Goal: Task Accomplishment & Management: Manage account settings

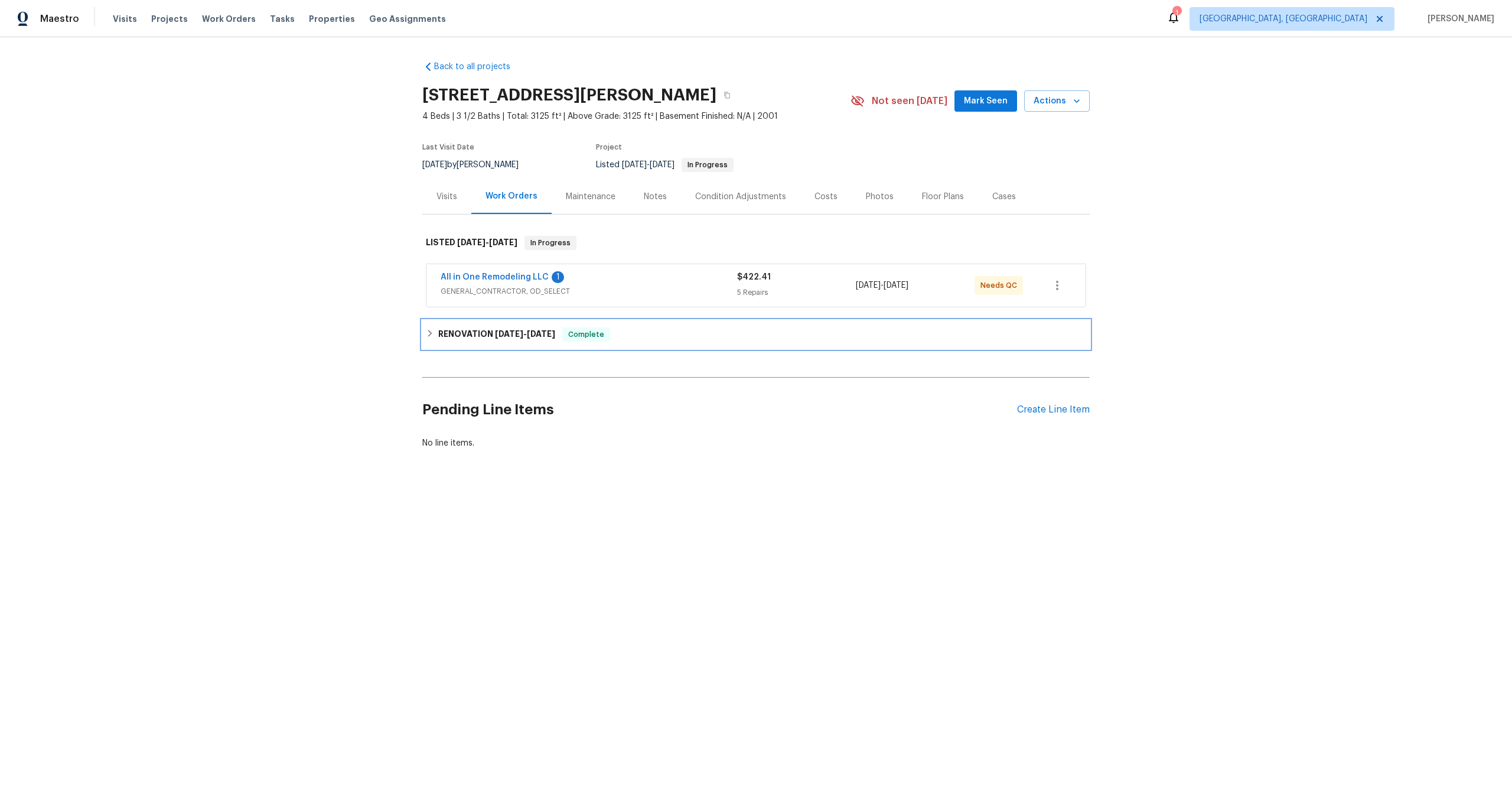
click at [848, 344] on div "RENOVATION 9/22/25 - 10/4/25 Complete" at bounding box center [755, 334] width 667 height 29
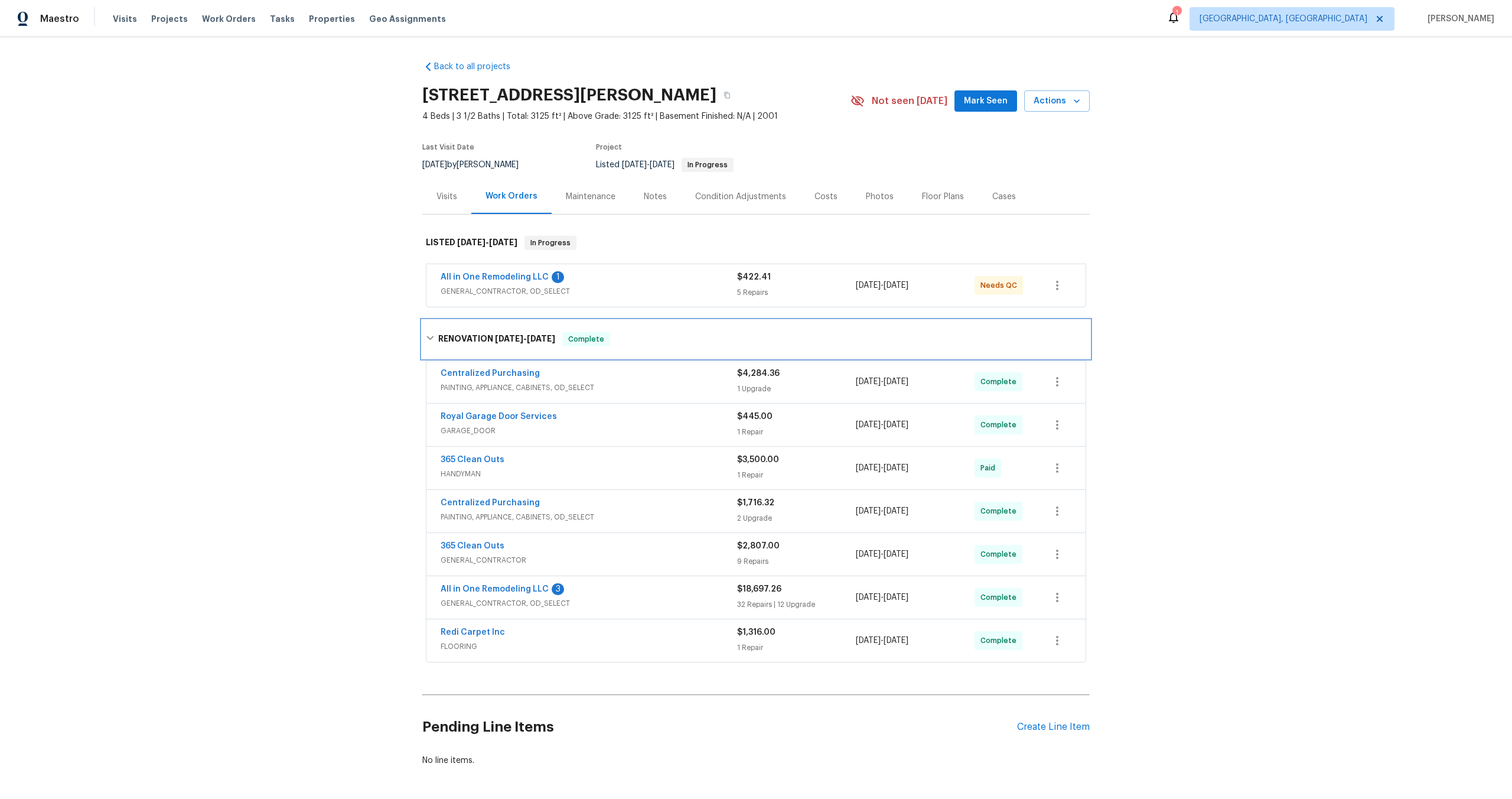
scroll to position [48, 0]
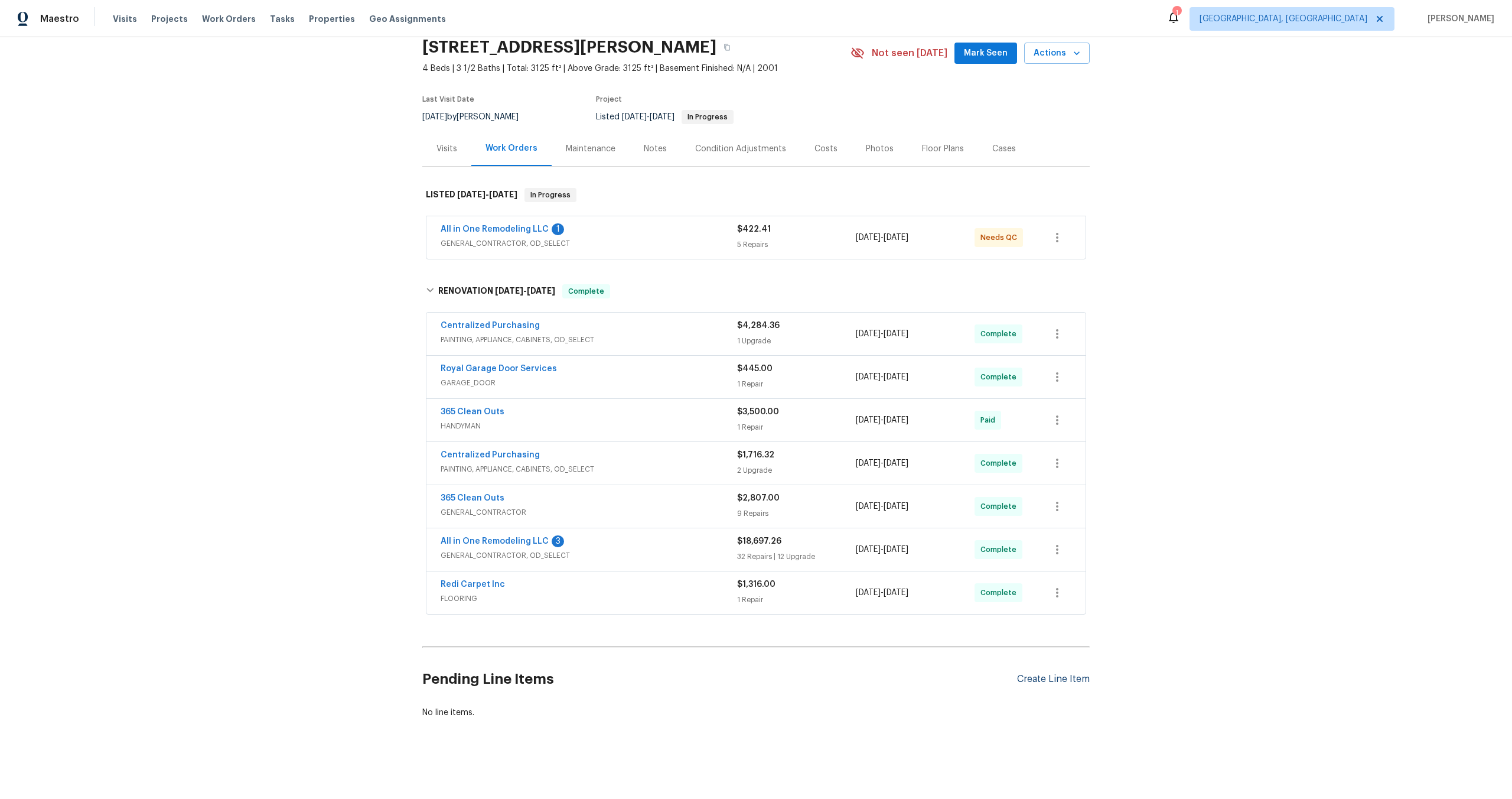
click at [1053, 677] on div "Create Line Item" at bounding box center [1053, 679] width 73 height 11
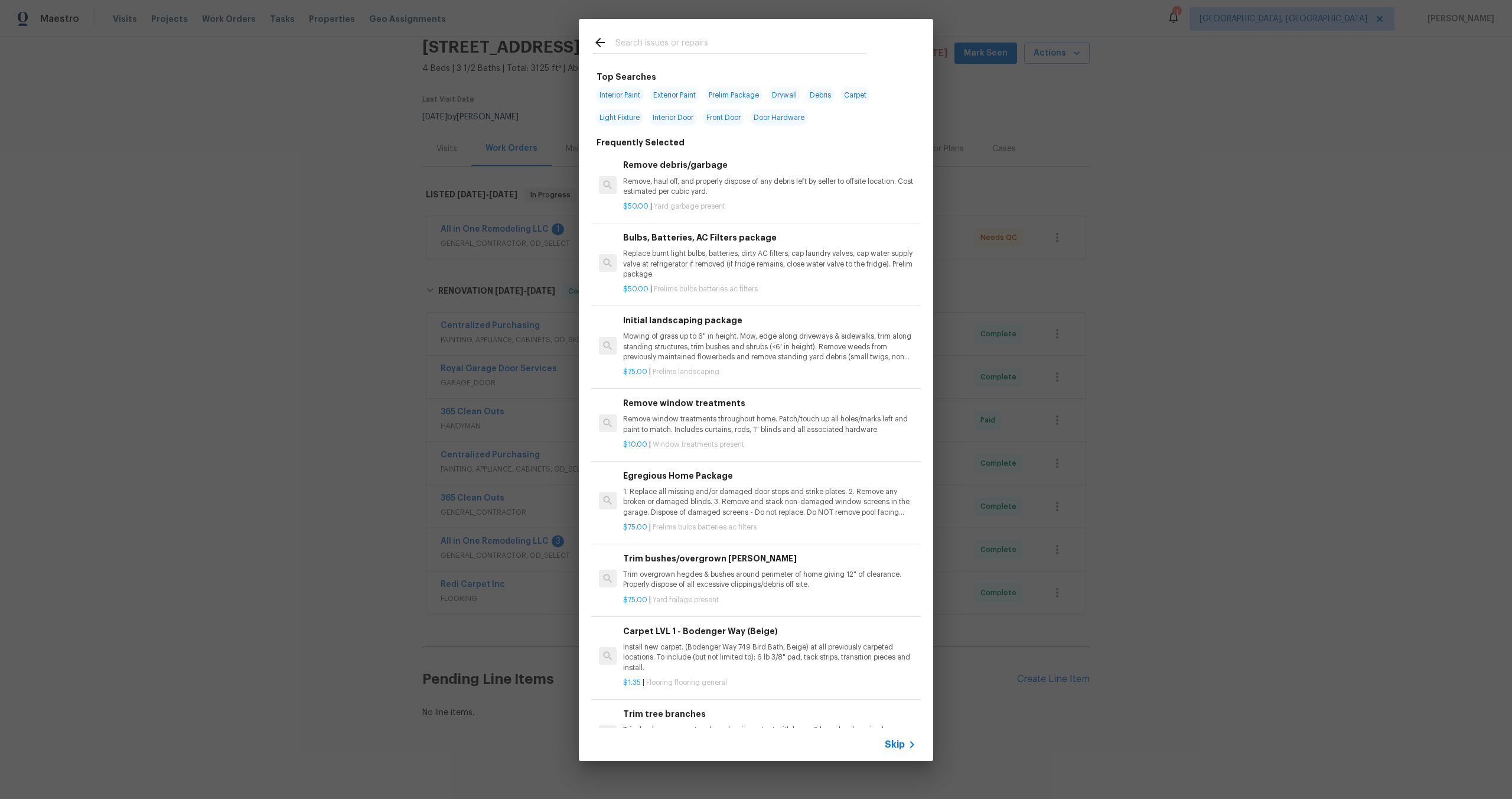
click at [897, 752] on div "Skip" at bounding box center [756, 744] width 355 height 33
click at [901, 745] on span "Skip" at bounding box center [894, 745] width 20 height 12
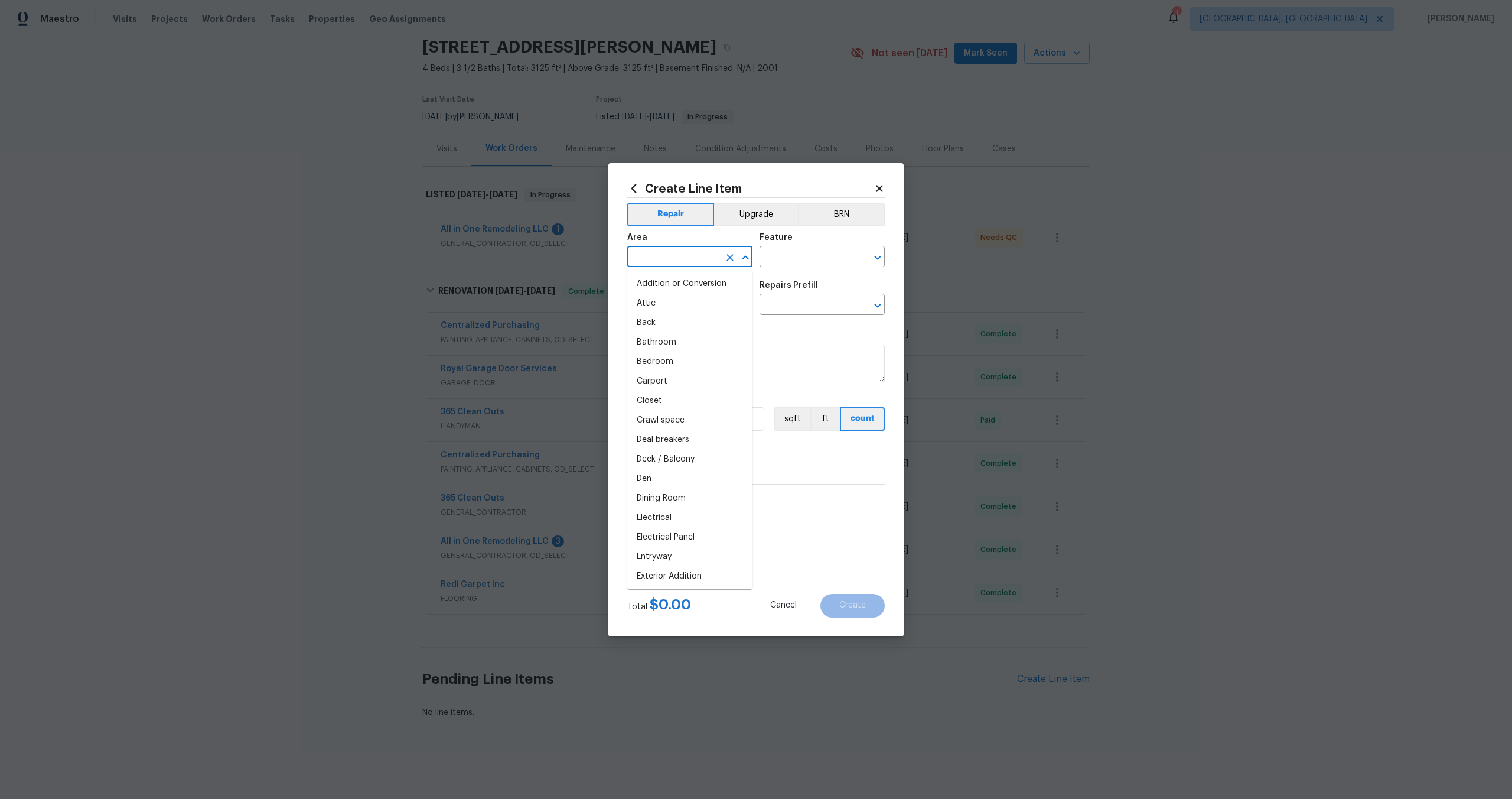
click at [682, 250] on input "text" at bounding box center [674, 258] width 92 height 18
click at [694, 306] on li "Interior Overall" at bounding box center [690, 303] width 126 height 20
type input "Interior Overall"
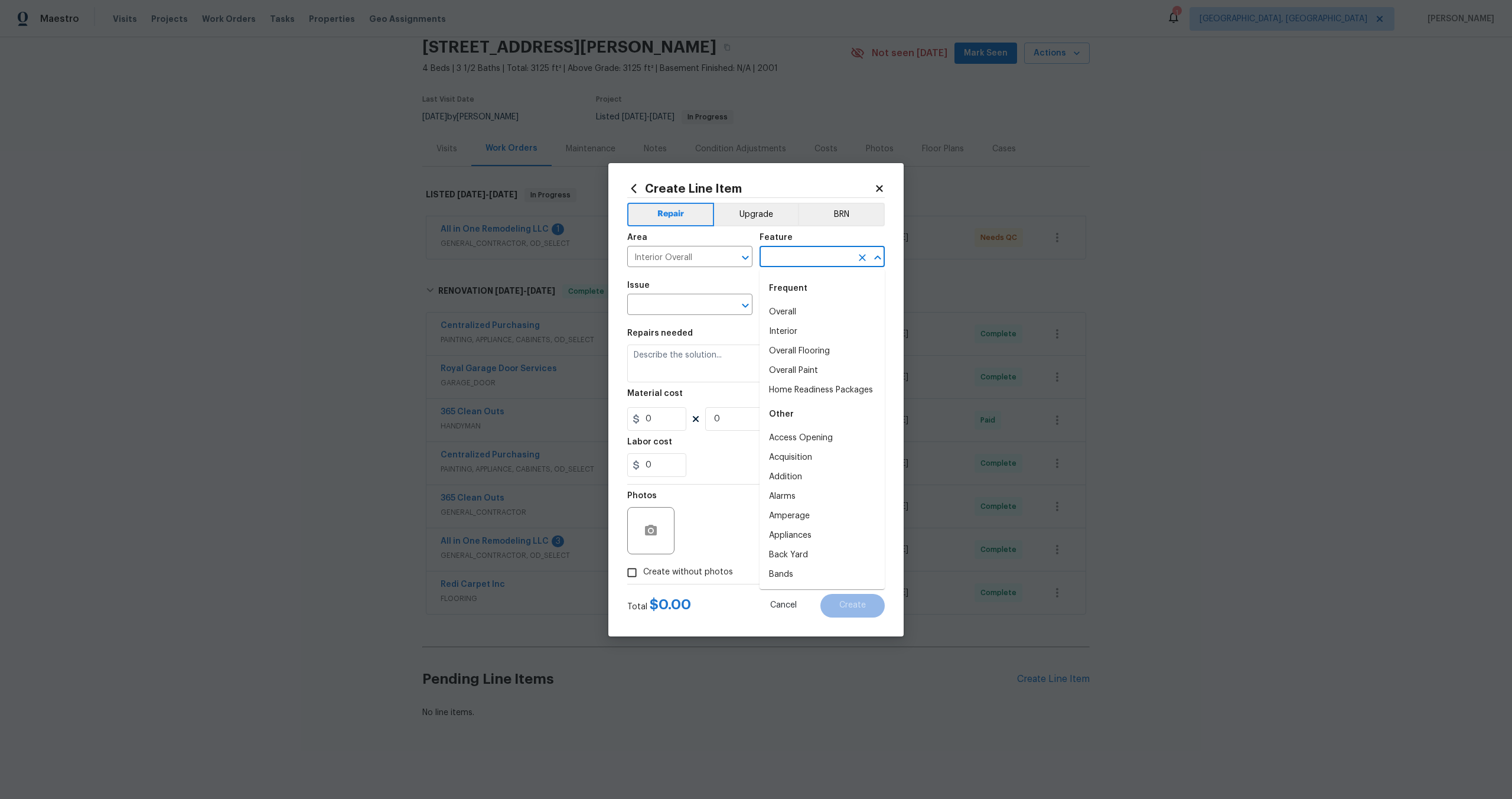
click at [787, 258] on input "text" at bounding box center [806, 258] width 92 height 18
click at [779, 317] on li "Overall" at bounding box center [822, 312] width 126 height 20
type input "Overall"
click at [675, 306] on input "text" at bounding box center [674, 306] width 92 height 18
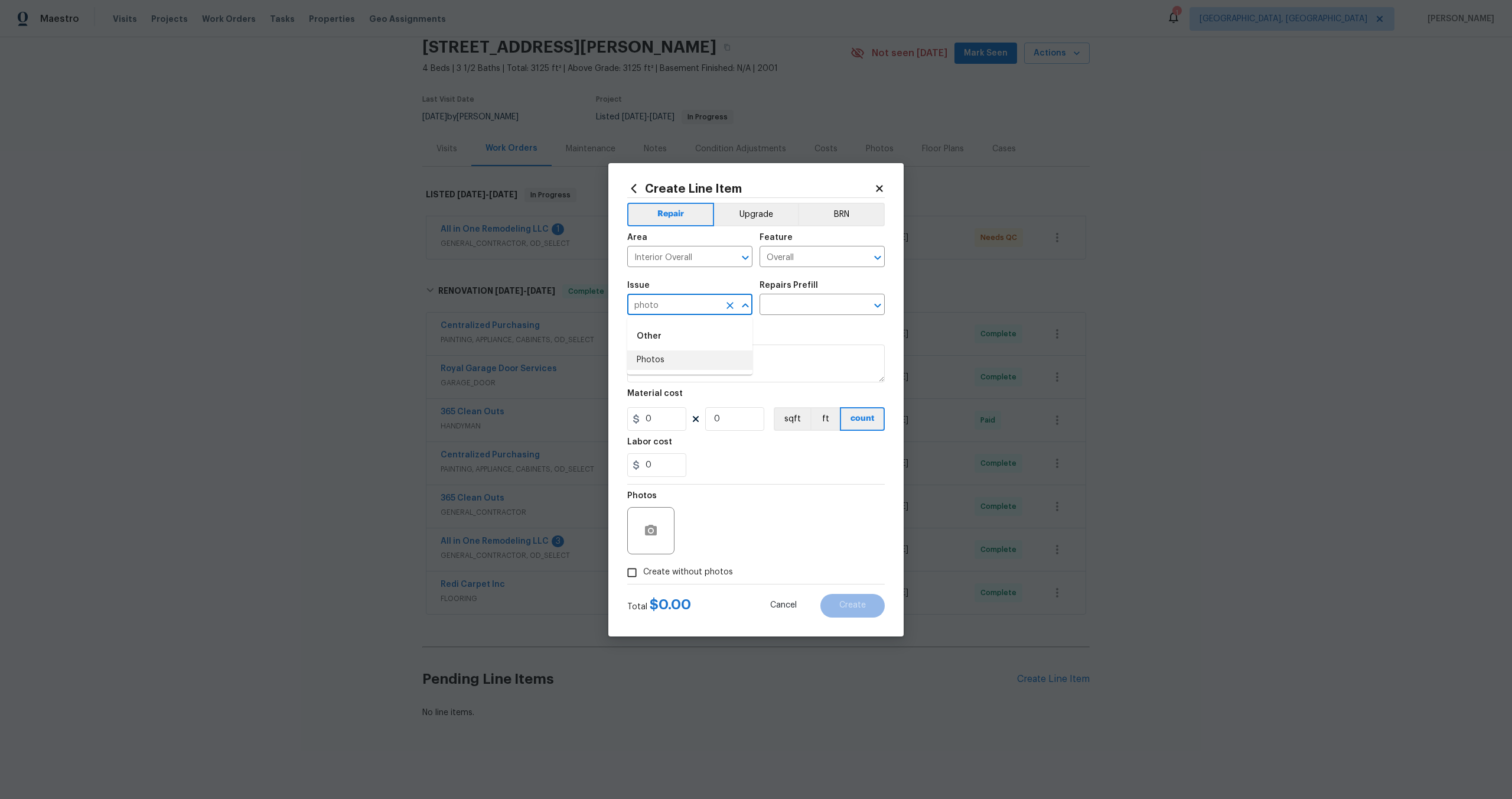
click at [669, 364] on li "Photos" at bounding box center [690, 360] width 126 height 20
type input "Photos"
click at [802, 311] on input "text" at bounding box center [806, 306] width 92 height 18
click at [802, 333] on li "3D Tour Capture $120.00" at bounding box center [822, 332] width 126 height 20
type input "3D Tour Capture $120.00"
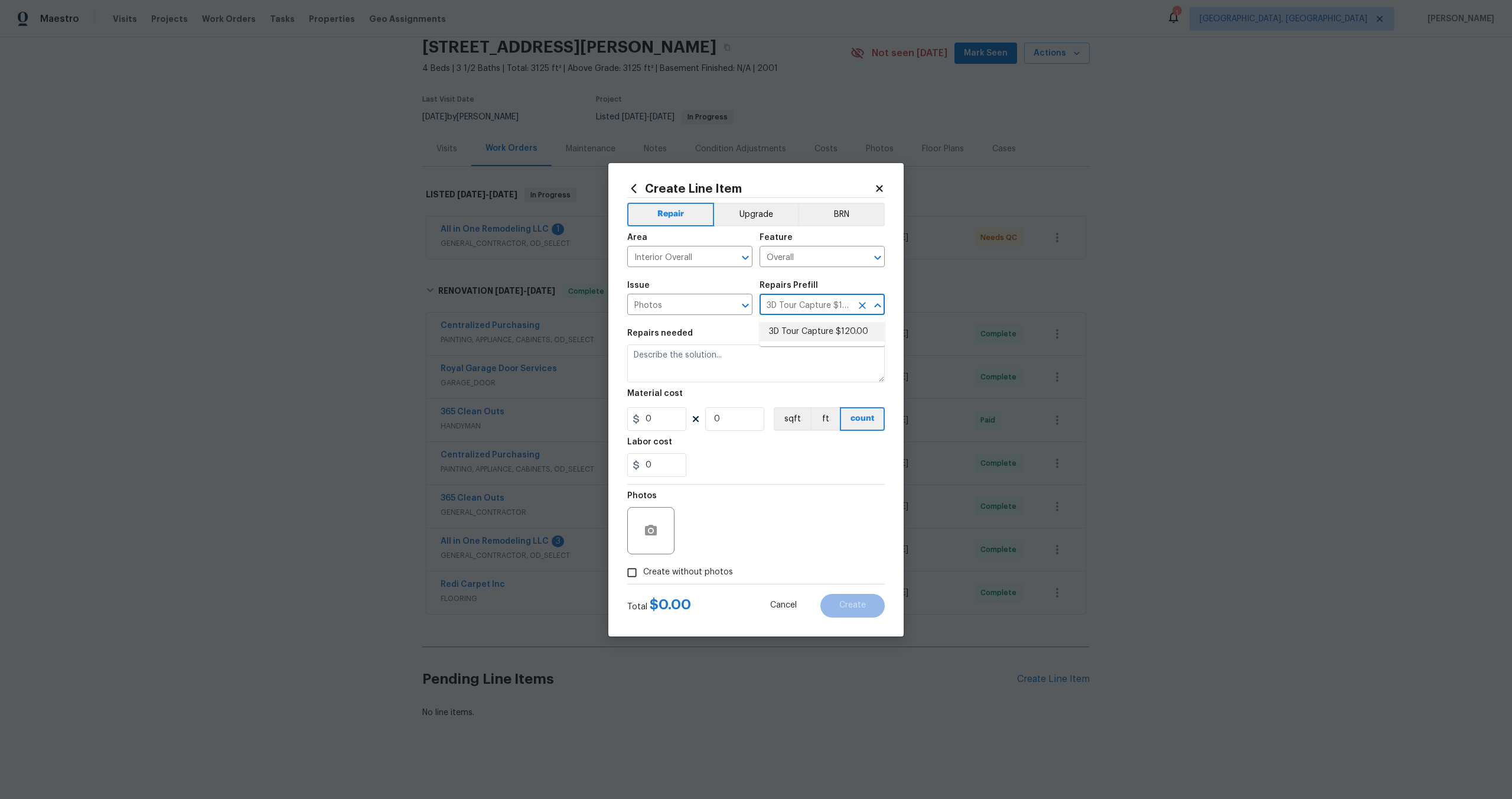
type textarea "Capture 3D tour of home"
type input "1"
type input "120"
click at [636, 579] on input "Create without photos" at bounding box center [632, 572] width 23 height 23
checkbox input "true"
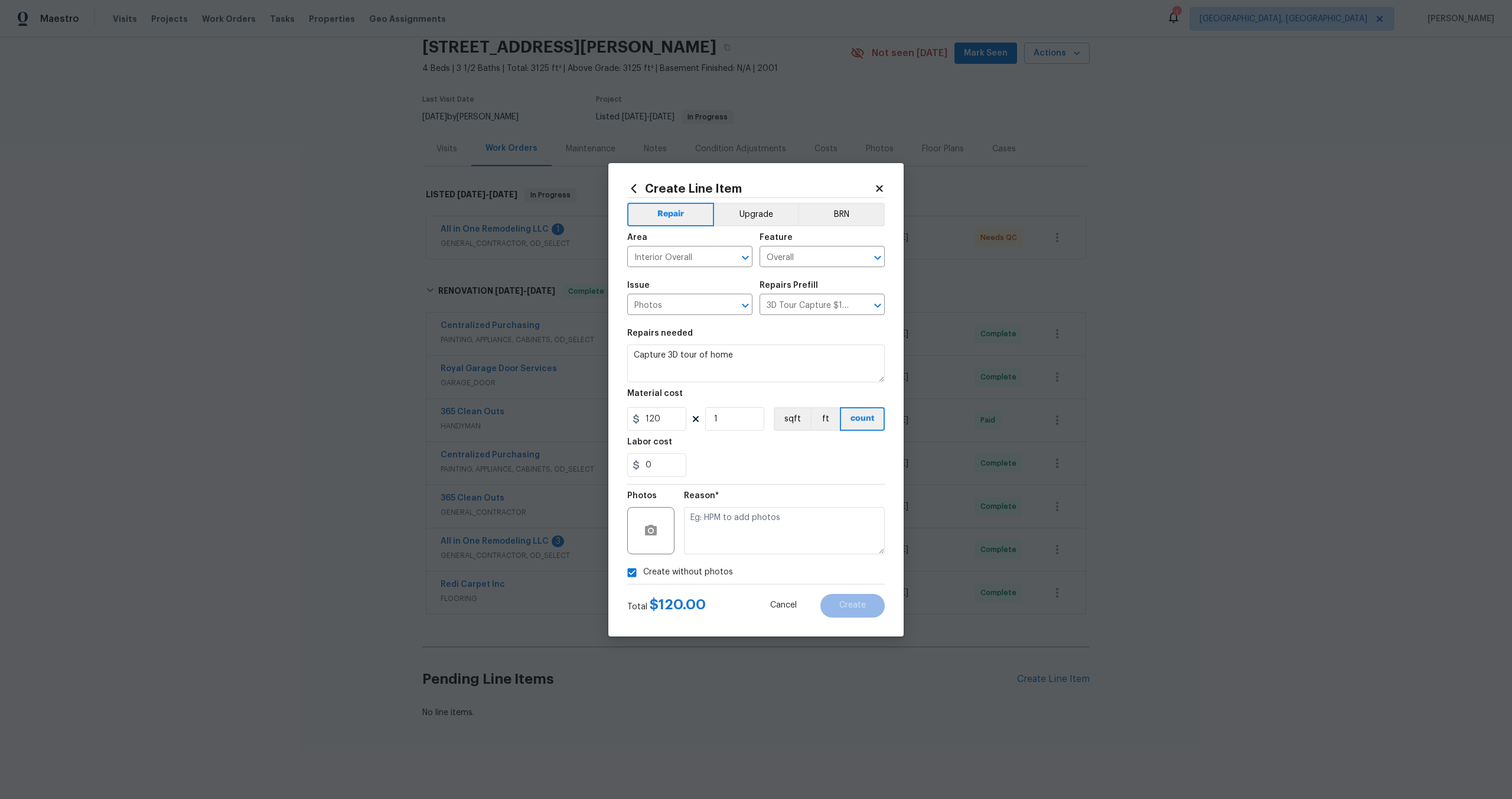
click at [739, 519] on textarea at bounding box center [785, 530] width 201 height 47
type textarea "."
click at [845, 604] on span "Create" at bounding box center [852, 605] width 26 height 9
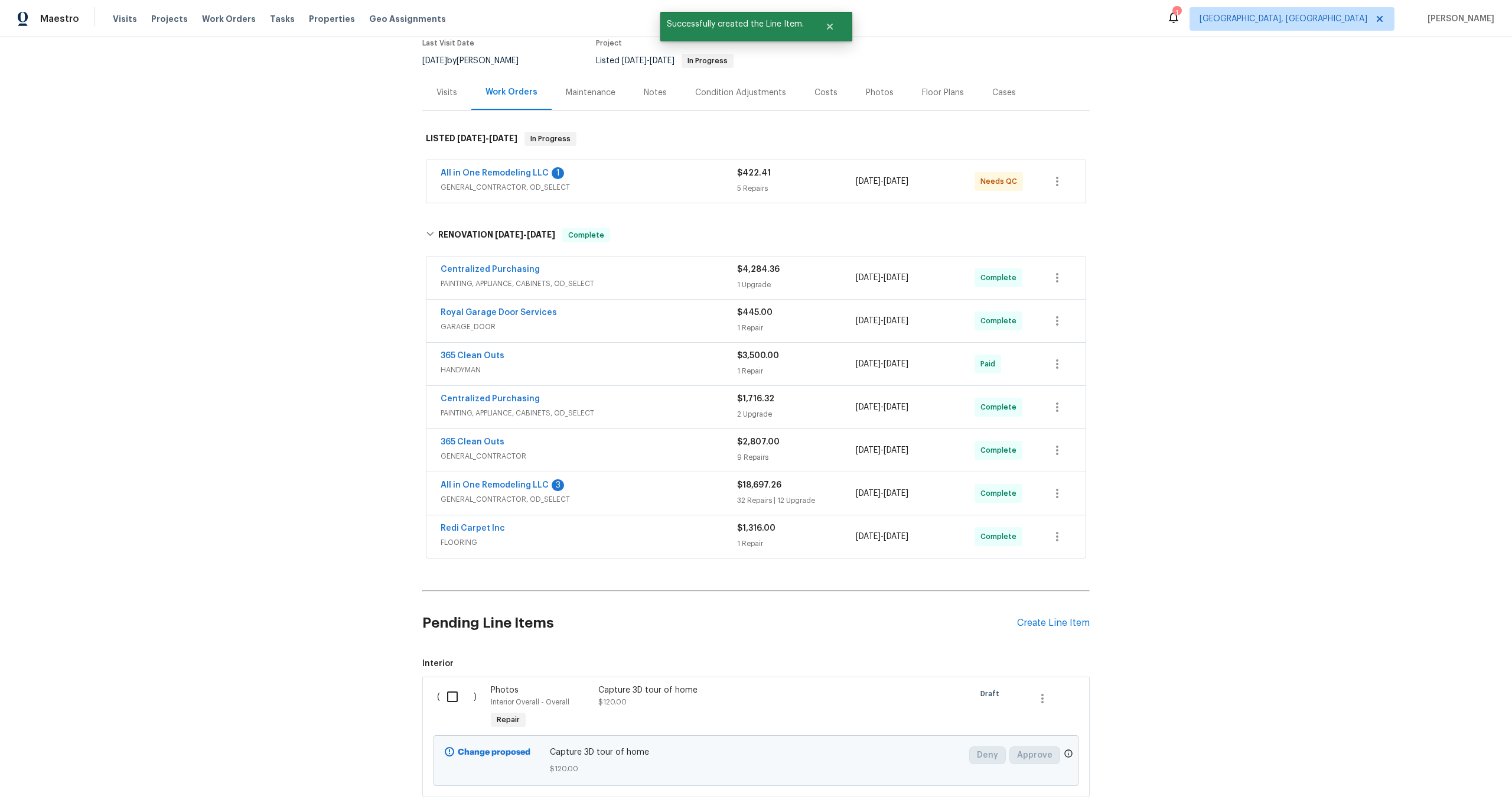
scroll to position [159, 0]
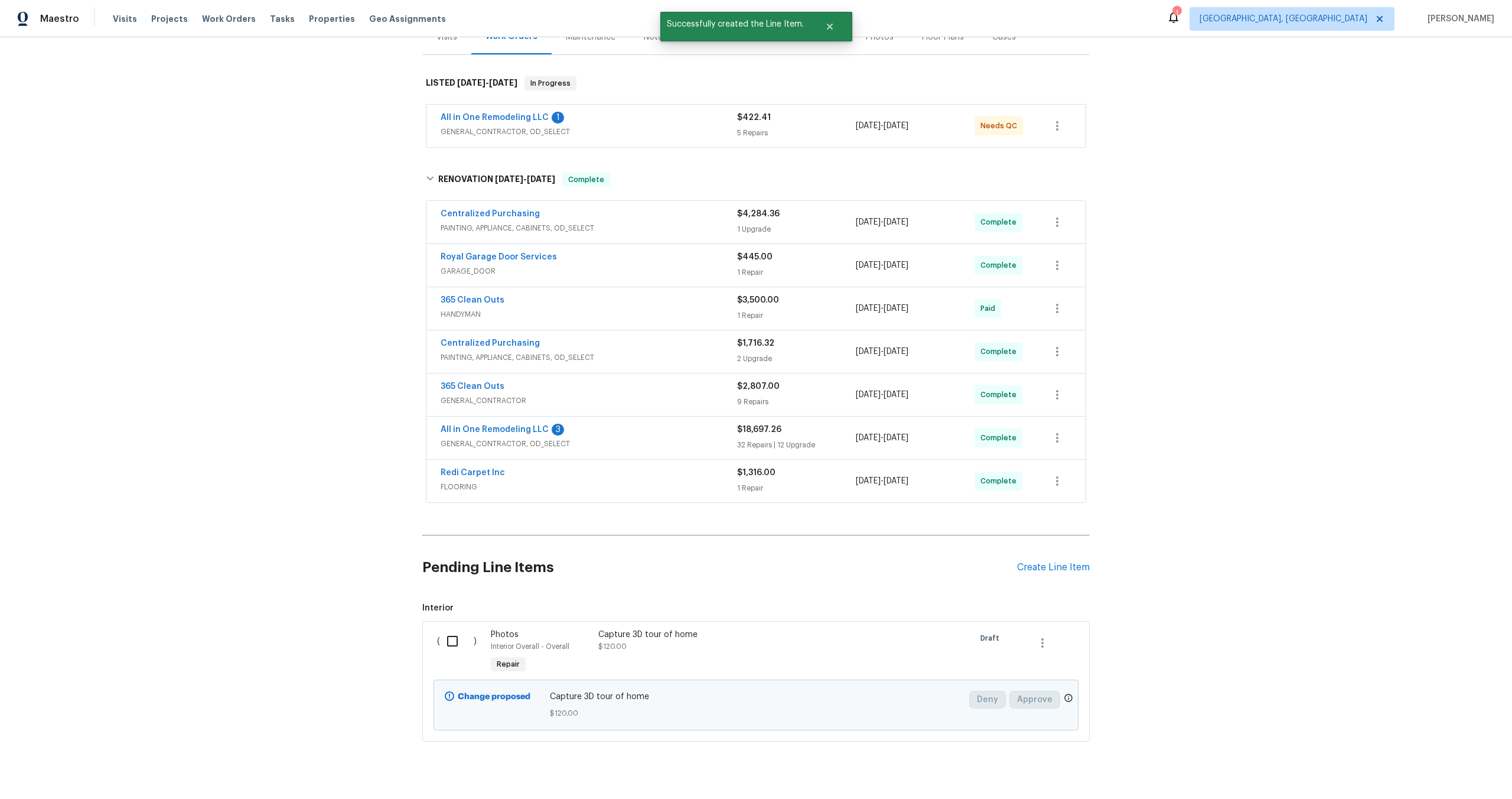
click at [452, 644] on input "checkbox" at bounding box center [457, 641] width 34 height 25
checkbox input "true"
click at [1450, 764] on span "Create Work Order" at bounding box center [1444, 770] width 79 height 15
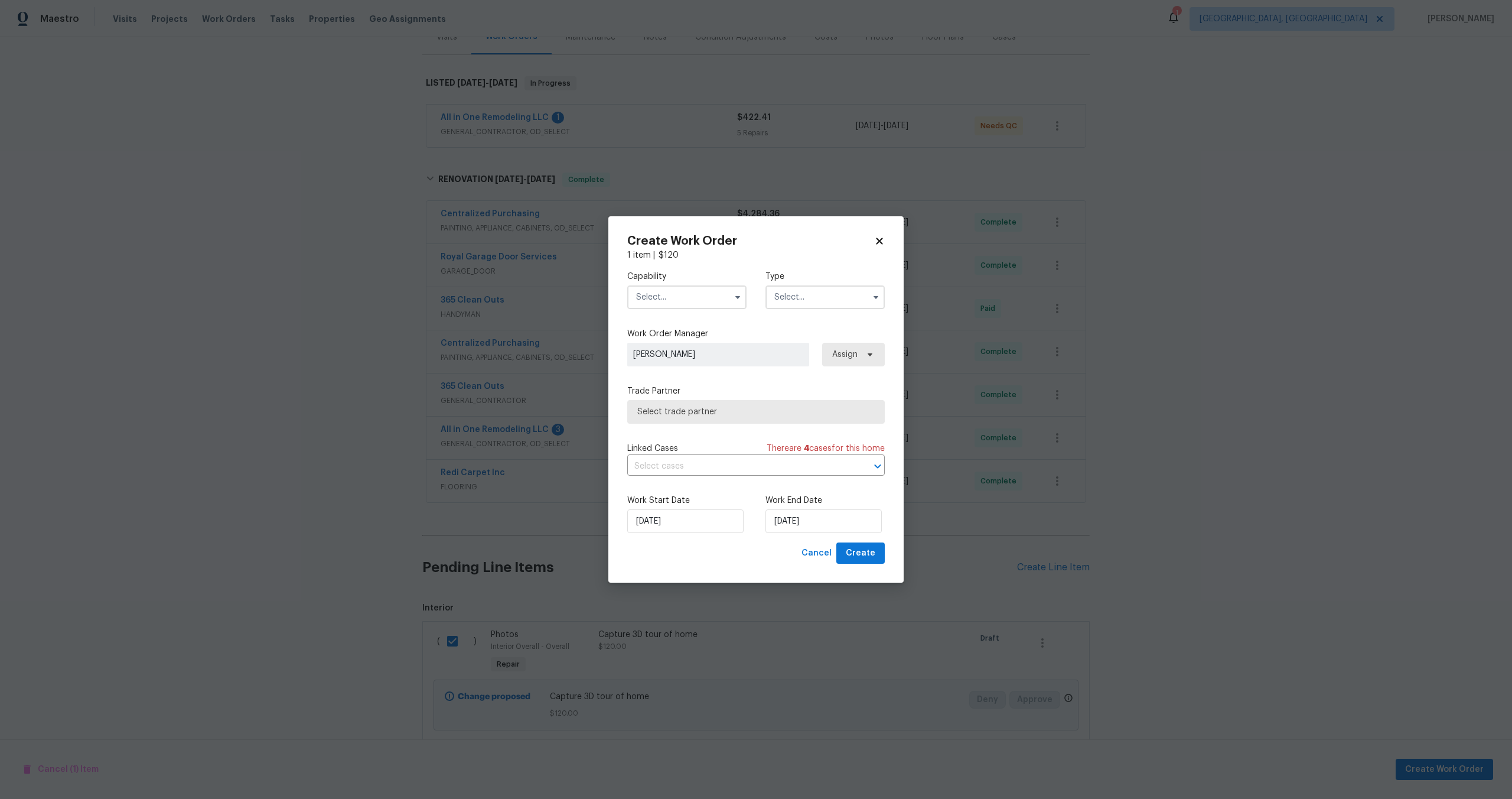
click at [691, 292] on input "text" at bounding box center [687, 297] width 120 height 24
click at [682, 325] on span "Photography" at bounding box center [664, 322] width 51 height 8
type input "Photography"
click at [802, 302] on input "text" at bounding box center [825, 297] width 120 height 24
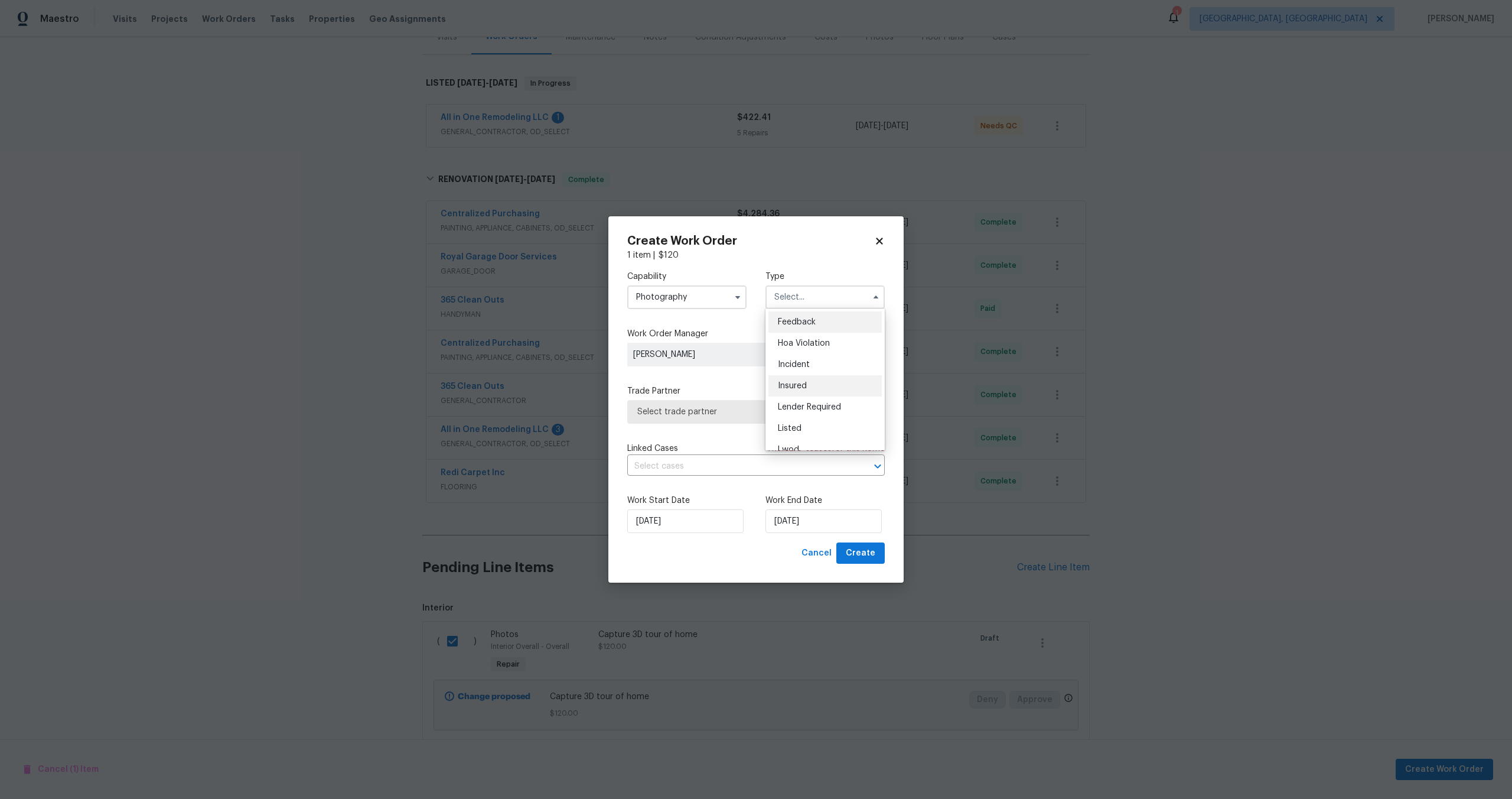
scroll to position [140, 0]
click at [799, 328] on span "Other" at bounding box center [789, 330] width 23 height 8
type input "Other"
click at [733, 402] on span "Select trade partner" at bounding box center [756, 412] width 258 height 24
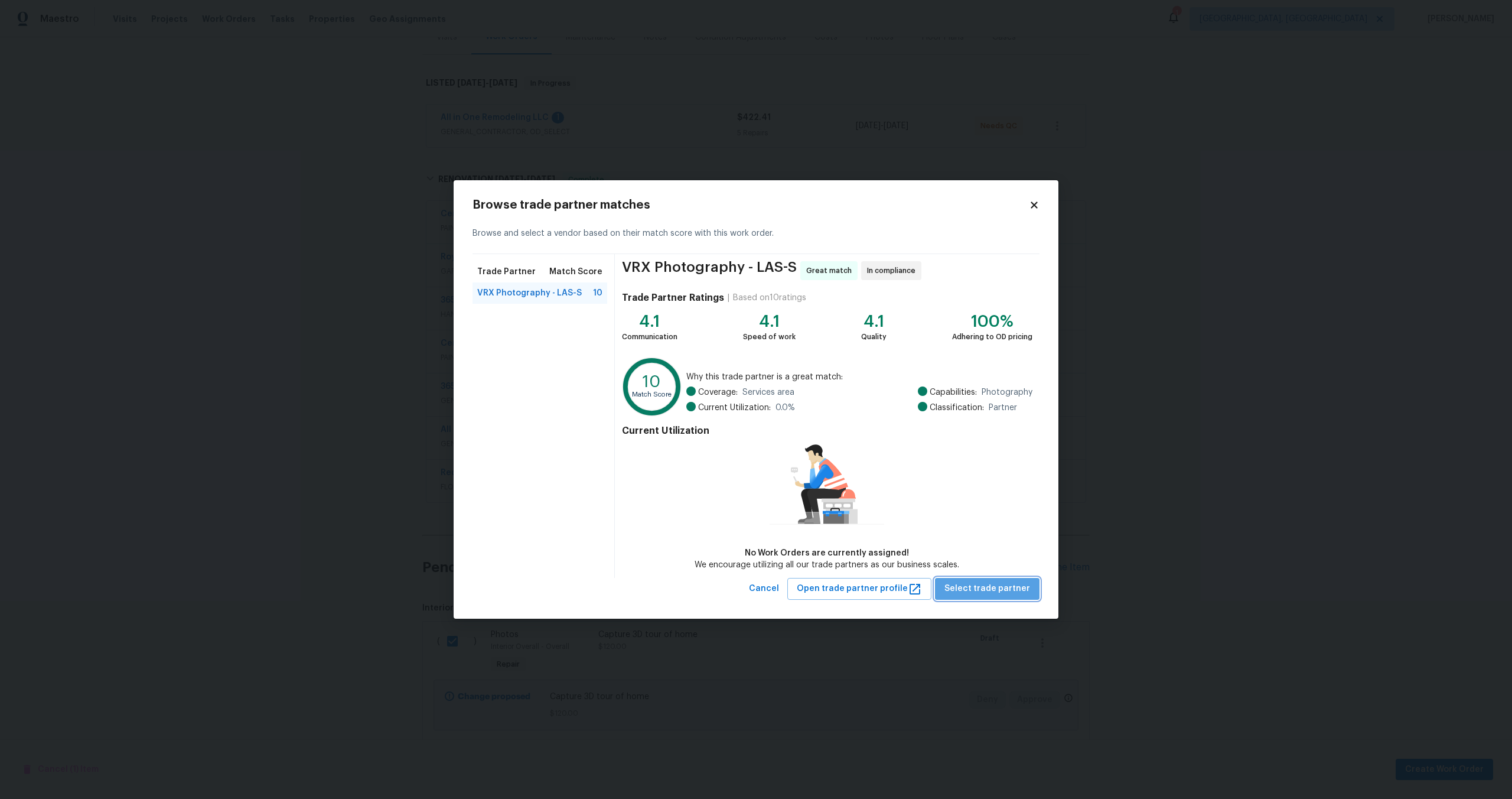
click at [1003, 583] on span "Select trade partner" at bounding box center [987, 589] width 86 height 15
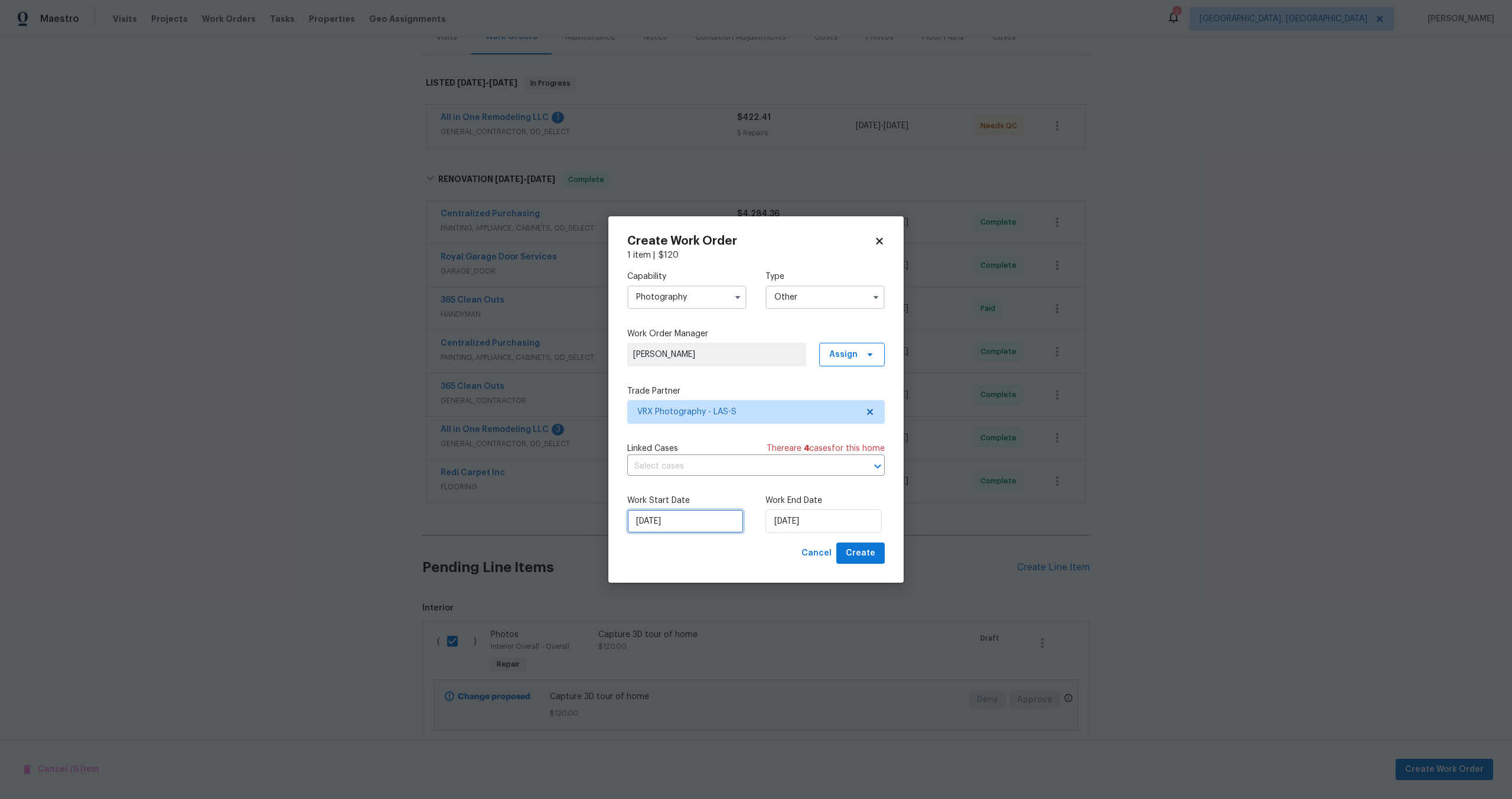
click at [715, 518] on input "14/10/2025" at bounding box center [686, 521] width 117 height 24
click at [681, 454] on div "15" at bounding box center [683, 454] width 19 height 17
type input "15/10/2025"
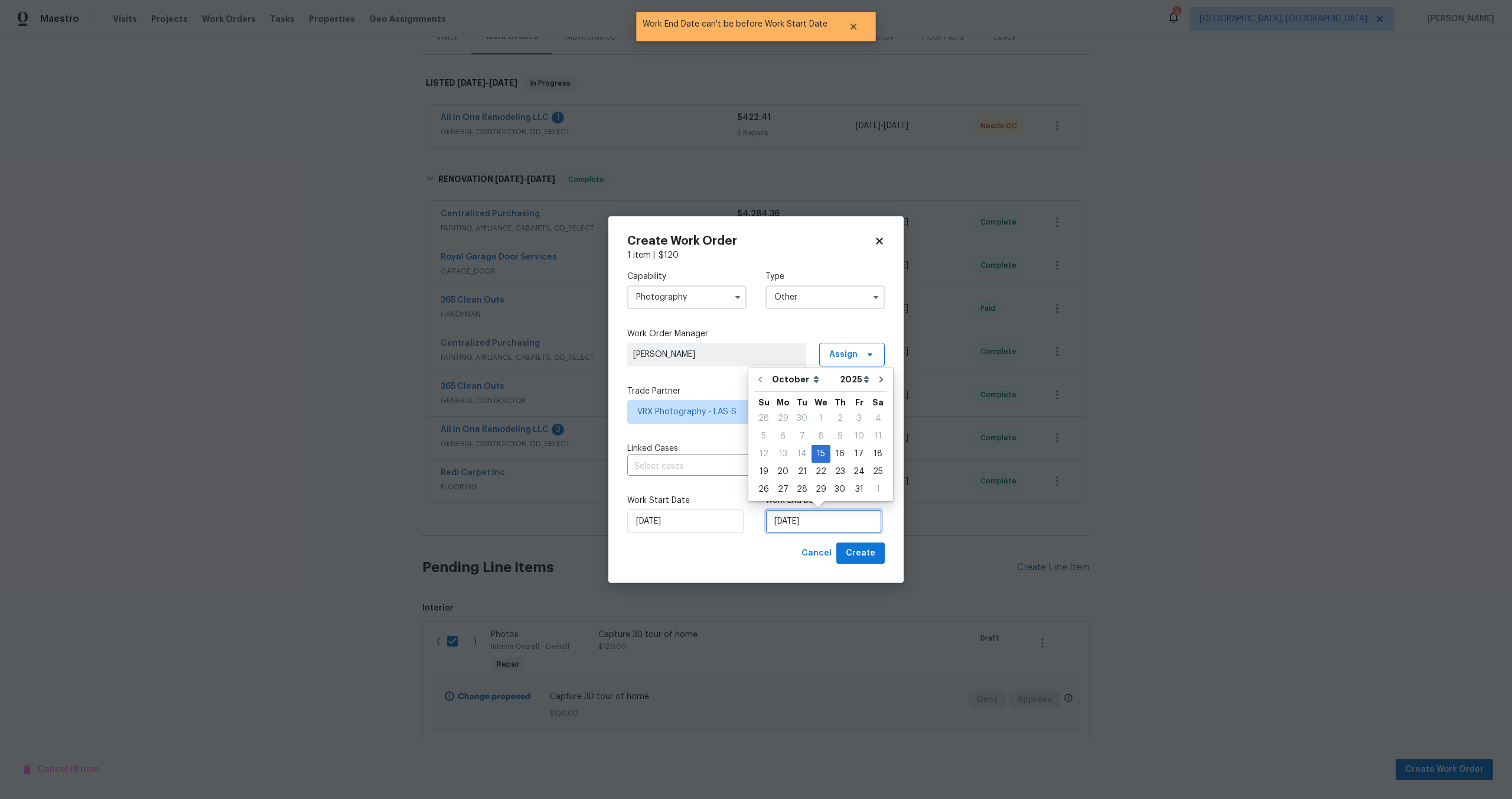
click at [836, 518] on input "15/10/2025" at bounding box center [824, 521] width 117 height 24
click at [837, 455] on div "16" at bounding box center [840, 454] width 19 height 17
type input "16/10/2025"
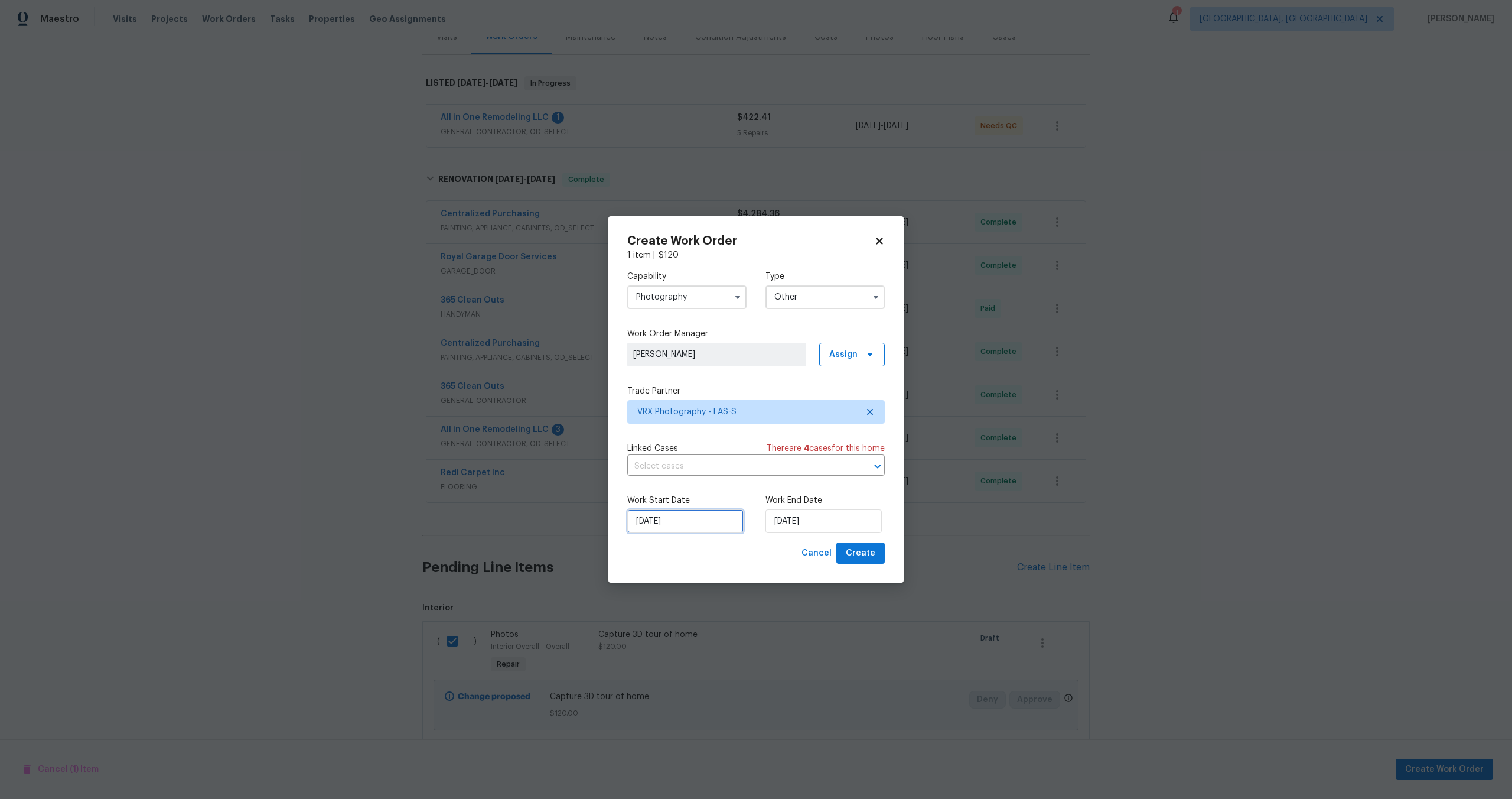
click at [680, 525] on input "15/10/2025" at bounding box center [686, 521] width 117 height 24
click at [661, 455] on div "14" at bounding box center [664, 454] width 19 height 17
type input "14/10/2025"
click at [818, 523] on input "16/10/2025" at bounding box center [824, 521] width 117 height 24
click at [822, 455] on div "15" at bounding box center [821, 454] width 19 height 17
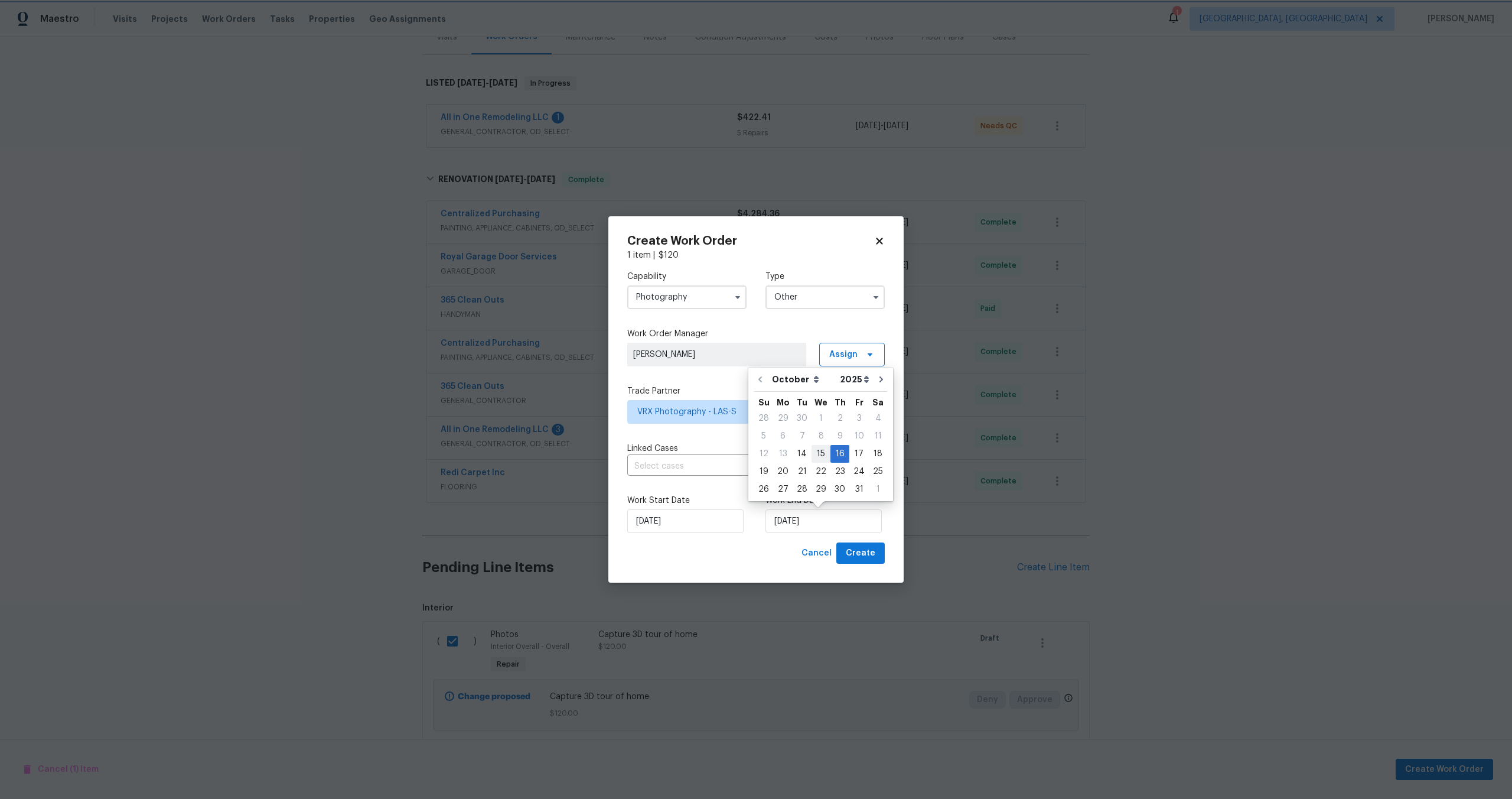
type input "15/10/2025"
click at [870, 557] on span "Create" at bounding box center [860, 553] width 29 height 15
checkbox input "false"
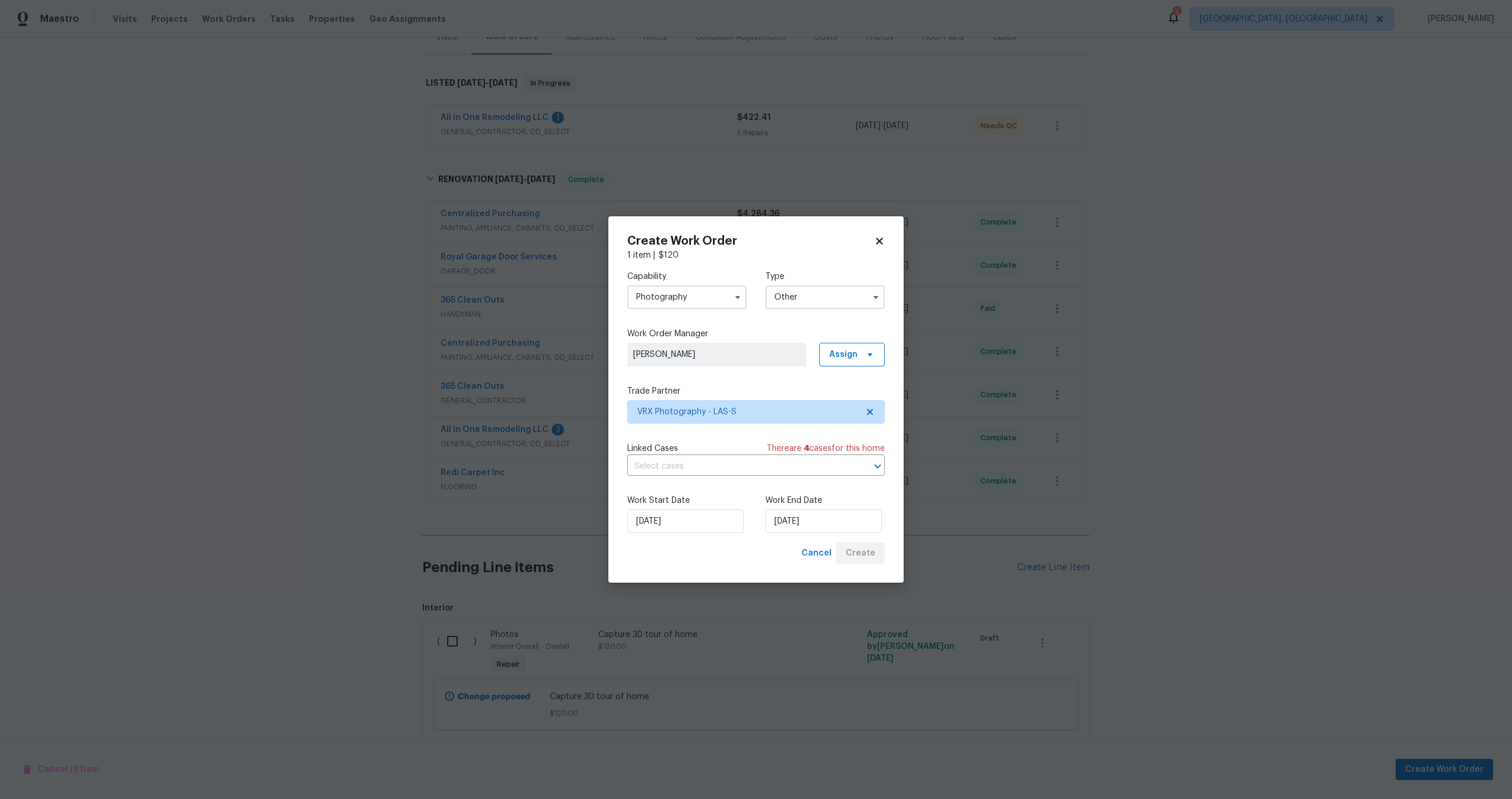
scroll to position [91, 0]
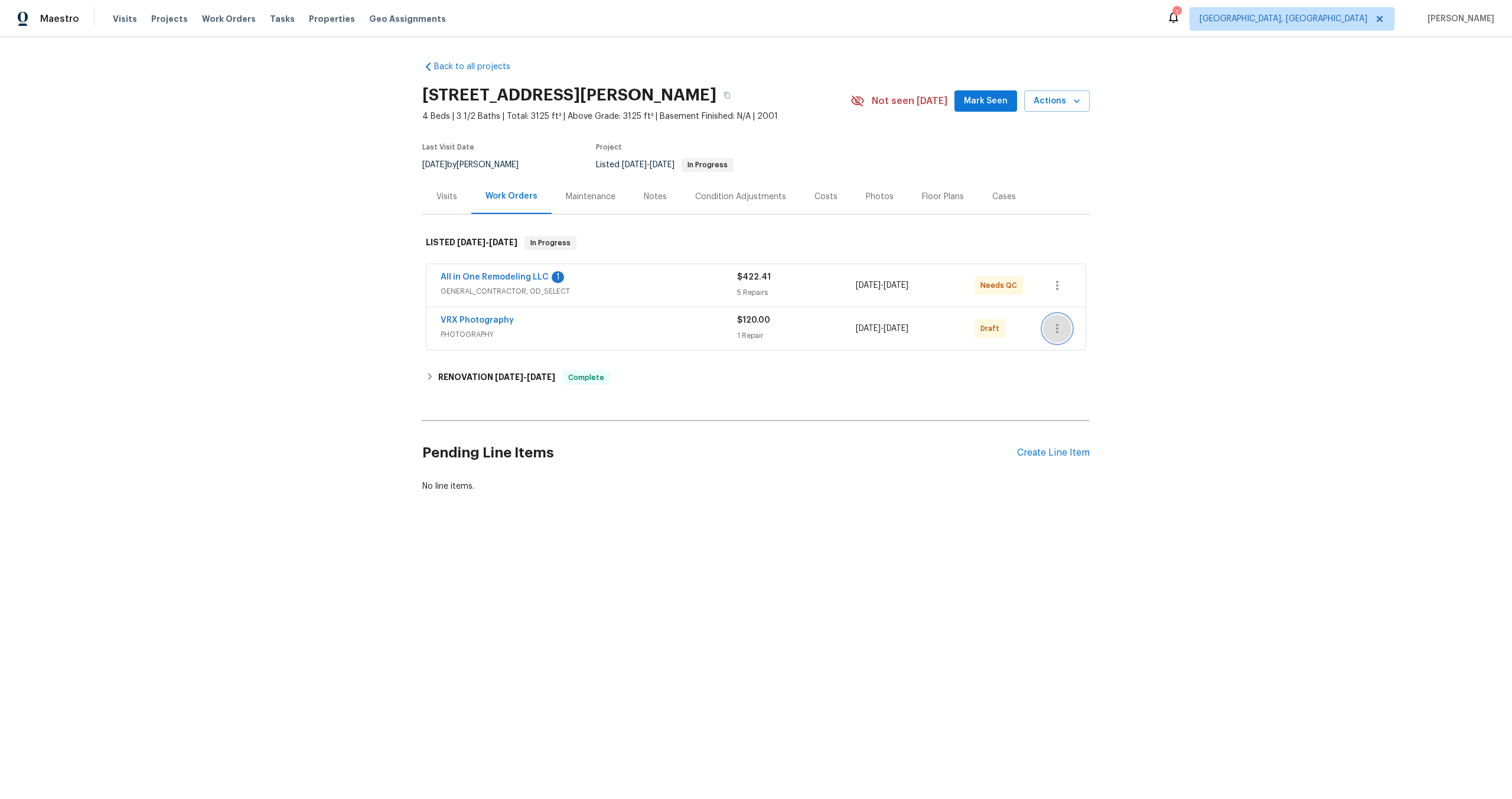
click at [1055, 324] on icon "button" at bounding box center [1057, 328] width 14 height 14
click at [901, 446] on div at bounding box center [756, 400] width 1512 height 799
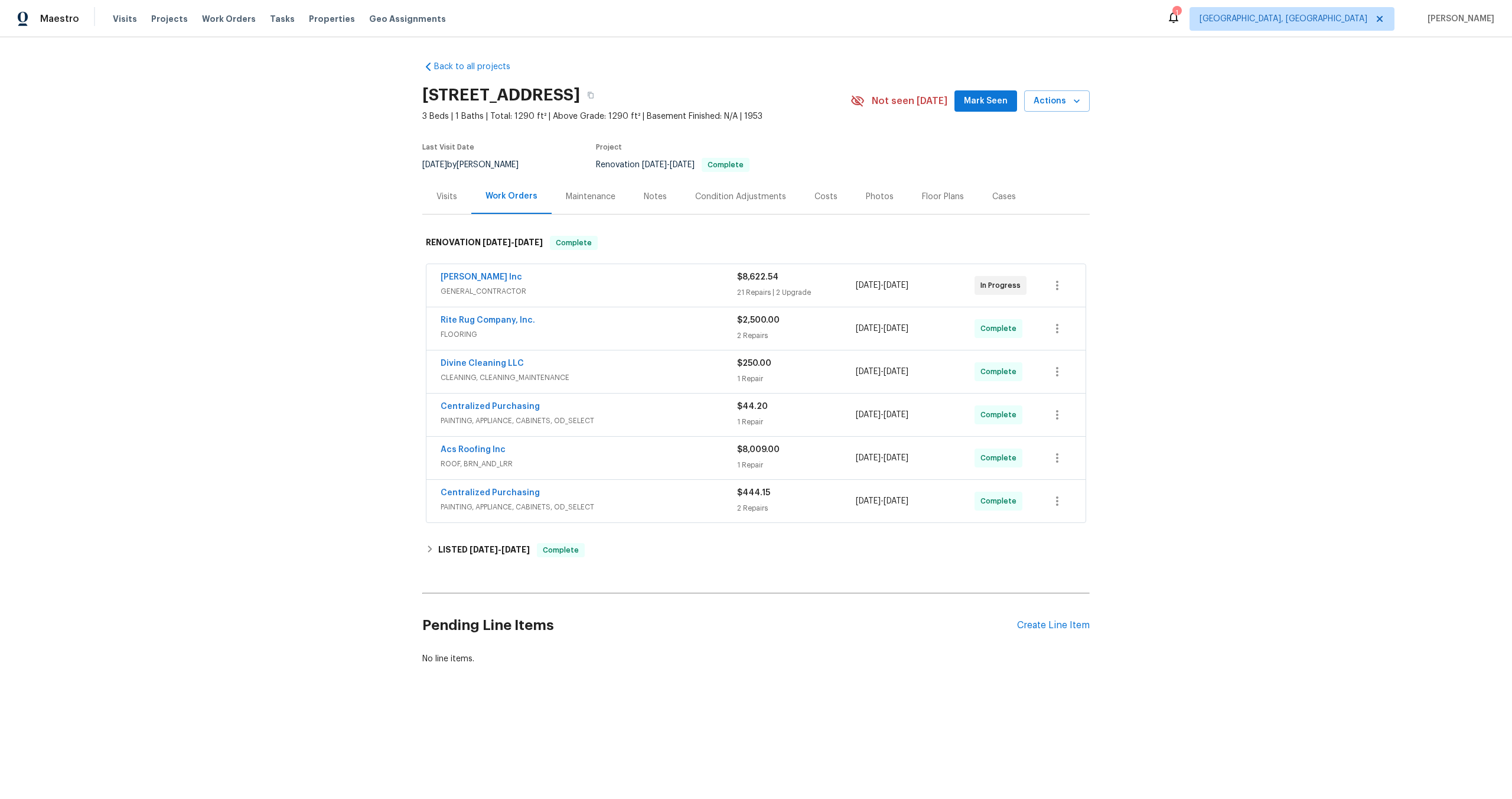
drag, startPoint x: 523, startPoint y: 274, endPoint x: 363, endPoint y: 271, distance: 160.0
click at [363, 272] on div "Back to all projects 14591 Chatham St, Detroit, MI 48223 3 Beds | 1 Baths | Tot…" at bounding box center [756, 391] width 1512 height 708
copy link "Michael Radney Inc"
click at [594, 95] on icon "button" at bounding box center [591, 95] width 6 height 7
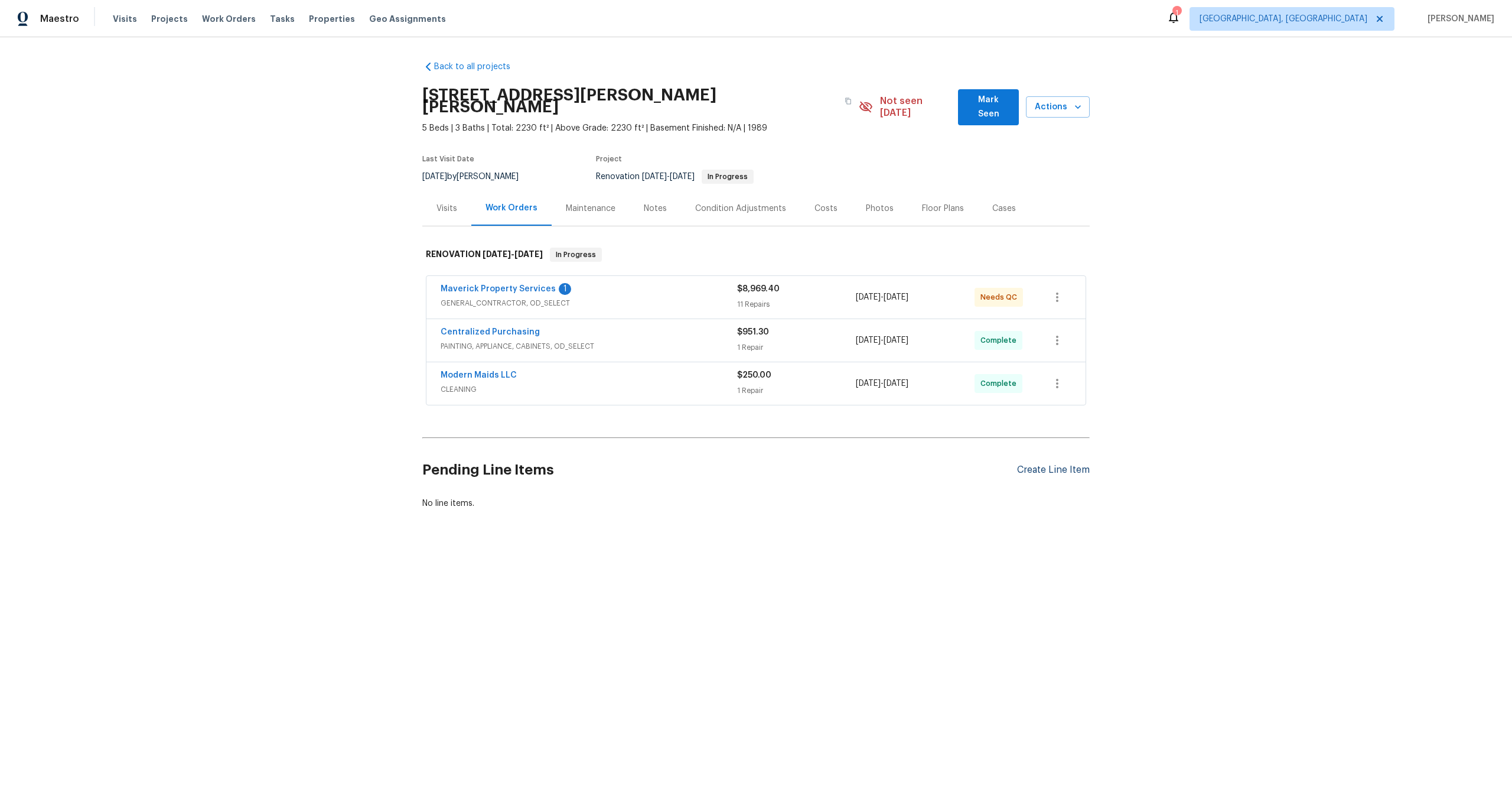
click at [1070, 452] on div "Pending Line Items Create Line Item" at bounding box center [755, 470] width 667 height 55
click at [1066, 464] on div "Create Line Item" at bounding box center [1053, 469] width 73 height 11
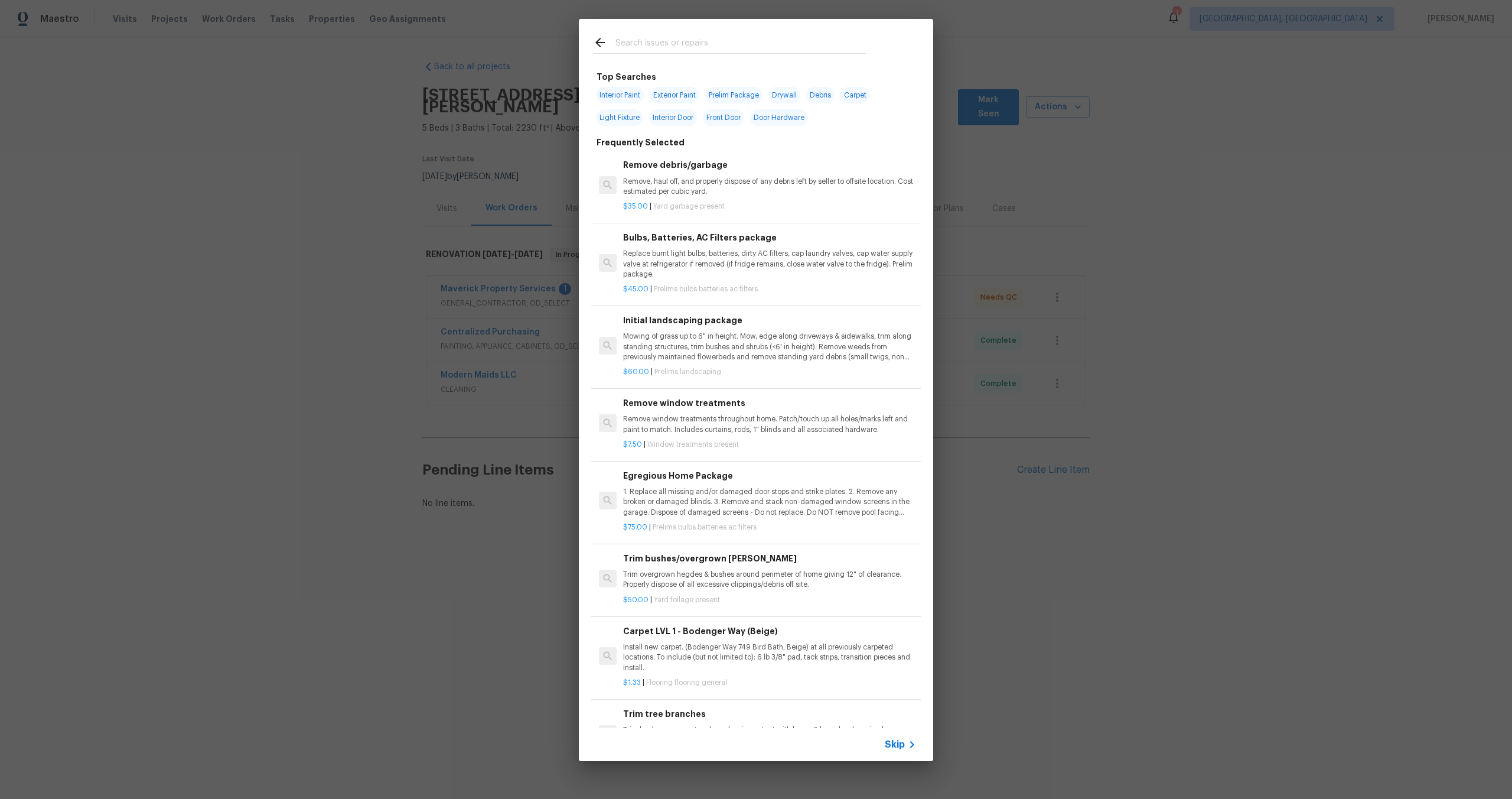
click at [899, 744] on span "Skip" at bounding box center [894, 745] width 20 height 12
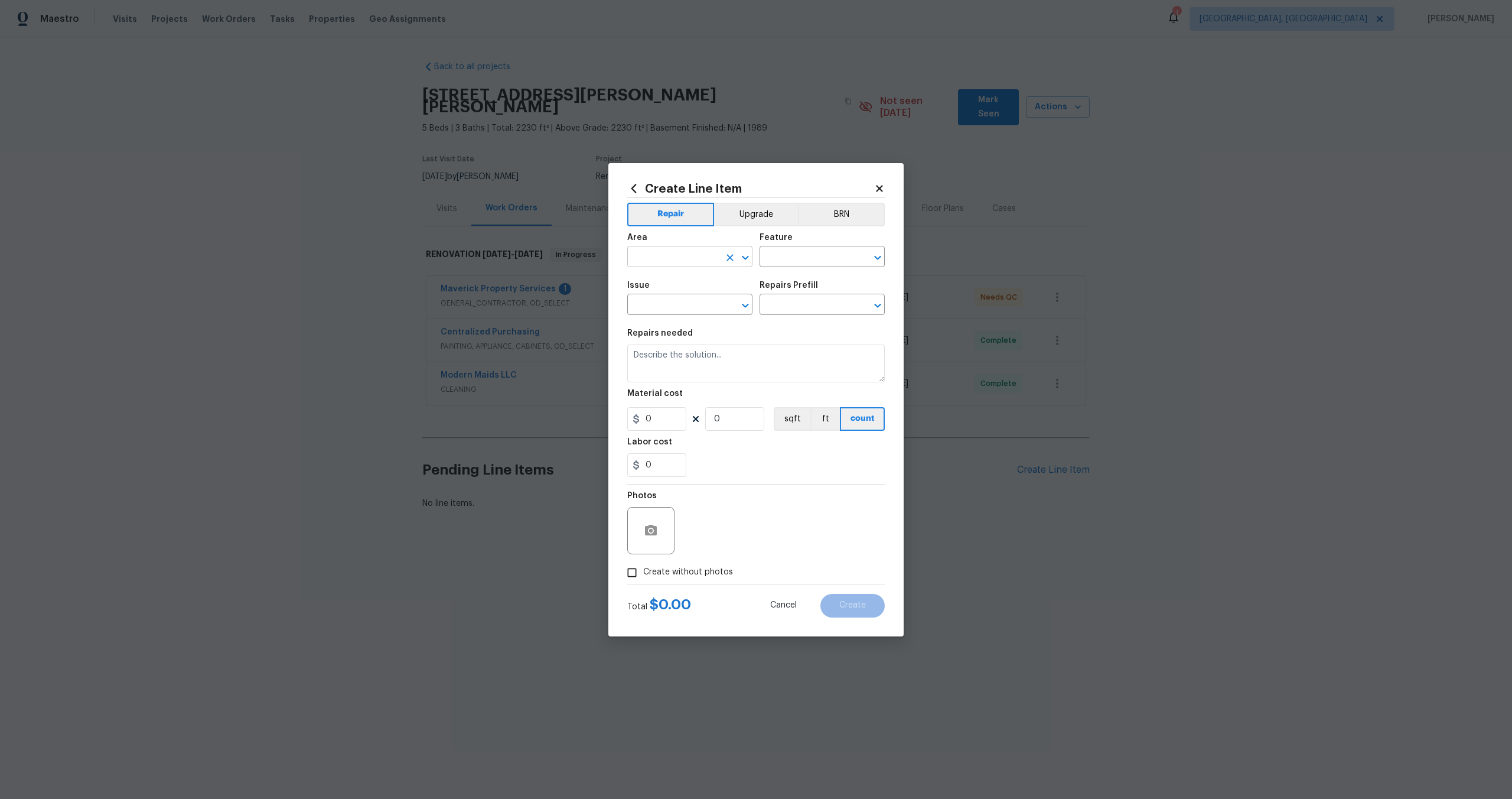
click at [694, 254] on input "text" at bounding box center [674, 258] width 92 height 18
click at [672, 298] on li "Interior Overall" at bounding box center [690, 303] width 126 height 20
type input "Interior Overall"
click at [797, 261] on input "text" at bounding box center [806, 258] width 92 height 18
click at [793, 314] on li "Overall" at bounding box center [822, 312] width 126 height 20
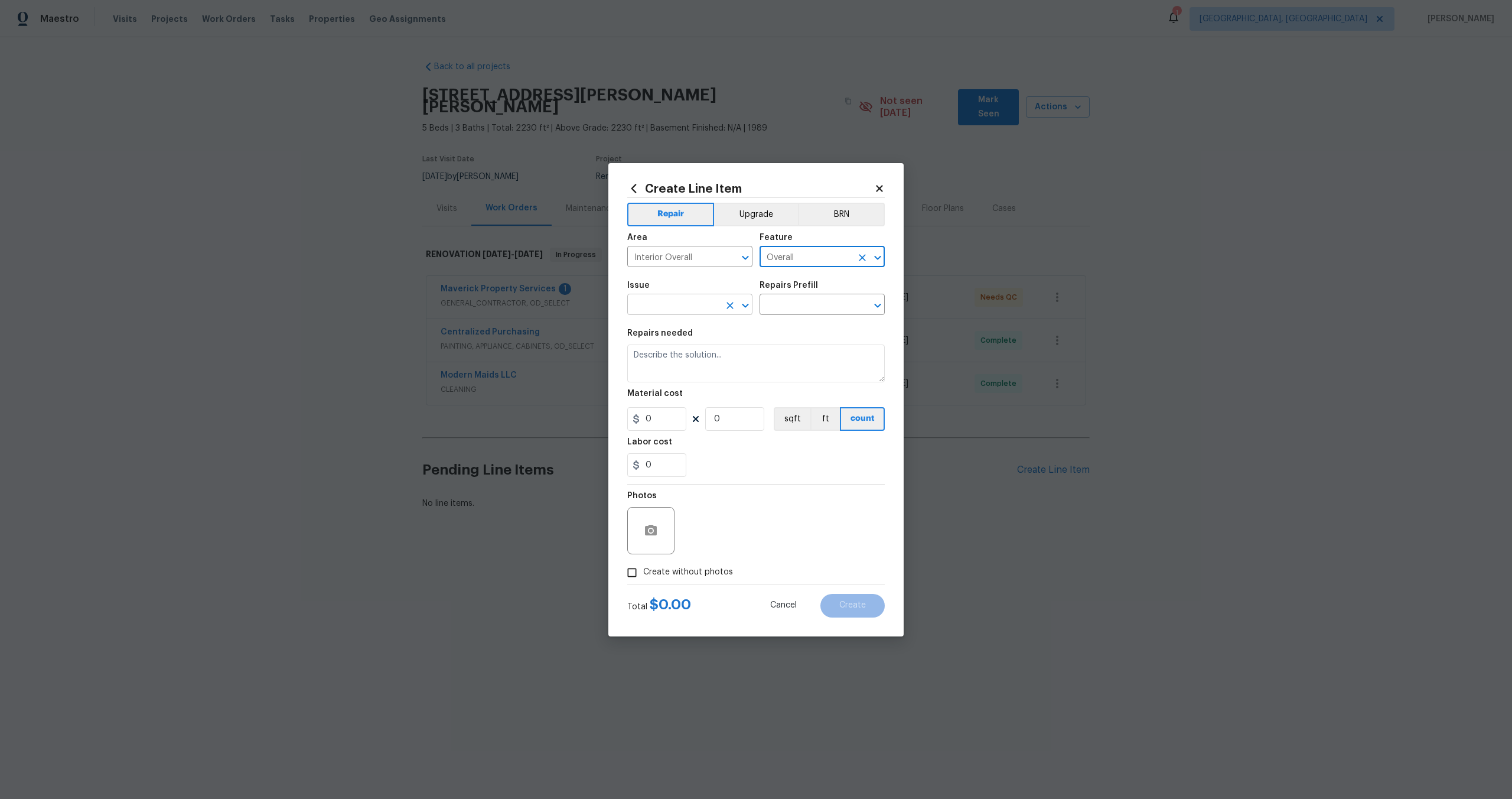
type input "Overall"
click at [664, 313] on input "text" at bounding box center [674, 306] width 92 height 18
click at [659, 355] on li "Photos" at bounding box center [690, 360] width 126 height 20
type input "Photos"
click at [822, 300] on input "text" at bounding box center [806, 306] width 92 height 18
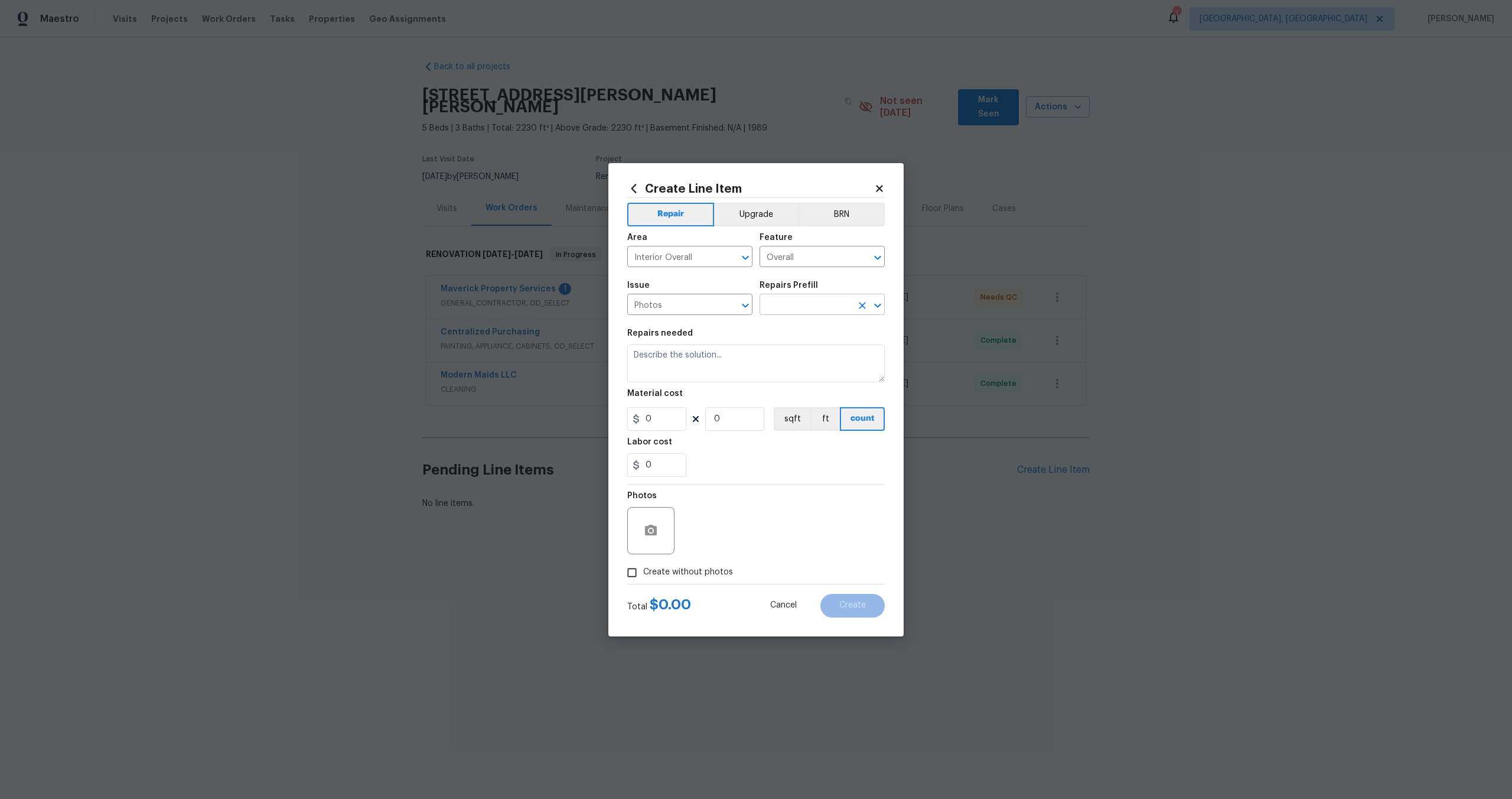
click at [802, 312] on input "text" at bounding box center [806, 306] width 92 height 18
click at [802, 324] on li "3D Tour Capture $120.00" at bounding box center [822, 332] width 126 height 20
type input "3D Tour Capture $120.00"
type textarea "Capture 3D tour of home"
type input "1"
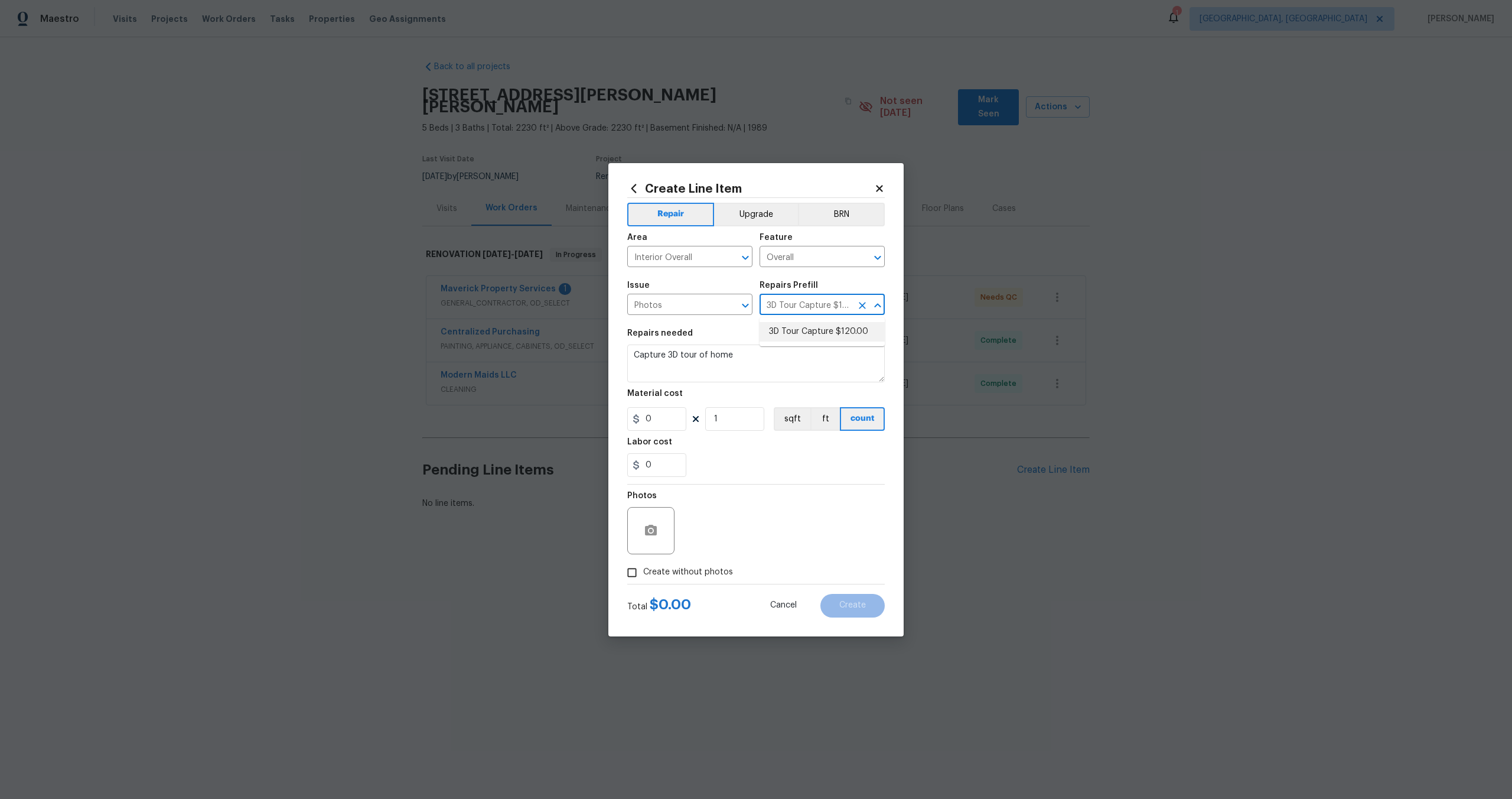
type input "120"
click at [633, 577] on input "Create without photos" at bounding box center [632, 572] width 23 height 23
checkbox input "true"
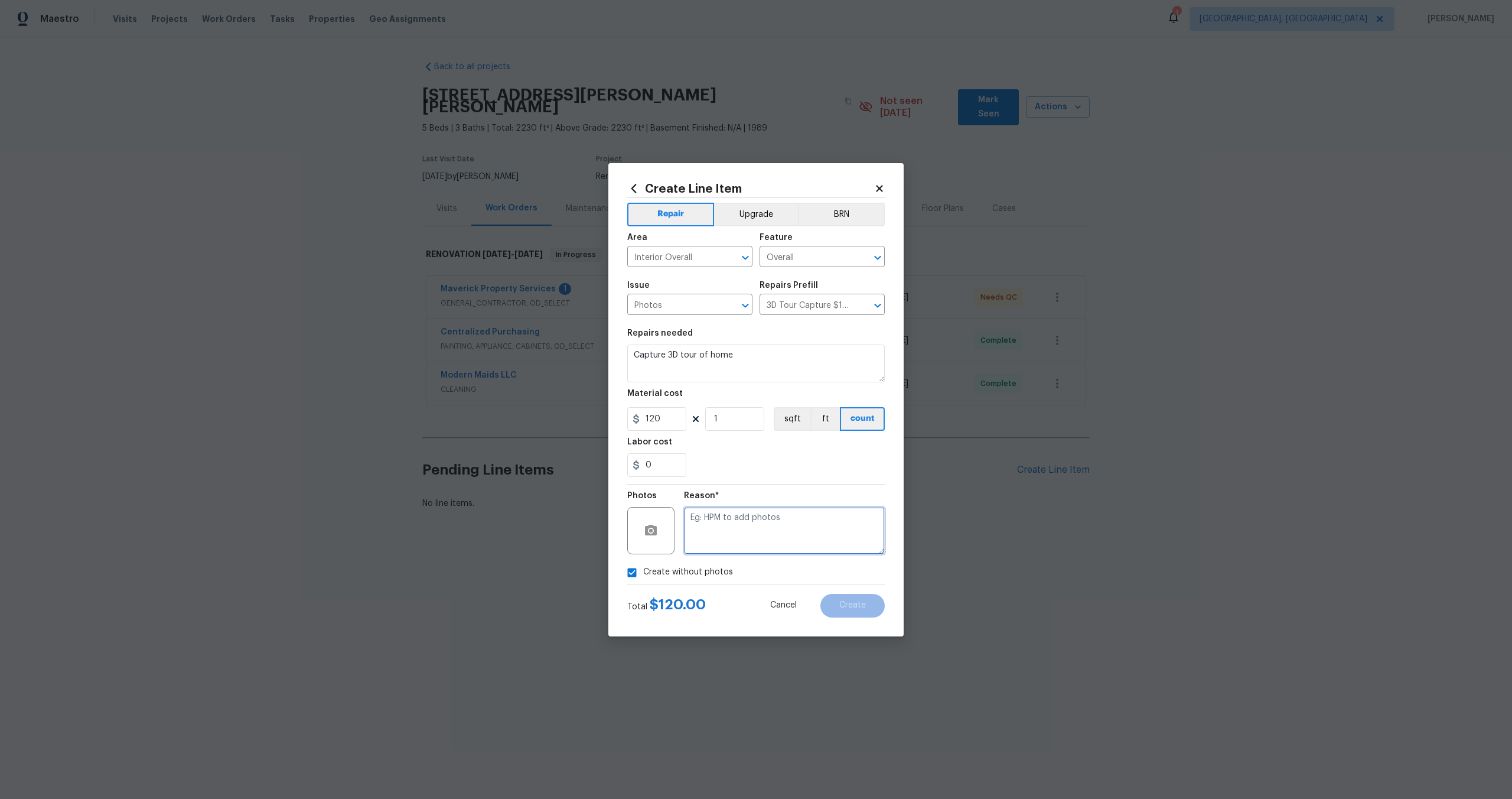
click at [716, 532] on textarea at bounding box center [785, 530] width 201 height 47
type textarea "."
click at [854, 610] on button "Create" at bounding box center [853, 606] width 65 height 24
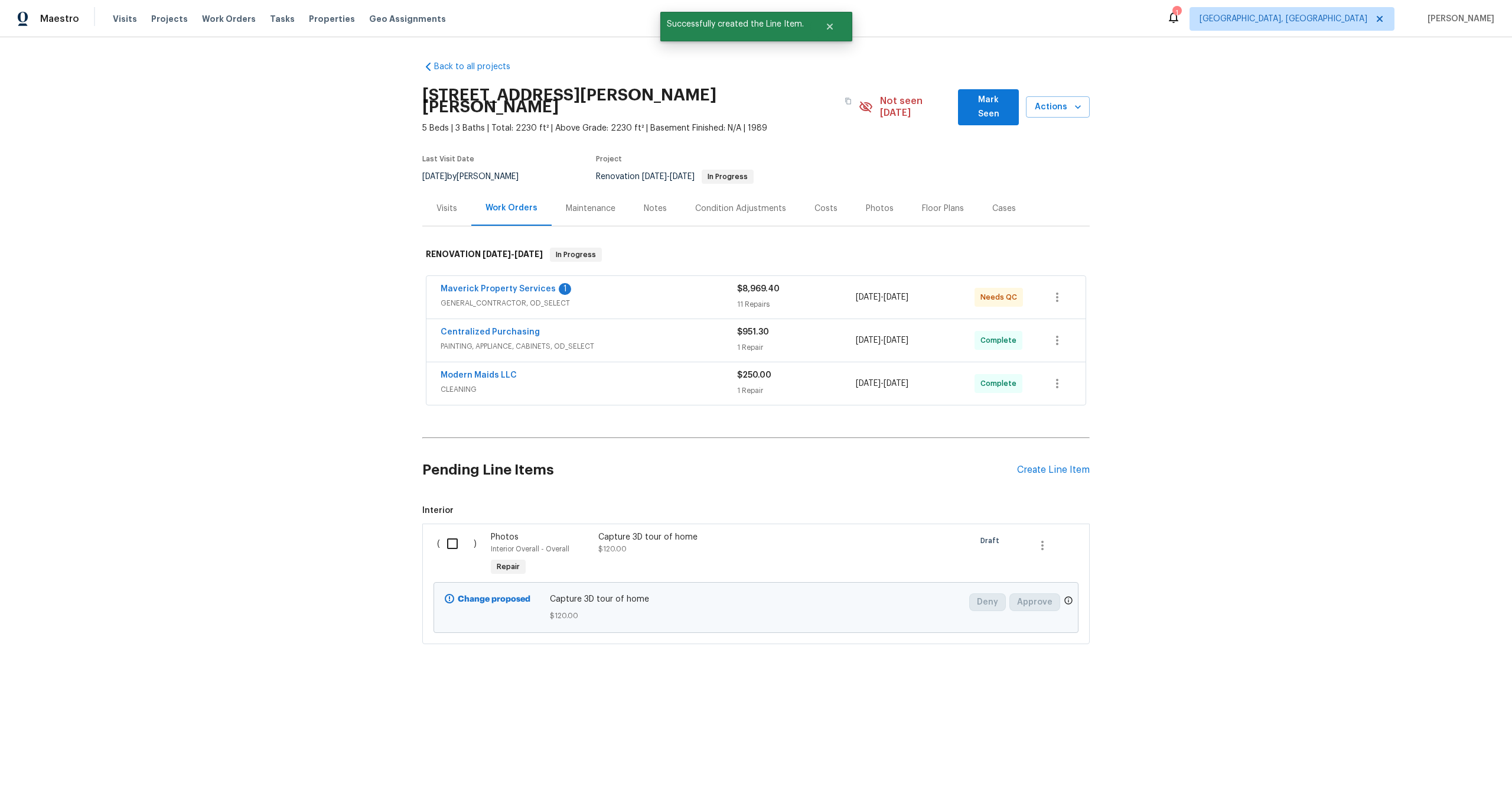
click at [448, 531] on input "checkbox" at bounding box center [457, 543] width 34 height 25
checkbox input "true"
click at [1440, 772] on span "Create Work Order" at bounding box center [1444, 770] width 79 height 15
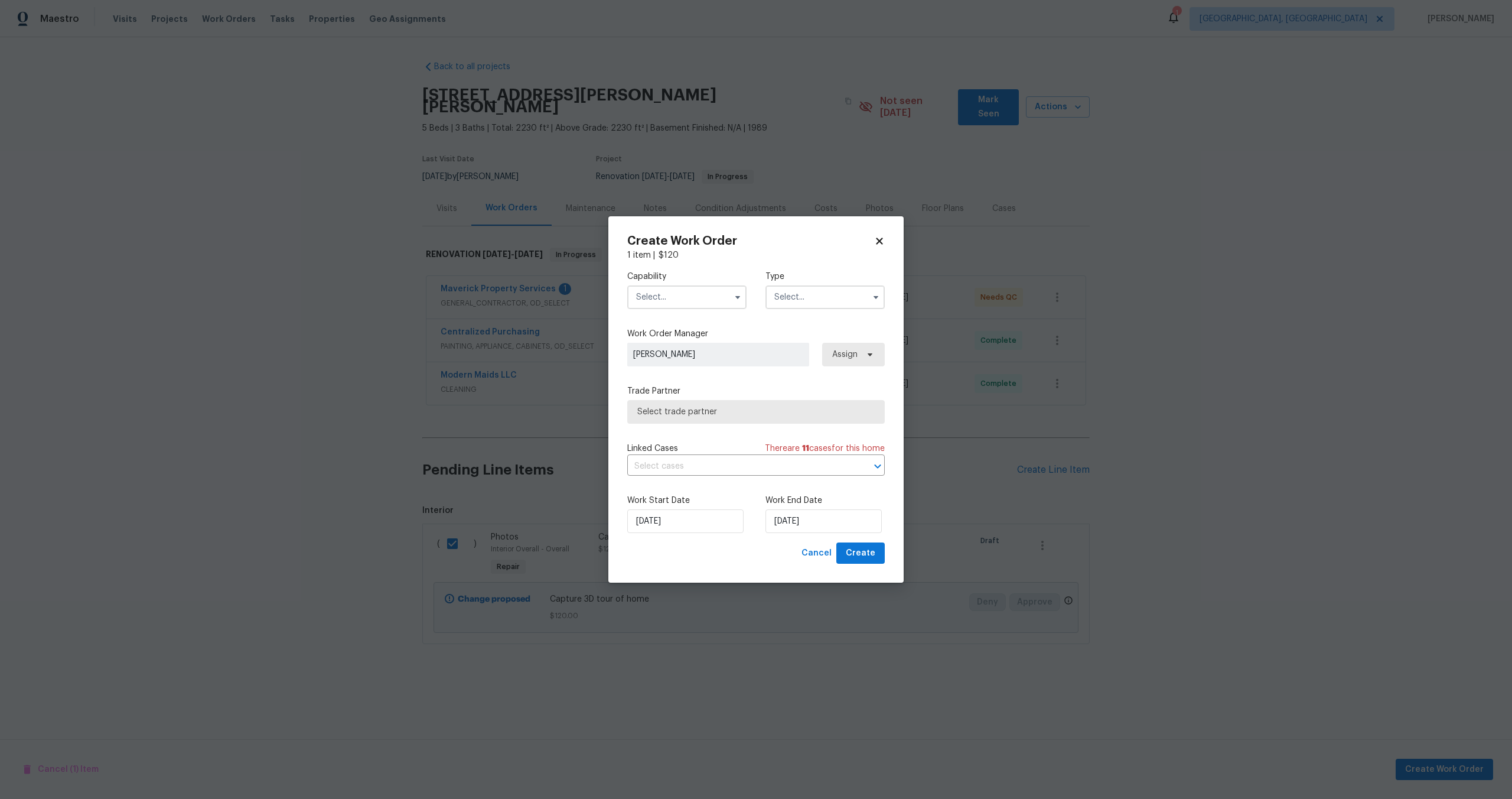
click at [684, 292] on input "text" at bounding box center [687, 297] width 120 height 24
click at [672, 331] on span "Photography" at bounding box center [664, 332] width 51 height 8
type input "Photography"
click at [785, 302] on input "text" at bounding box center [825, 297] width 120 height 24
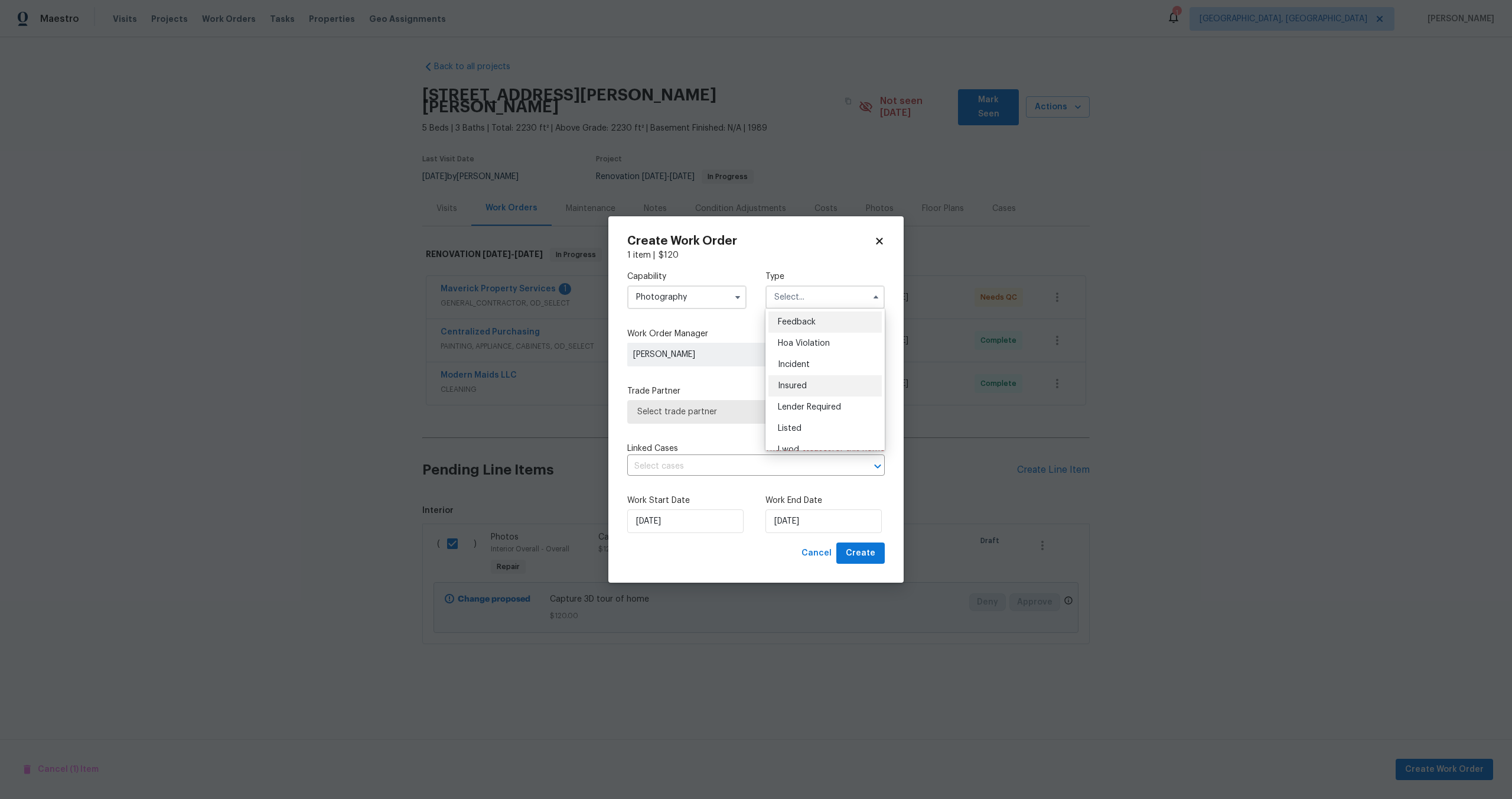
scroll to position [140, 0]
click at [793, 328] on span "Other" at bounding box center [789, 330] width 23 height 8
type input "Other"
click at [715, 406] on span "Select trade partner" at bounding box center [747, 412] width 220 height 12
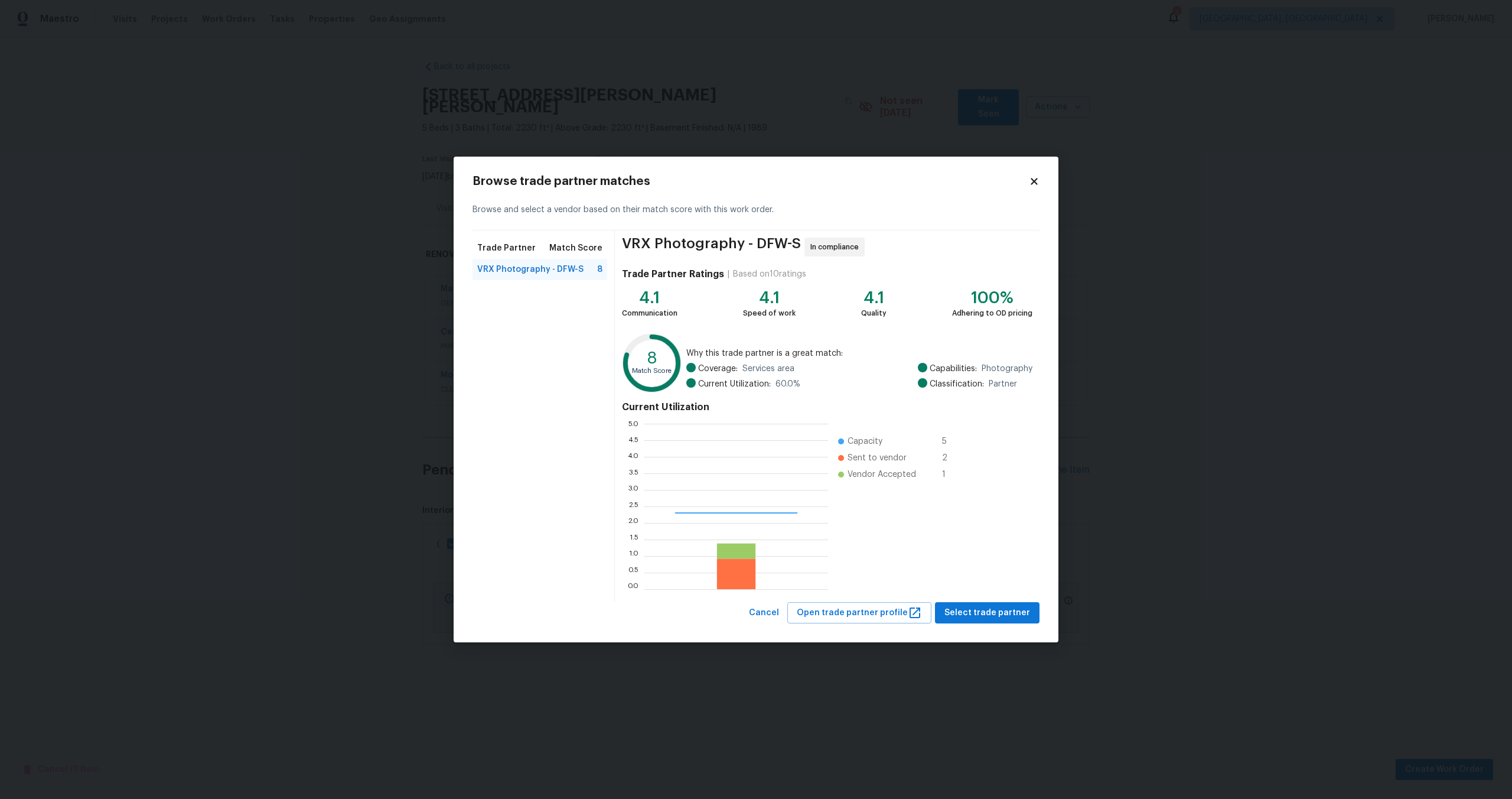
scroll to position [165, 183]
click at [982, 608] on span "Select trade partner" at bounding box center [987, 613] width 86 height 15
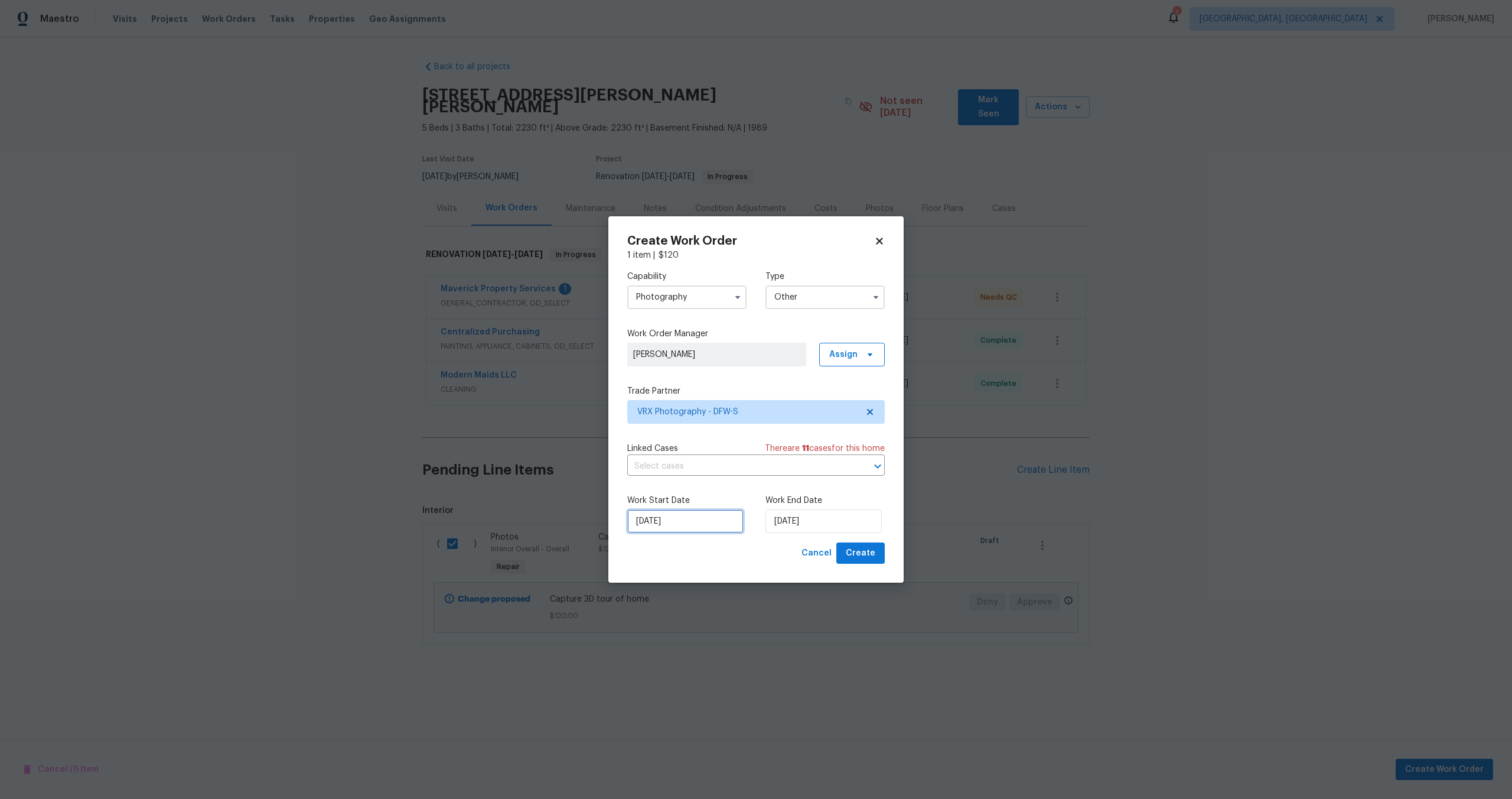
click at [708, 527] on input "[DATE]" at bounding box center [686, 521] width 117 height 24
click at [829, 529] on input "[DATE]" at bounding box center [824, 521] width 117 height 24
click at [822, 456] on div "15" at bounding box center [821, 454] width 19 height 17
type input "[DATE]"
click at [861, 557] on span "Create" at bounding box center [860, 553] width 29 height 15
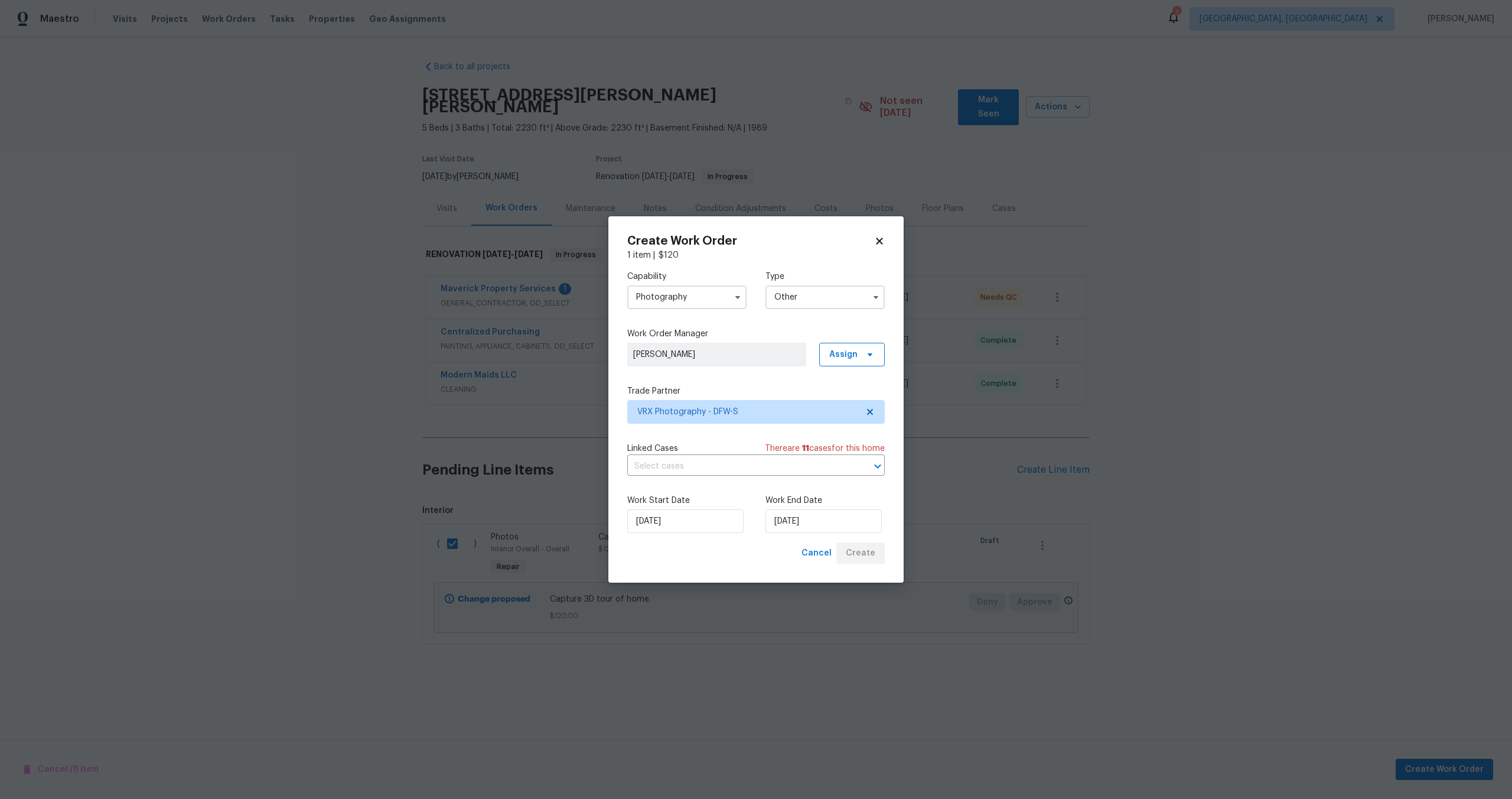
checkbox input "false"
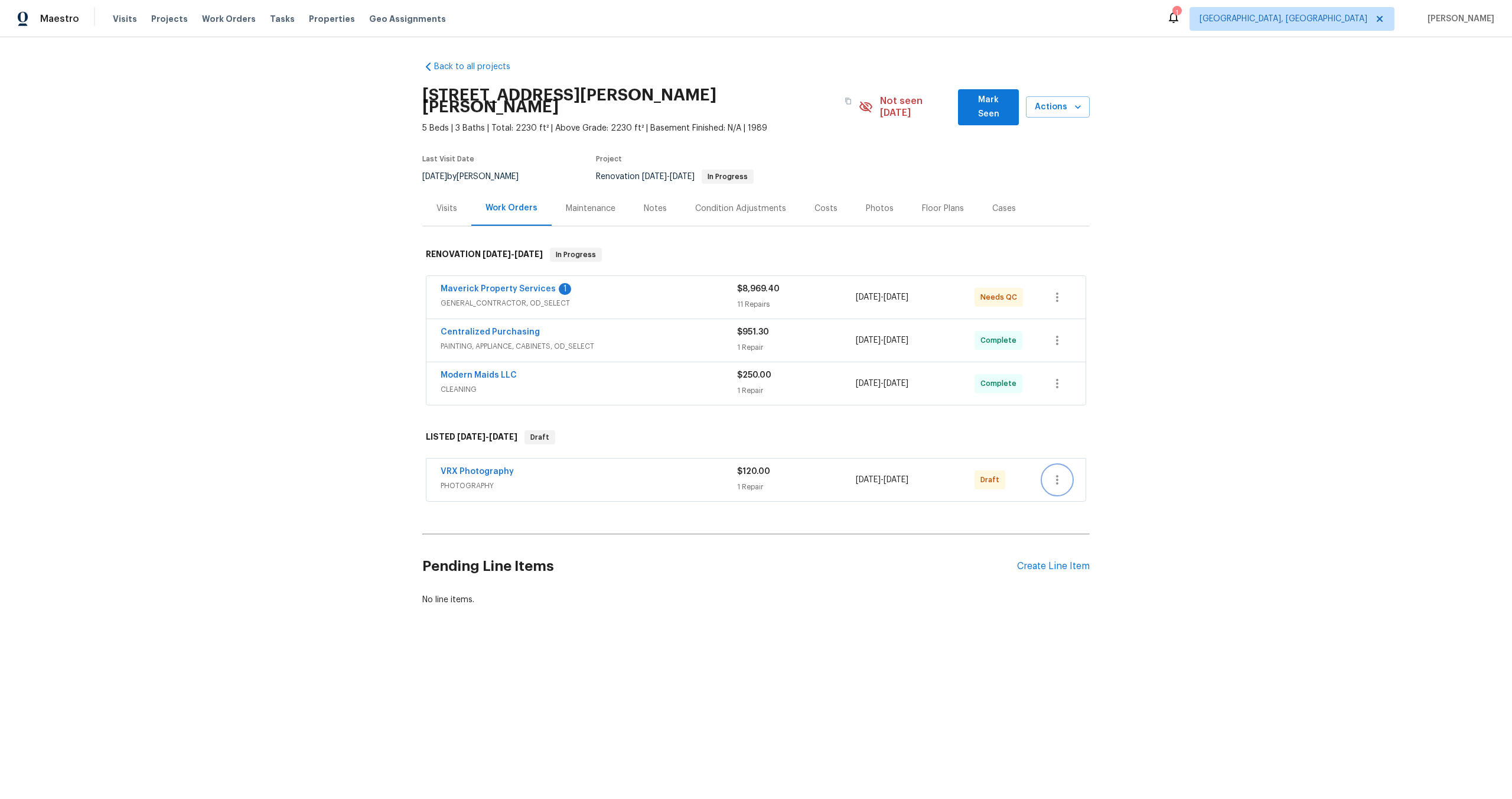
click at [1056, 473] on icon "button" at bounding box center [1057, 480] width 14 height 14
click at [1059, 468] on li "Send to Vendor" at bounding box center [1107, 468] width 128 height 20
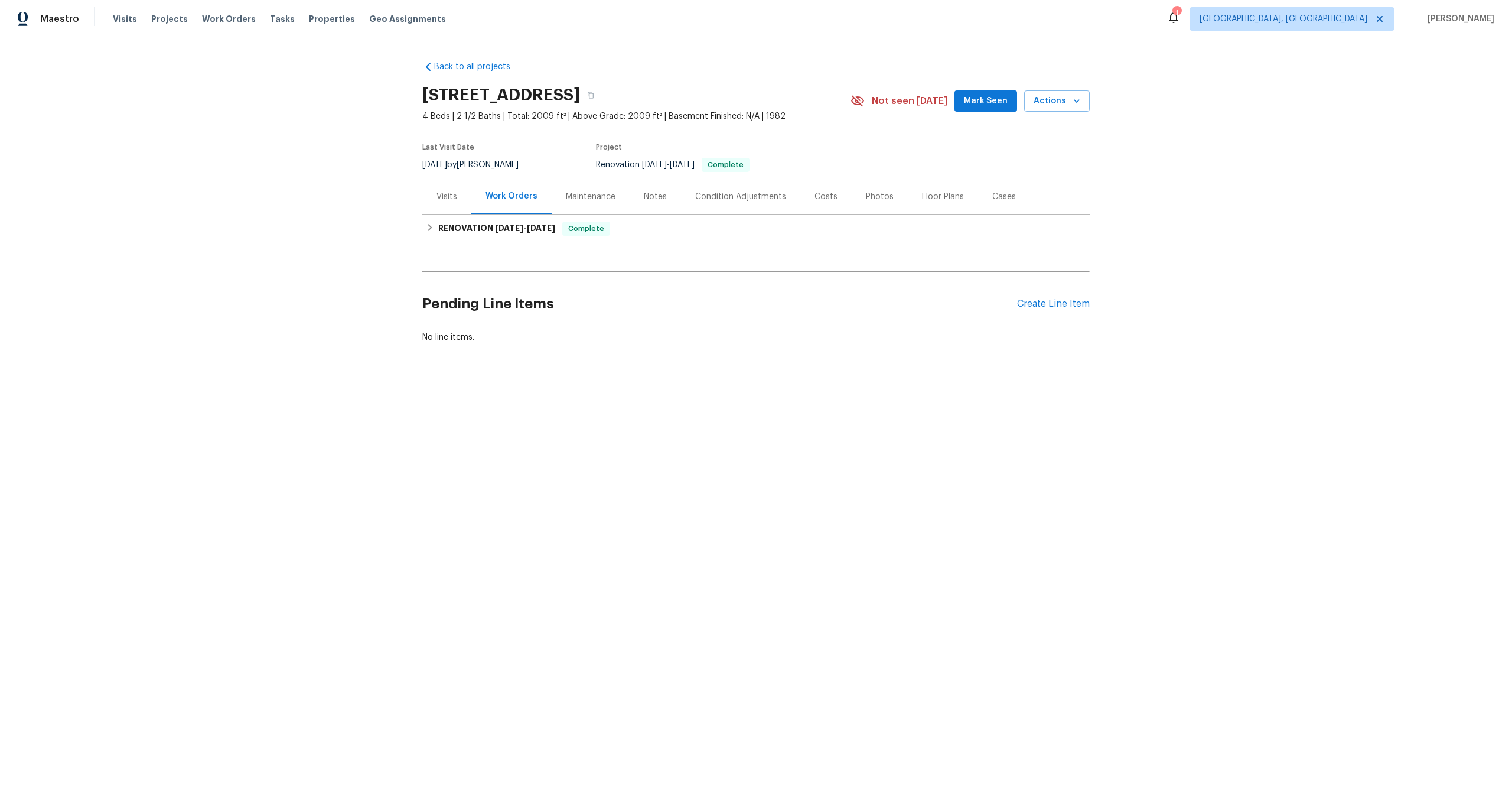
click at [884, 317] on h2 "Pending Line Items" at bounding box center [719, 304] width 595 height 55
click at [1032, 304] on div "Create Line Item" at bounding box center [1053, 303] width 73 height 11
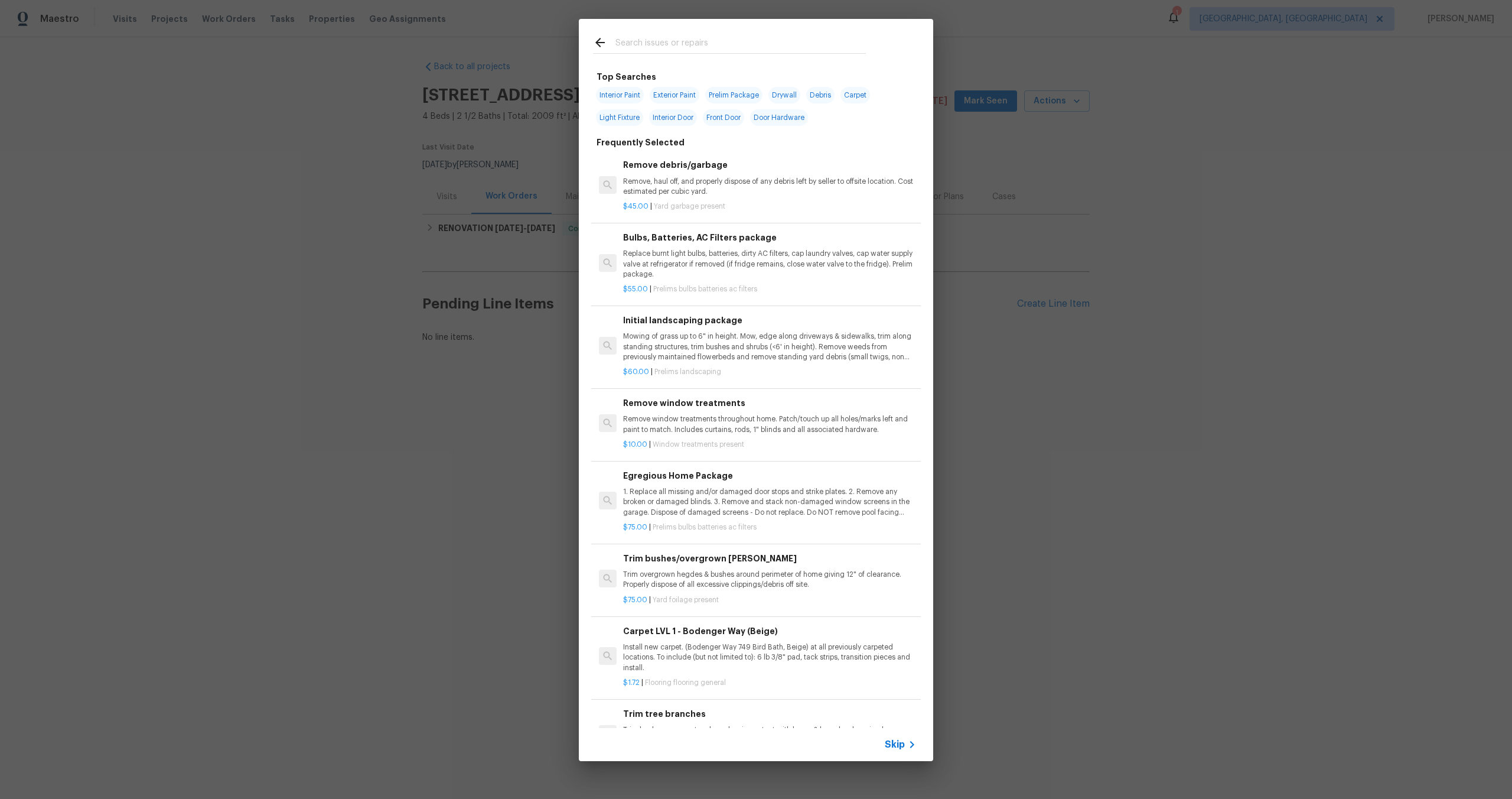
click at [895, 742] on span "Skip" at bounding box center [894, 745] width 20 height 12
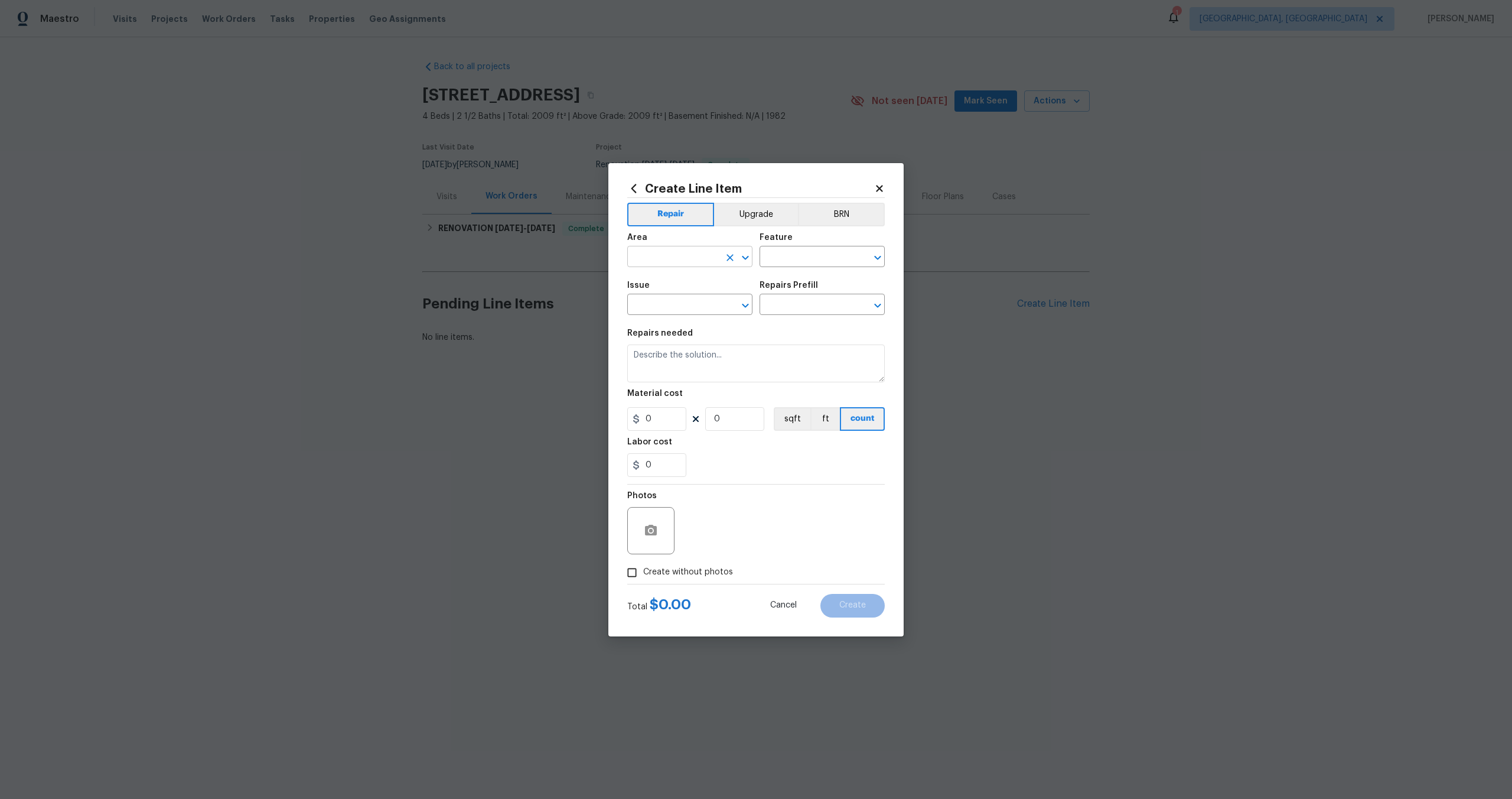
click at [653, 258] on input "text" at bounding box center [674, 258] width 92 height 18
click at [670, 303] on li "Interior Overall" at bounding box center [690, 303] width 126 height 20
type input "Interior Overall"
click at [778, 264] on input "text" at bounding box center [806, 258] width 92 height 18
click at [790, 314] on li "Overall" at bounding box center [822, 312] width 126 height 20
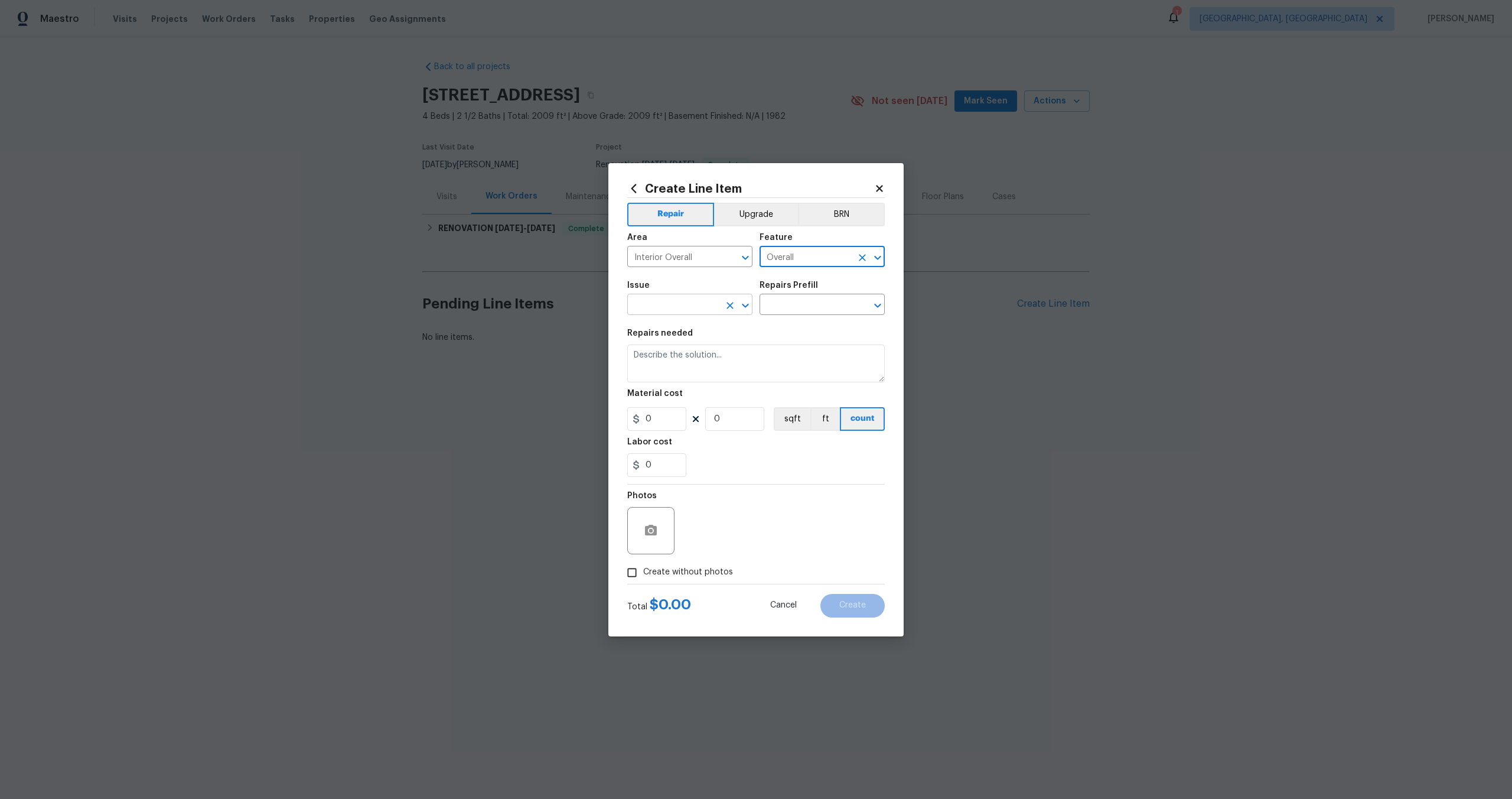
type input "Overall"
click at [692, 300] on input "text" at bounding box center [674, 306] width 92 height 18
click at [677, 364] on li "Photos" at bounding box center [690, 360] width 126 height 20
type input "Photos"
click at [790, 310] on input "text" at bounding box center [806, 306] width 92 height 18
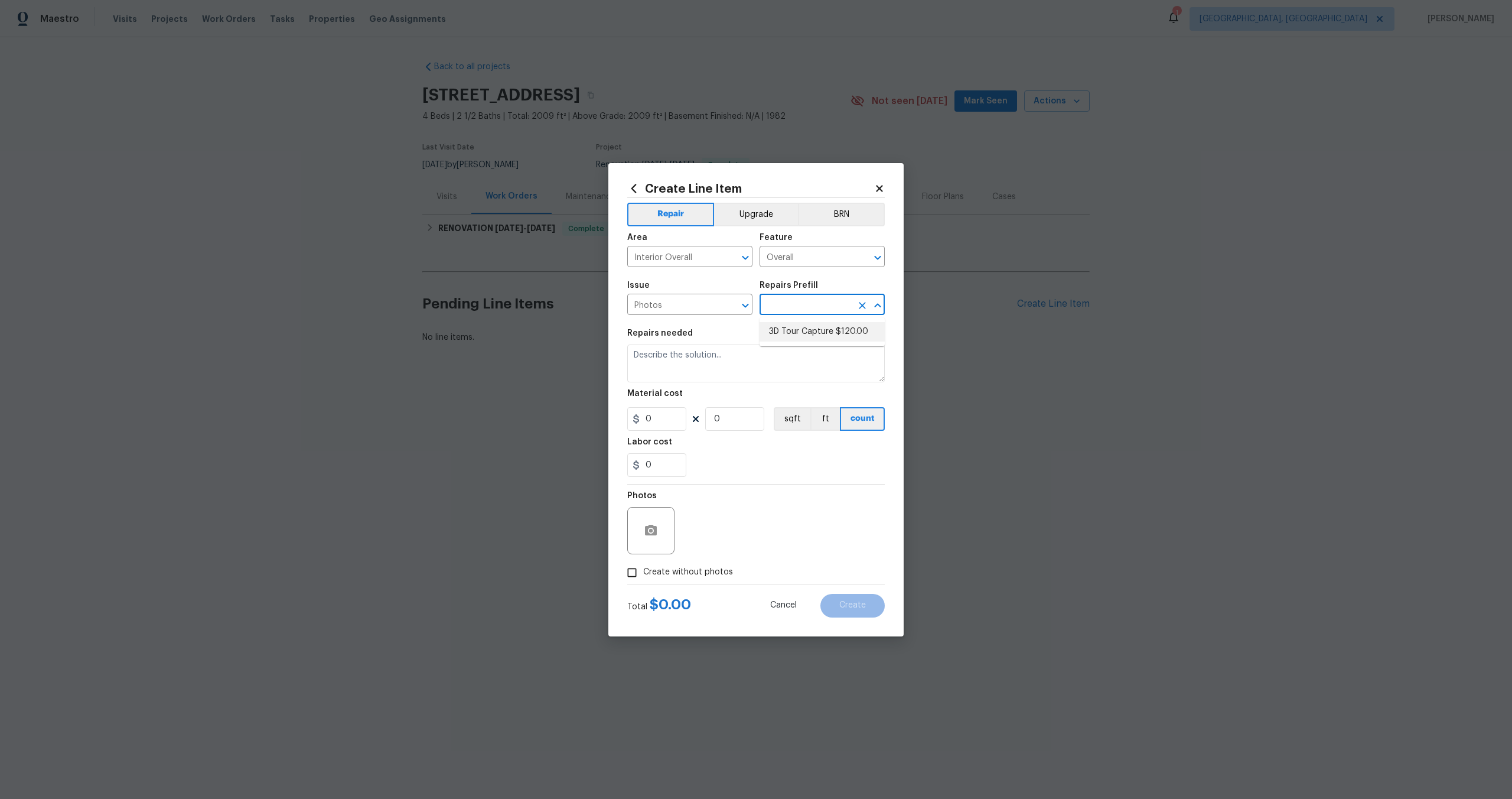
click at [788, 333] on li "3D Tour Capture $120.00" at bounding box center [822, 332] width 126 height 20
type input "3D Tour Capture $120.00"
type textarea "Capture 3D tour of home"
type input "1"
type input "120"
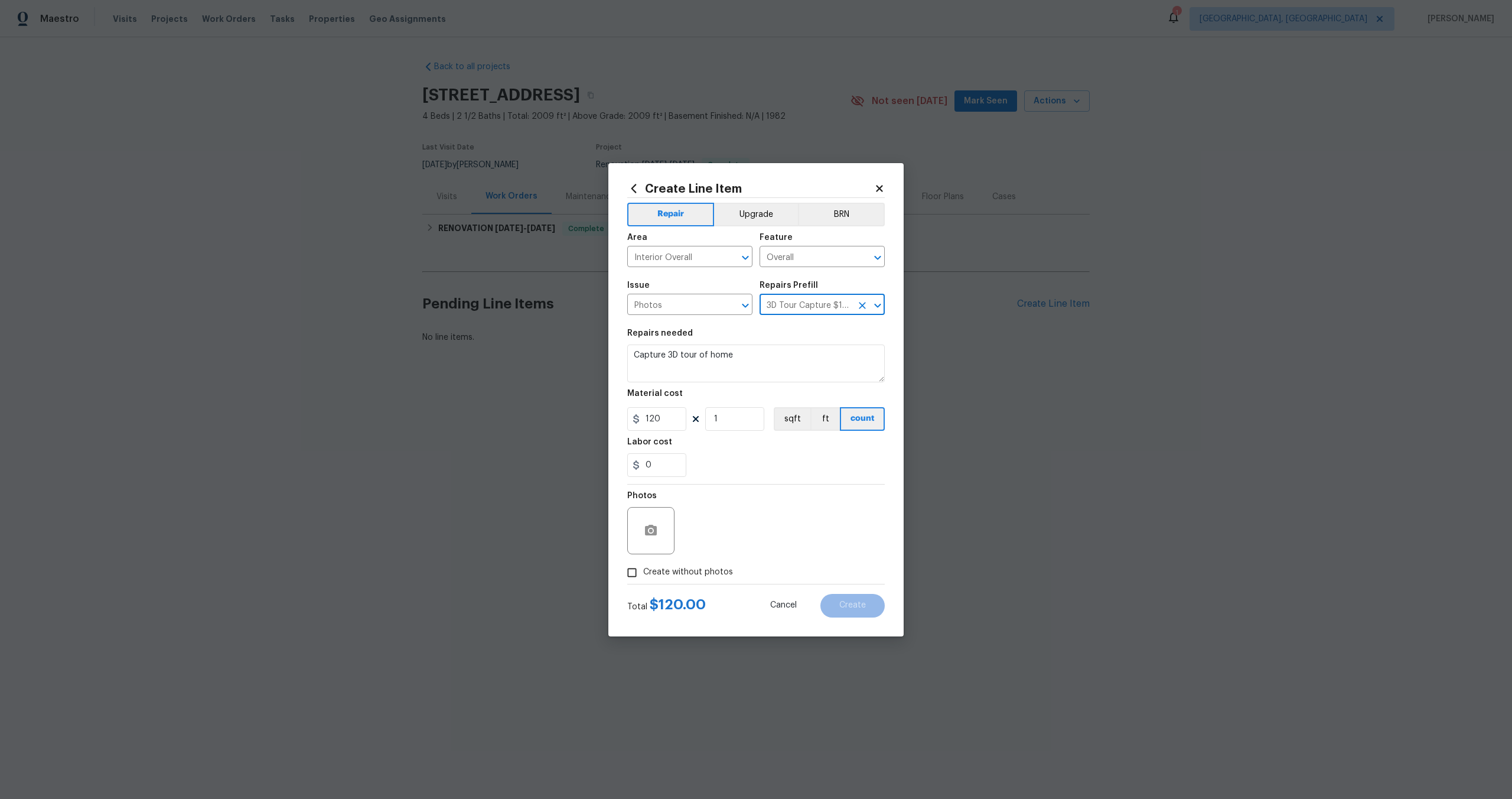
click at [630, 567] on input "Create without photos" at bounding box center [632, 572] width 23 height 23
checkbox input "true"
click at [733, 520] on textarea at bounding box center [785, 530] width 201 height 47
type textarea "."
click at [854, 599] on button "Create" at bounding box center [853, 606] width 65 height 24
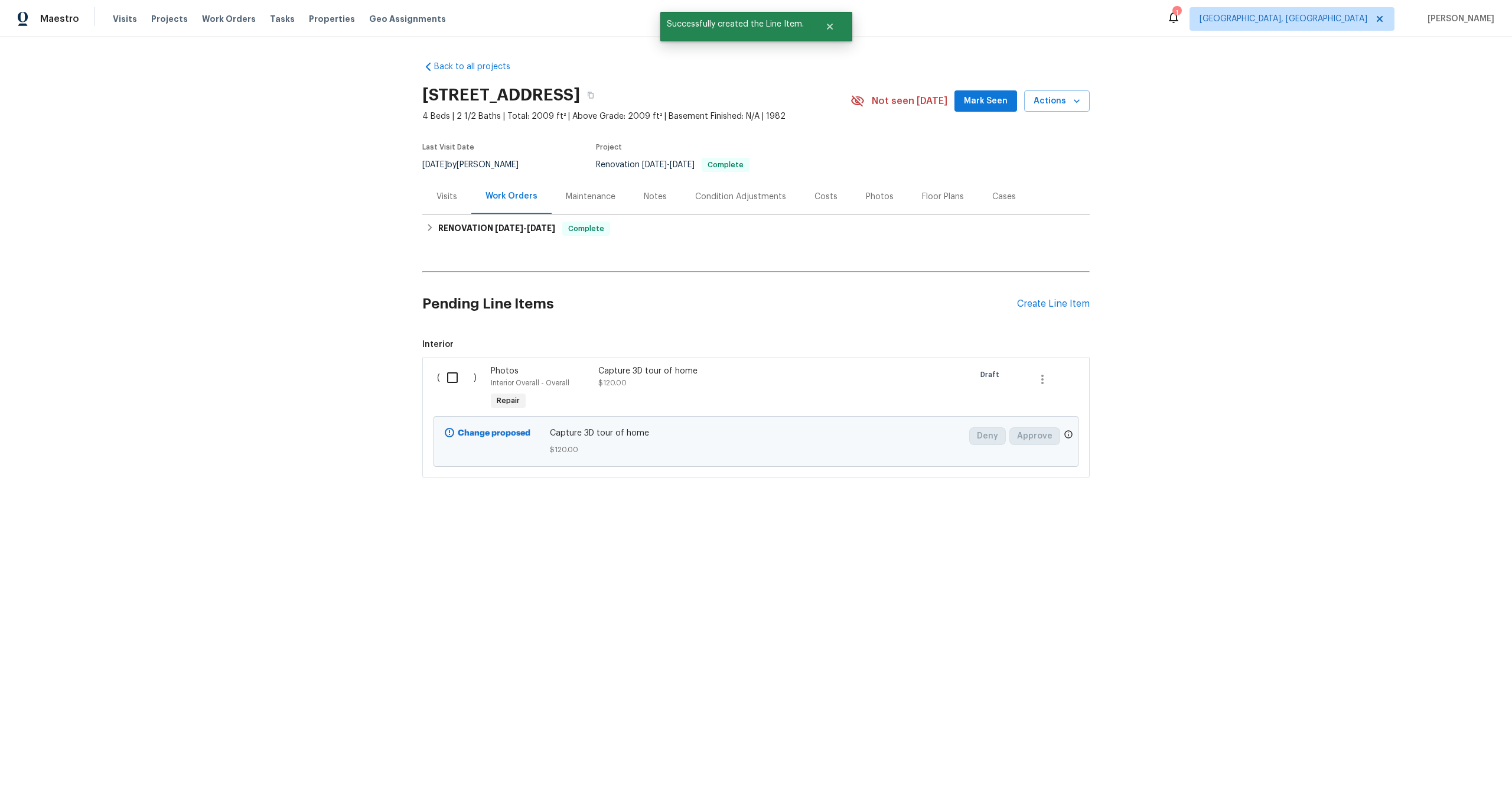
click at [454, 370] on input "checkbox" at bounding box center [457, 377] width 34 height 25
checkbox input "true"
click at [1428, 773] on span "Create Work Order" at bounding box center [1444, 770] width 79 height 15
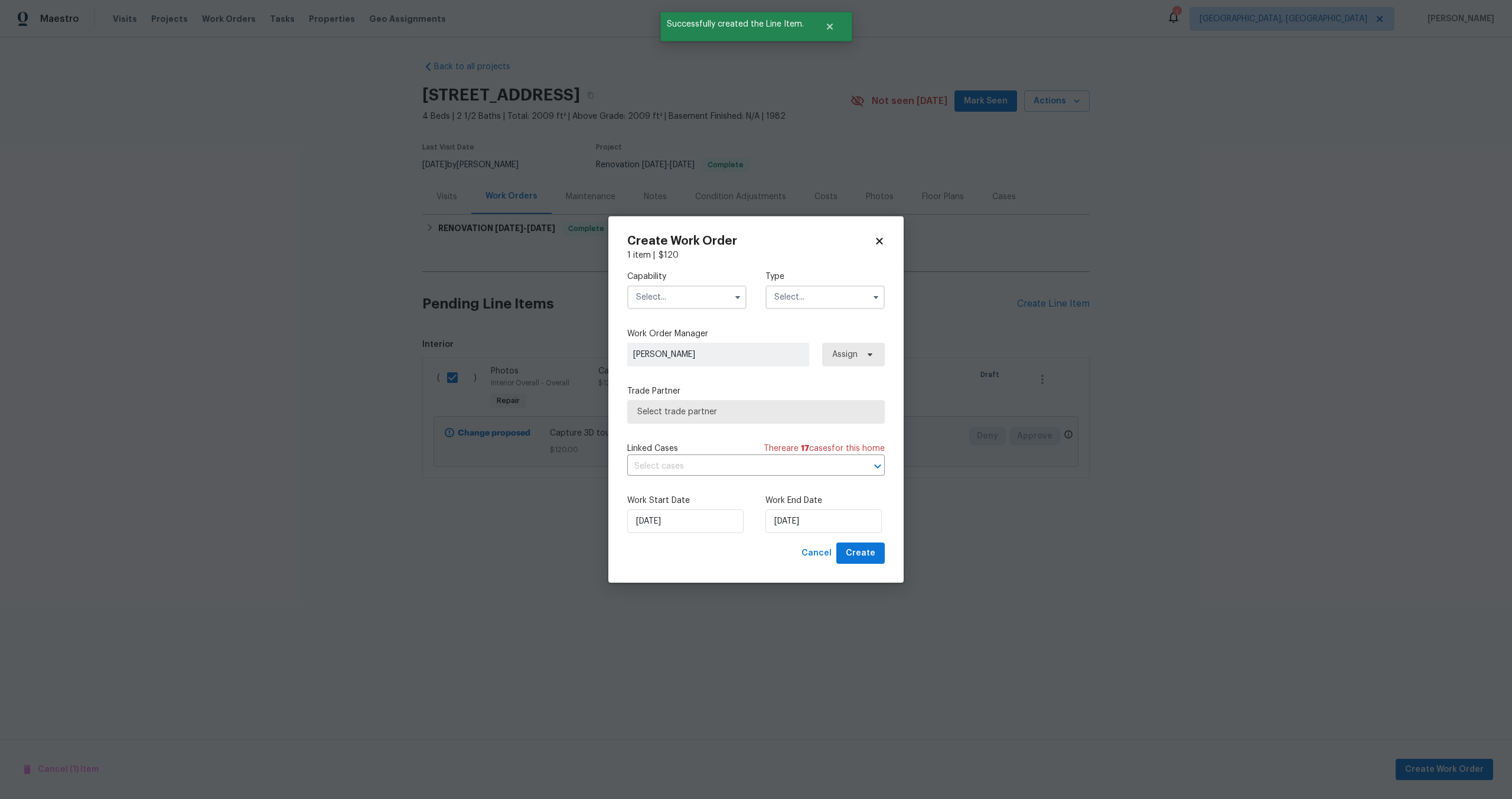
click at [667, 287] on input "text" at bounding box center [687, 297] width 120 height 24
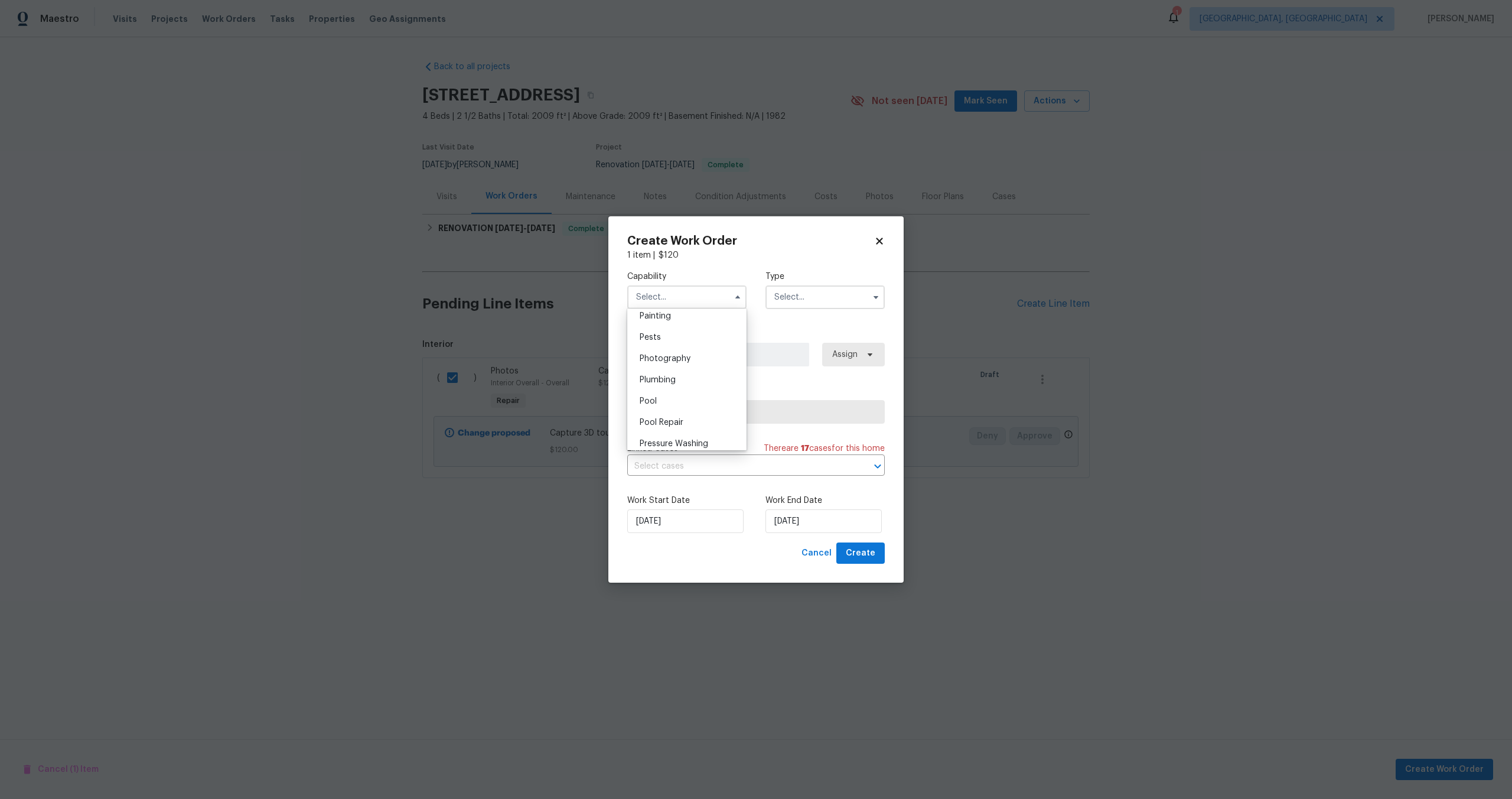
scroll to position [961, 0]
click at [678, 391] on span "Photography" at bounding box center [664, 395] width 51 height 8
type input "Photography"
click at [820, 292] on input "text" at bounding box center [825, 297] width 120 height 24
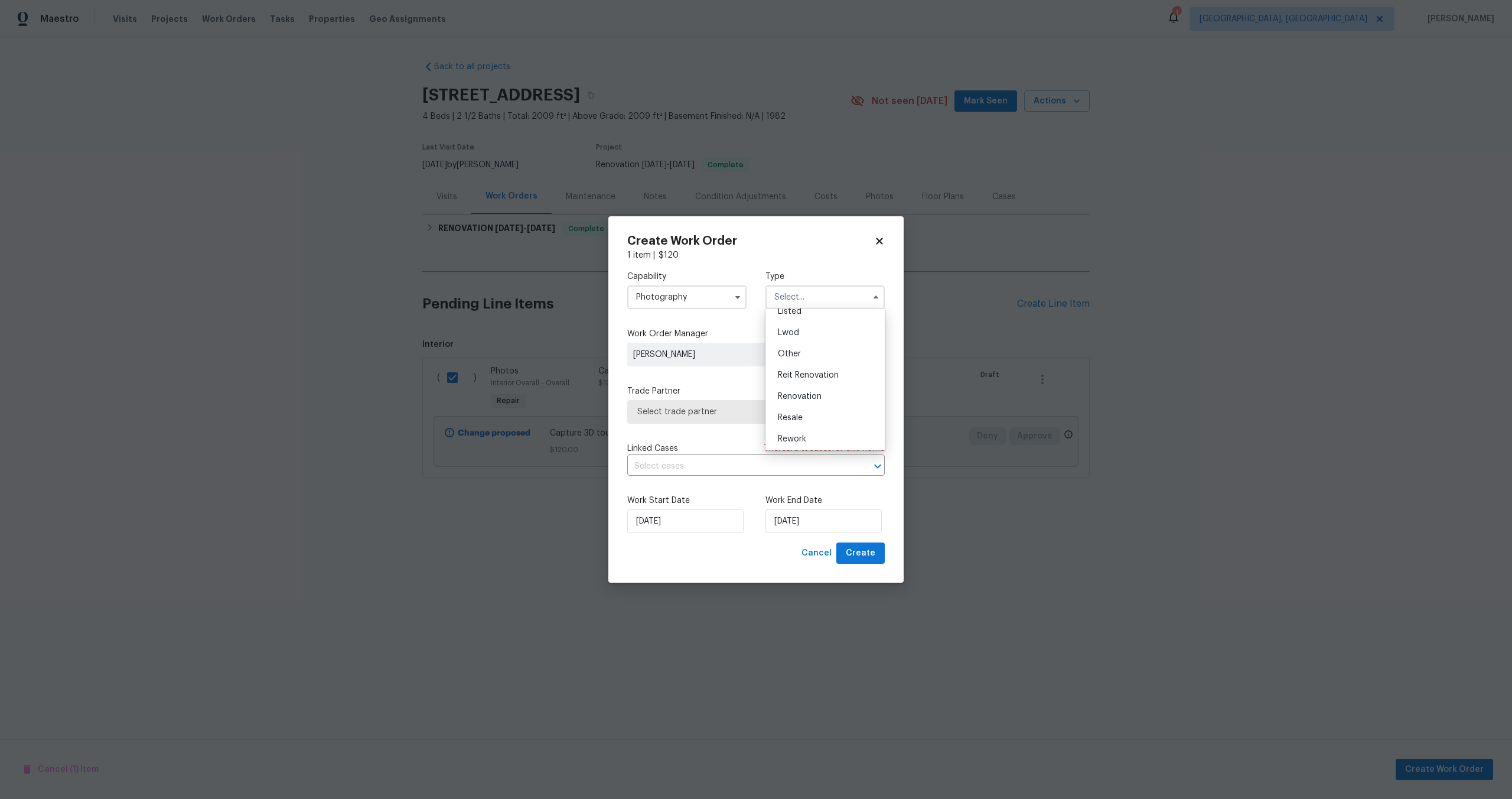
scroll to position [140, 0]
click at [795, 326] on span "Other" at bounding box center [789, 330] width 23 height 8
type input "Other"
click at [718, 422] on span "Select trade partner" at bounding box center [756, 412] width 258 height 24
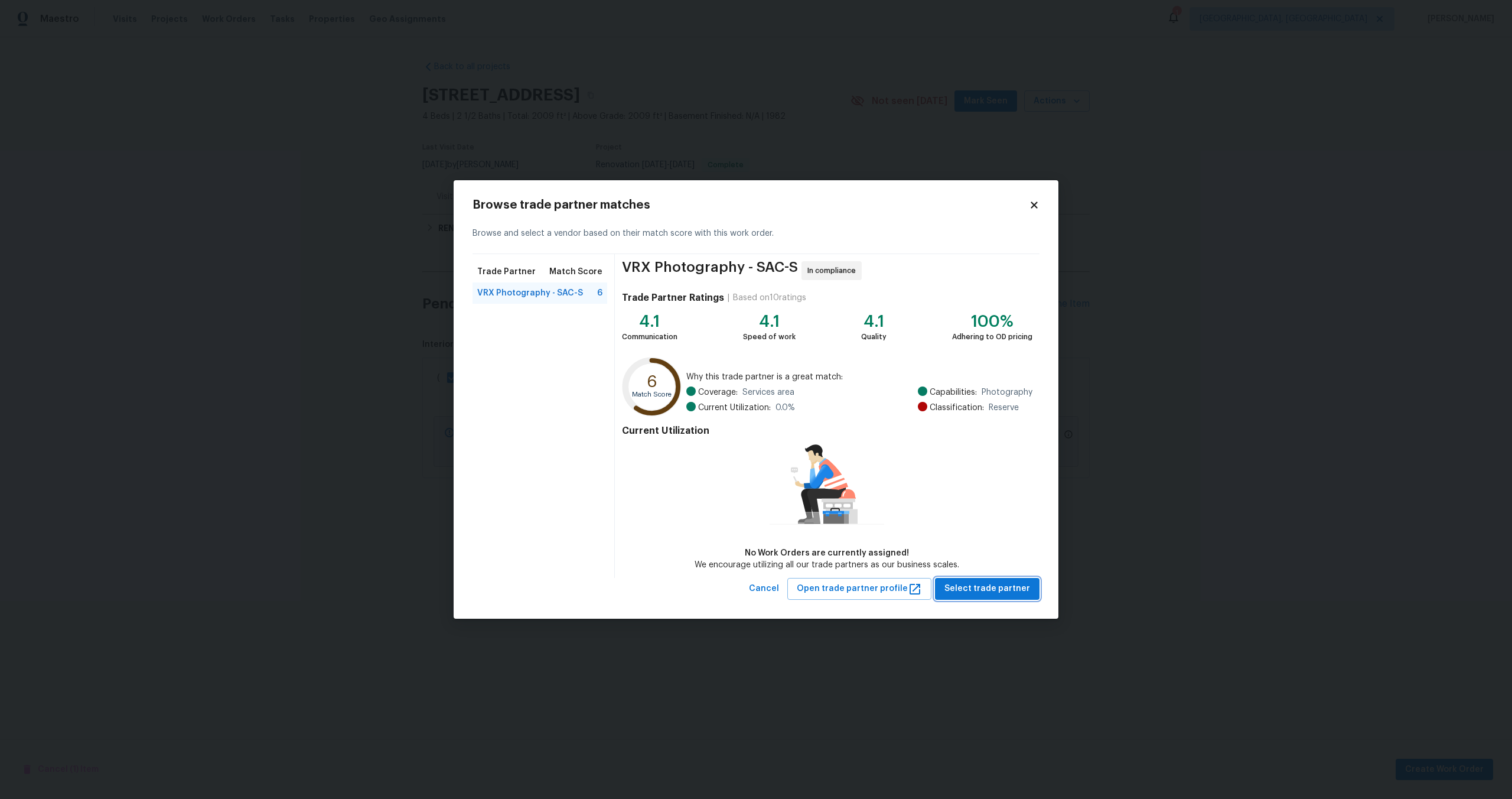
click at [975, 585] on span "Select trade partner" at bounding box center [987, 589] width 86 height 15
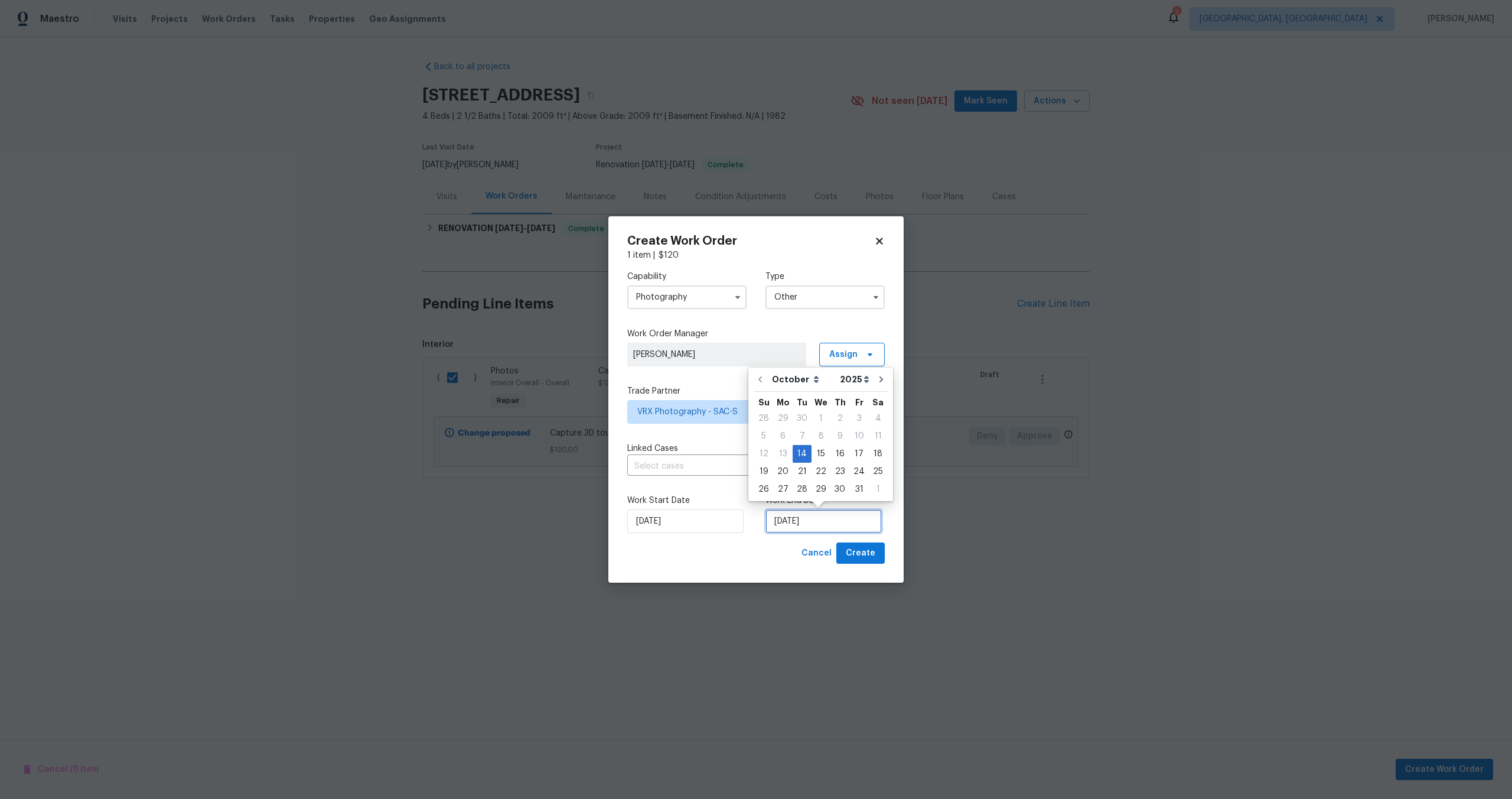
click at [815, 516] on input "14/10/2025" at bounding box center [824, 521] width 117 height 24
click at [821, 452] on div "15" at bounding box center [821, 454] width 19 height 17
type input "15/10/2025"
click at [862, 546] on span "Create" at bounding box center [860, 553] width 29 height 15
checkbox input "false"
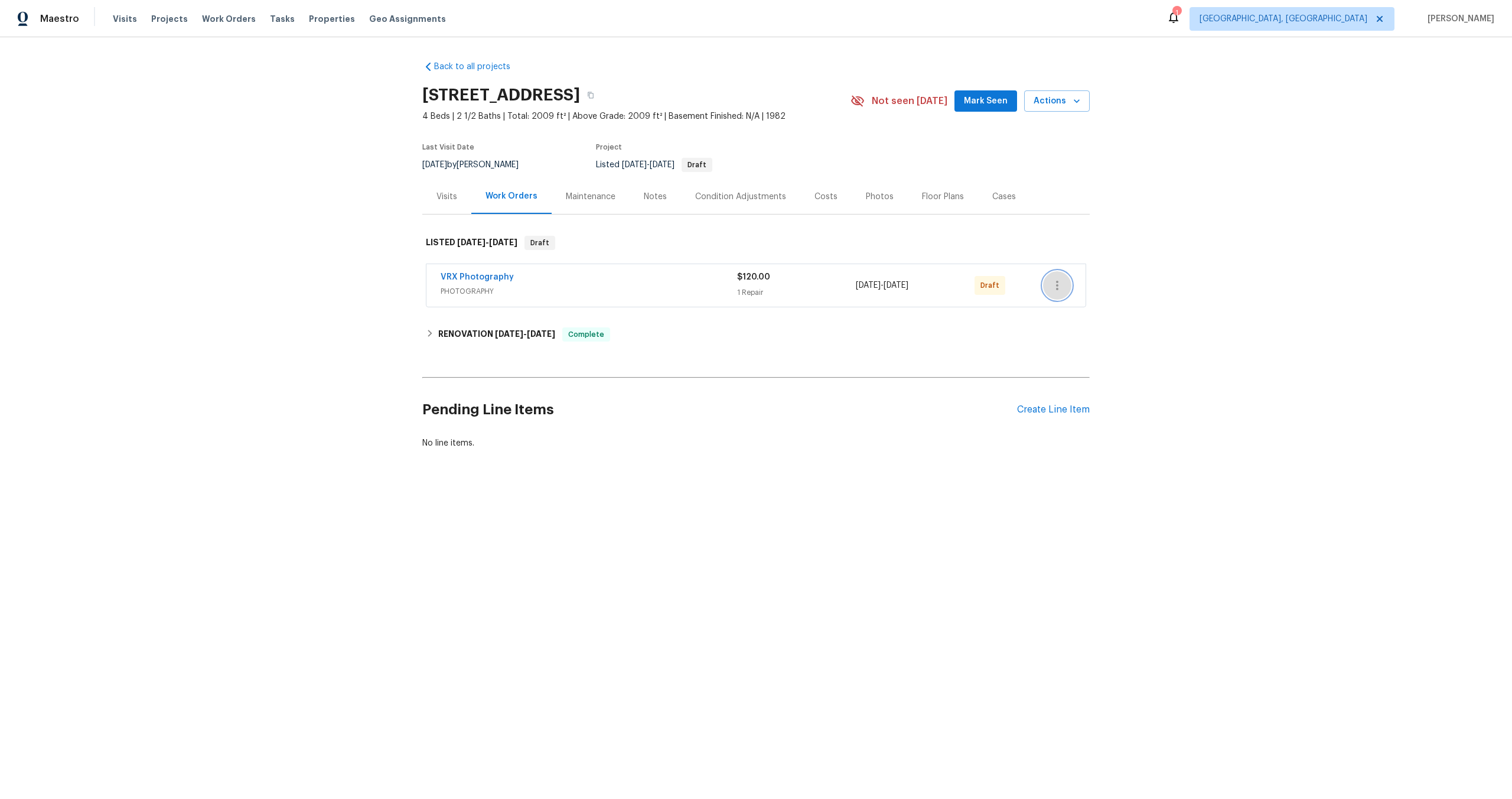
click at [1061, 286] on icon "button" at bounding box center [1057, 285] width 14 height 14
click at [1061, 284] on li "Send to Vendor" at bounding box center [1108, 286] width 131 height 20
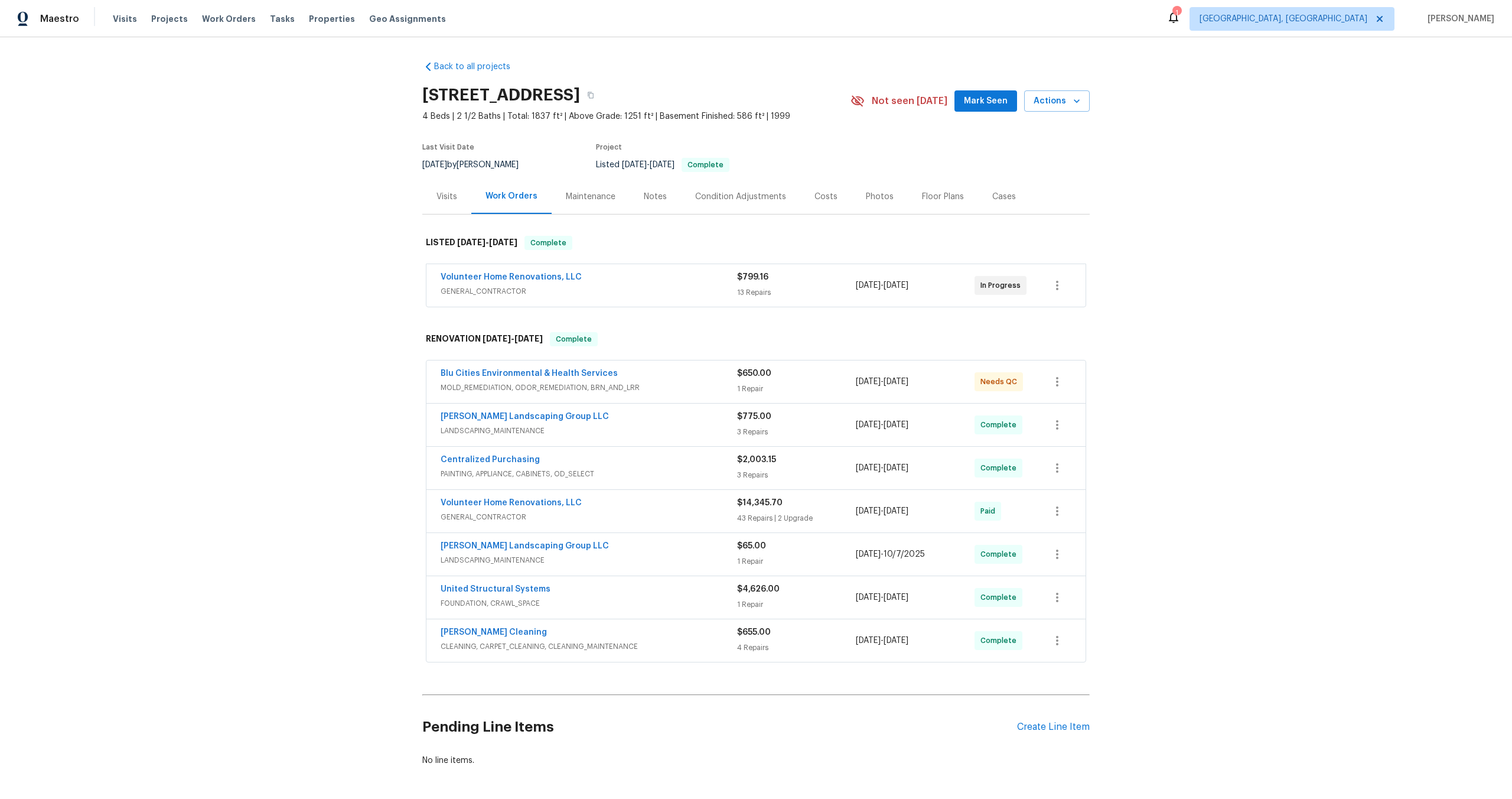
scroll to position [48, 0]
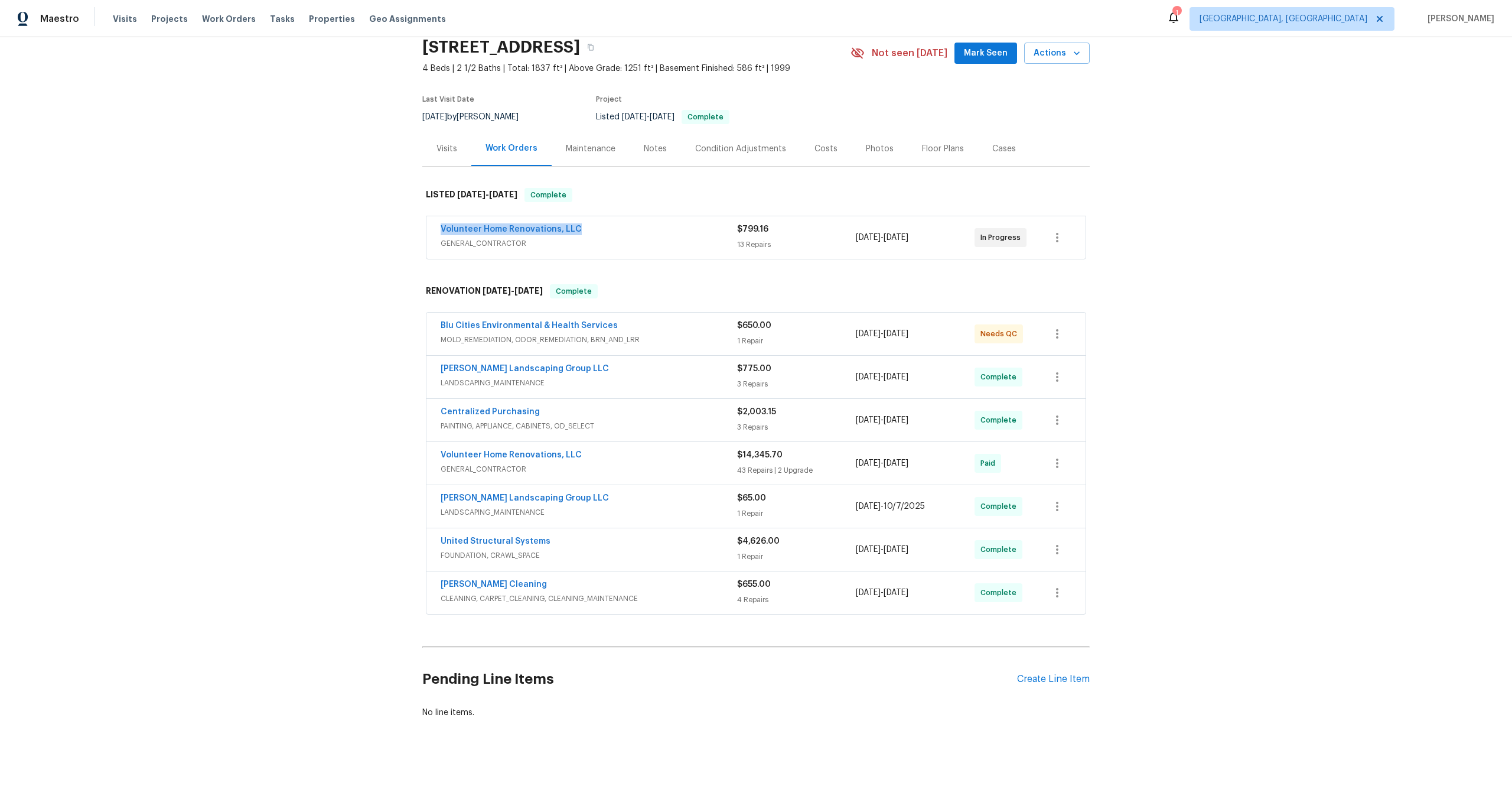
drag, startPoint x: 582, startPoint y: 228, endPoint x: 416, endPoint y: 225, distance: 166.0
click at [416, 225] on div "Back to all projects 630 Knollwood Dr, La Vergne, TN 37086 4 Beds | 2 1/2 Baths…" at bounding box center [756, 418] width 1512 height 762
copy link "Volunteer Home Renovations, LLC"
click at [594, 46] on icon "button" at bounding box center [591, 48] width 7 height 7
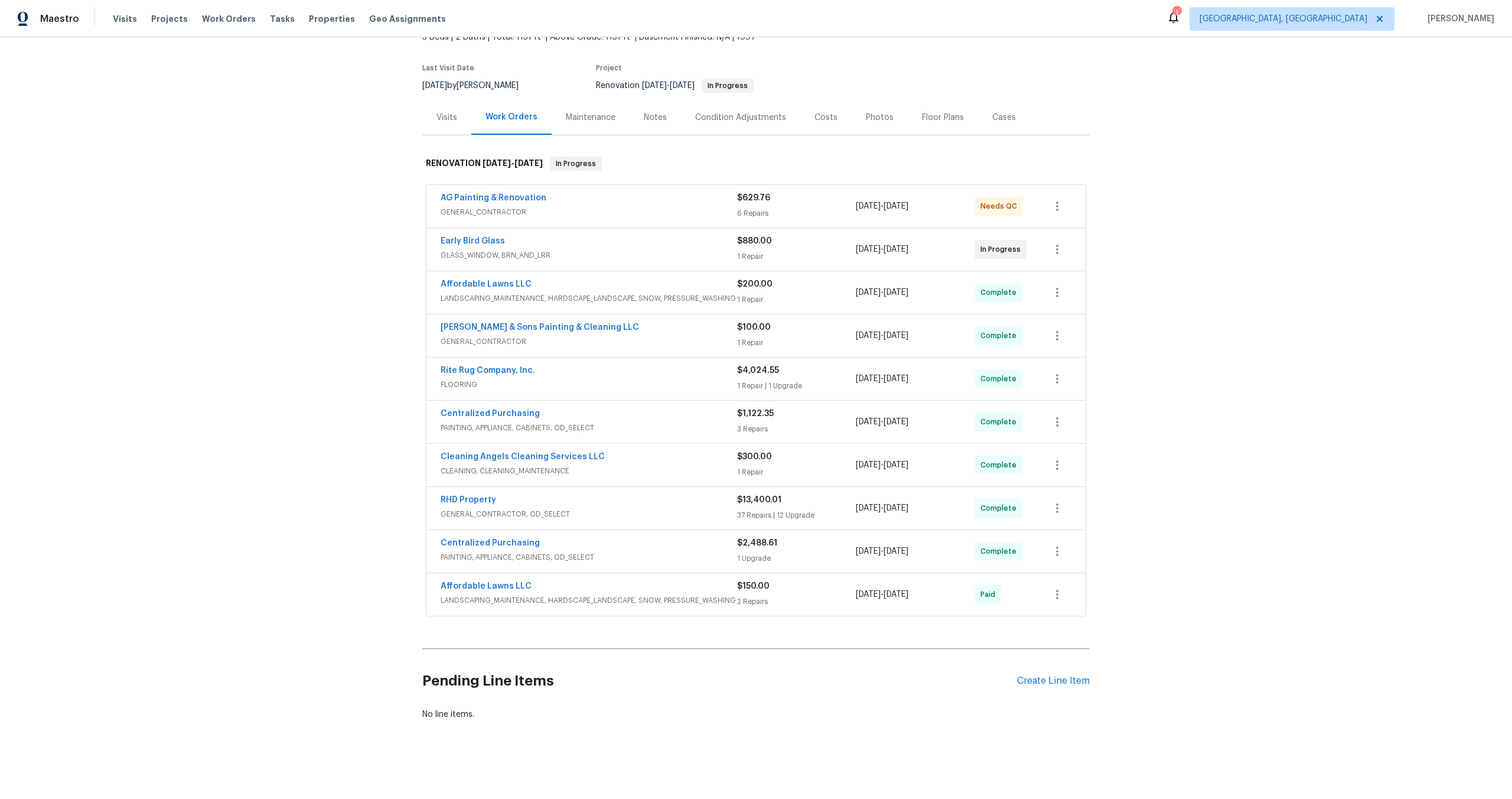
scroll to position [81, 0]
copy link "Early Bird Glass"
drag, startPoint x: 509, startPoint y: 237, endPoint x: 405, endPoint y: 236, distance: 104.0
click at [405, 236] on div "Back to all projects [STREET_ADDRESS] 3 Beds | 2 Baths | Total: 1151 ft² | Abov…" at bounding box center [756, 418] width 1512 height 762
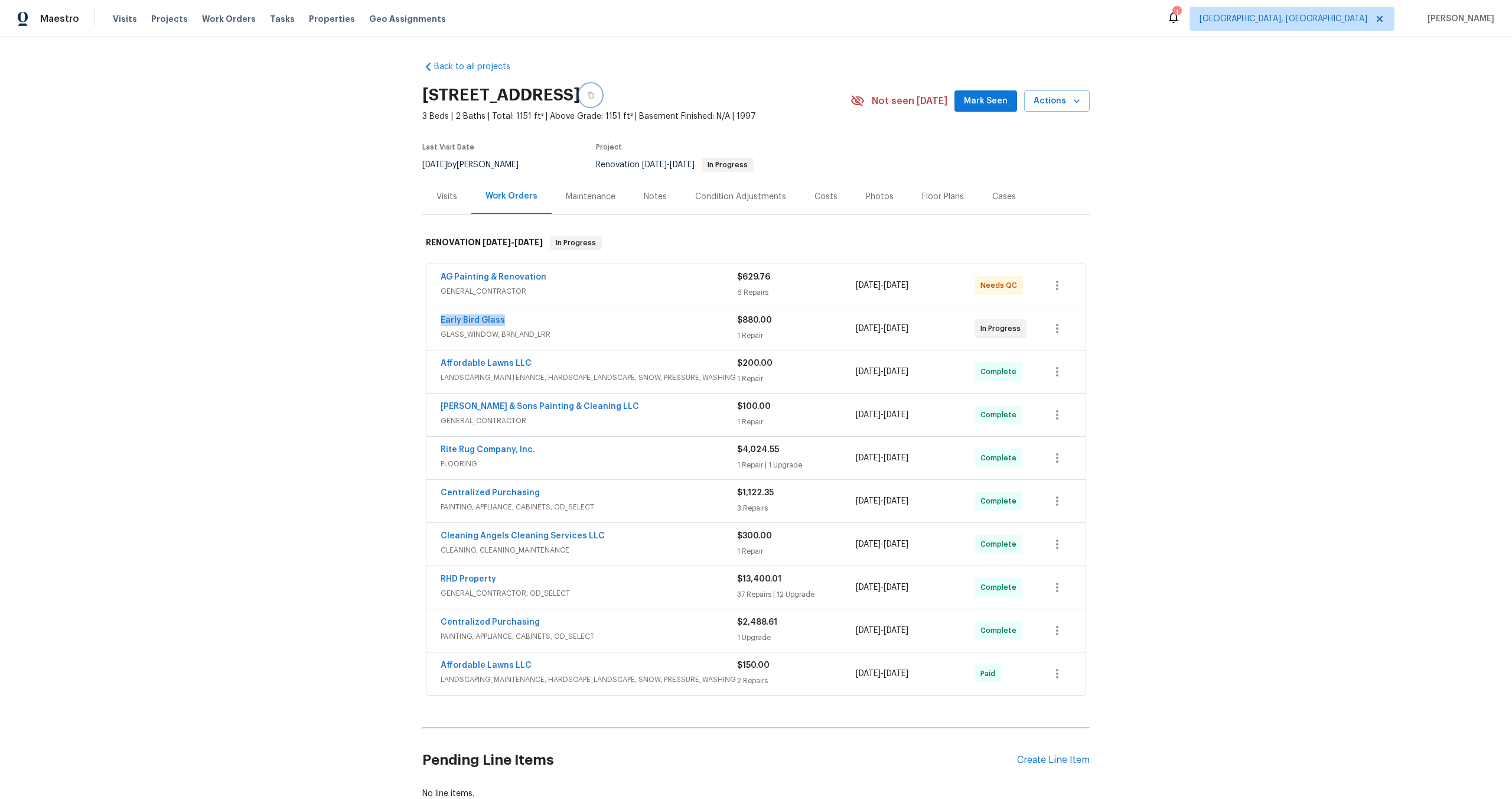
click at [594, 95] on icon "button" at bounding box center [591, 95] width 7 height 7
click at [594, 95] on icon "button" at bounding box center [591, 95] width 7 height 7
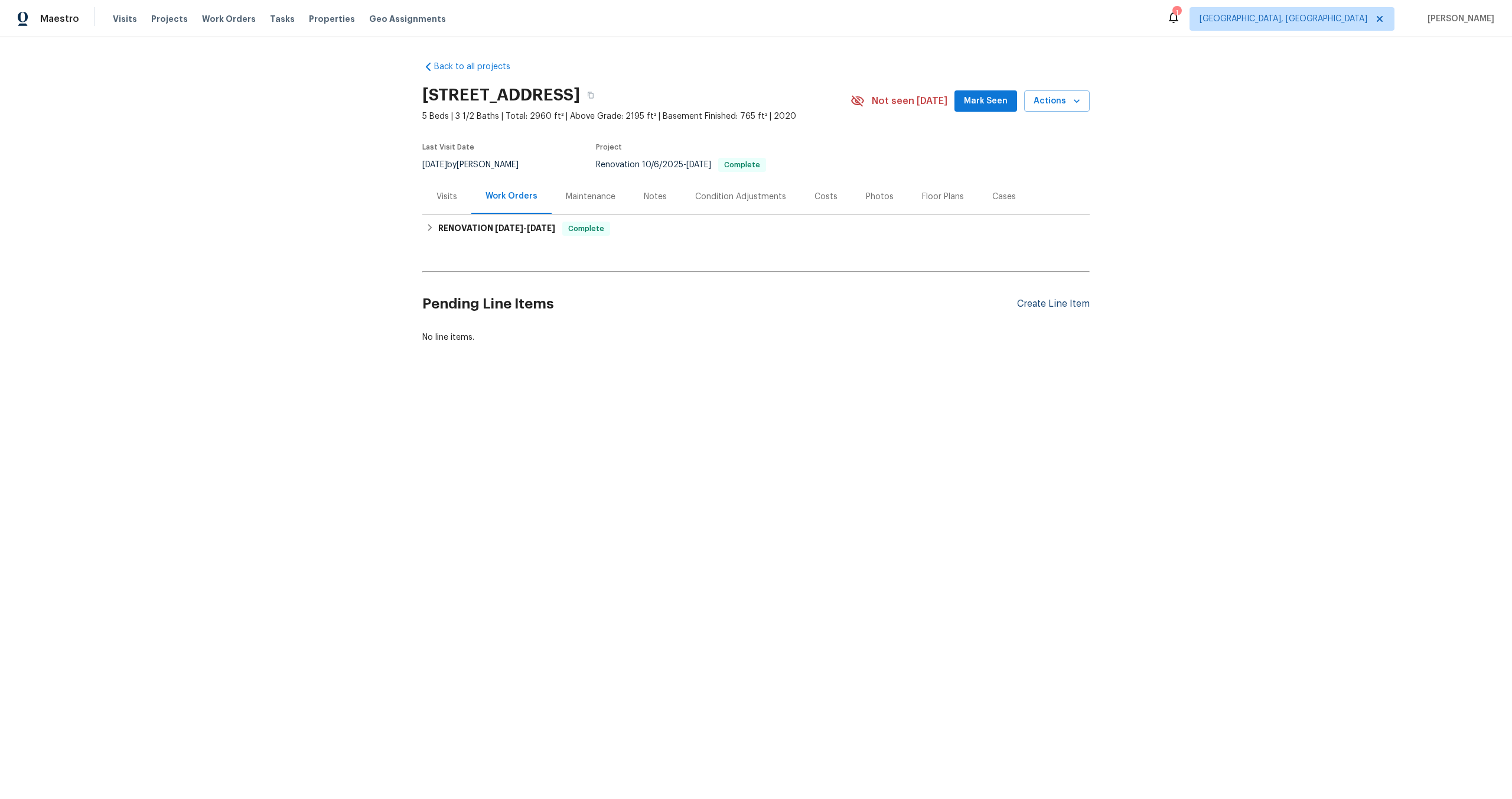
click at [1049, 306] on div "Create Line Item" at bounding box center [1053, 303] width 73 height 11
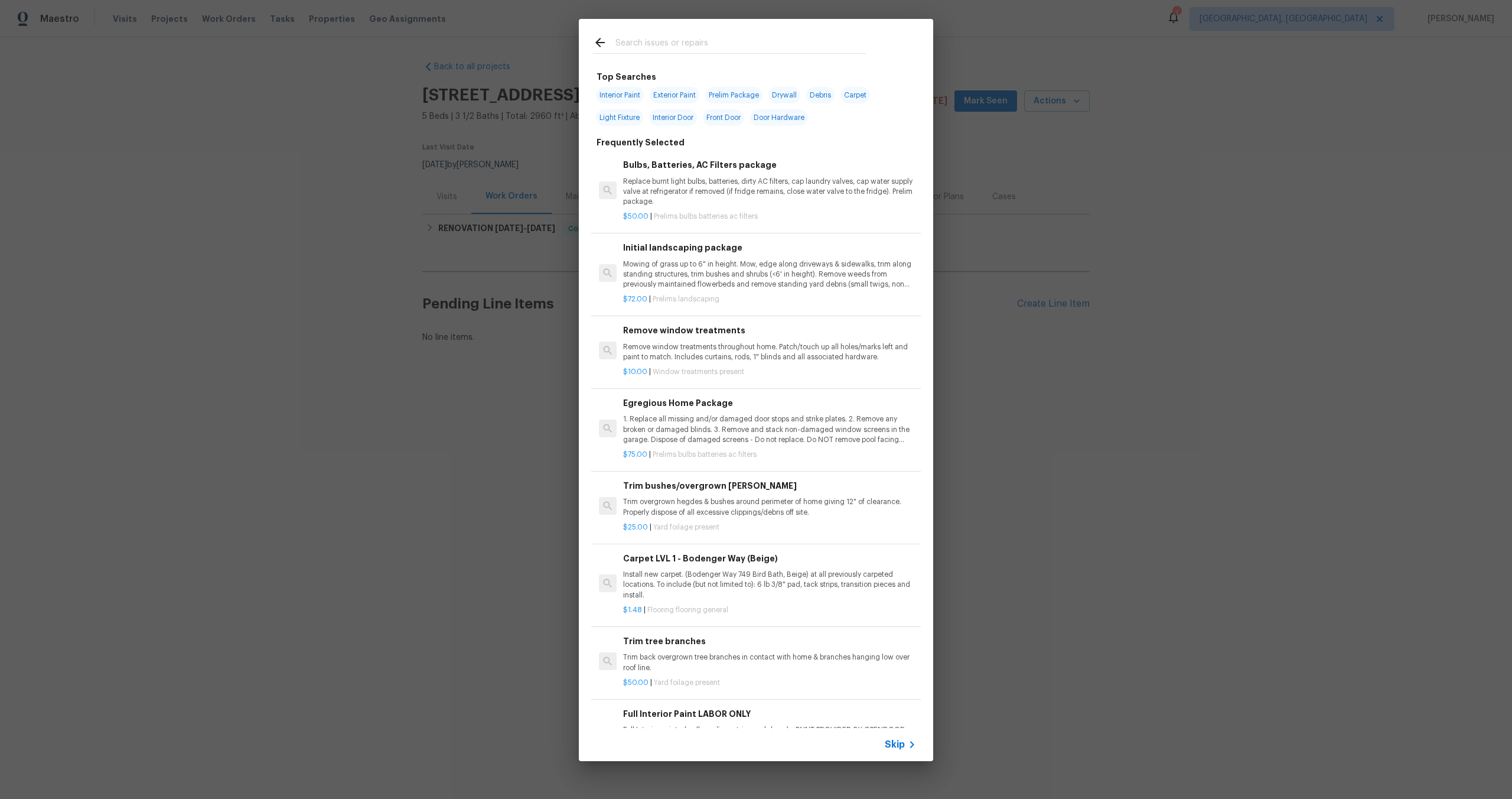
click at [893, 743] on span "Skip" at bounding box center [894, 745] width 20 height 12
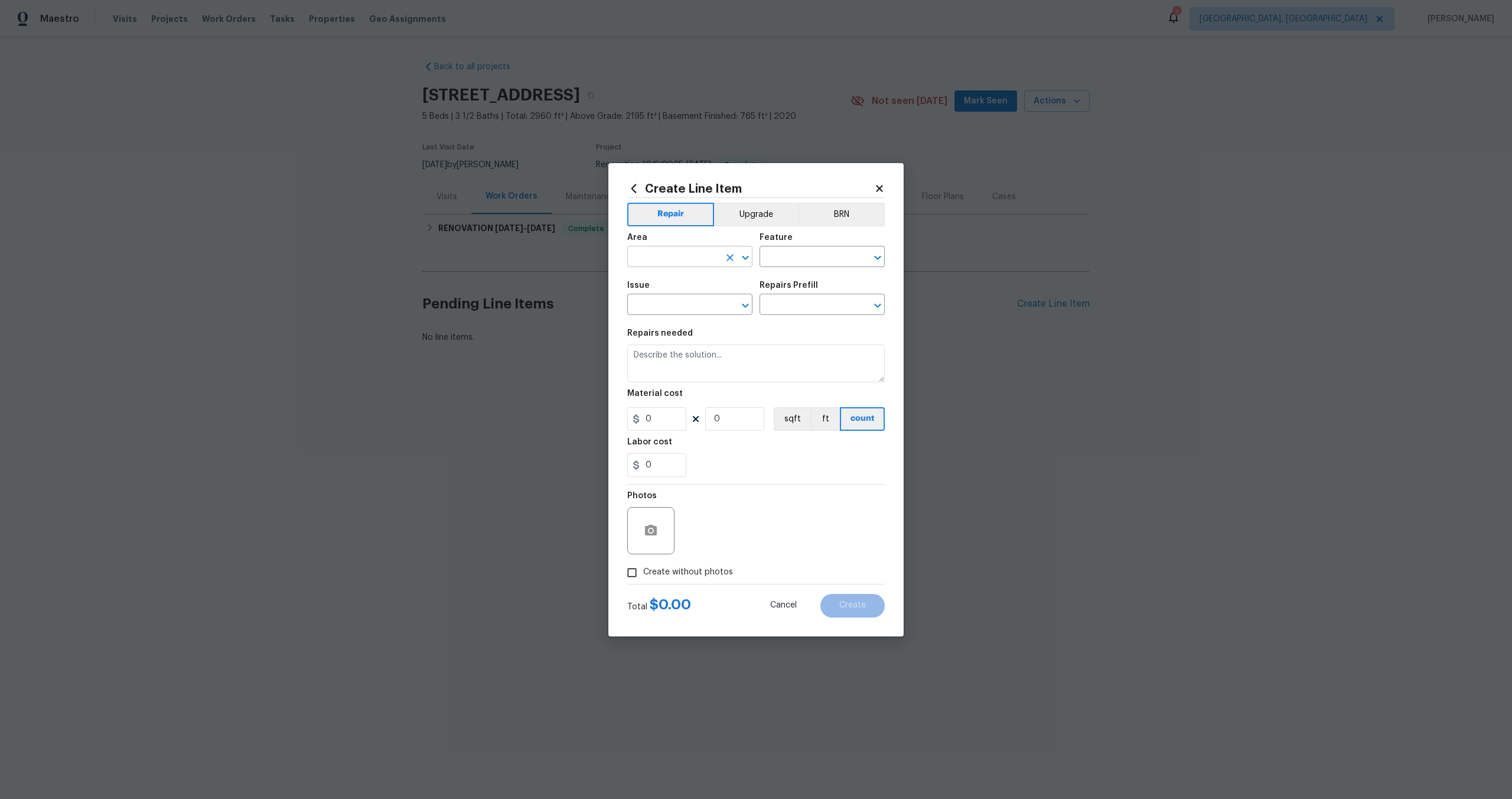
click at [670, 253] on input "text" at bounding box center [674, 258] width 92 height 18
click at [669, 304] on li "Interior Overall" at bounding box center [690, 303] width 126 height 20
type input "Interior Overall"
click at [807, 261] on input "text" at bounding box center [806, 258] width 92 height 18
click at [783, 308] on li "Overall" at bounding box center [822, 312] width 126 height 20
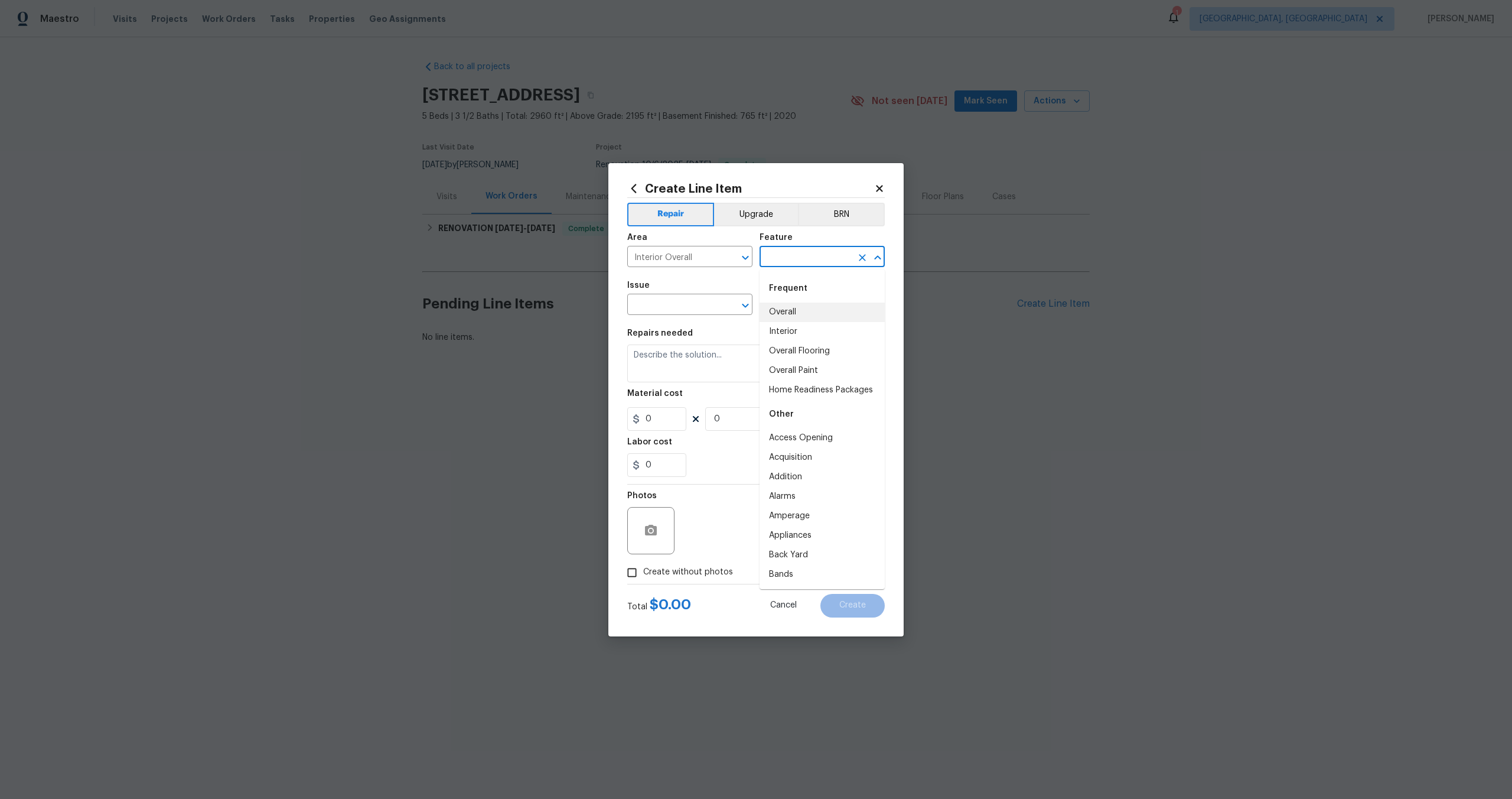
type input "Overall"
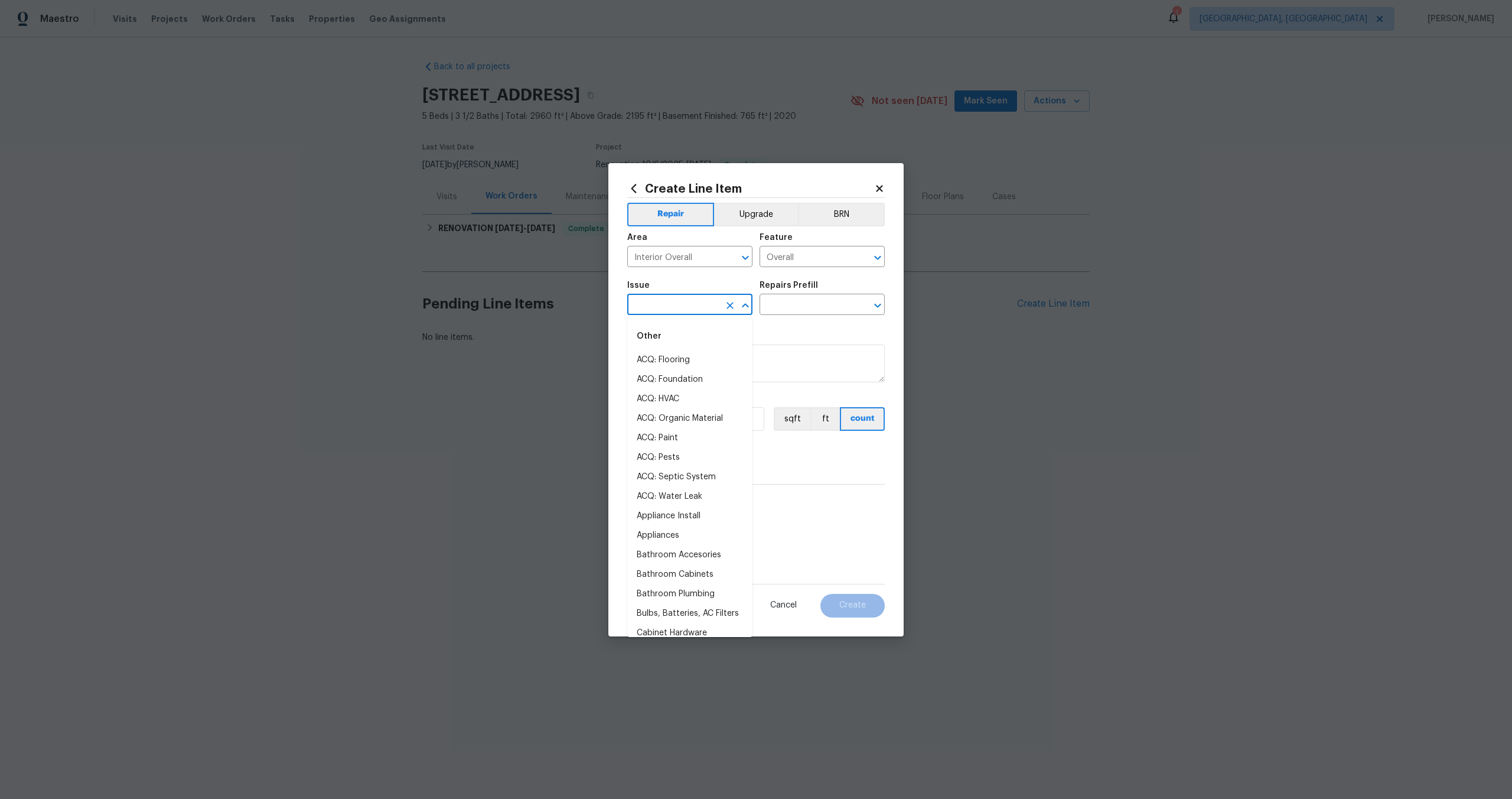
click at [694, 308] on input "text" at bounding box center [674, 306] width 92 height 18
click at [672, 356] on li "Photos" at bounding box center [690, 360] width 126 height 20
type input "Photos"
click at [782, 311] on input "text" at bounding box center [806, 306] width 92 height 18
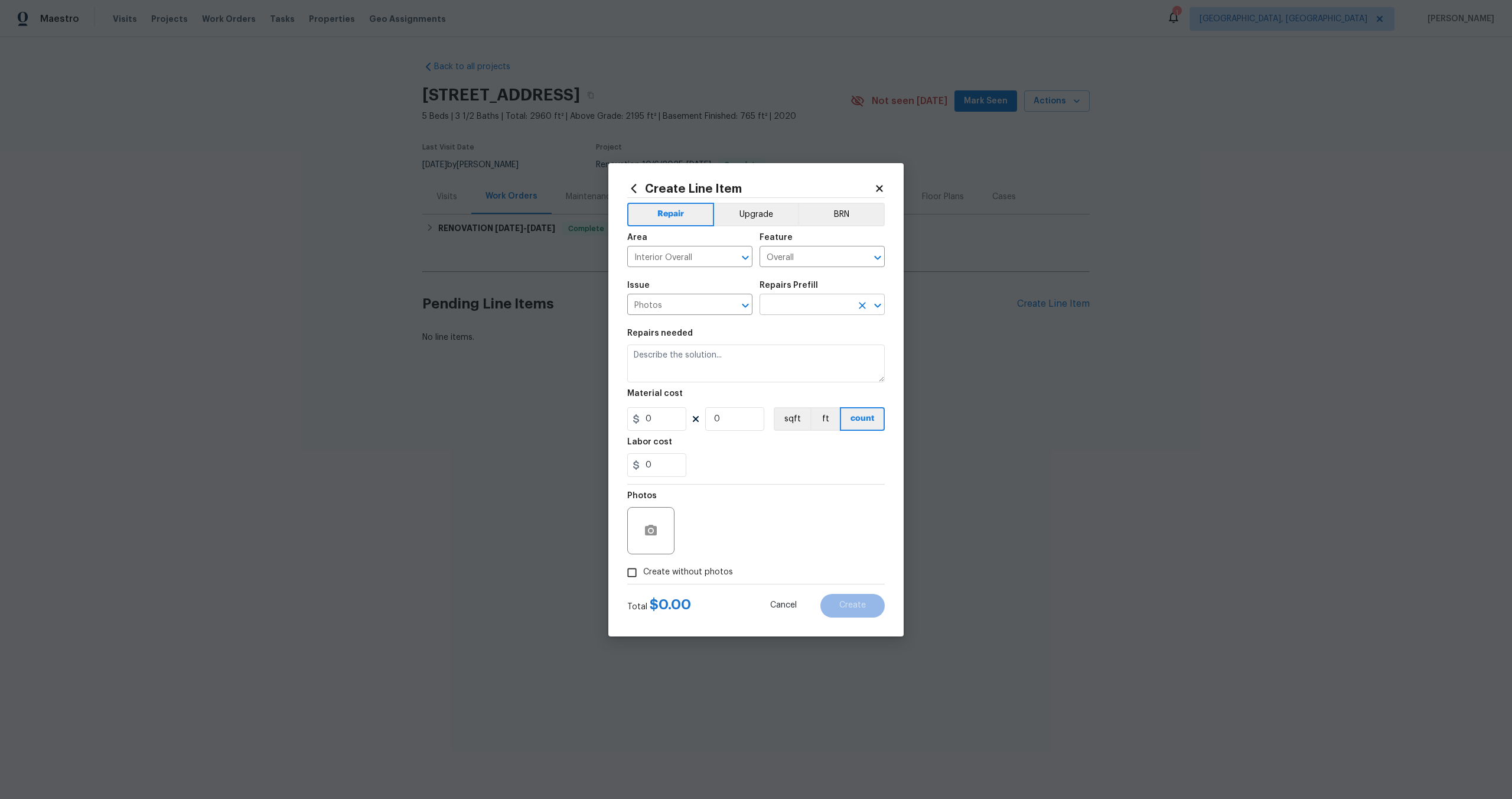
drag, startPoint x: 795, startPoint y: 301, endPoint x: 795, endPoint y: 308, distance: 7.0
click at [795, 301] on input "text" at bounding box center [806, 306] width 92 height 18
click at [795, 322] on li "3D Tour Capture $120.00" at bounding box center [822, 332] width 126 height 20
type input "3D Tour Capture $120.00"
type textarea "Capture 3D tour of home"
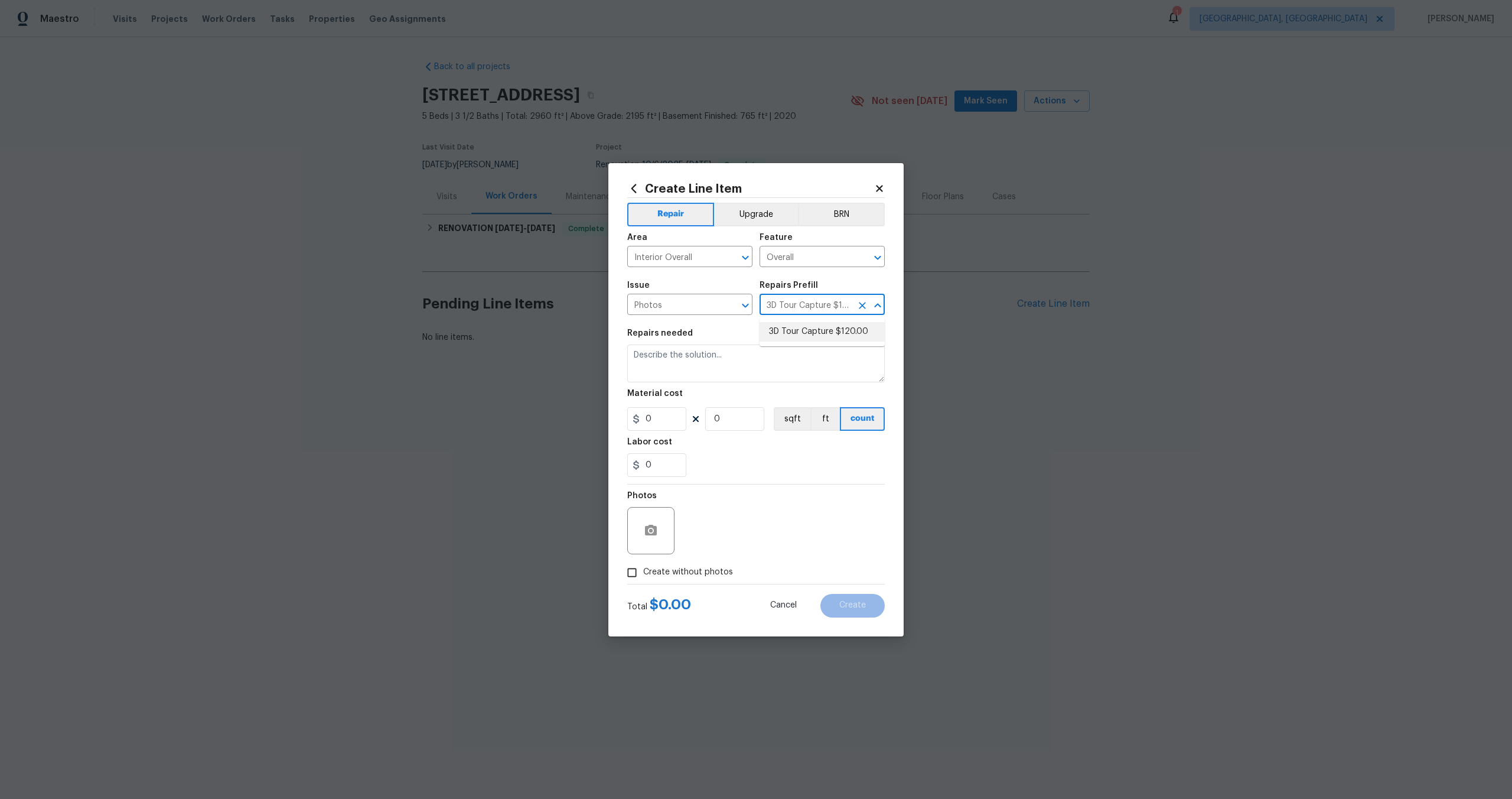
type input "1"
type input "120"
drag, startPoint x: 633, startPoint y: 574, endPoint x: 675, endPoint y: 543, distance: 52.2
click at [634, 573] on input "Create without photos" at bounding box center [632, 572] width 23 height 23
checkbox input "true"
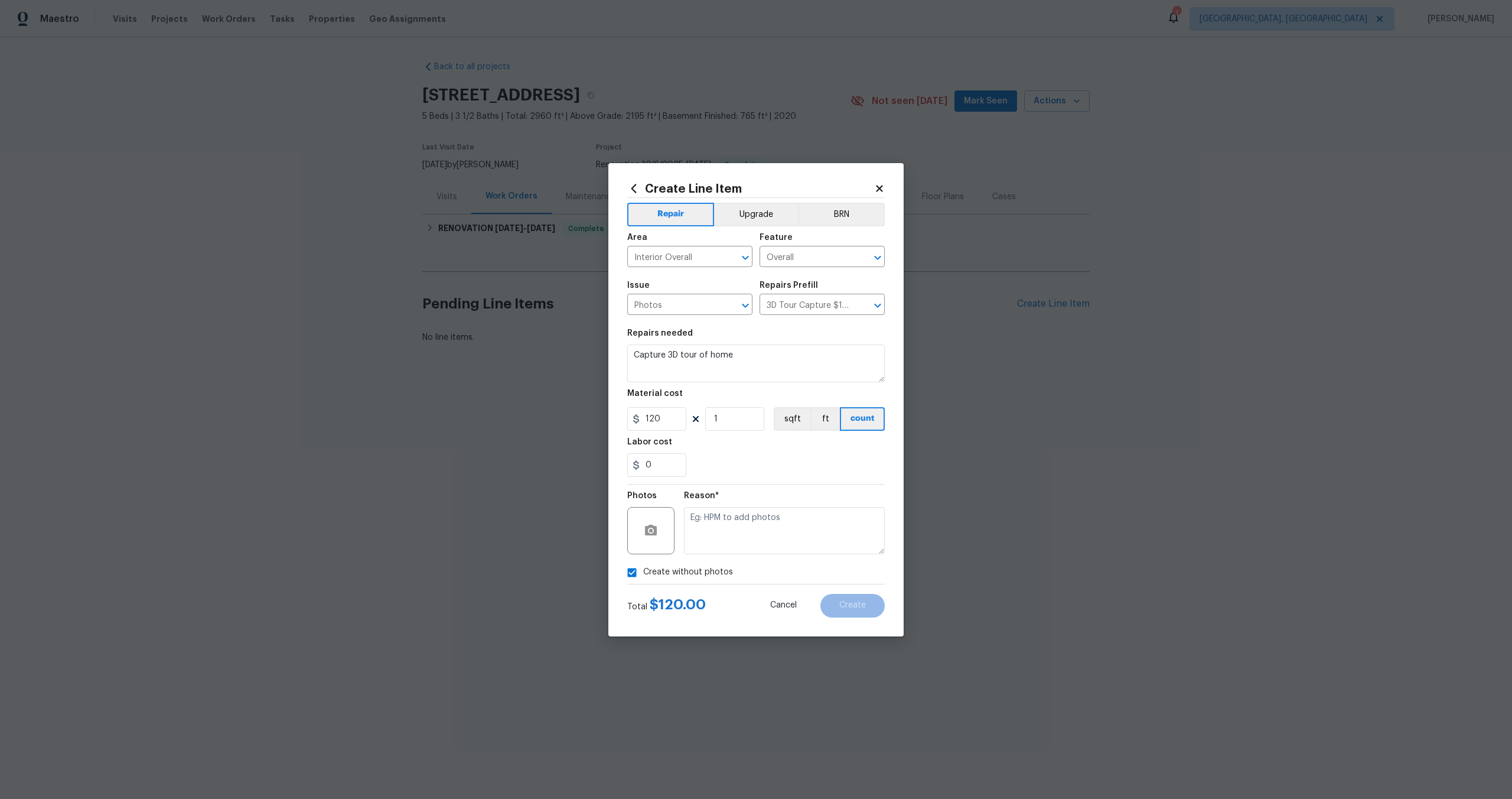
click at [720, 529] on textarea at bounding box center [785, 530] width 201 height 47
type textarea "."
click at [838, 601] on button "Create" at bounding box center [853, 606] width 65 height 24
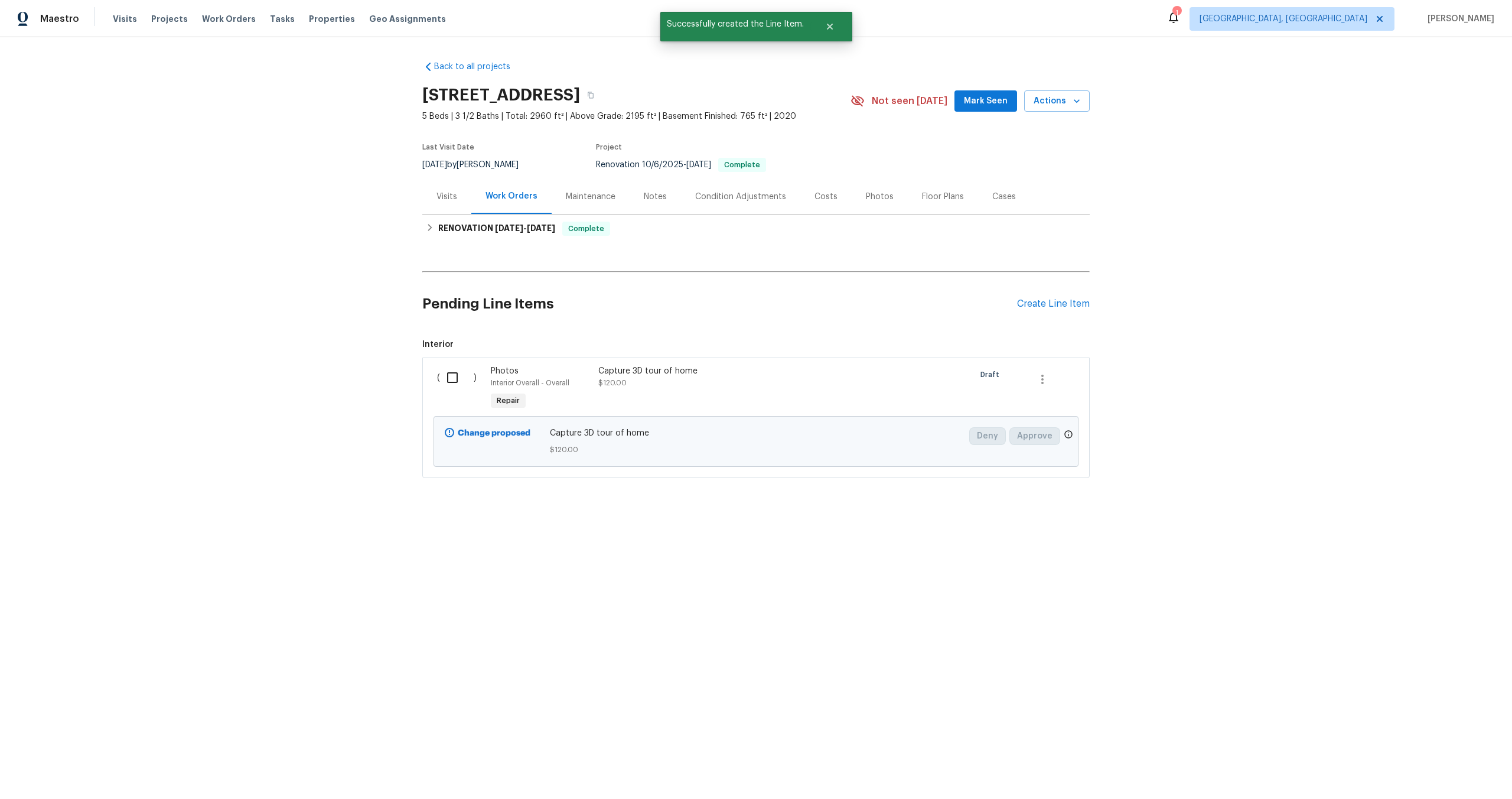
click at [453, 372] on input "checkbox" at bounding box center [457, 377] width 34 height 25
checkbox input "true"
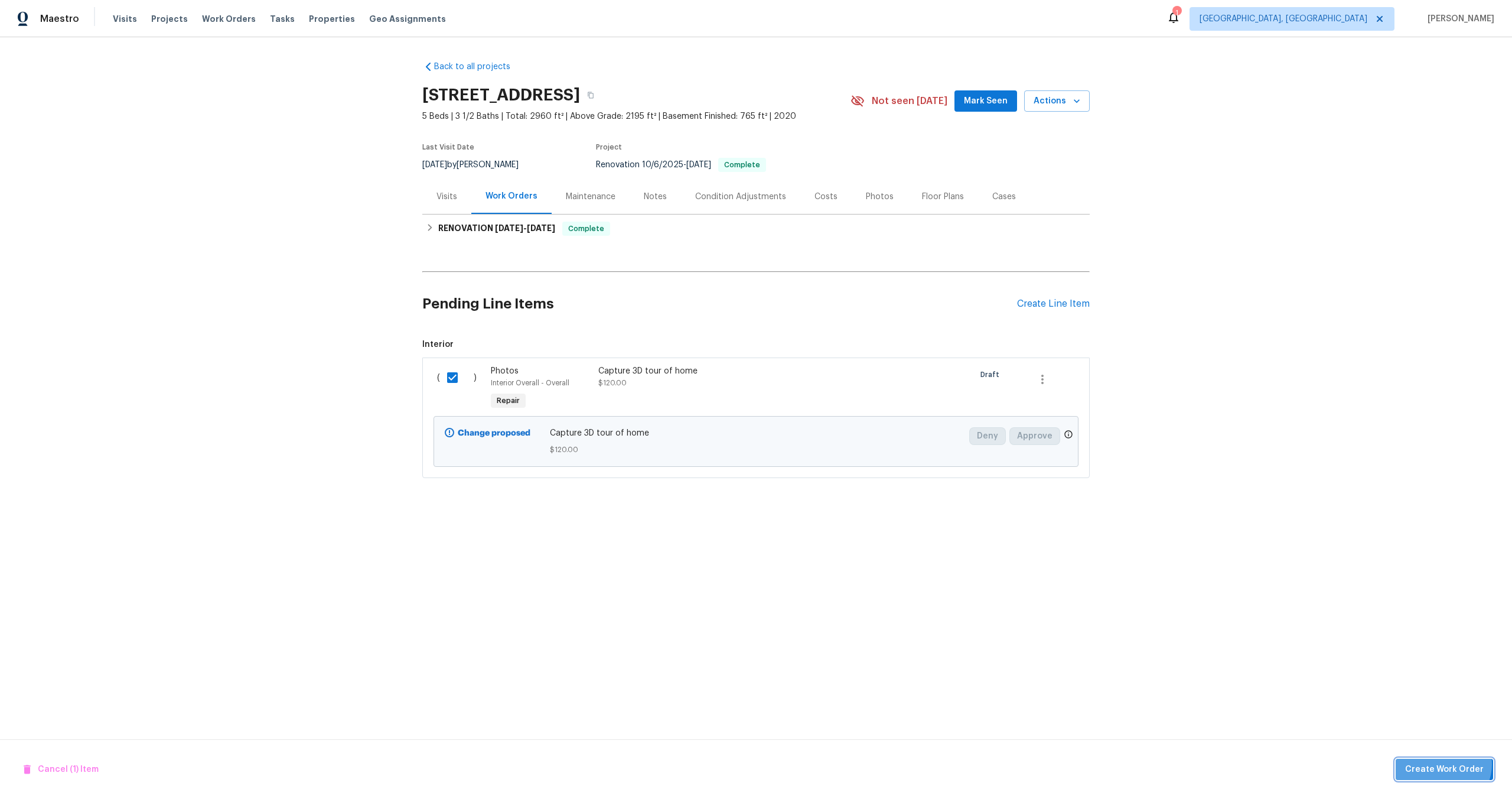
click at [1447, 764] on span "Create Work Order" at bounding box center [1444, 770] width 79 height 15
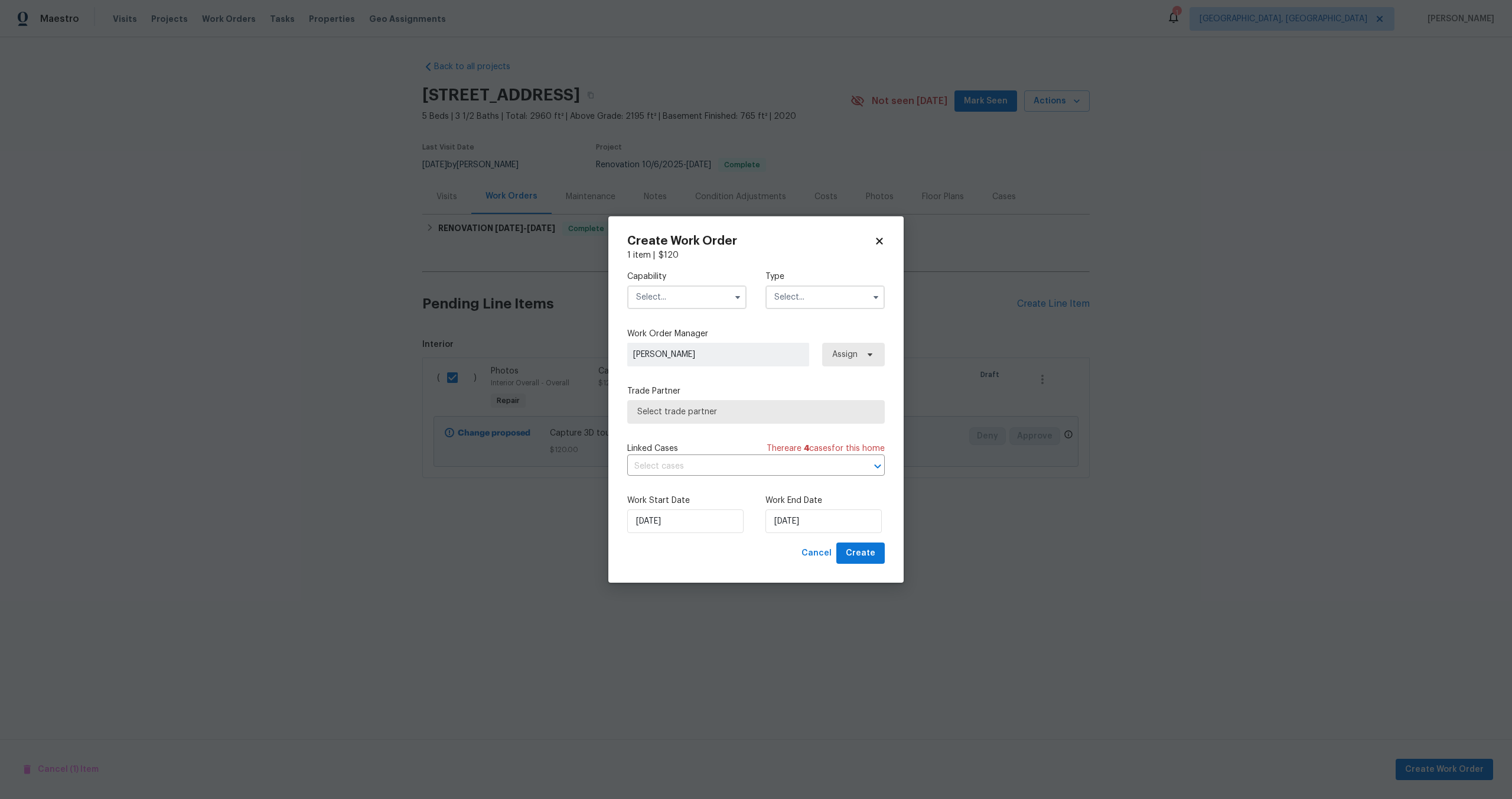
click at [694, 294] on input "text" at bounding box center [687, 297] width 120 height 24
click at [669, 323] on span "Photography" at bounding box center [664, 321] width 51 height 8
type input "Photography"
click at [775, 305] on input "text" at bounding box center [825, 297] width 120 height 24
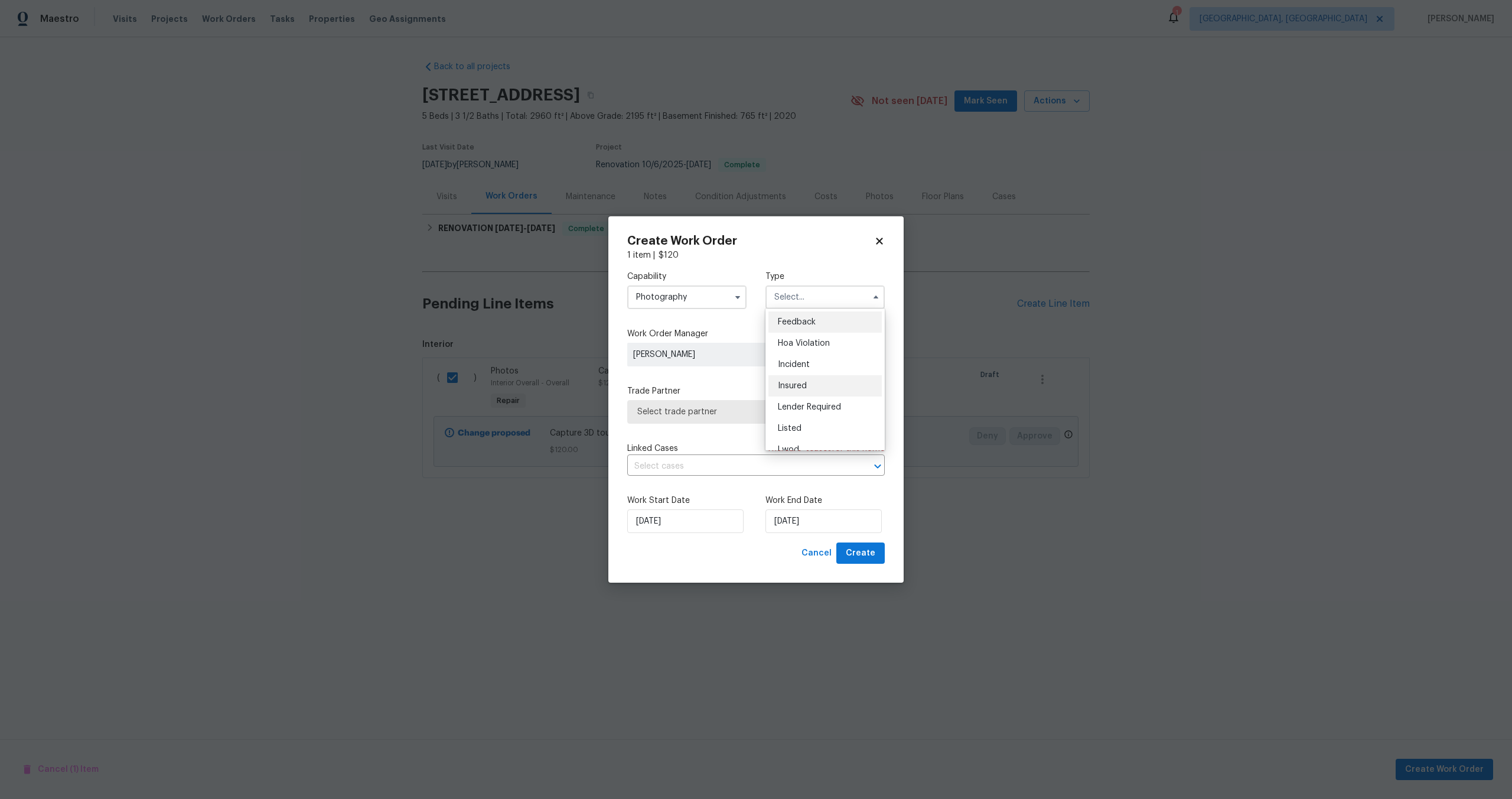
scroll to position [140, 0]
click at [799, 337] on div "Other" at bounding box center [825, 330] width 113 height 21
type input "Other"
click at [688, 422] on span "Select trade partner" at bounding box center [756, 412] width 258 height 24
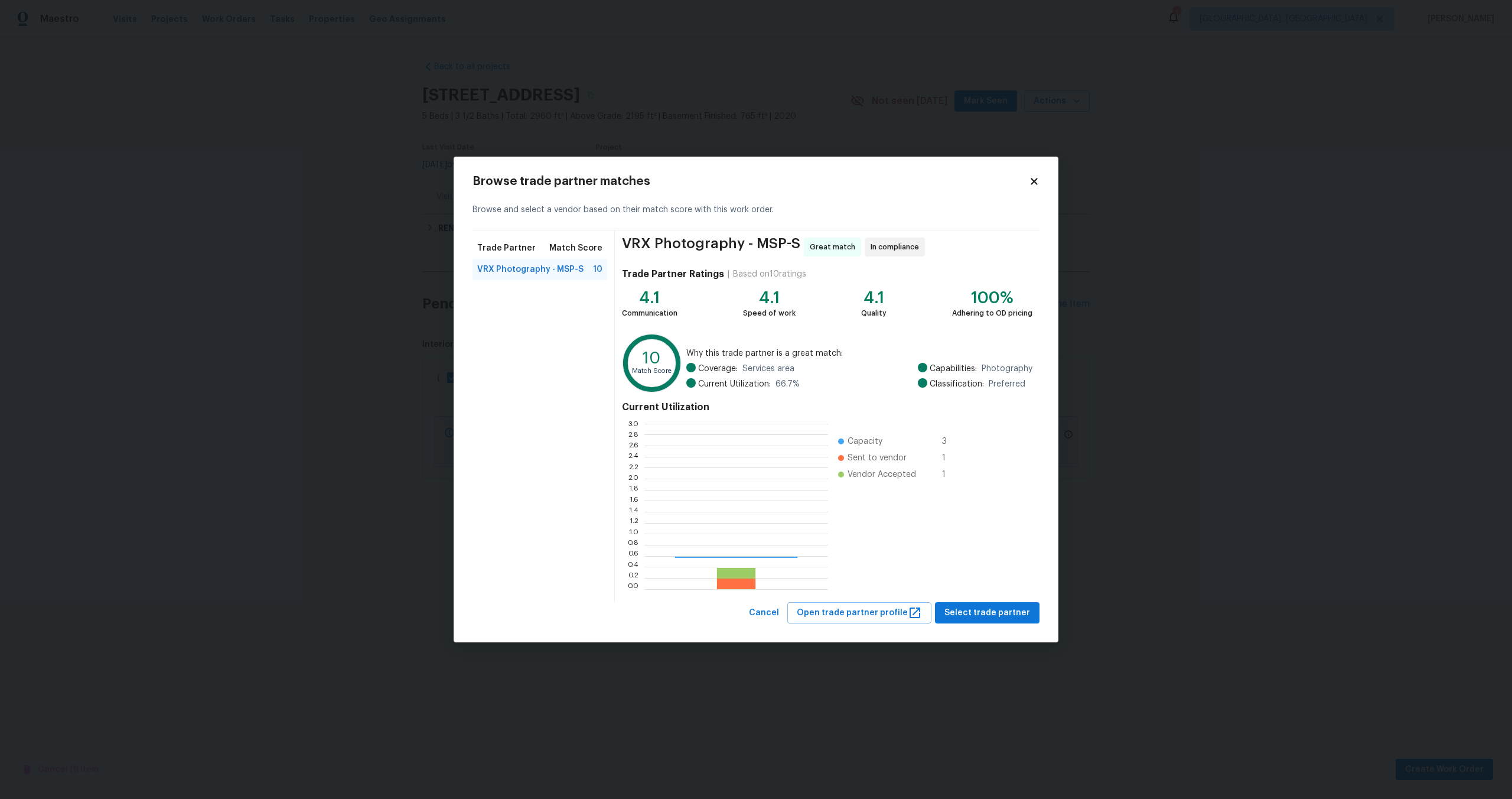
scroll to position [165, 183]
click at [1009, 610] on span "Select trade partner" at bounding box center [987, 613] width 86 height 15
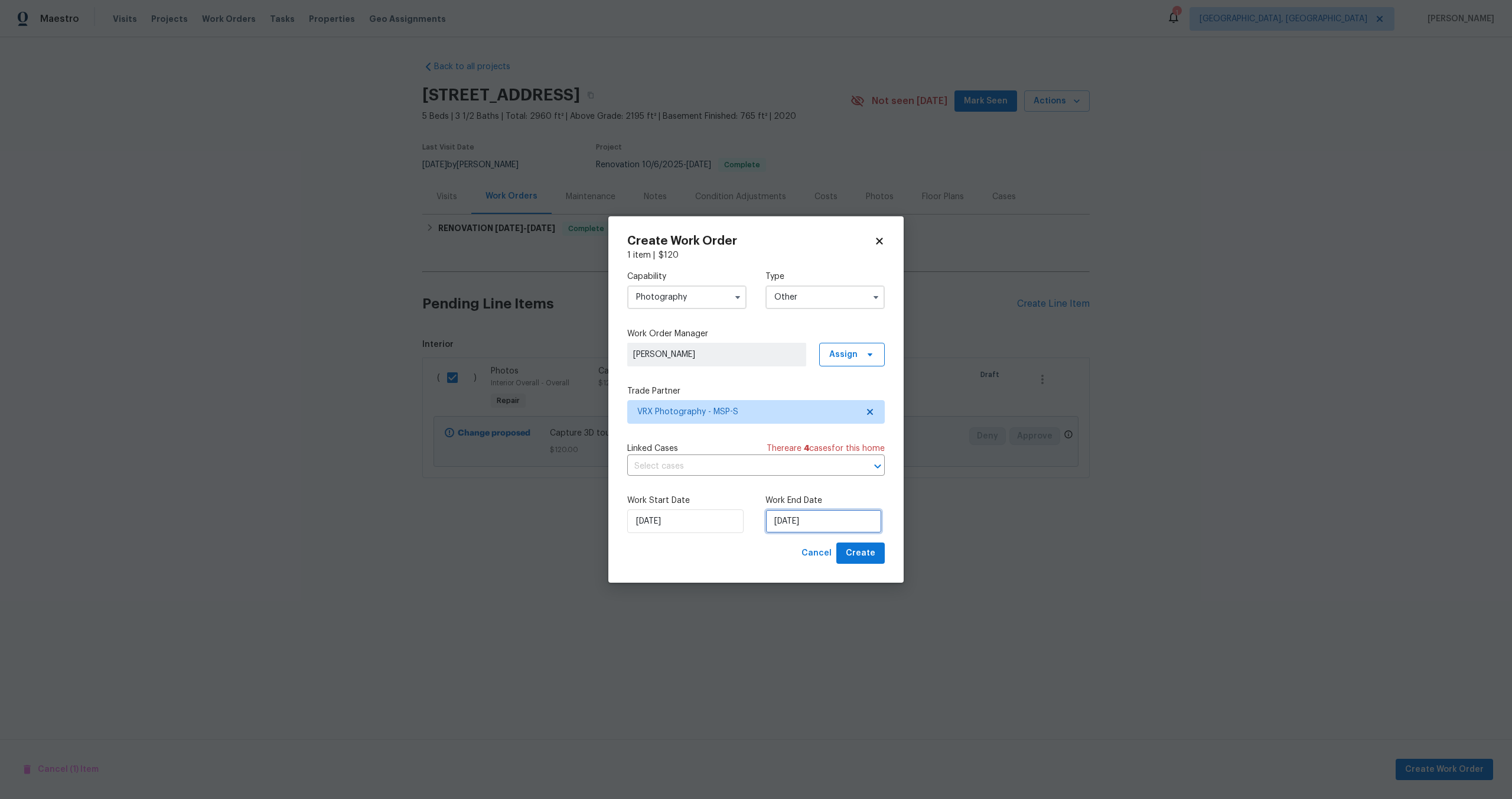
click at [813, 520] on input "14/10/2025" at bounding box center [824, 521] width 117 height 24
click at [818, 450] on div "15" at bounding box center [821, 454] width 19 height 17
type input "15/10/2025"
click at [864, 555] on span "Create" at bounding box center [860, 553] width 29 height 15
checkbox input "false"
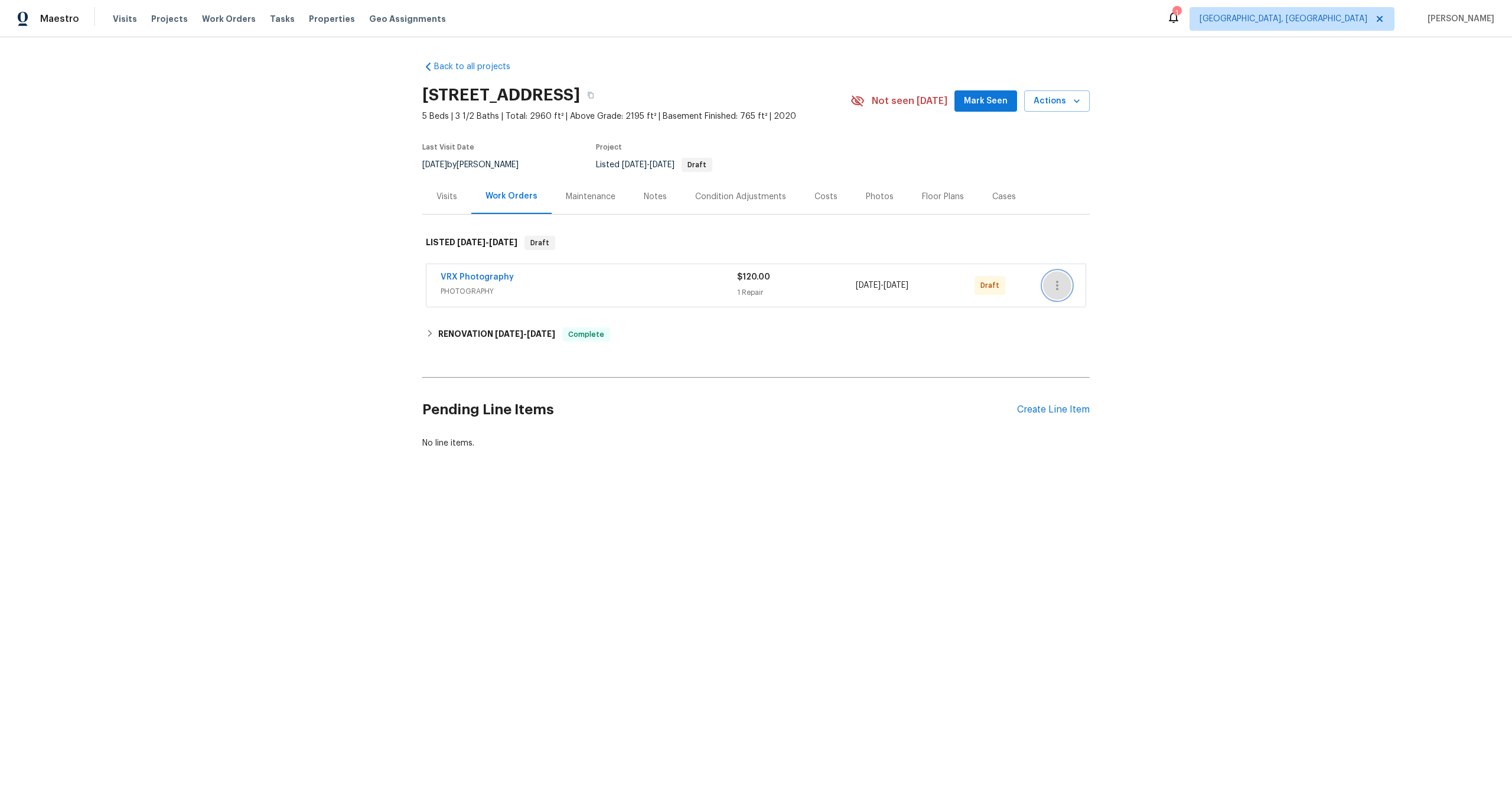
click at [1061, 285] on icon "button" at bounding box center [1057, 285] width 14 height 14
click at [1061, 283] on li "Send to Vendor" at bounding box center [1108, 286] width 131 height 20
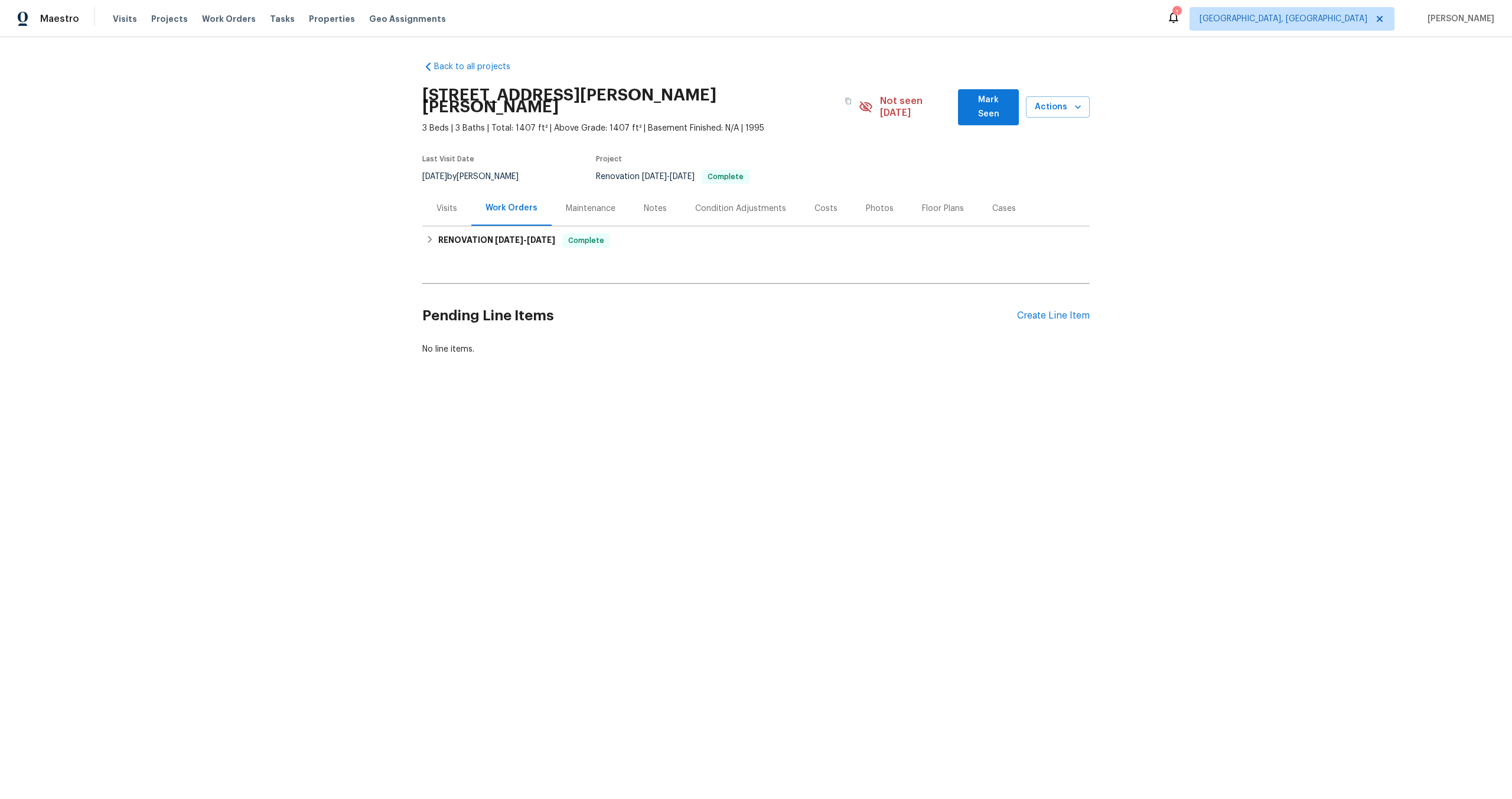
click at [1072, 295] on div "Pending Line Items Create Line Item" at bounding box center [755, 316] width 667 height 55
click at [1065, 310] on div "Create Line Item" at bounding box center [1053, 315] width 73 height 11
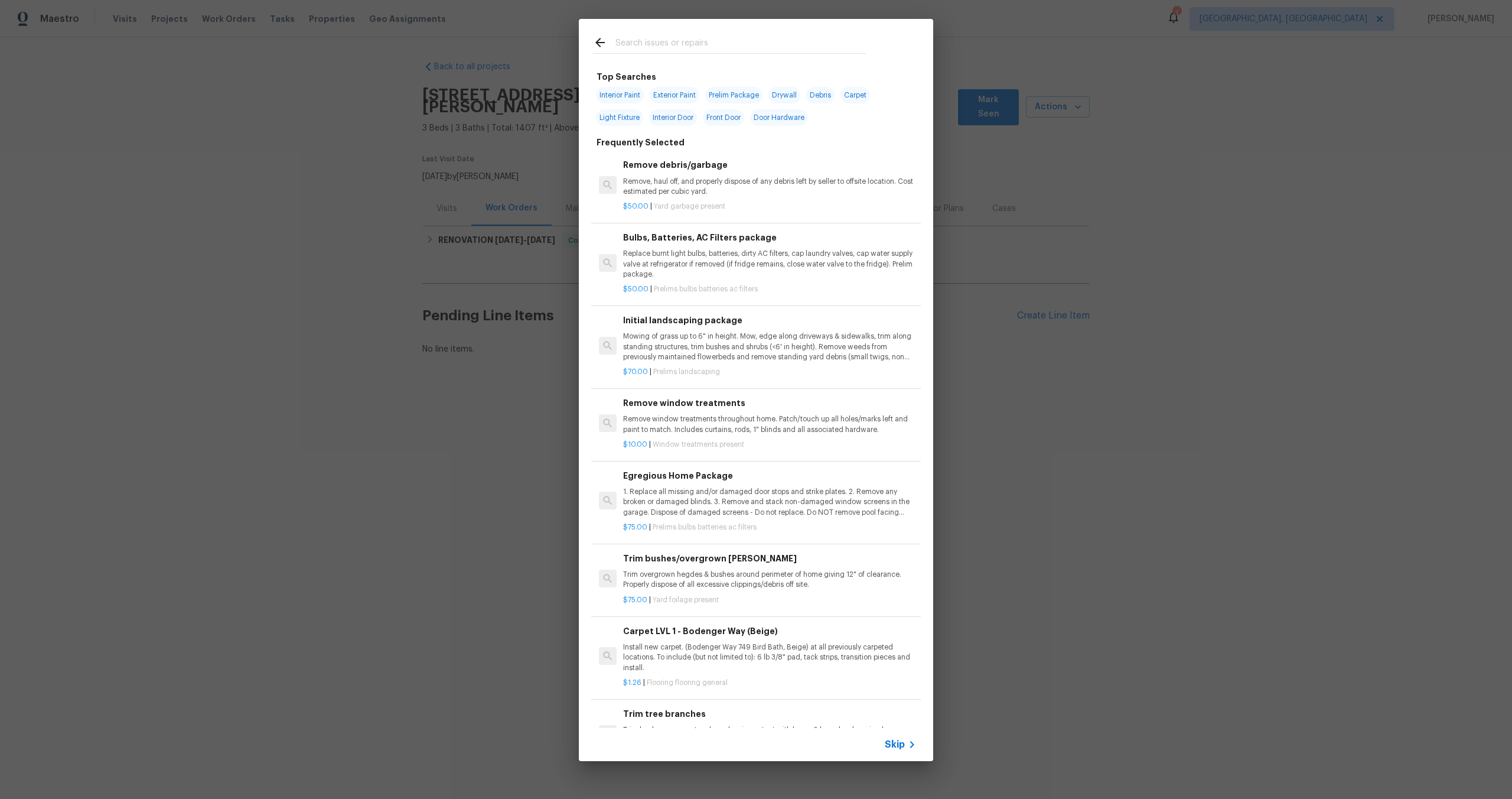
click at [900, 742] on span "Skip" at bounding box center [894, 745] width 20 height 12
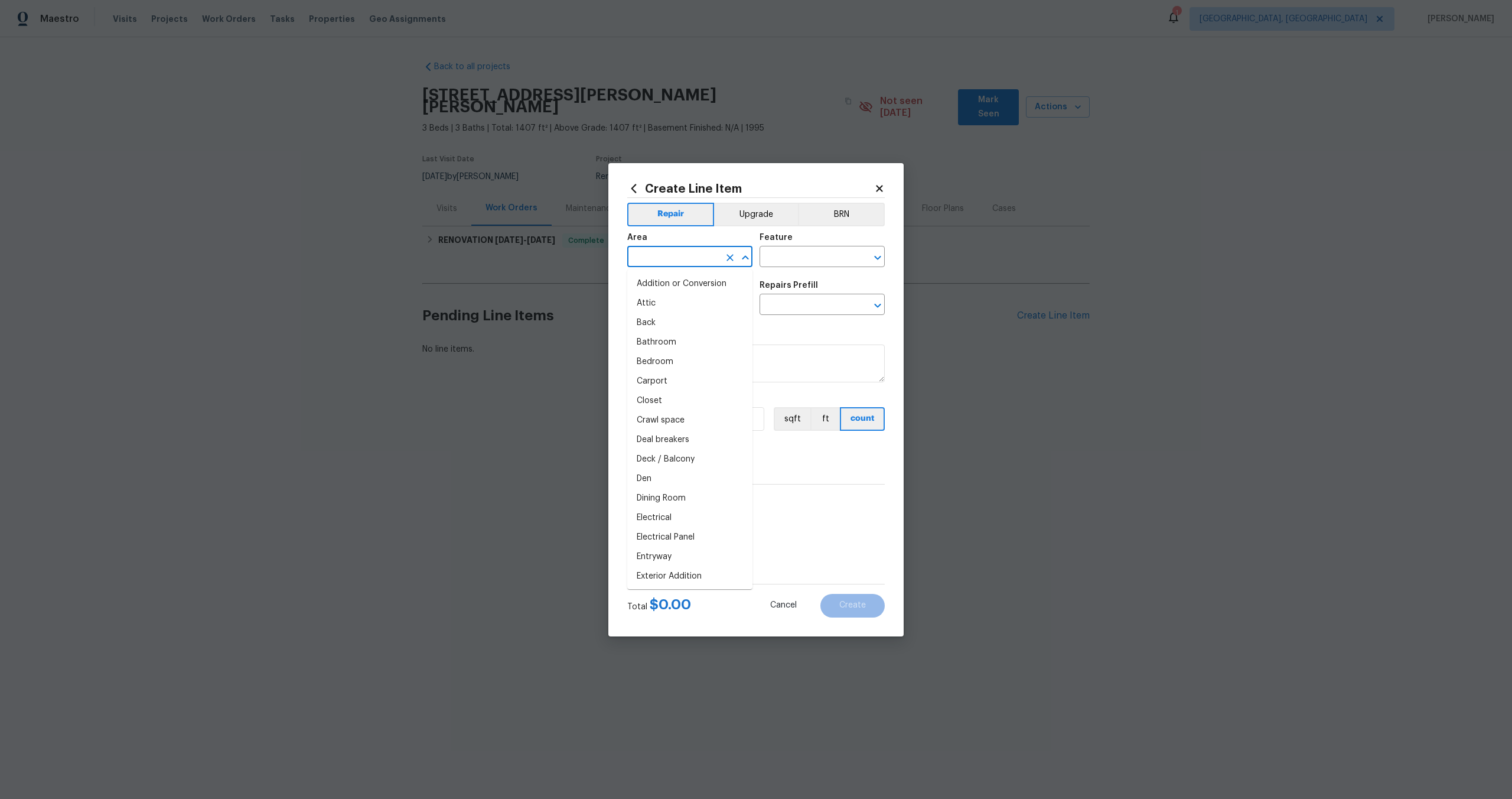
click at [691, 250] on input "text" at bounding box center [674, 258] width 92 height 18
click at [682, 303] on li "Interior Overall" at bounding box center [690, 303] width 126 height 20
type input "Interior Overall"
click at [790, 256] on input "text" at bounding box center [806, 258] width 92 height 18
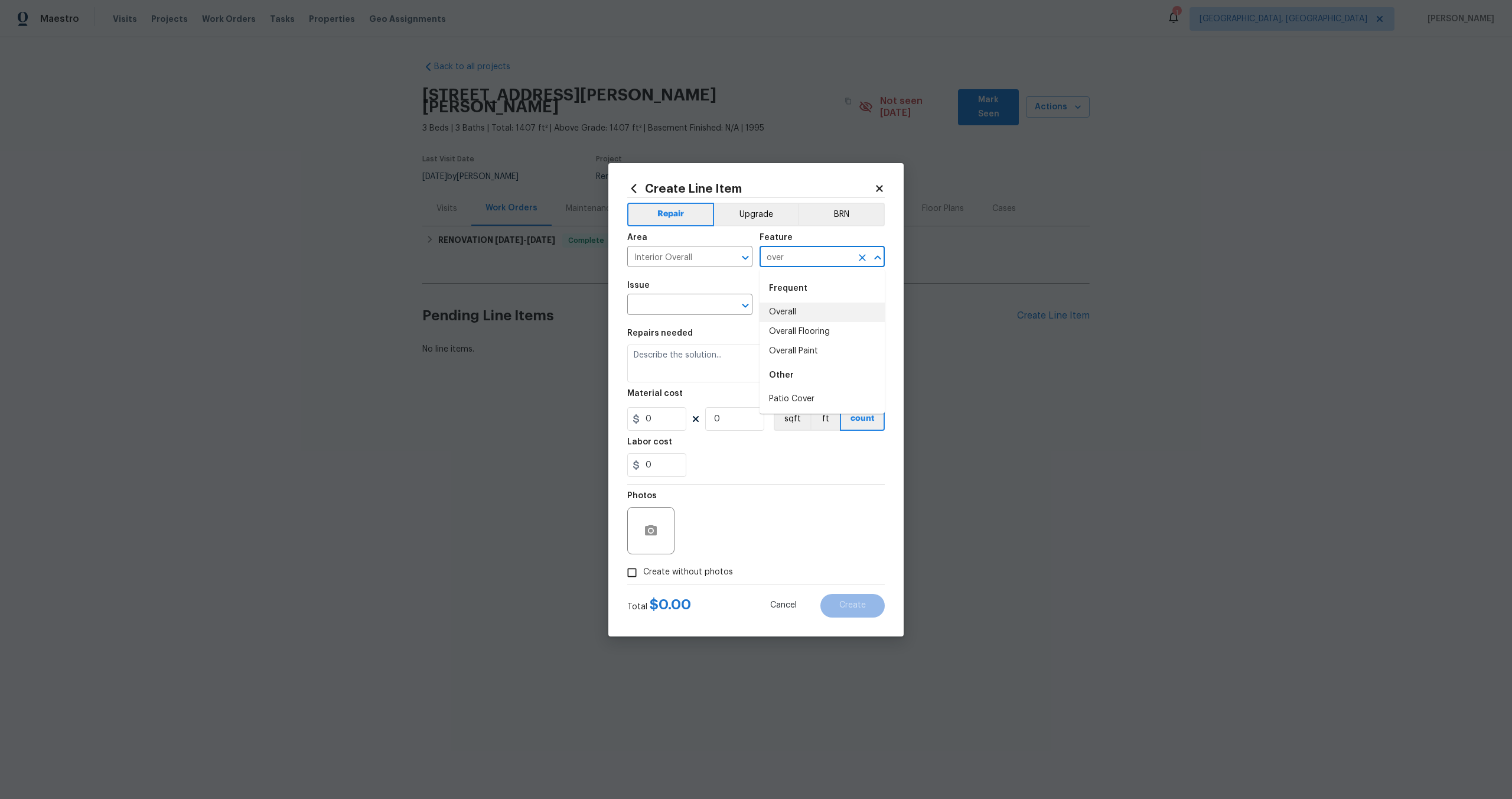
click at [788, 314] on li "Overall" at bounding box center [822, 312] width 126 height 20
type input "Overall"
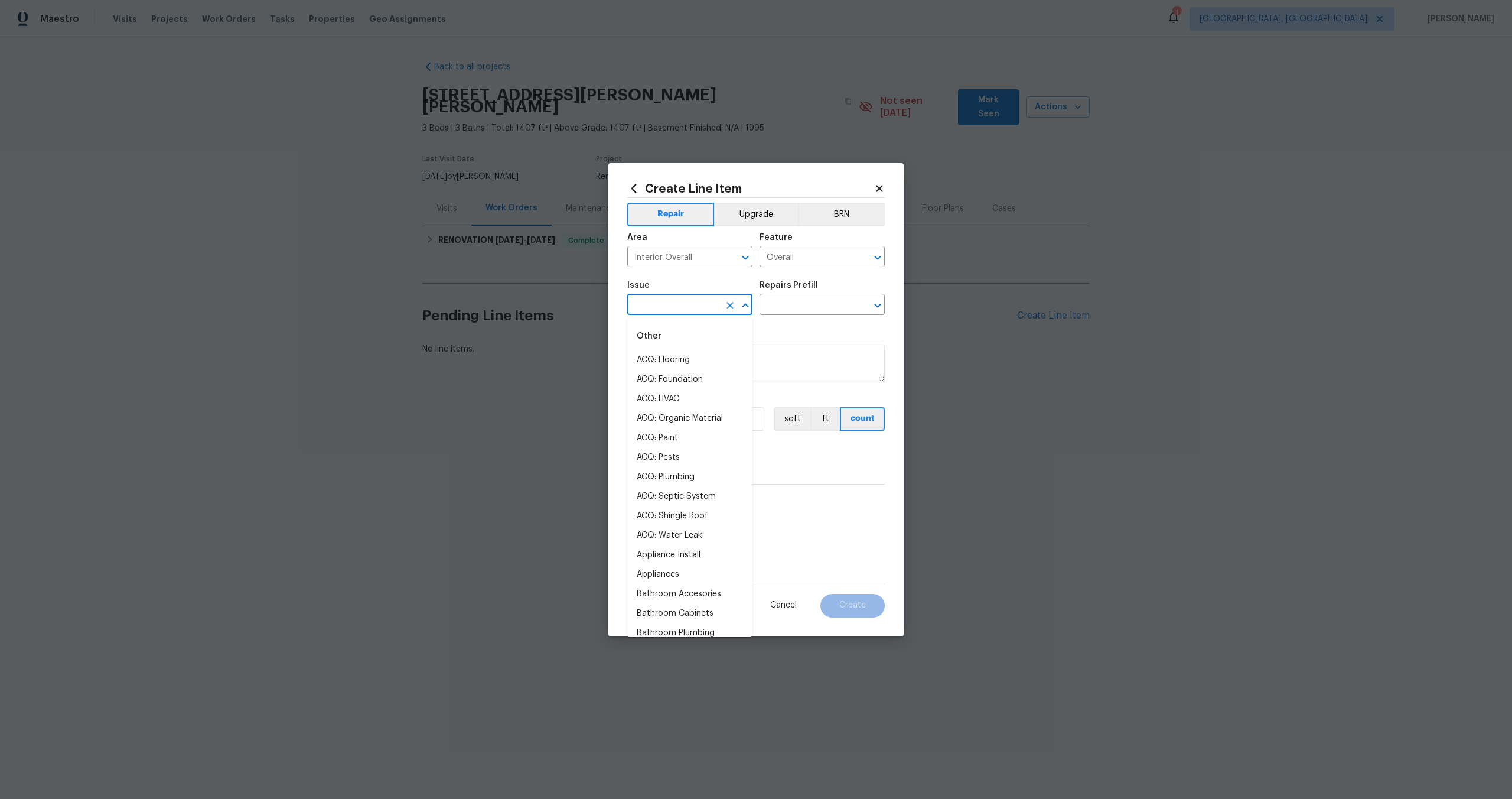
click at [691, 302] on input "text" at bounding box center [674, 306] width 92 height 18
click at [669, 370] on ul "Other Photos" at bounding box center [690, 346] width 126 height 57
click at [677, 358] on li "Photos" at bounding box center [690, 360] width 126 height 20
type input "Photos"
click at [806, 308] on input "text" at bounding box center [806, 306] width 92 height 18
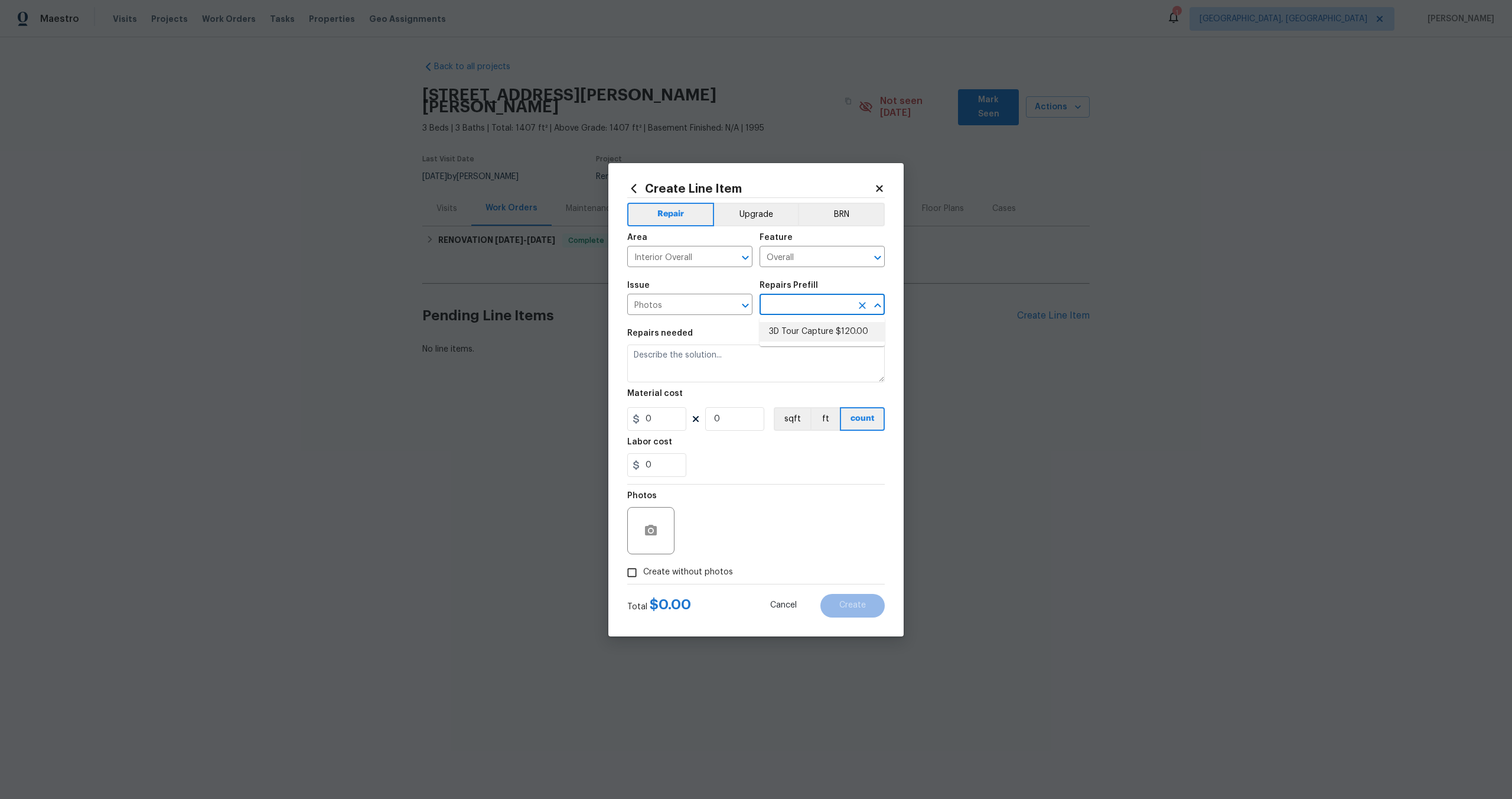
click at [791, 334] on li "3D Tour Capture $120.00" at bounding box center [822, 332] width 126 height 20
type input "3D Tour Capture $120.00"
type textarea "Capture 3D tour of home"
type input "120"
type input "1"
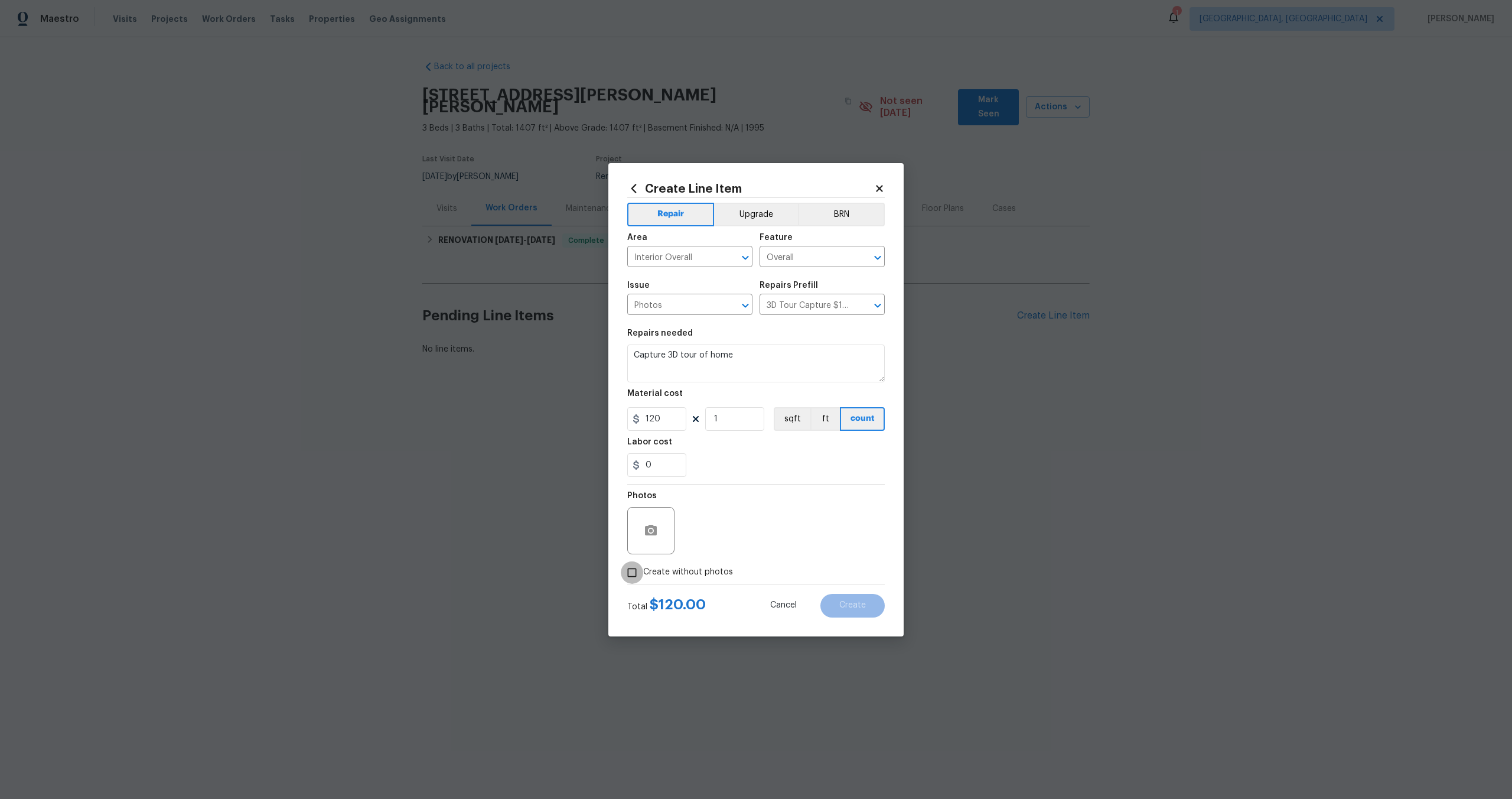
click at [636, 568] on input "Create without photos" at bounding box center [632, 572] width 23 height 23
checkbox input "true"
click at [739, 532] on textarea at bounding box center [785, 530] width 201 height 47
type textarea "."
click at [857, 604] on span "Create" at bounding box center [852, 605] width 26 height 9
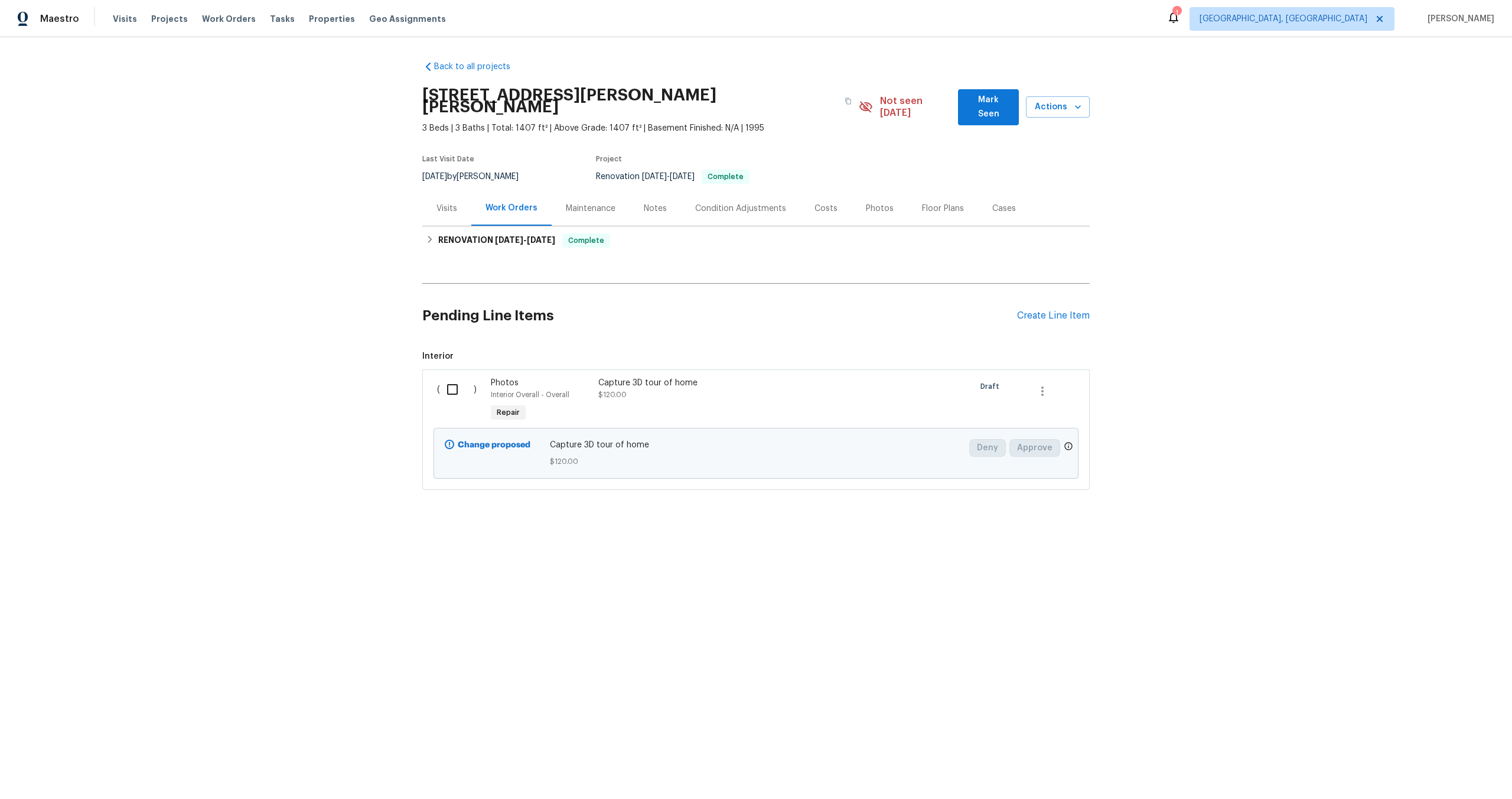
click at [448, 377] on input "checkbox" at bounding box center [457, 389] width 34 height 25
checkbox input "true"
click at [455, 377] on input "checkbox" at bounding box center [457, 389] width 34 height 25
checkbox input "true"
click at [1439, 769] on span "Create Work Order" at bounding box center [1444, 770] width 79 height 15
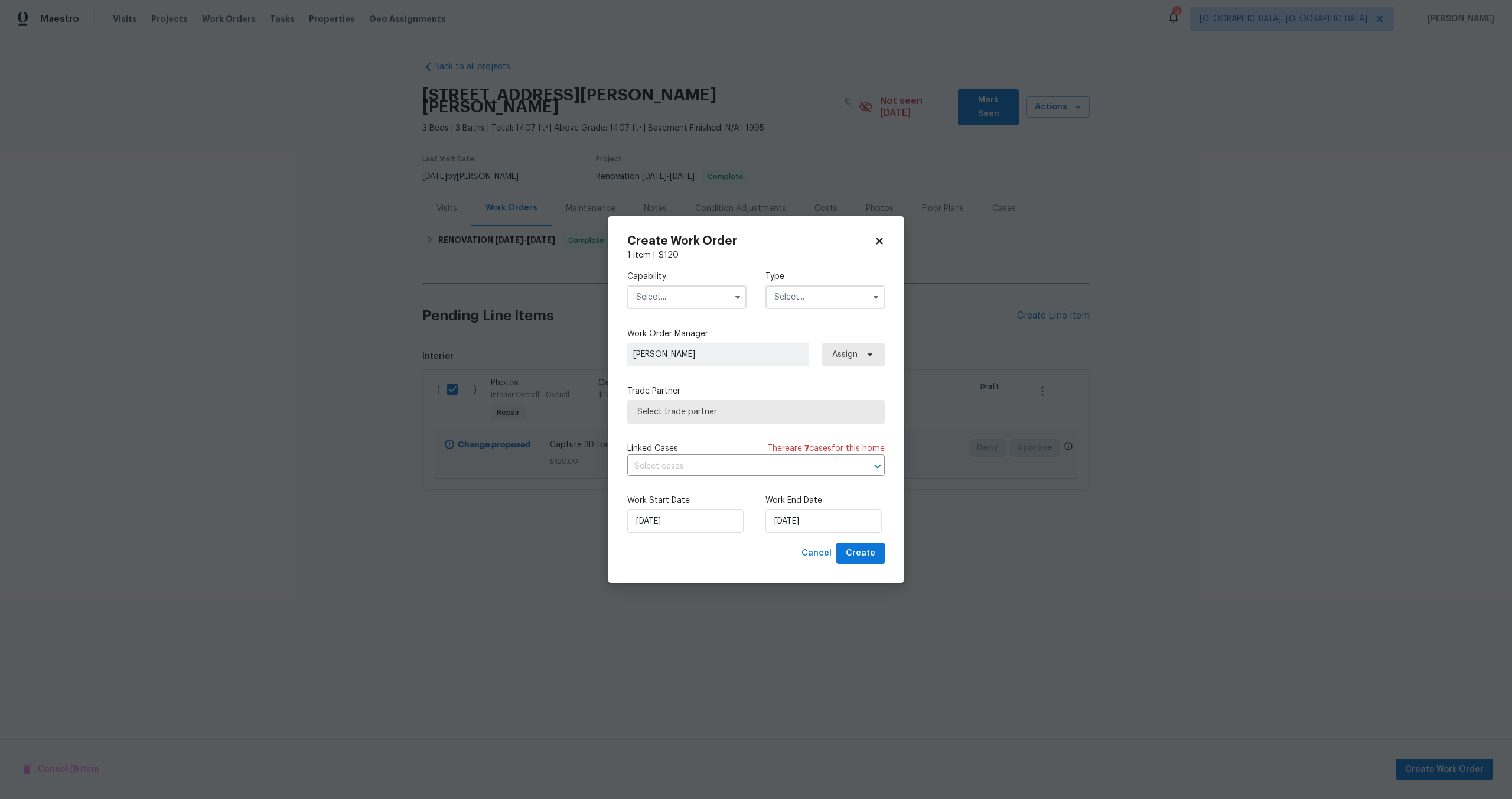
click at [717, 298] on input "text" at bounding box center [687, 297] width 120 height 24
click at [682, 325] on div "Photography" at bounding box center [687, 330] width 113 height 21
type input "Photography"
click at [815, 288] on input "text" at bounding box center [825, 297] width 120 height 24
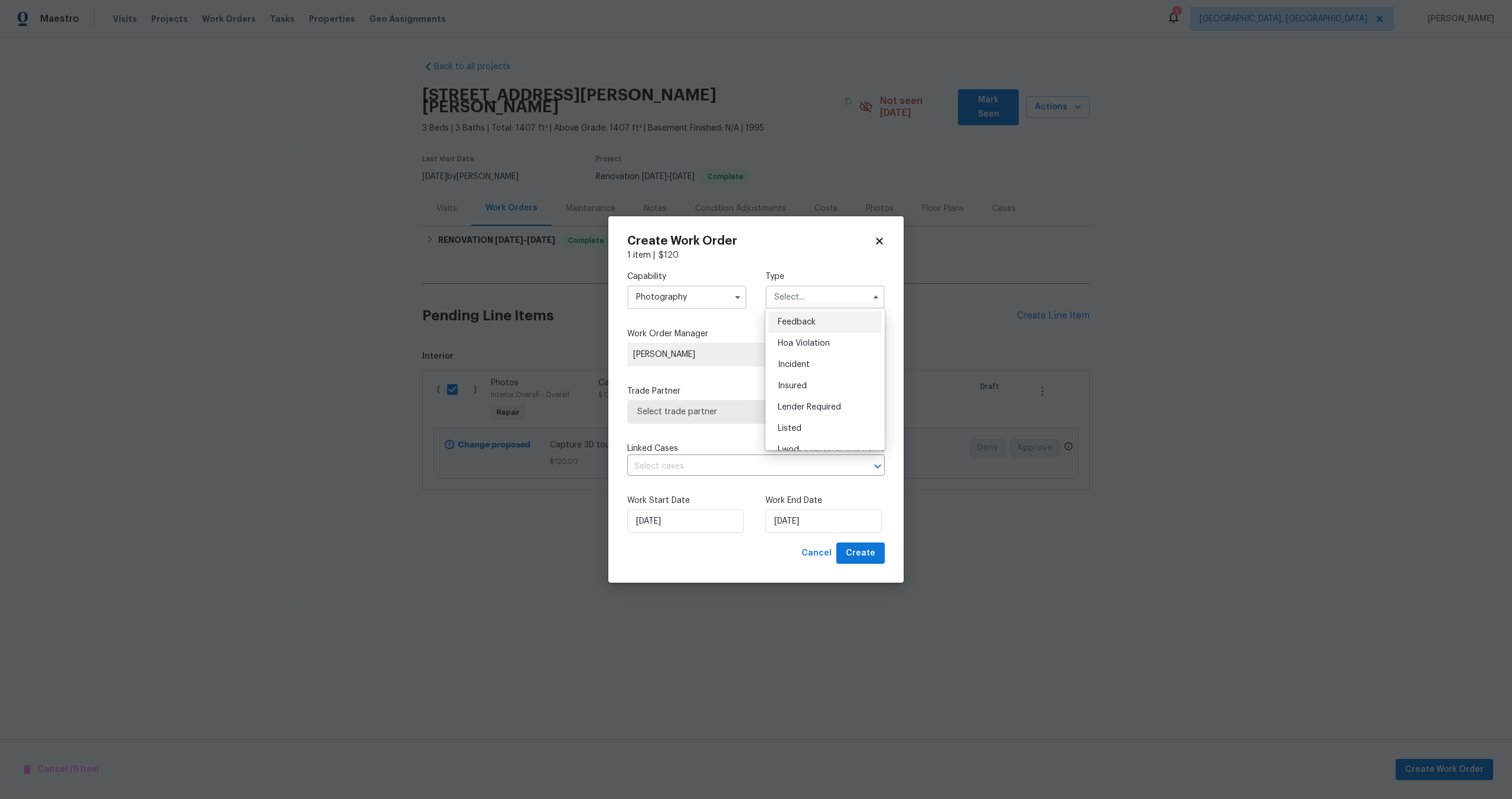
scroll to position [140, 0]
click at [805, 328] on div "Other" at bounding box center [825, 330] width 113 height 21
type input "Other"
click at [733, 424] on div "Capability Photography Type Other Work Order Manager [PERSON_NAME] Assign Trade…" at bounding box center [756, 402] width 258 height 281
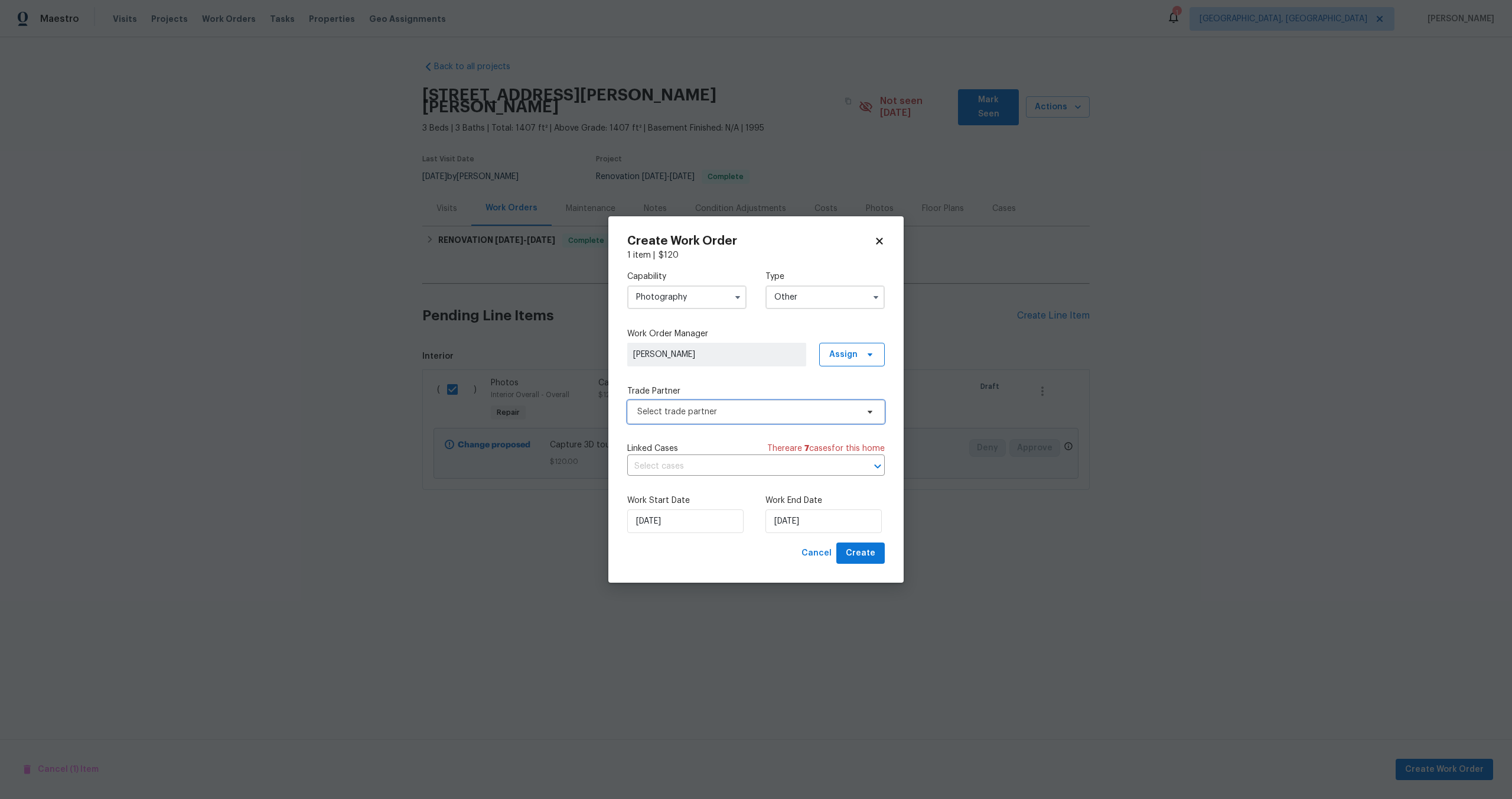
click at [733, 413] on span "Select trade partner" at bounding box center [747, 412] width 220 height 12
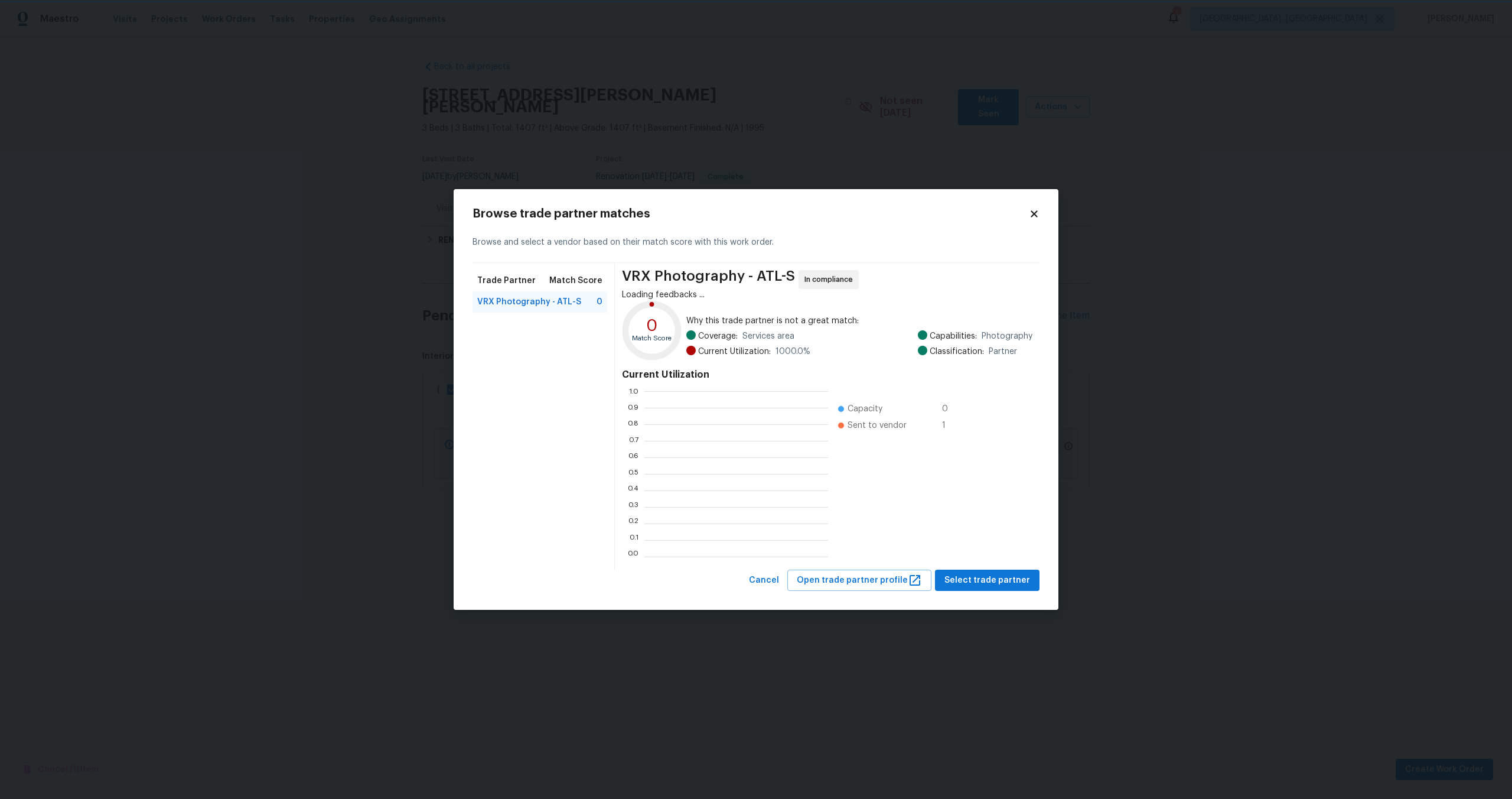
scroll to position [165, 183]
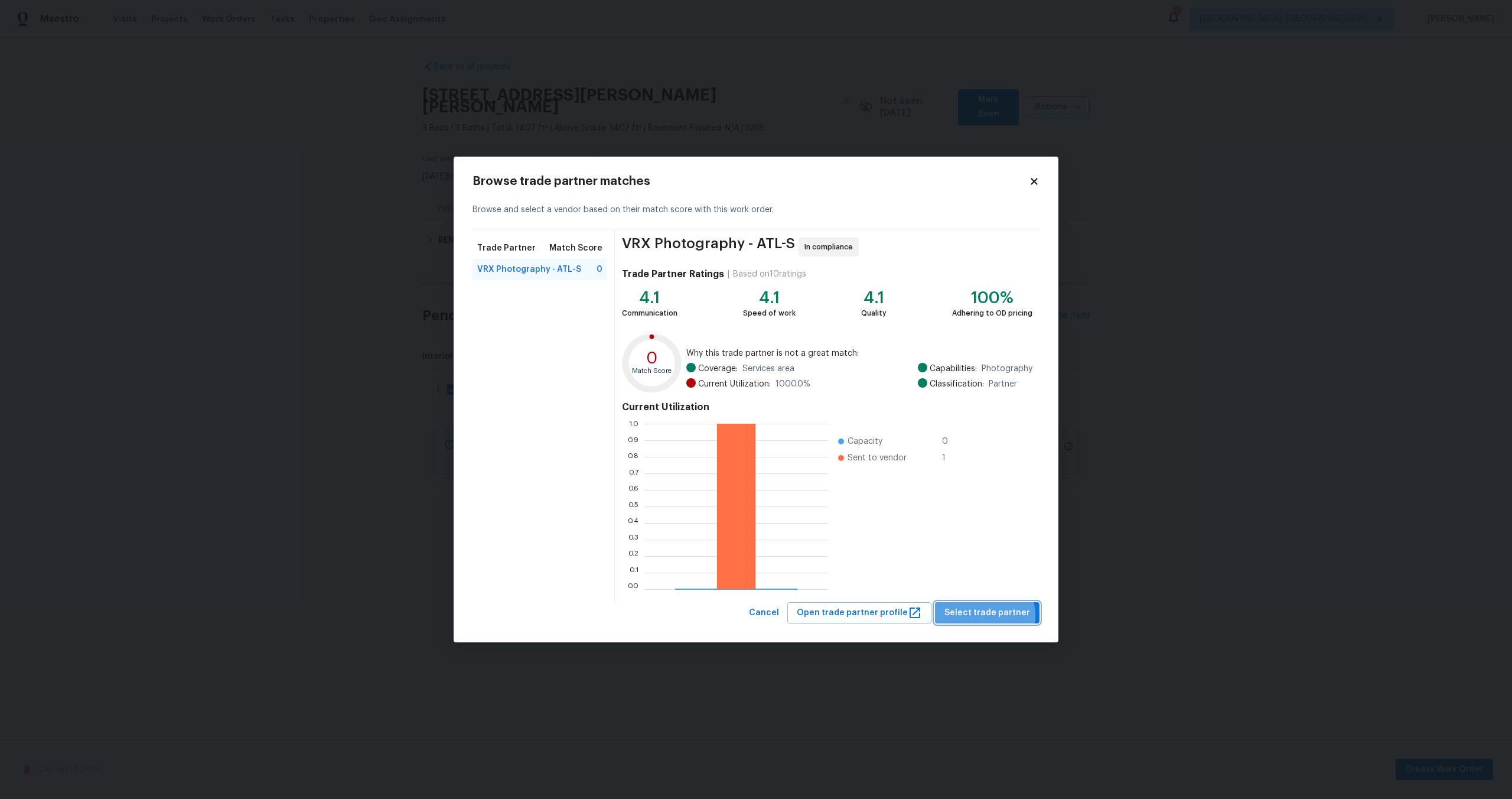
click at [990, 615] on span "Select trade partner" at bounding box center [987, 613] width 86 height 15
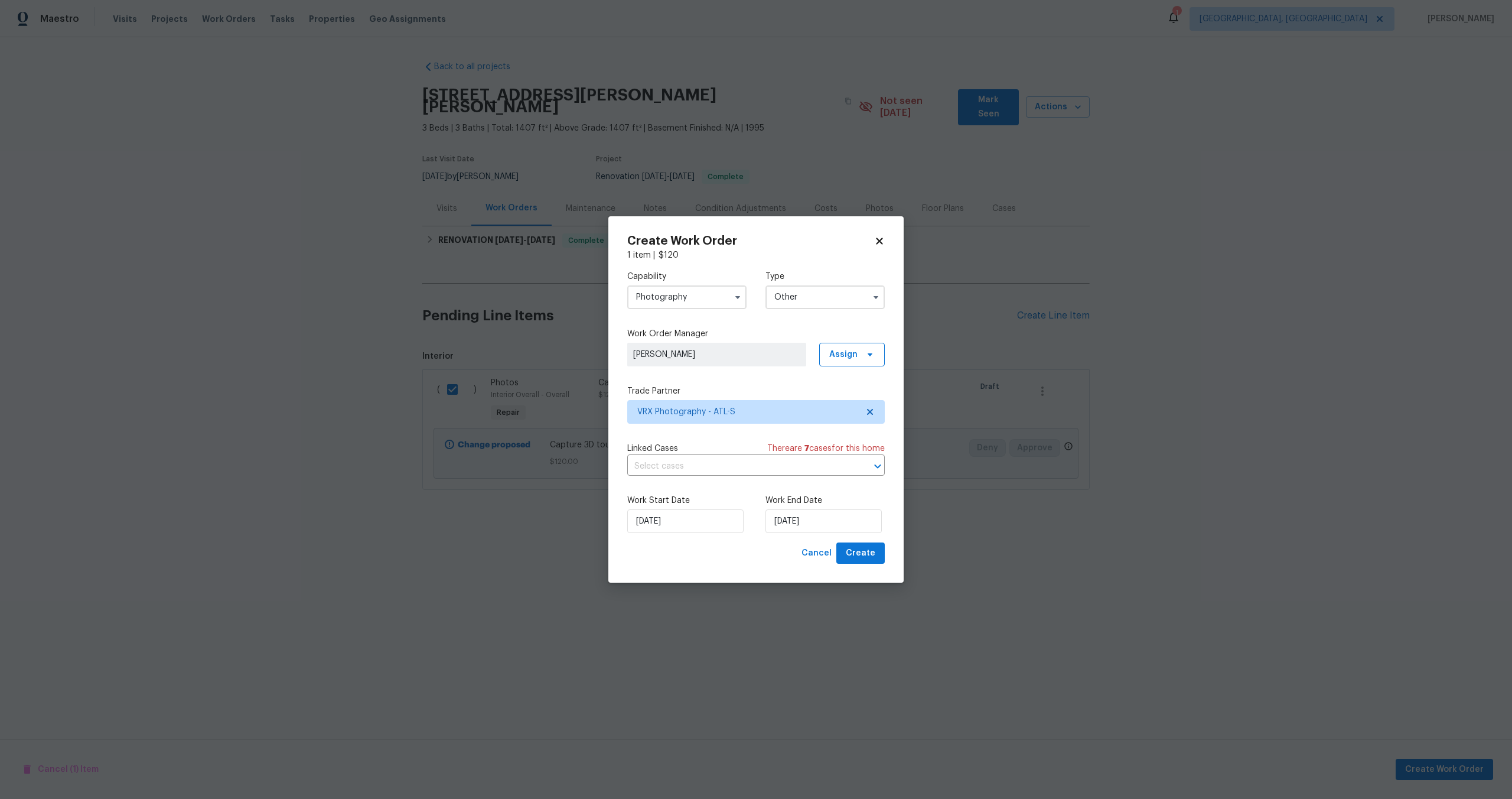
click at [799, 534] on div "Work Start Date 14/10/2025 Work End Date 14/10/2025" at bounding box center [756, 514] width 258 height 57
click at [802, 520] on input "14/10/2025" at bounding box center [824, 521] width 117 height 24
click at [818, 451] on div "15" at bounding box center [821, 454] width 19 height 17
type input "15/10/2025"
click at [851, 546] on span "Create" at bounding box center [860, 553] width 29 height 15
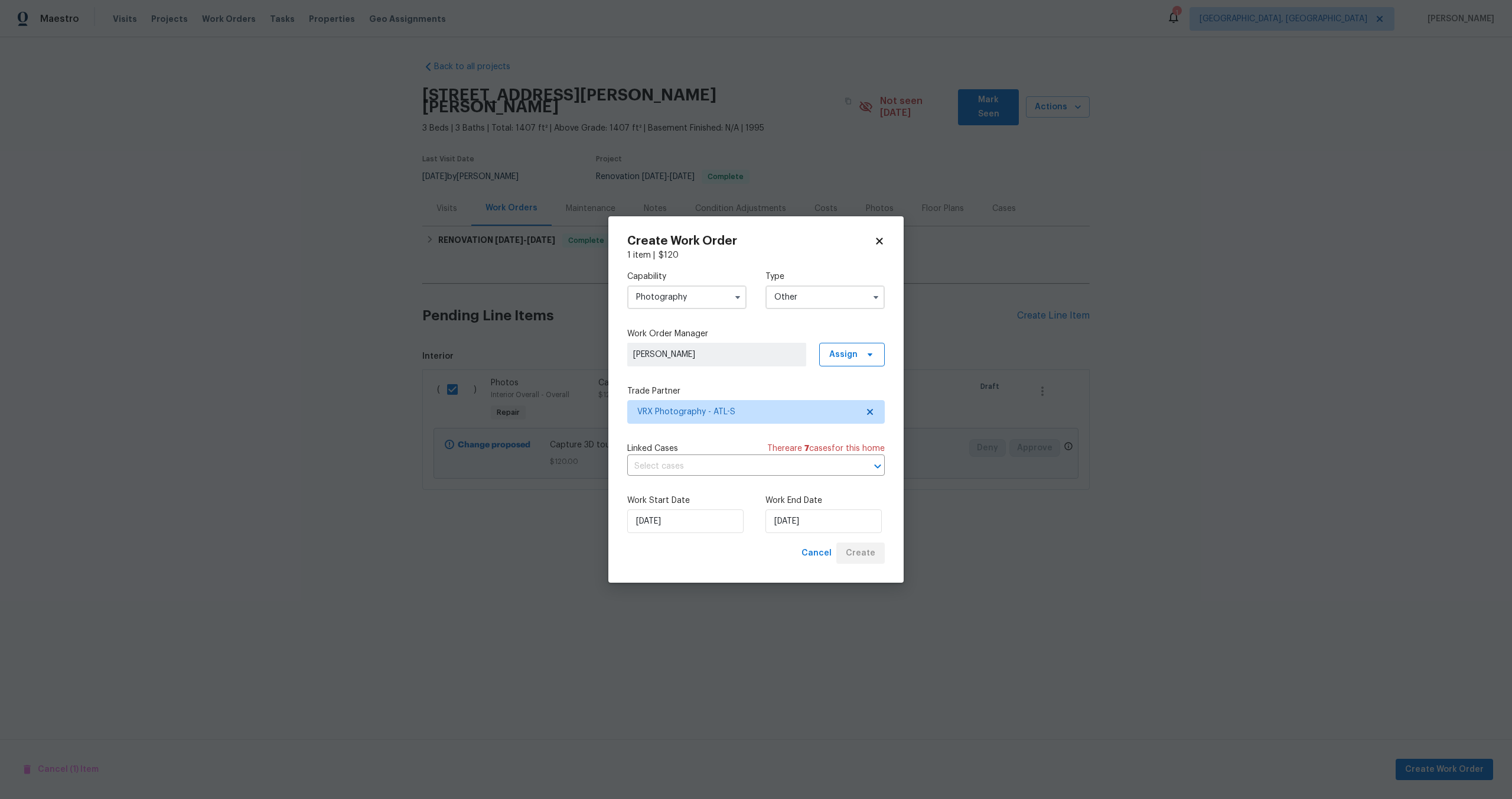
checkbox input "false"
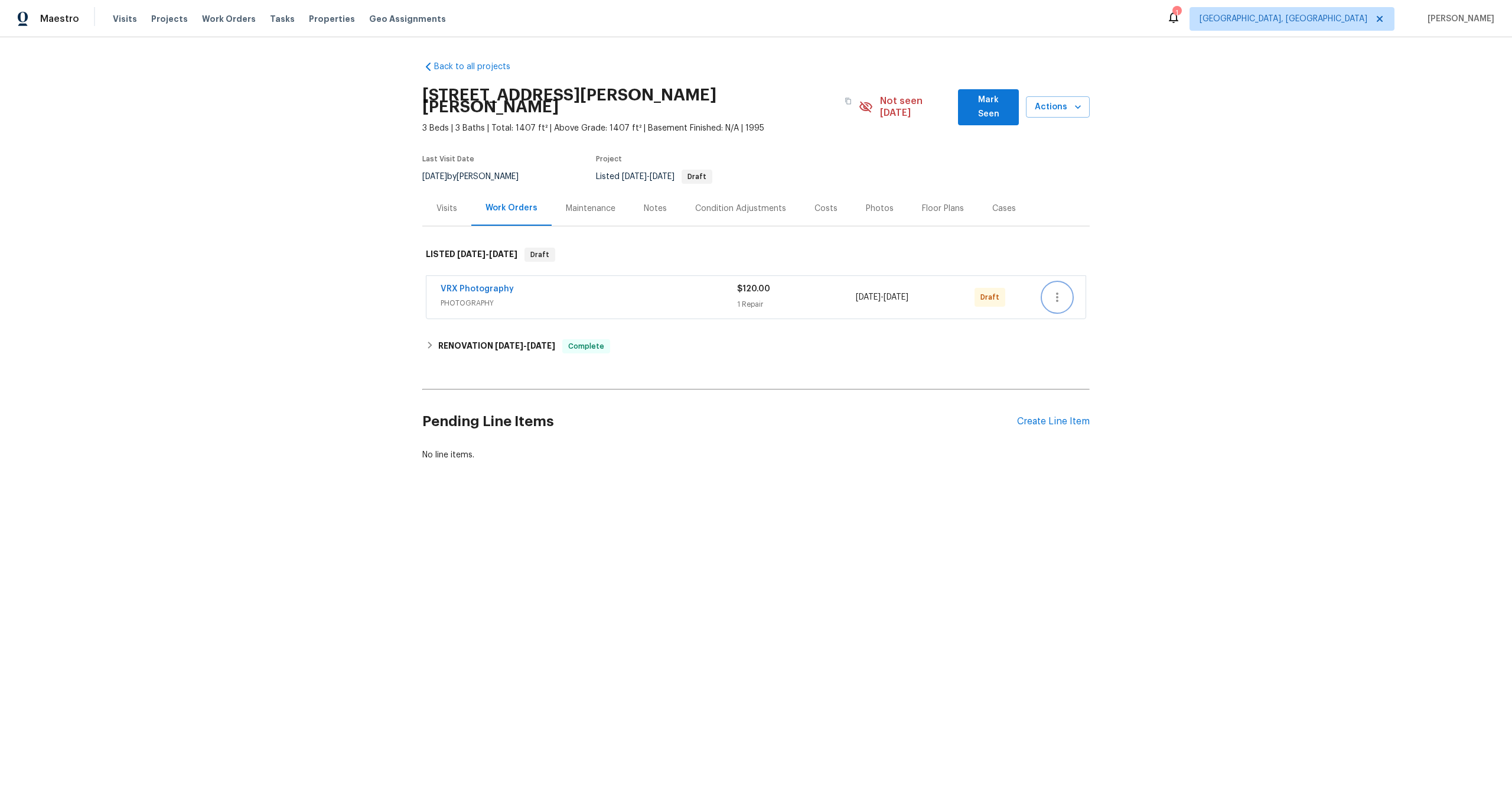
click at [1057, 290] on icon "button" at bounding box center [1057, 297] width 14 height 14
click at [1057, 283] on li "Send to Vendor" at bounding box center [1108, 286] width 131 height 20
click at [552, 325] on div at bounding box center [756, 400] width 1512 height 799
click at [549, 341] on span "10/9/25" at bounding box center [541, 345] width 29 height 8
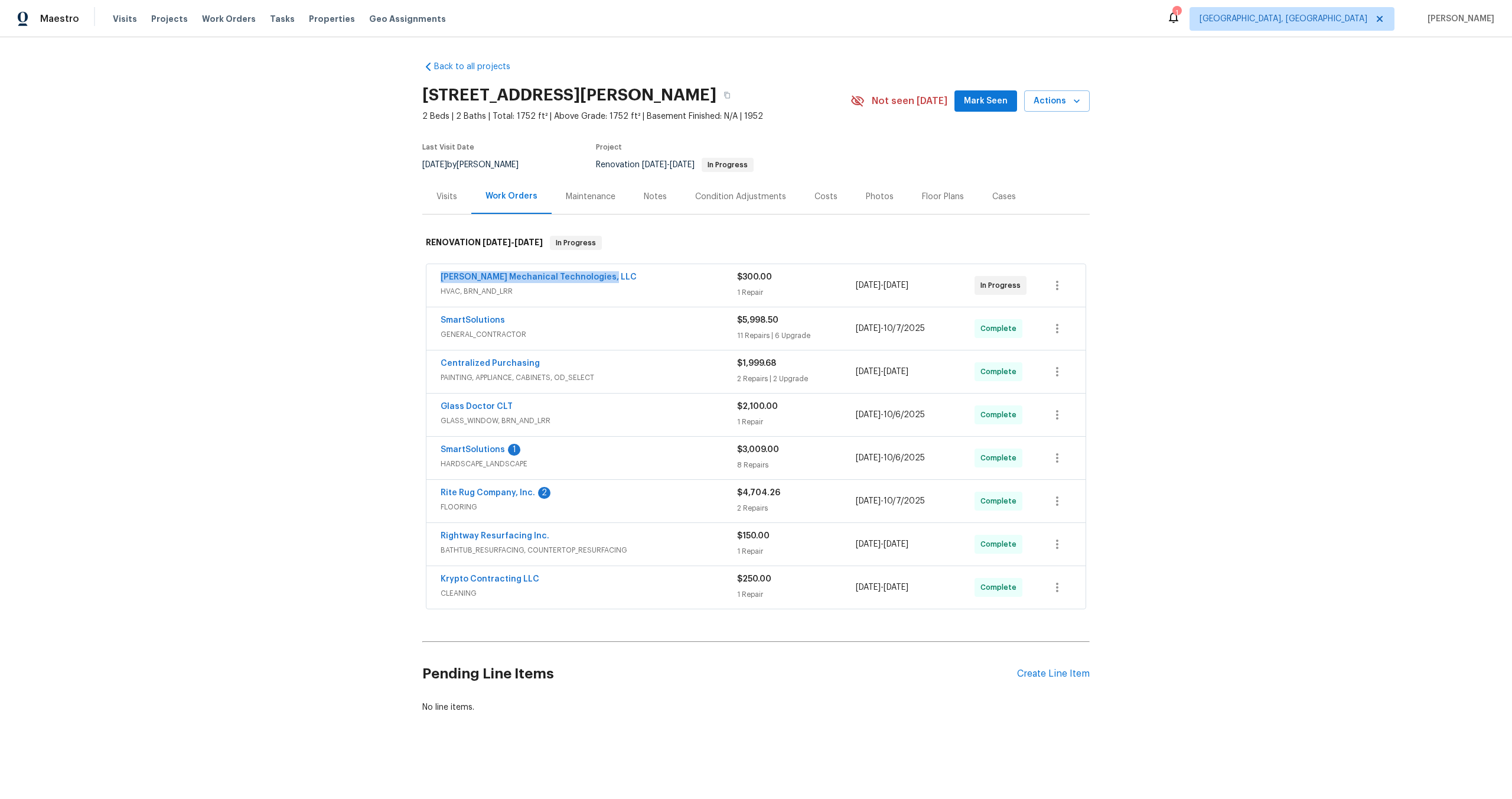
drag, startPoint x: 607, startPoint y: 275, endPoint x: 382, endPoint y: 274, distance: 225.0
click at [382, 274] on div "Back to all projects [STREET_ADDRESS][PERSON_NAME] 2 Beds | 2 Baths | Total: 17…" at bounding box center [756, 416] width 1512 height 756
copy link "[PERSON_NAME] Mechanical Technologies, LLC"
click at [724, 95] on icon "button" at bounding box center [727, 95] width 7 height 7
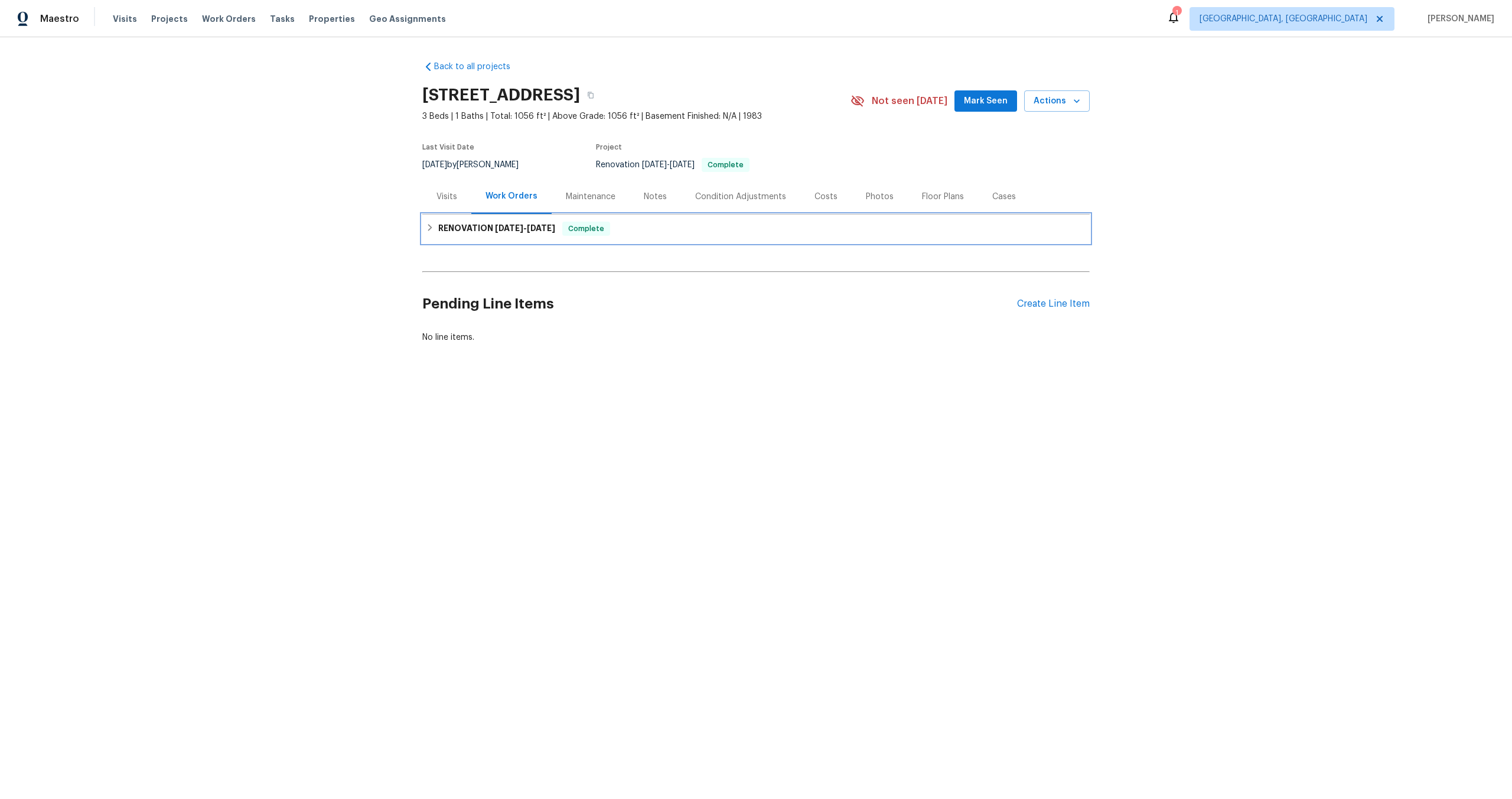
click at [685, 228] on div "RENOVATION [DATE] - [DATE] Complete" at bounding box center [756, 228] width 661 height 14
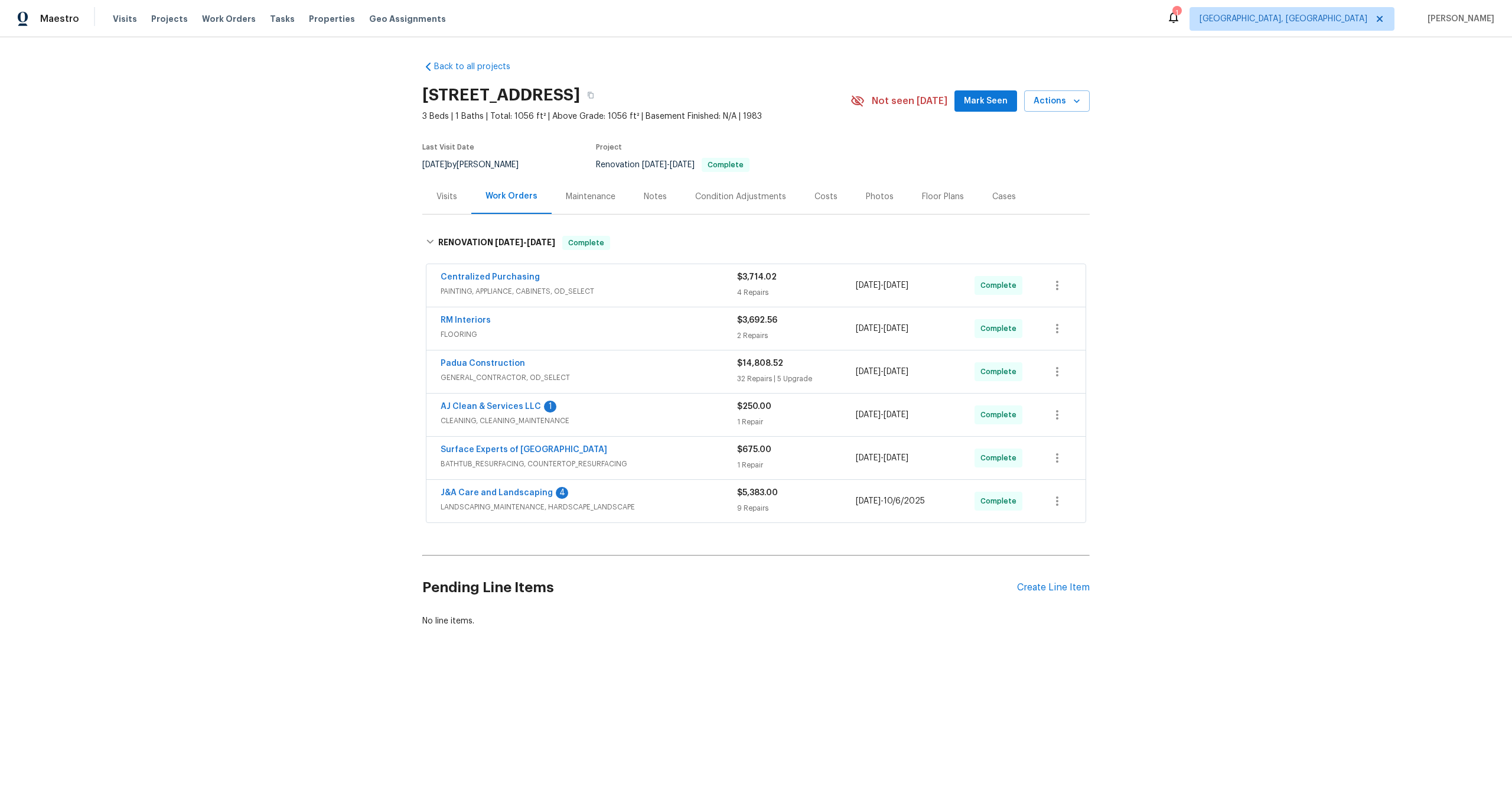
click at [1055, 576] on div "Pending Line Items Create Line Item" at bounding box center [755, 588] width 667 height 55
click at [1055, 584] on div "Create Line Item" at bounding box center [1053, 588] width 73 height 11
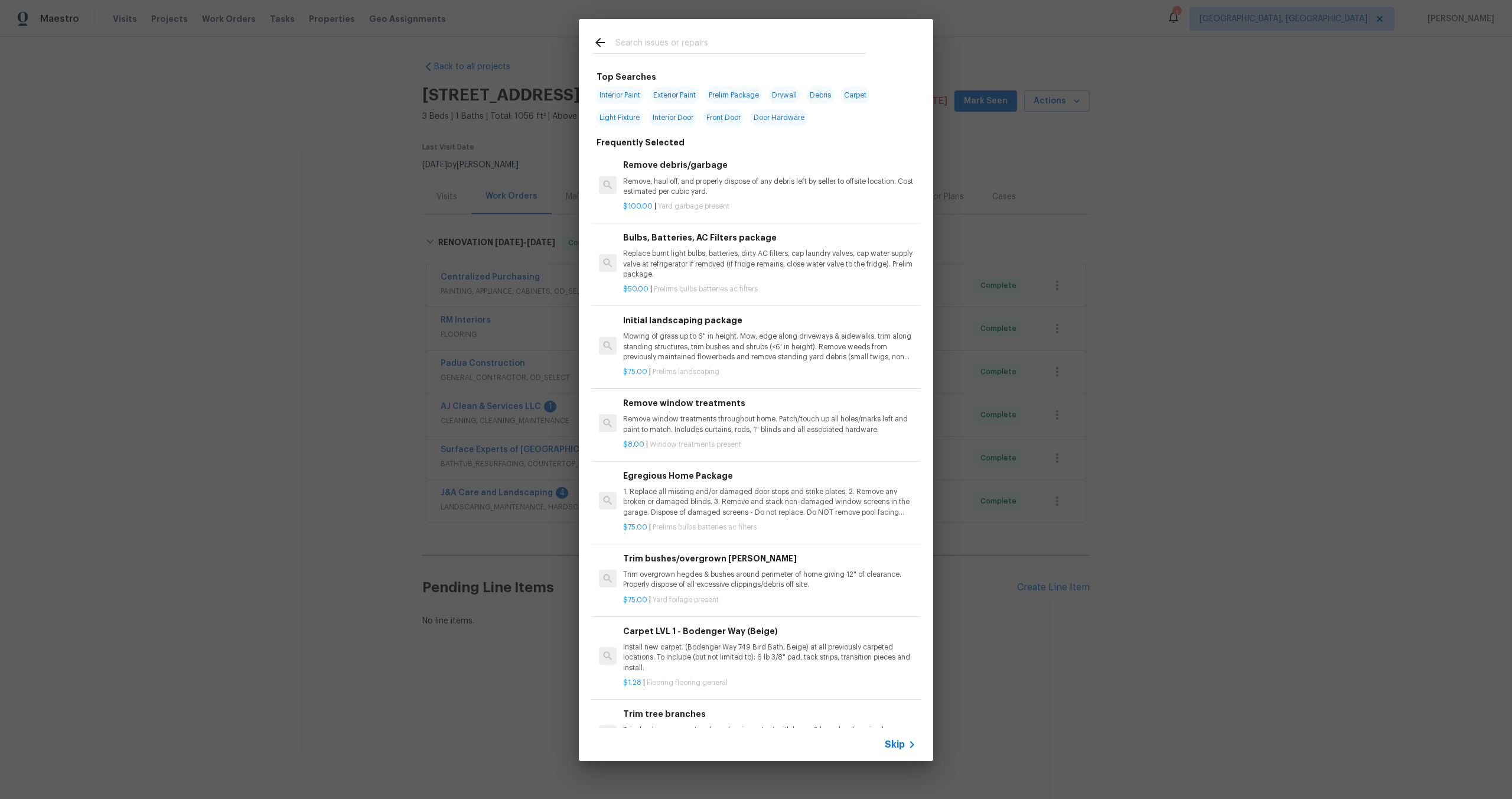
click at [896, 740] on span "Skip" at bounding box center [894, 745] width 20 height 12
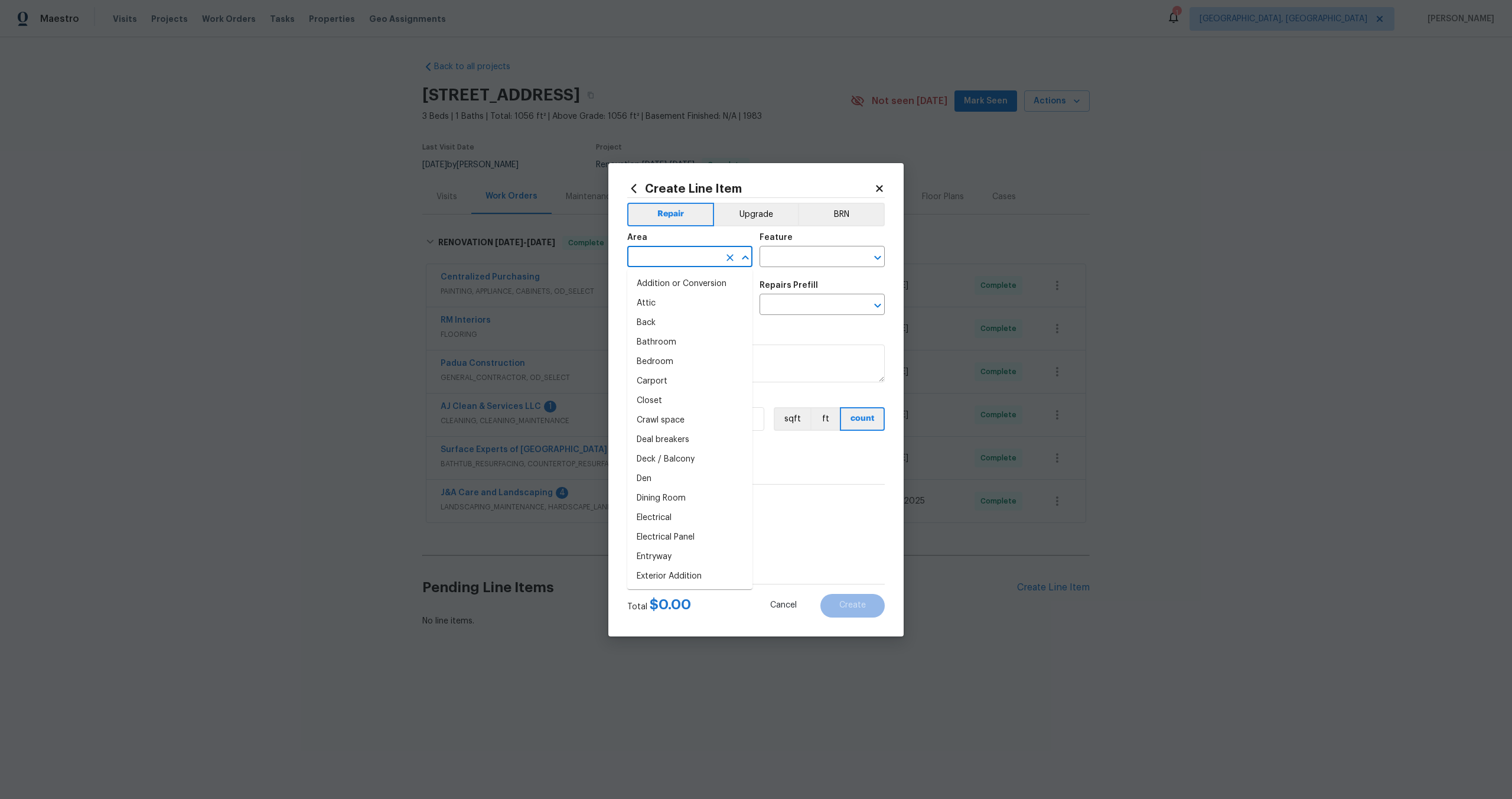
click at [679, 258] on input "text" at bounding box center [674, 258] width 92 height 18
click at [685, 312] on li "Interior Overall" at bounding box center [690, 303] width 126 height 20
type input "Interior Overall"
click at [793, 234] on div "Feature" at bounding box center [822, 241] width 126 height 15
click at [793, 250] on input "text" at bounding box center [806, 258] width 92 height 18
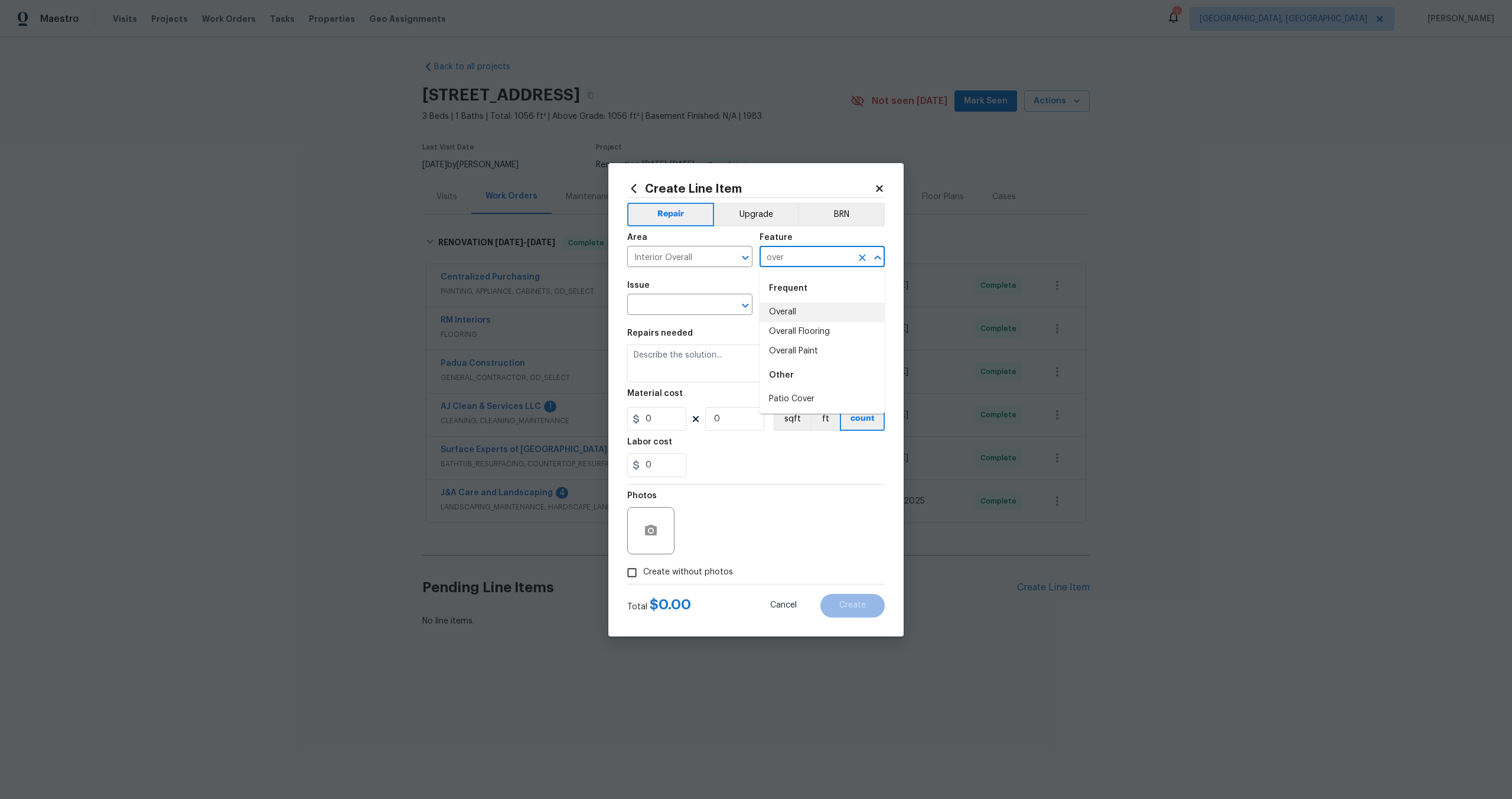
drag, startPoint x: 791, startPoint y: 309, endPoint x: 777, endPoint y: 309, distance: 14.0
click at [791, 309] on li "Overall" at bounding box center [822, 312] width 126 height 20
type input "Overall"
click at [677, 309] on input "text" at bounding box center [674, 306] width 92 height 18
click at [663, 364] on li "Photos" at bounding box center [690, 360] width 126 height 20
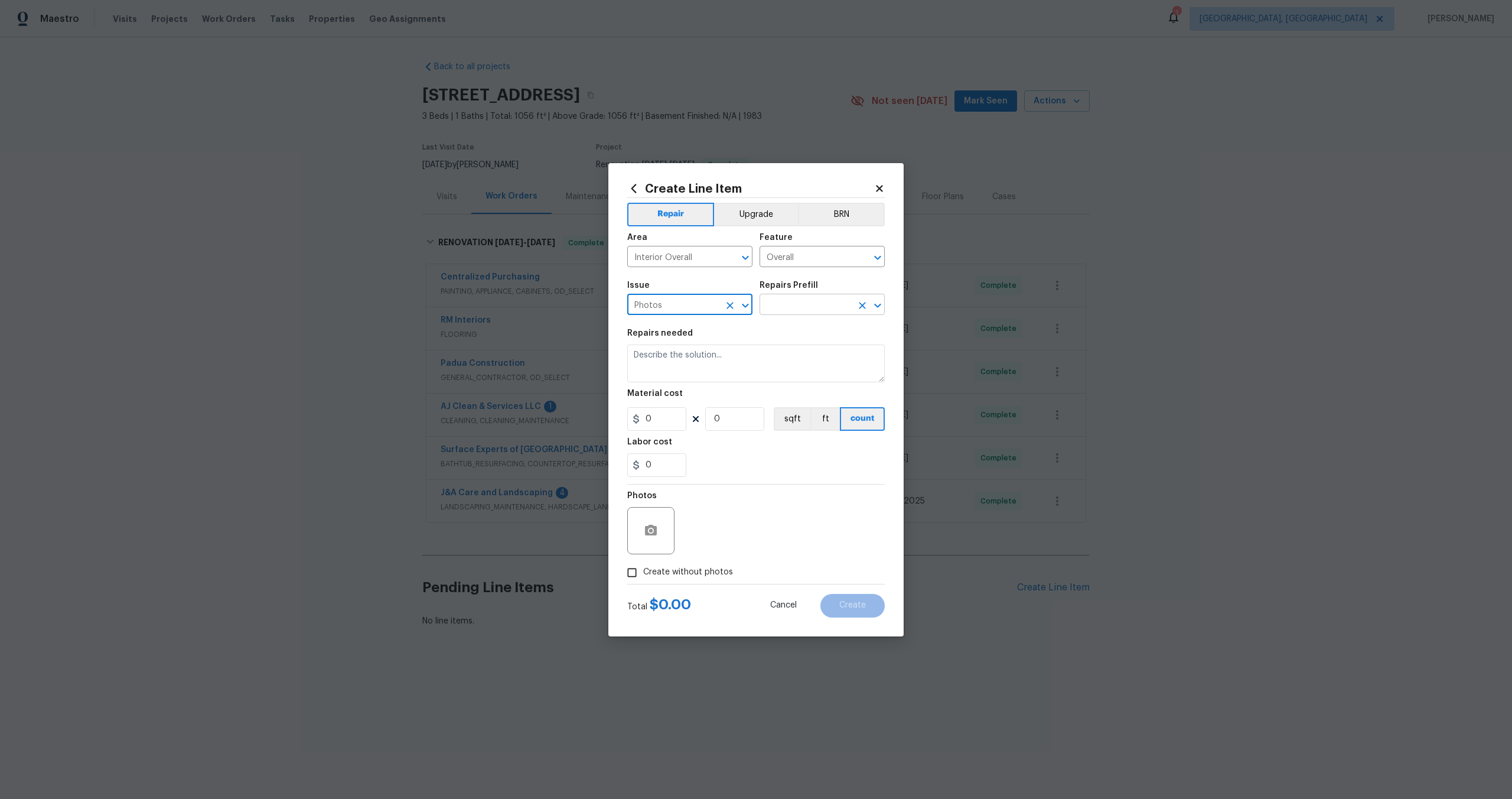
type input "Photos"
click at [791, 303] on input "text" at bounding box center [806, 306] width 92 height 18
click at [786, 325] on li "3D Tour Capture $120.00" at bounding box center [822, 332] width 126 height 20
type input "3D Tour Capture $120.00"
type textarea "Capture 3D tour of home"
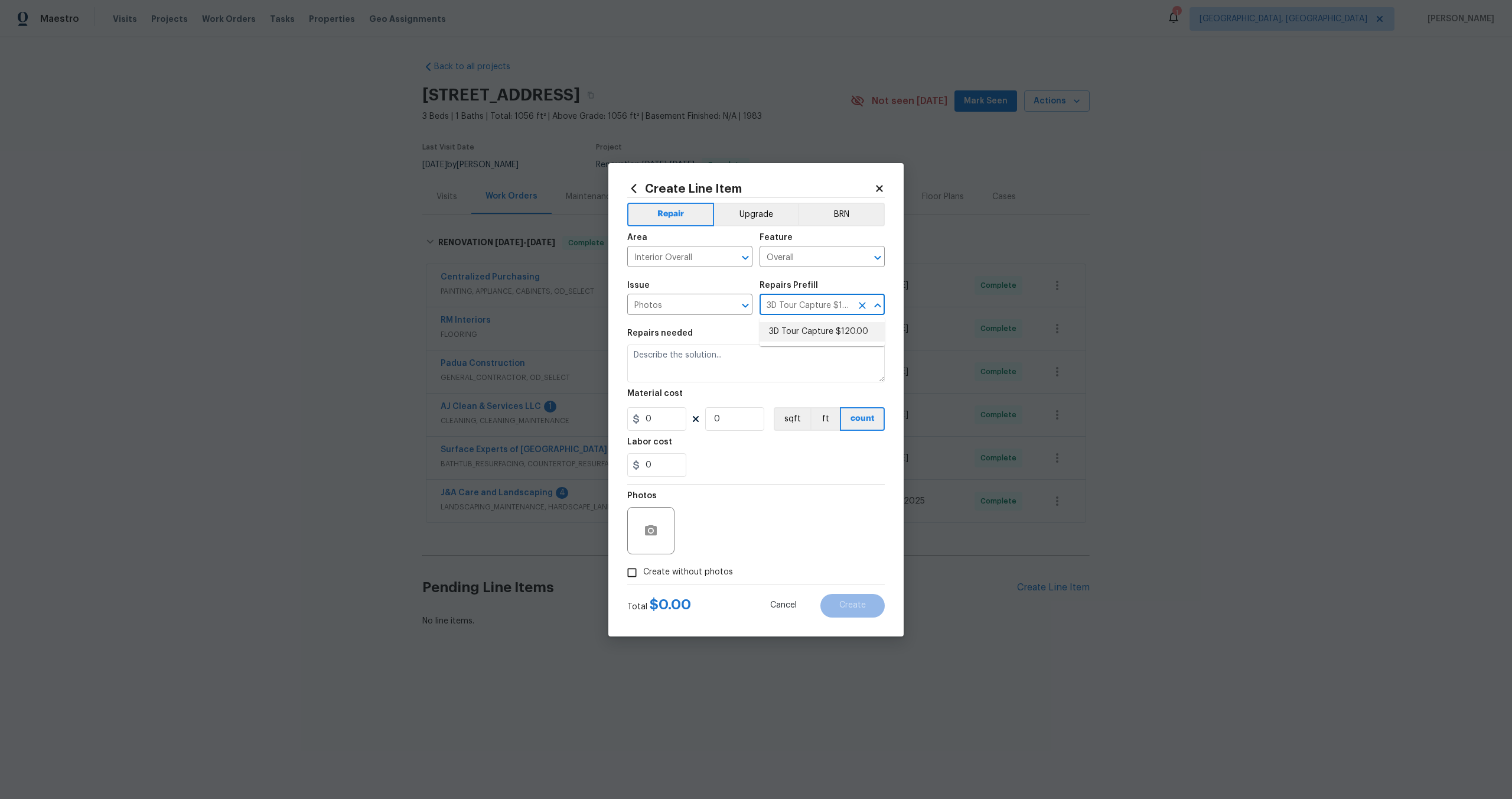
type input "1"
type input "120"
click at [632, 568] on input "Create without photos" at bounding box center [632, 572] width 23 height 23
checkbox input "true"
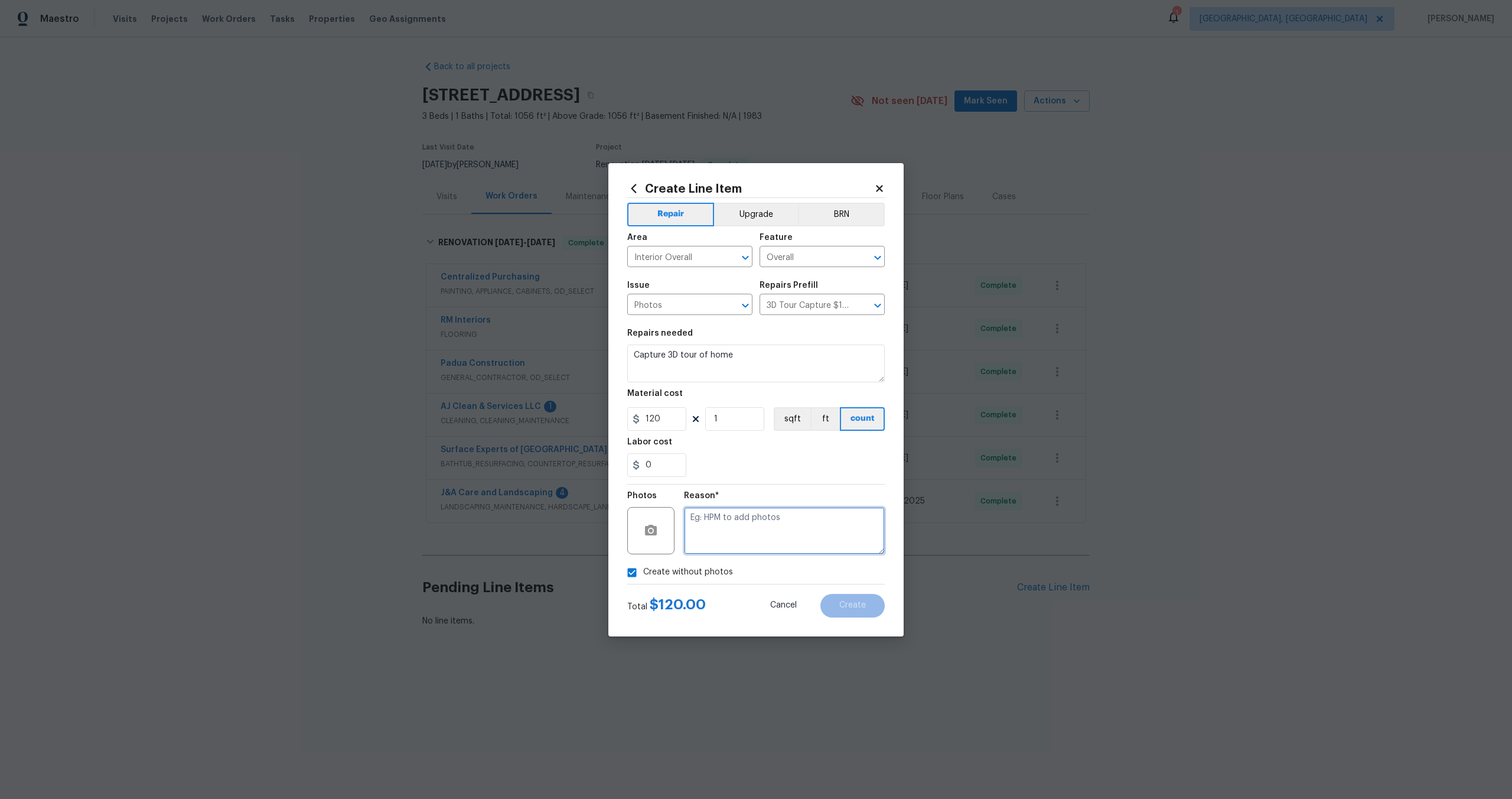
click at [718, 531] on textarea at bounding box center [785, 530] width 201 height 47
type textarea "."
click at [841, 604] on span "Create" at bounding box center [852, 605] width 26 height 9
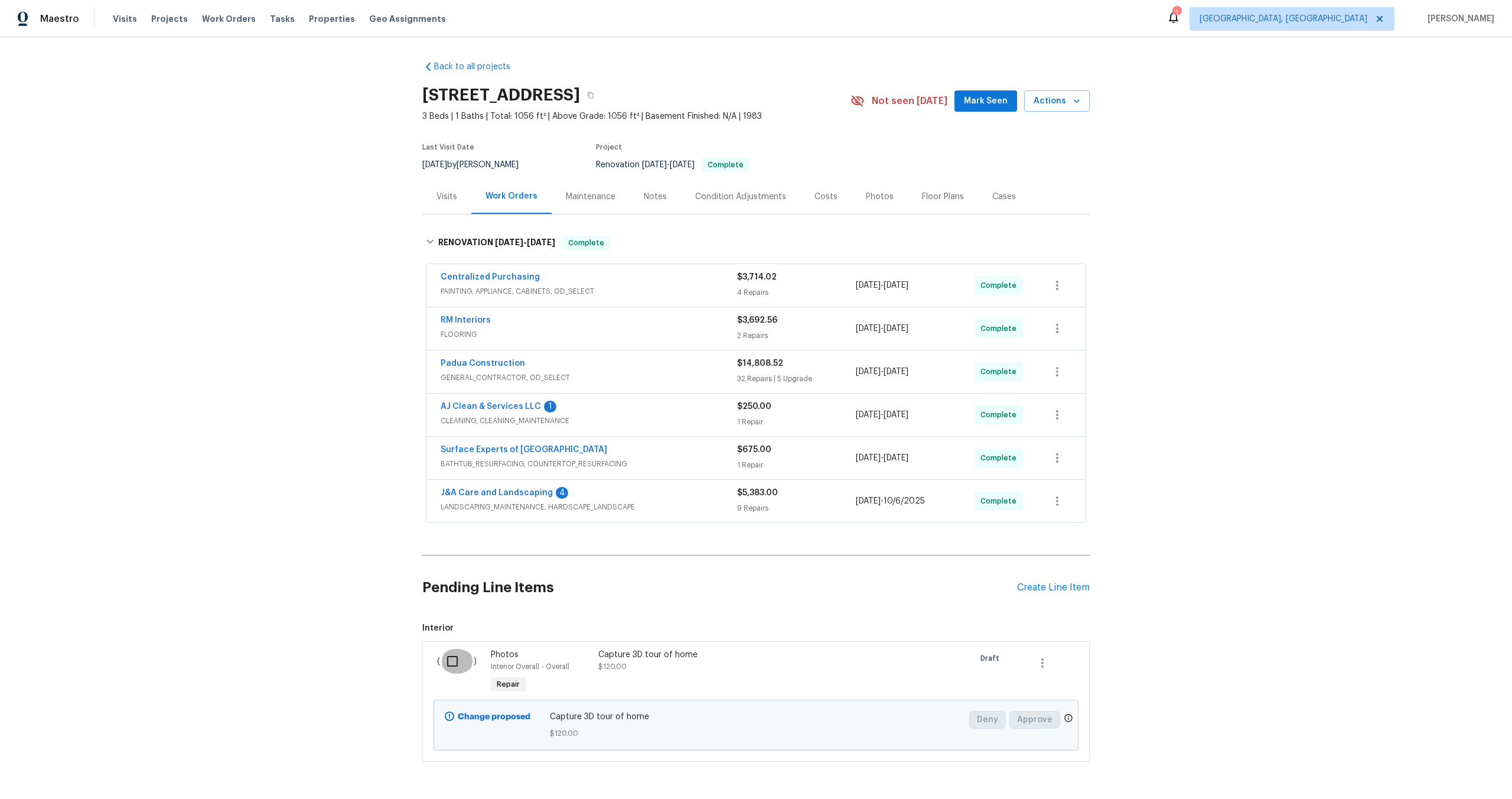
click at [455, 668] on input "checkbox" at bounding box center [457, 661] width 34 height 25
checkbox input "true"
click at [1437, 775] on span "Create Work Order" at bounding box center [1444, 770] width 79 height 15
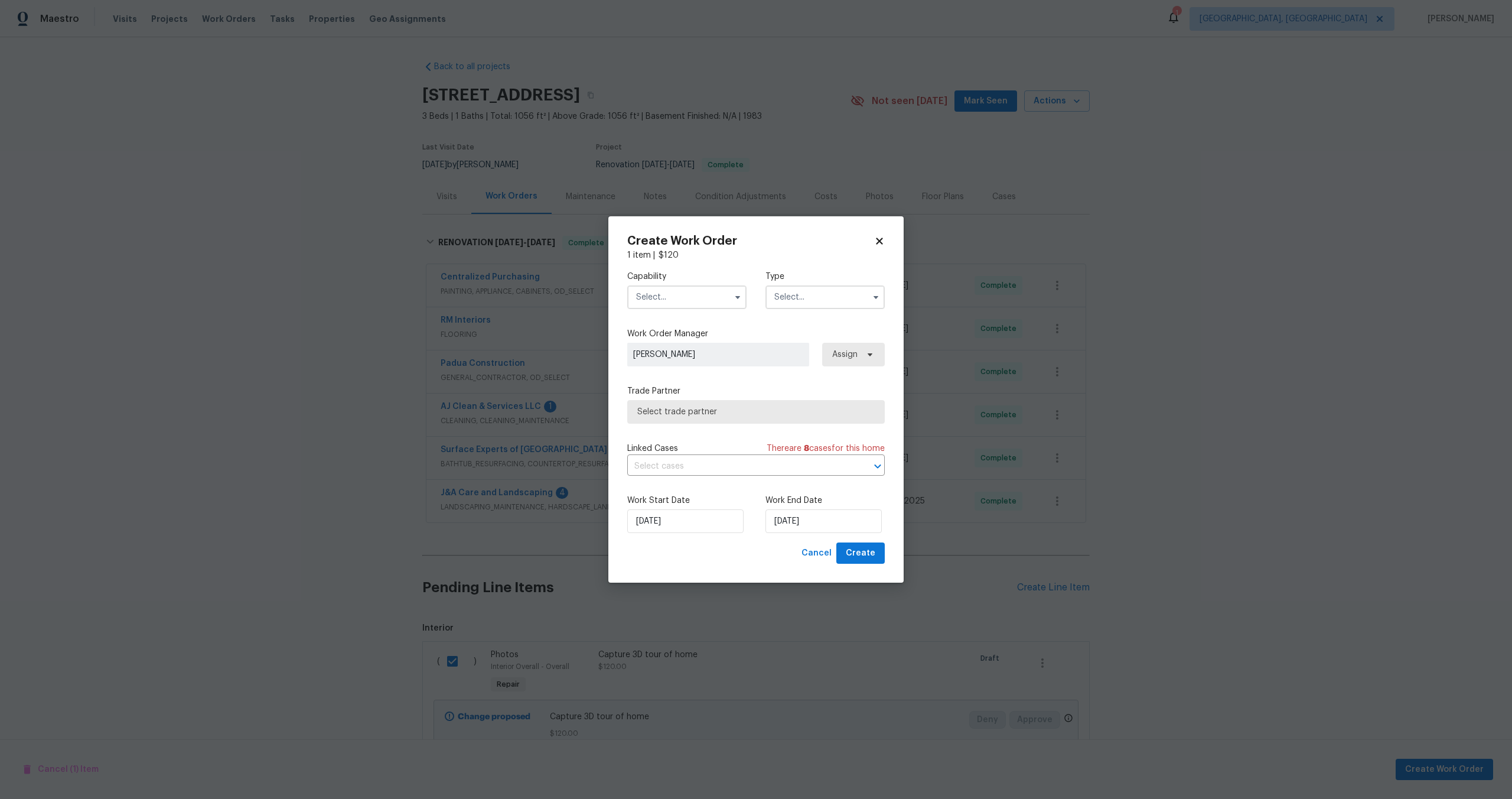
click at [702, 290] on input "text" at bounding box center [687, 297] width 120 height 24
click at [677, 404] on span "Photography" at bounding box center [664, 402] width 51 height 8
type input "Photography"
click at [819, 308] on input "text" at bounding box center [825, 297] width 120 height 24
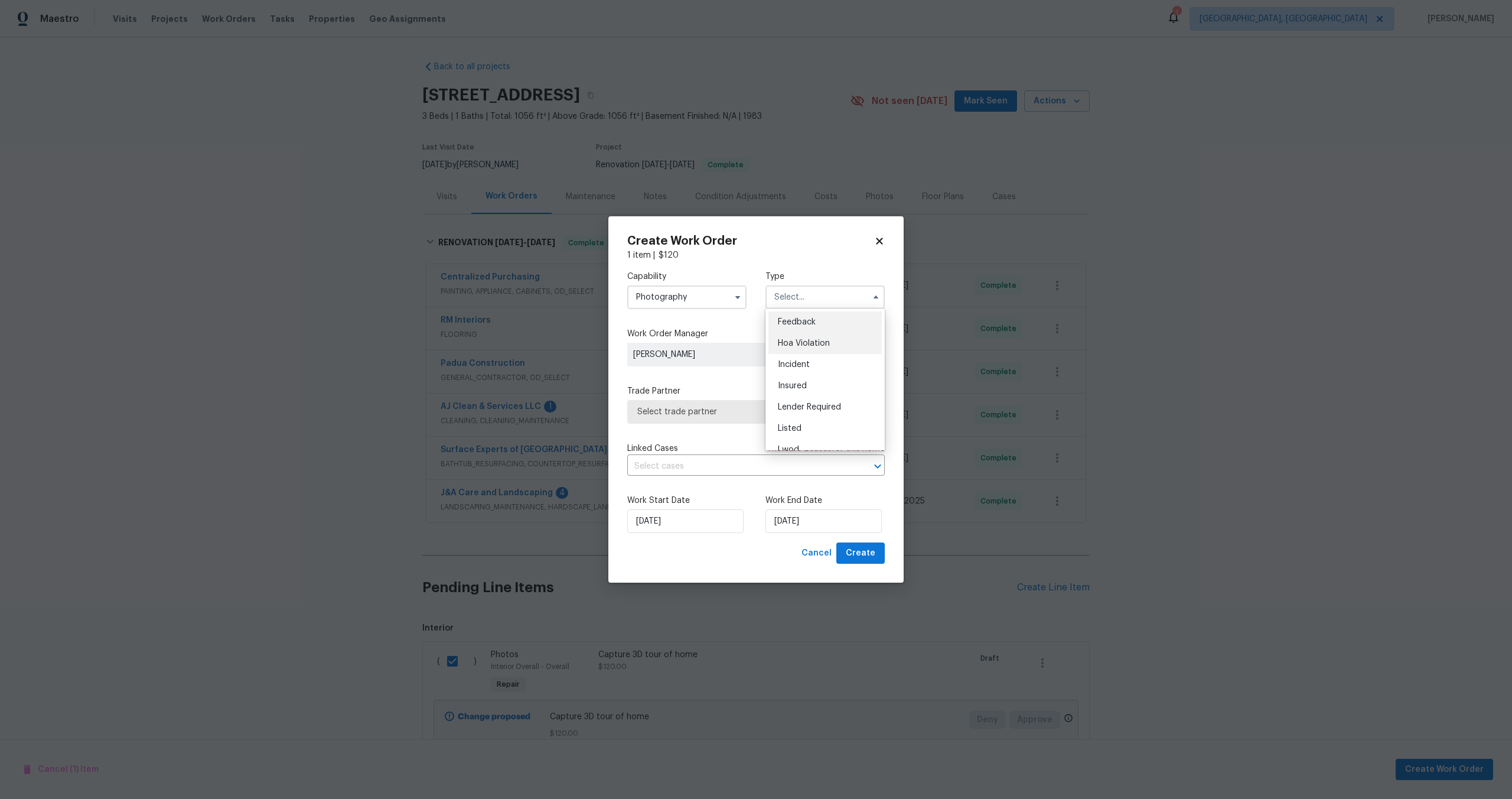
scroll to position [140, 0]
click at [802, 323] on div "Other" at bounding box center [825, 330] width 113 height 21
type input "Other"
click at [718, 406] on span "Select trade partner" at bounding box center [747, 412] width 220 height 12
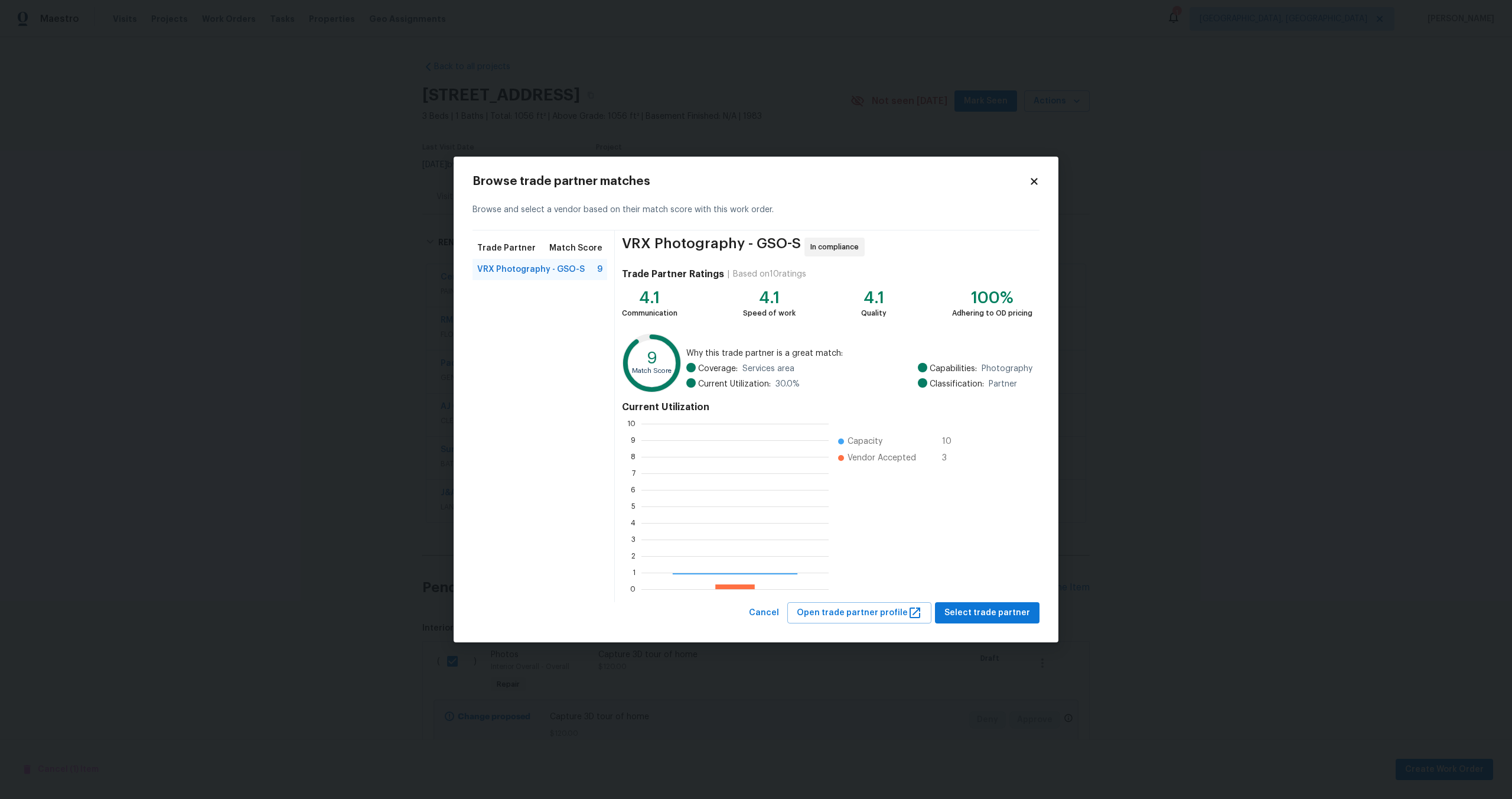
scroll to position [165, 187]
click at [1000, 609] on span "Select trade partner" at bounding box center [987, 613] width 86 height 15
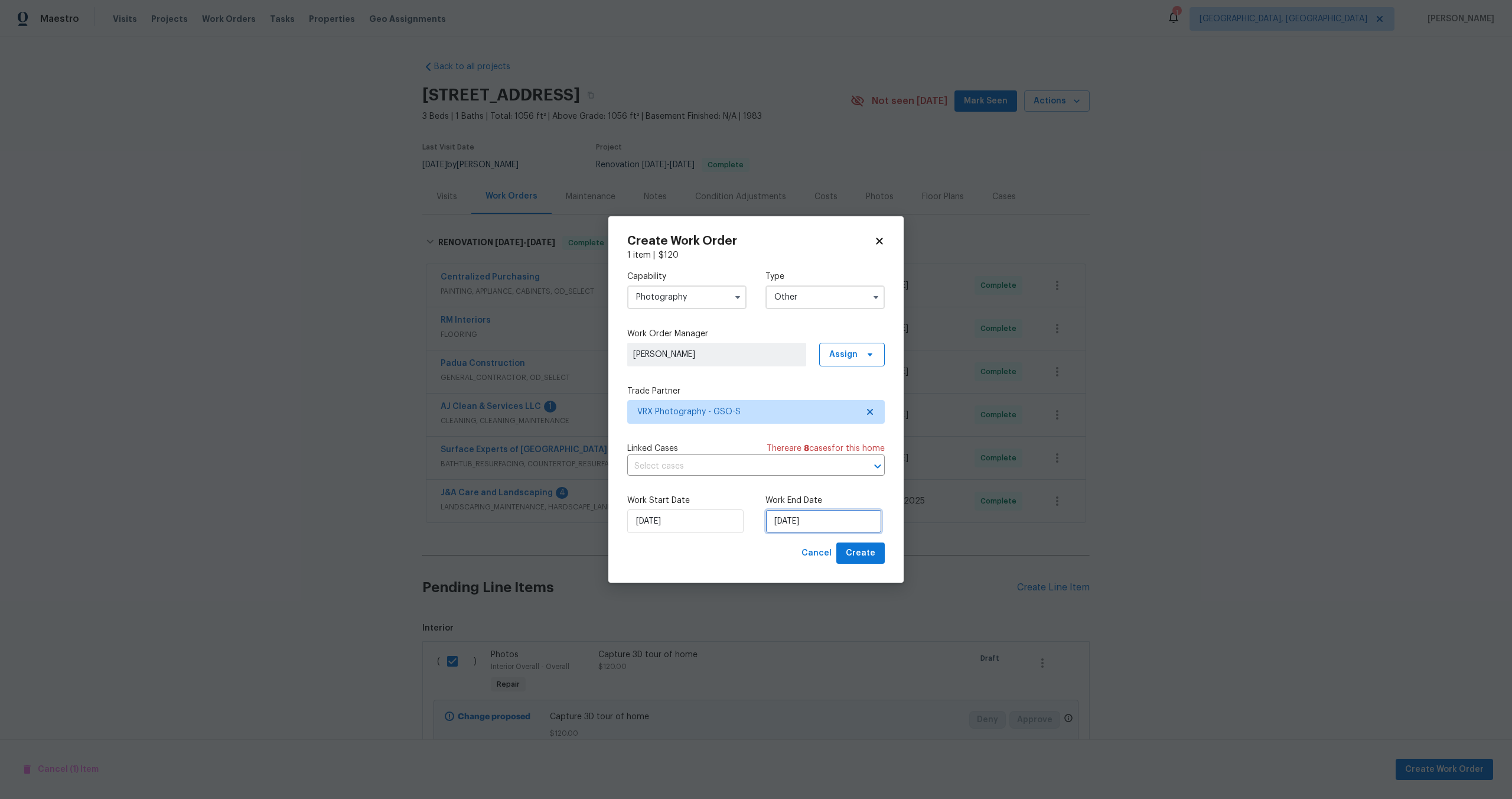
click at [823, 518] on input "14/10/2025" at bounding box center [824, 521] width 117 height 24
click at [817, 454] on div "15" at bounding box center [821, 454] width 19 height 17
type input "15/10/2025"
click at [865, 565] on div "Create Work Order 1 item | $ 120 Capability Photography Type Other Work Order M…" at bounding box center [756, 400] width 295 height 367
click at [865, 553] on span "Create" at bounding box center [860, 553] width 29 height 15
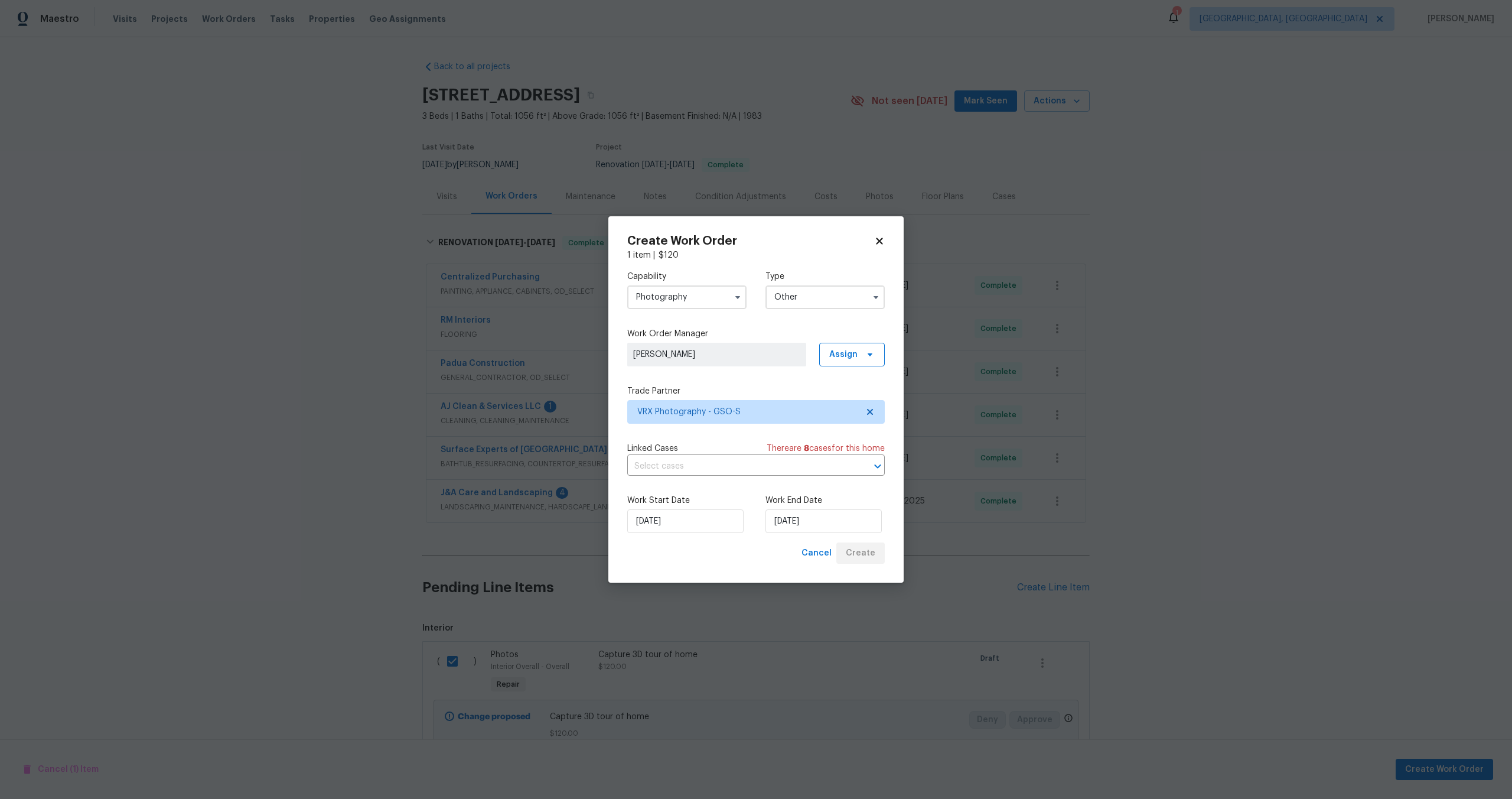
checkbox input "false"
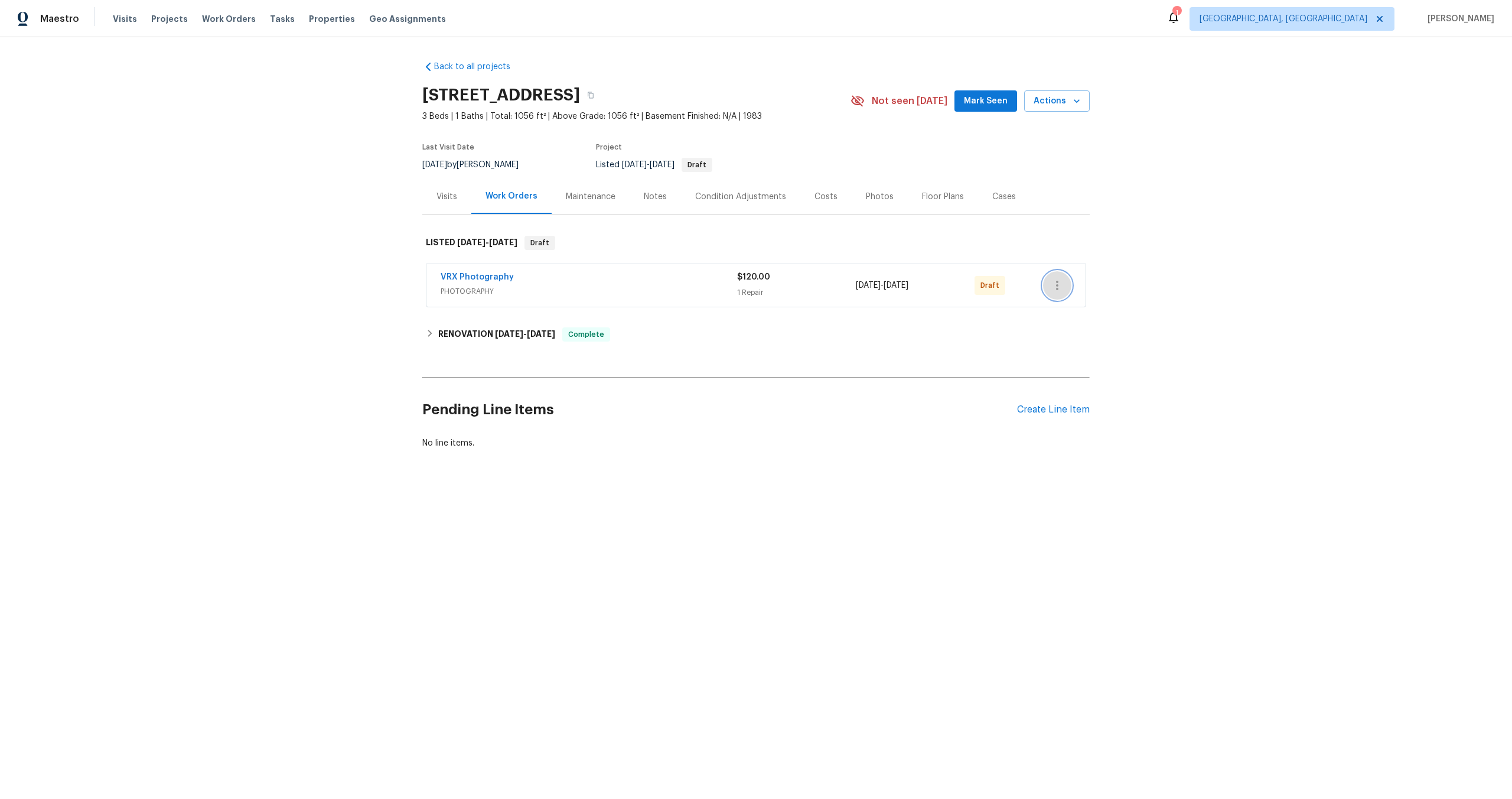
click at [1058, 286] on icon "button" at bounding box center [1057, 285] width 14 height 14
click at [1058, 286] on li "Send to Vendor" at bounding box center [1108, 286] width 131 height 20
click at [612, 279] on div "VRX Photography" at bounding box center [589, 278] width 297 height 14
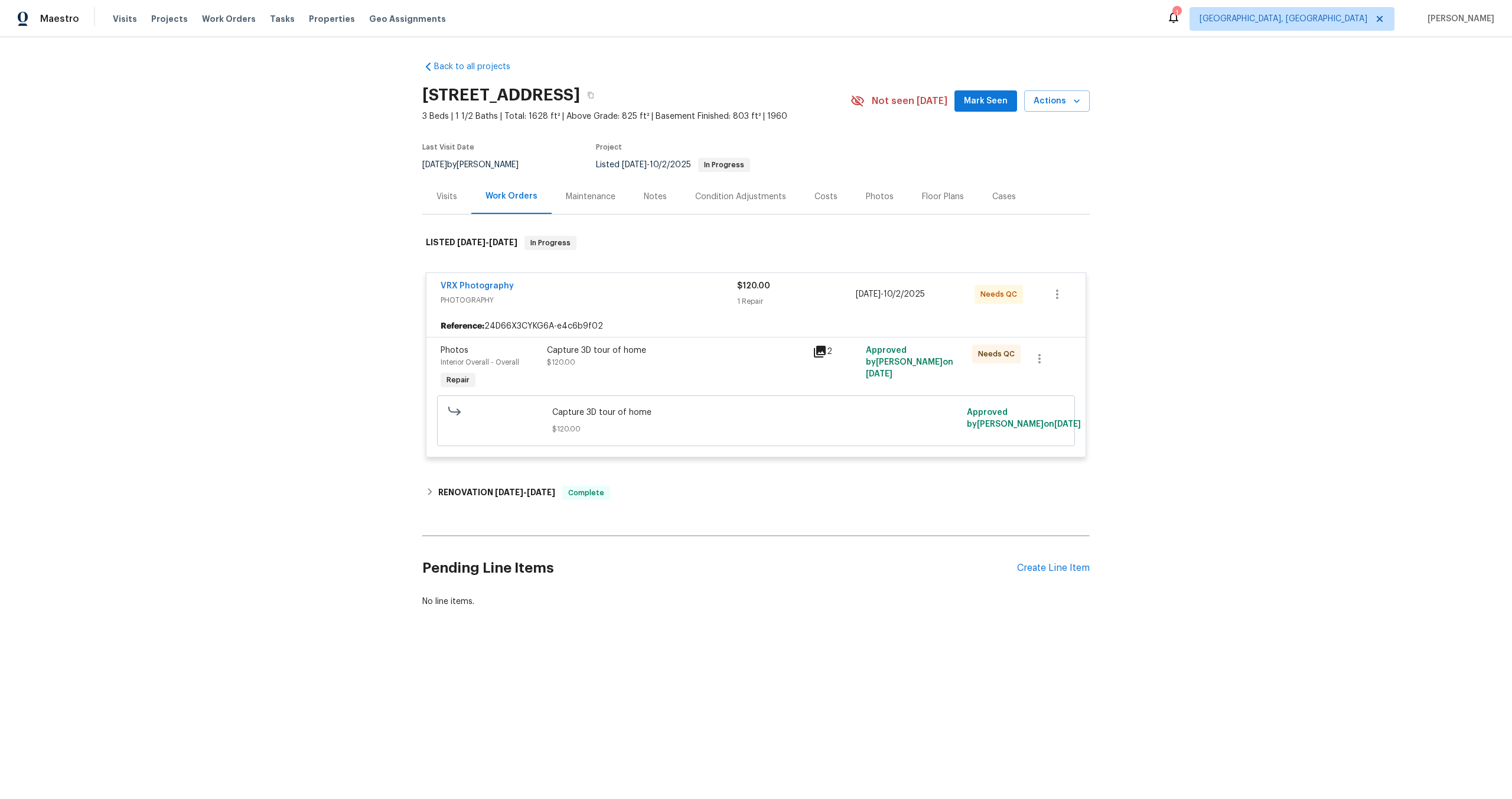
drag, startPoint x: 579, startPoint y: 93, endPoint x: 419, endPoint y: 93, distance: 160.0
click at [419, 93] on div "Back to all projects 14164 Bainbridge St, Livonia, MI 48154 3 Beds | 1 1/2 Bath…" at bounding box center [756, 363] width 1512 height 651
copy h2 "14164 Bainbridge St"
click at [708, 334] on div "Reference: 24D66X3CYKG6A-e4c6b9f02" at bounding box center [756, 326] width 659 height 21
click at [710, 364] on div "Capture 3D tour of home $120.00" at bounding box center [676, 356] width 258 height 24
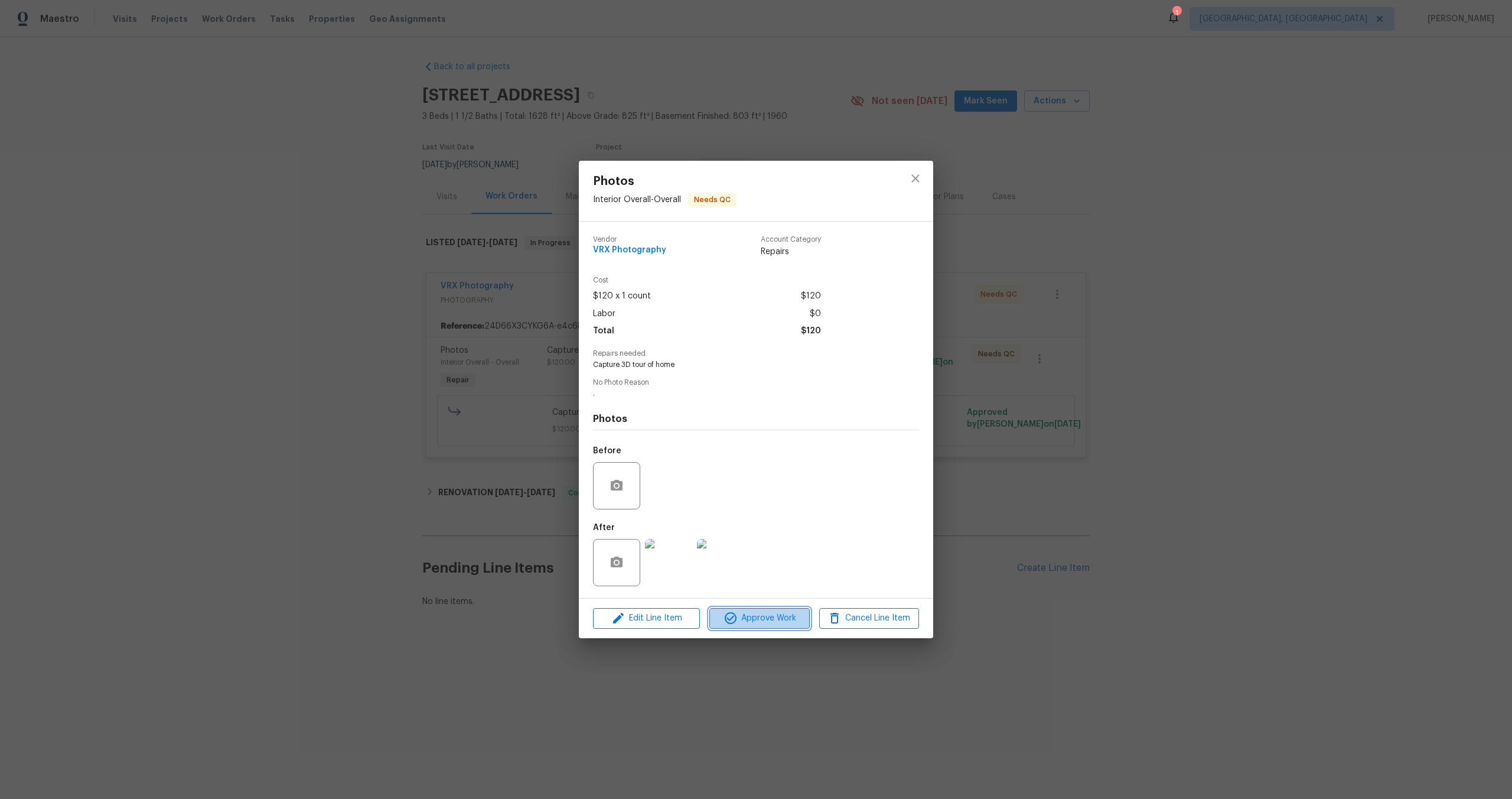
click at [771, 619] on span "Approve Work" at bounding box center [759, 618] width 92 height 15
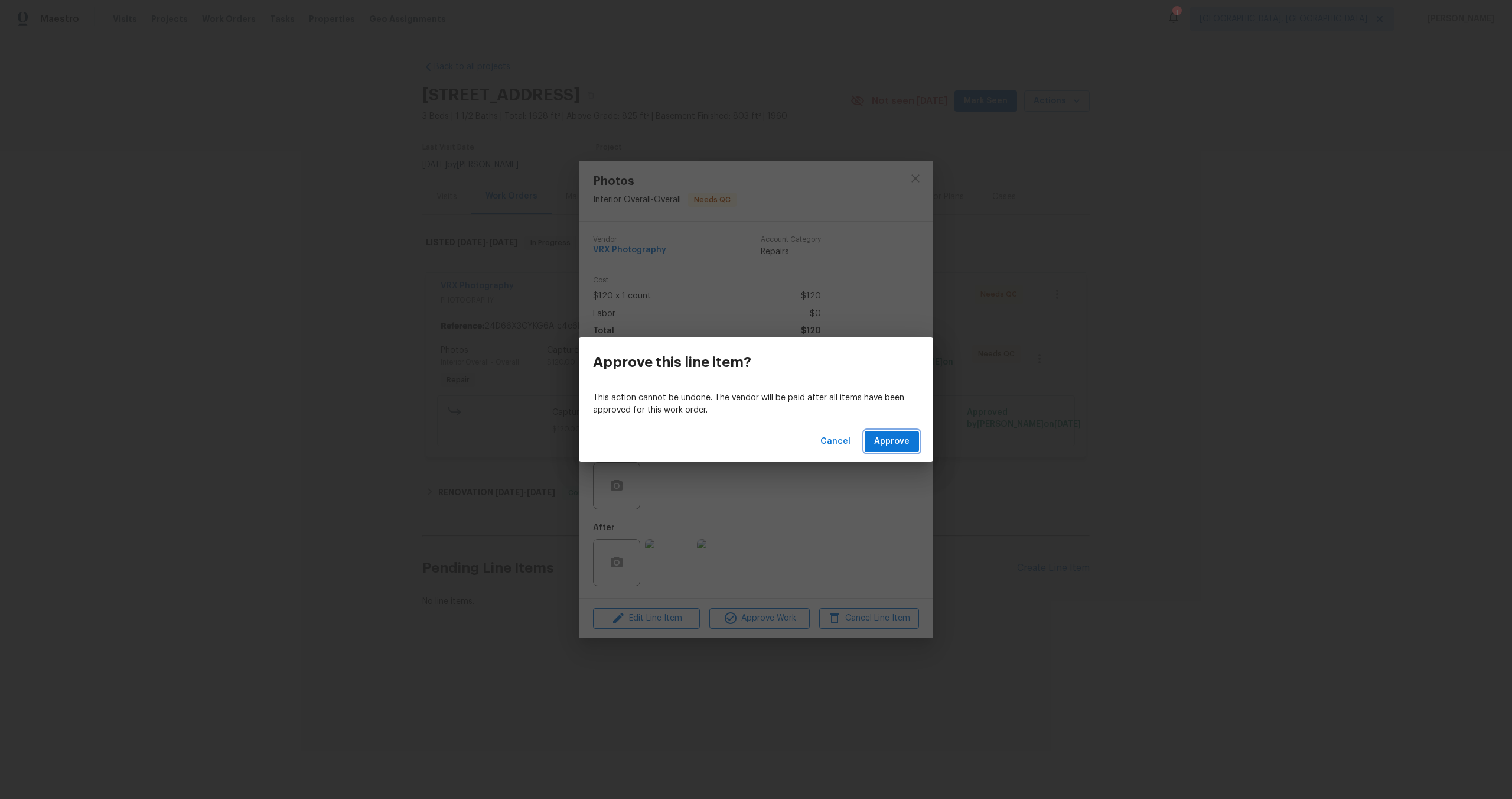
click at [890, 446] on span "Approve" at bounding box center [892, 441] width 35 height 15
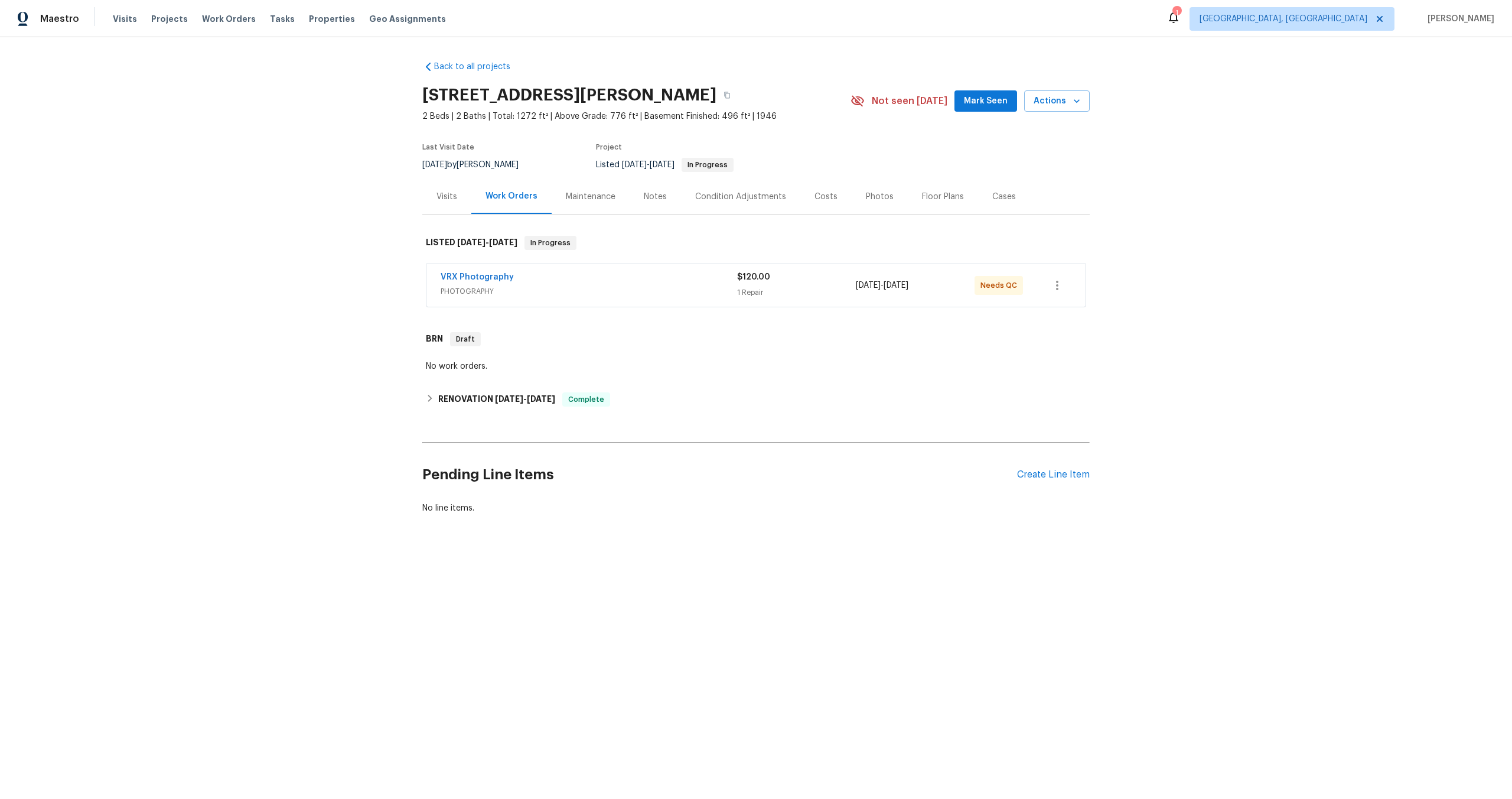
click at [593, 286] on span "PHOTOGRAPHY" at bounding box center [589, 292] width 297 height 12
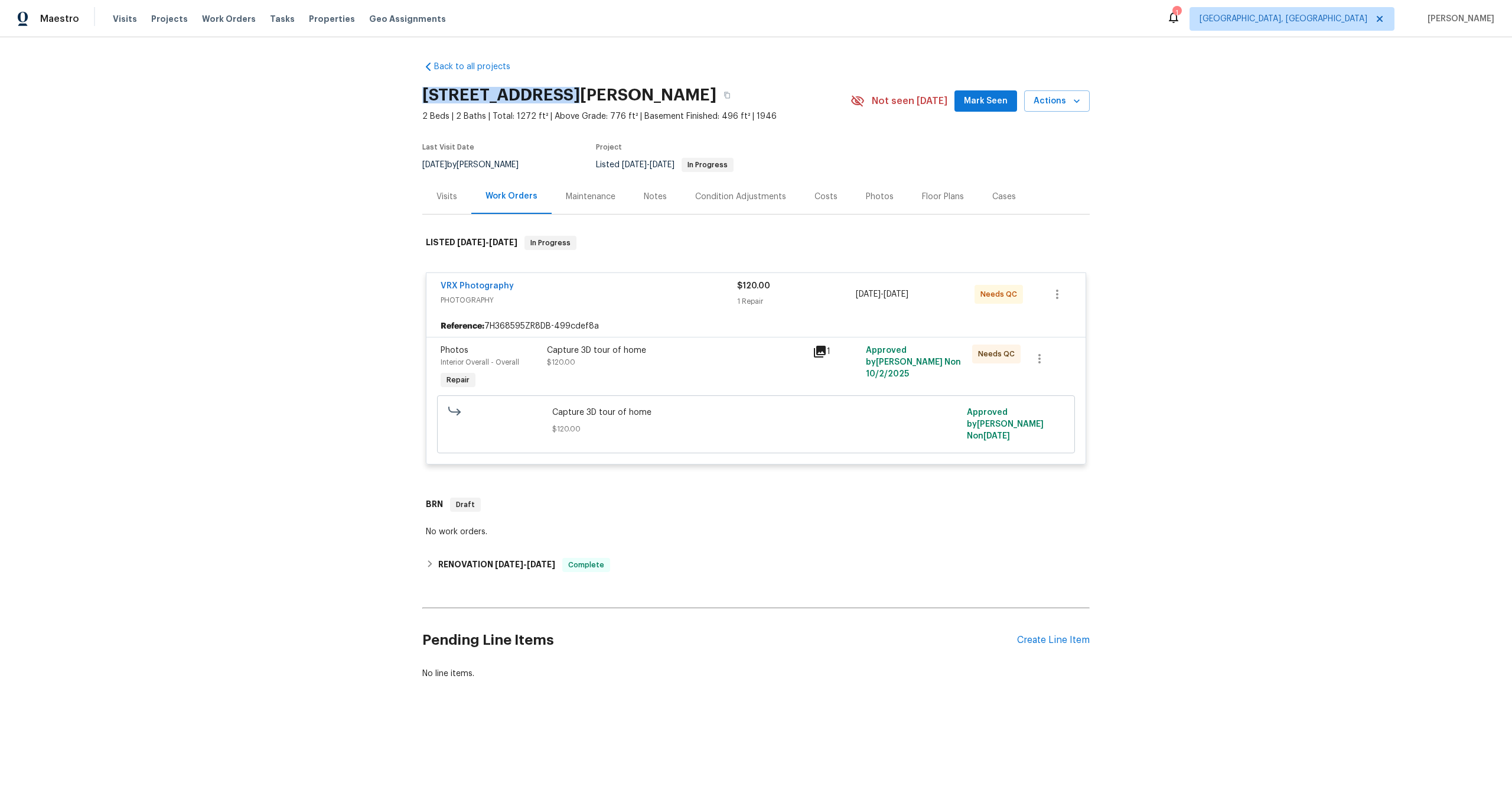
drag, startPoint x: 564, startPoint y: 95, endPoint x: 399, endPoint y: 96, distance: 165.0
click at [399, 97] on div "Back to all projects [STREET_ADDRESS][PERSON_NAME] 2 Beds | 2 Baths | Total: 12…" at bounding box center [756, 399] width 1512 height 723
copy h2 "[STREET_ADDRESS][PERSON_NAME]"
click at [708, 369] on div "Capture 3D tour of home $120.00" at bounding box center [676, 368] width 266 height 54
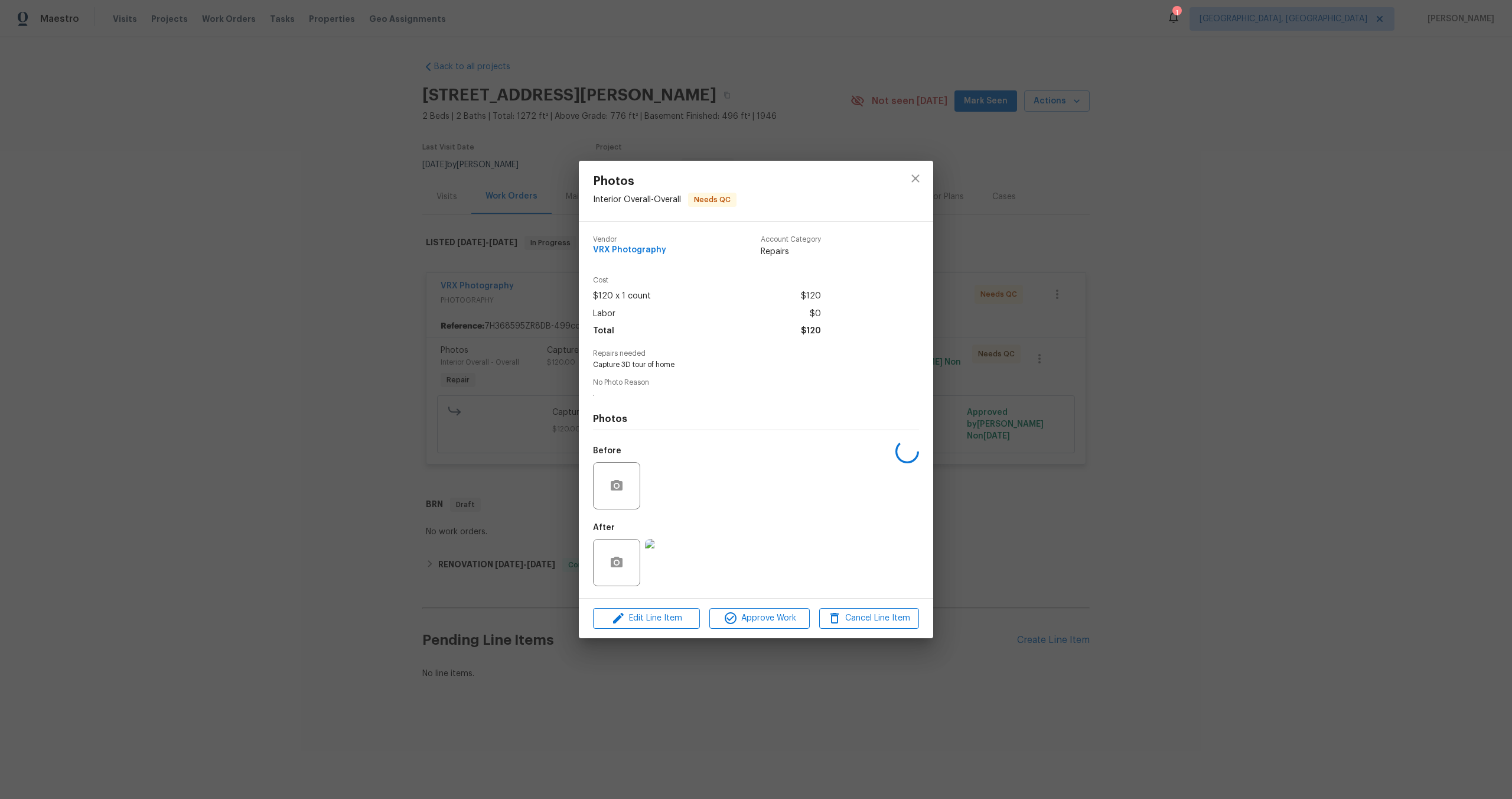
click at [764, 632] on div "Edit Line Item Approve Work Cancel Line Item" at bounding box center [756, 618] width 355 height 40
click at [779, 618] on span "Approve Work" at bounding box center [759, 618] width 92 height 15
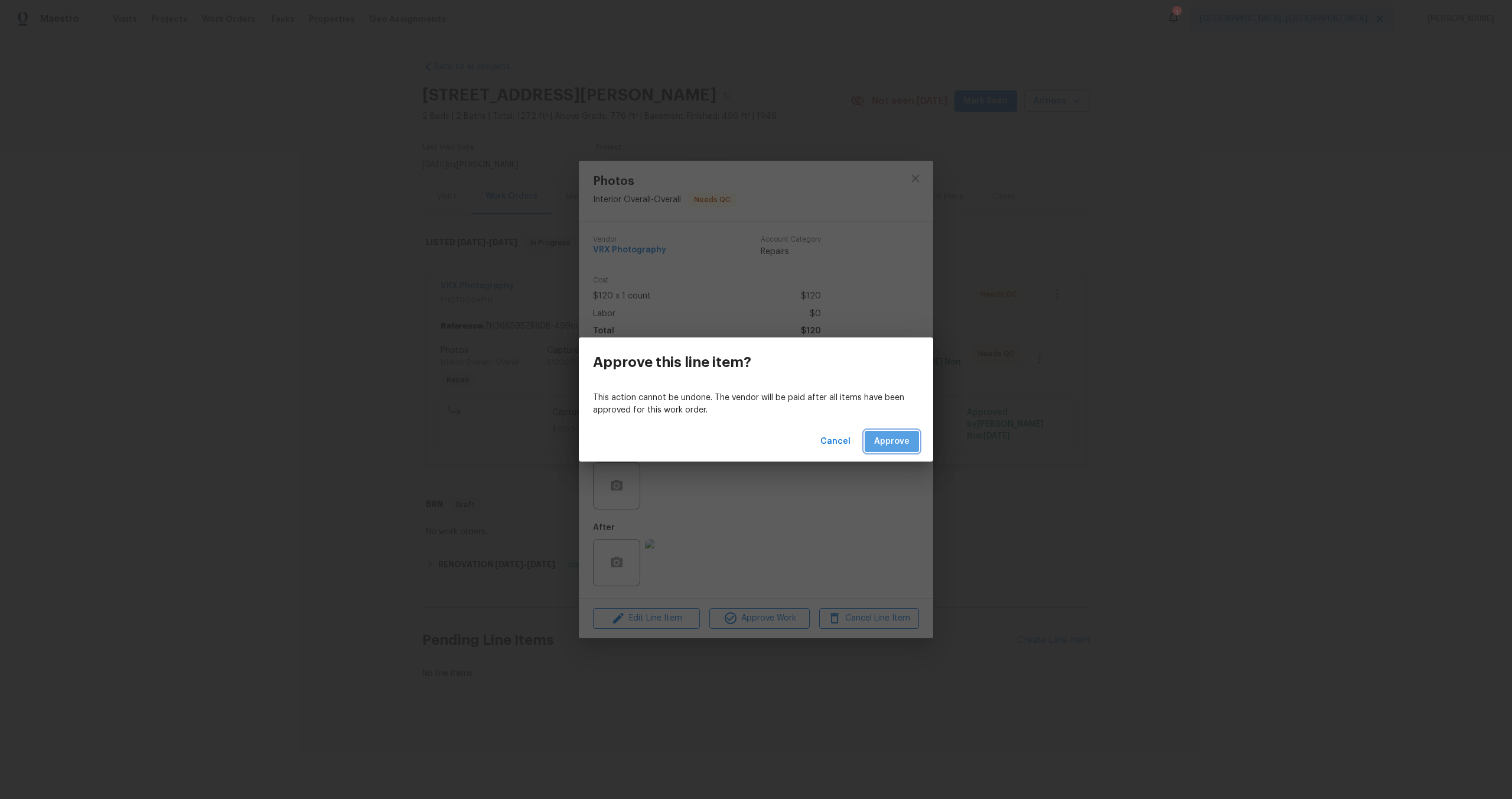
click at [899, 433] on button "Approve" at bounding box center [892, 442] width 54 height 22
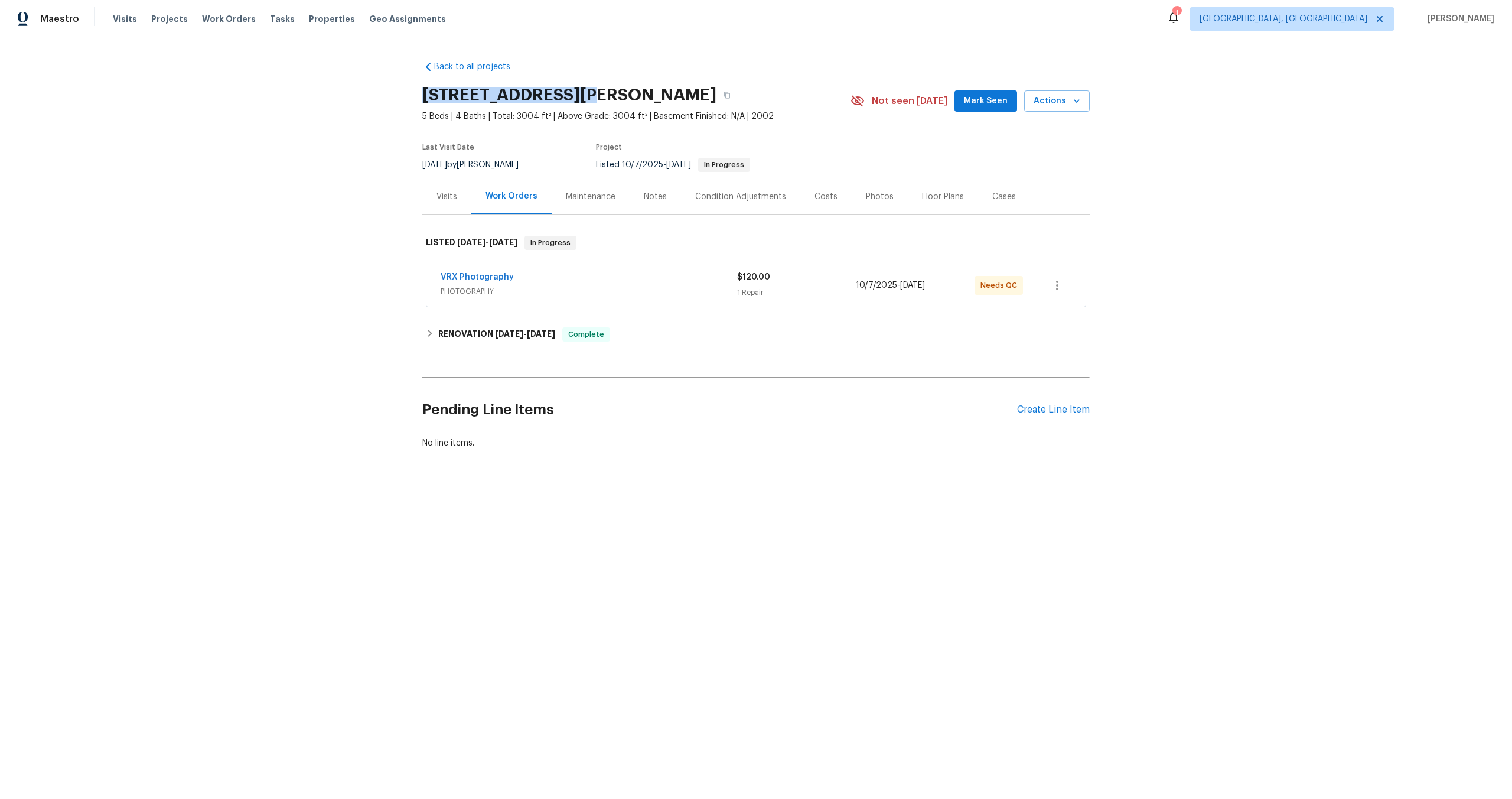
drag, startPoint x: 582, startPoint y: 95, endPoint x: 412, endPoint y: 95, distance: 170.0
click at [412, 95] on div "Back to all projects 2579 Middleton Way, Grayson, GA 30017 5 Beds | 4 Baths | T…" at bounding box center [756, 283] width 1512 height 492
copy h2 "[STREET_ADDRESS]"
click at [688, 275] on div "VRX Photography" at bounding box center [589, 278] width 297 height 14
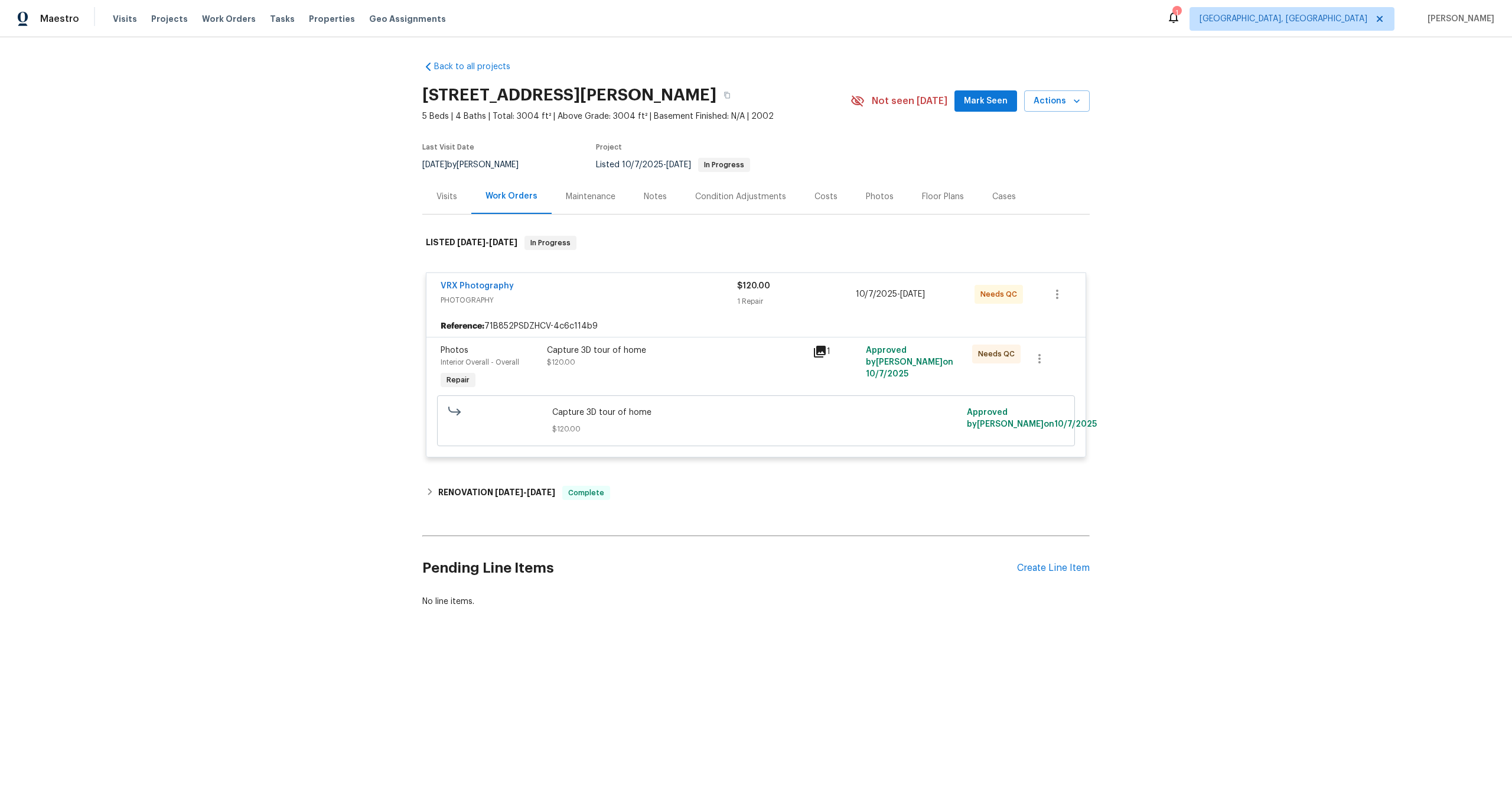
click at [682, 355] on div "Capture 3D tour of home" at bounding box center [676, 350] width 258 height 12
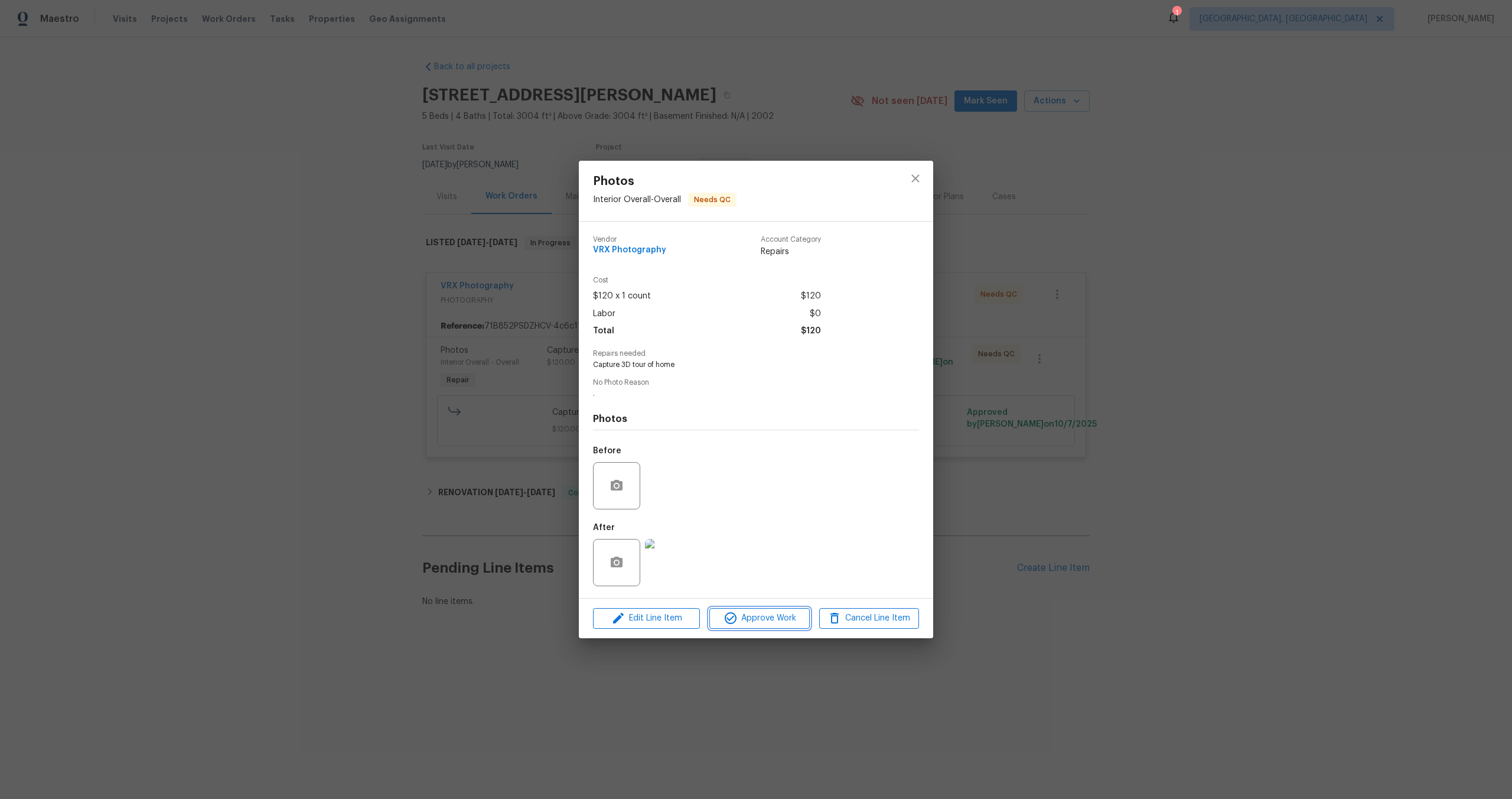
click at [766, 628] on button "Approve Work" at bounding box center [759, 618] width 100 height 21
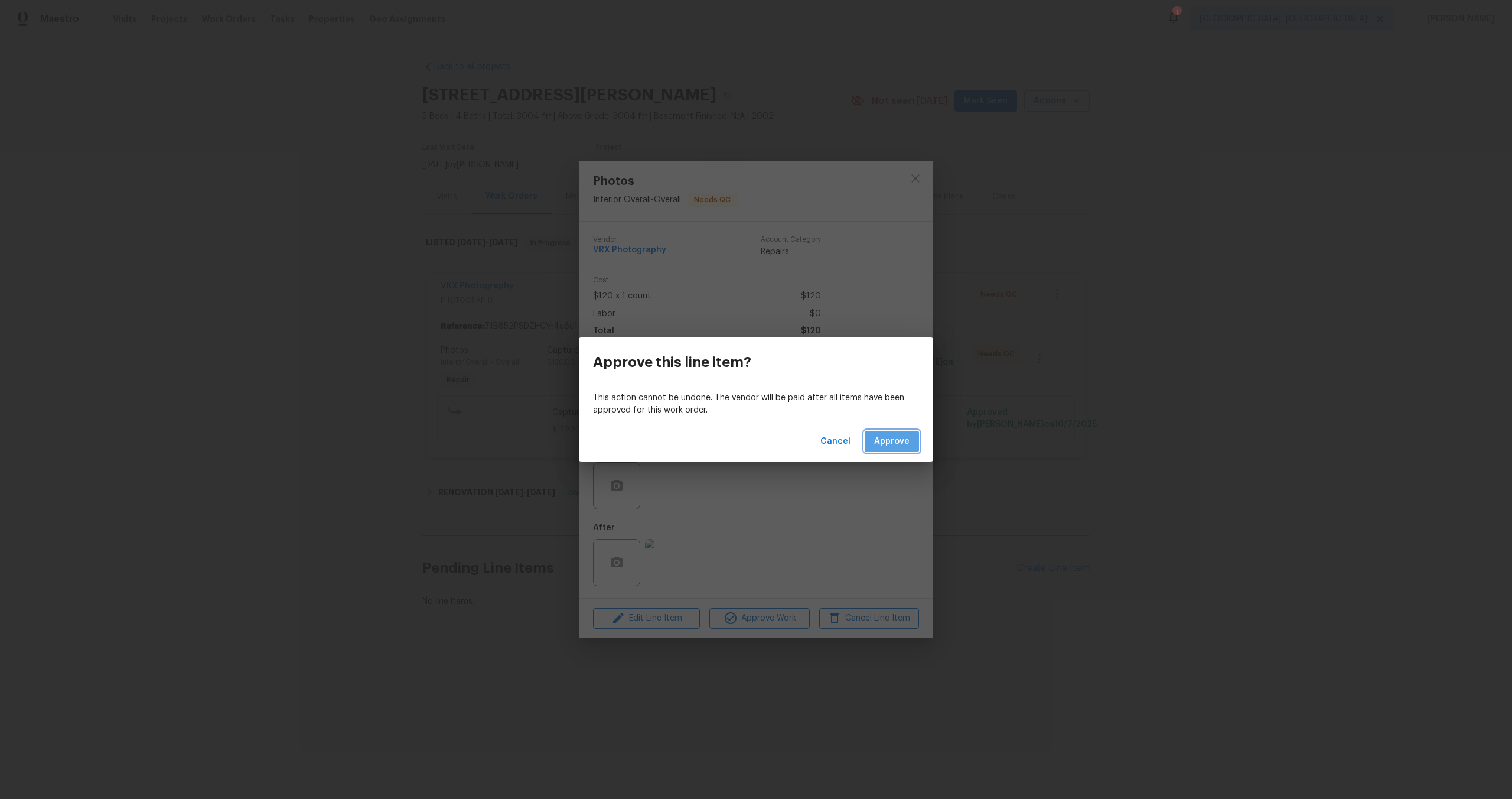
click at [900, 440] on span "Approve" at bounding box center [892, 441] width 35 height 15
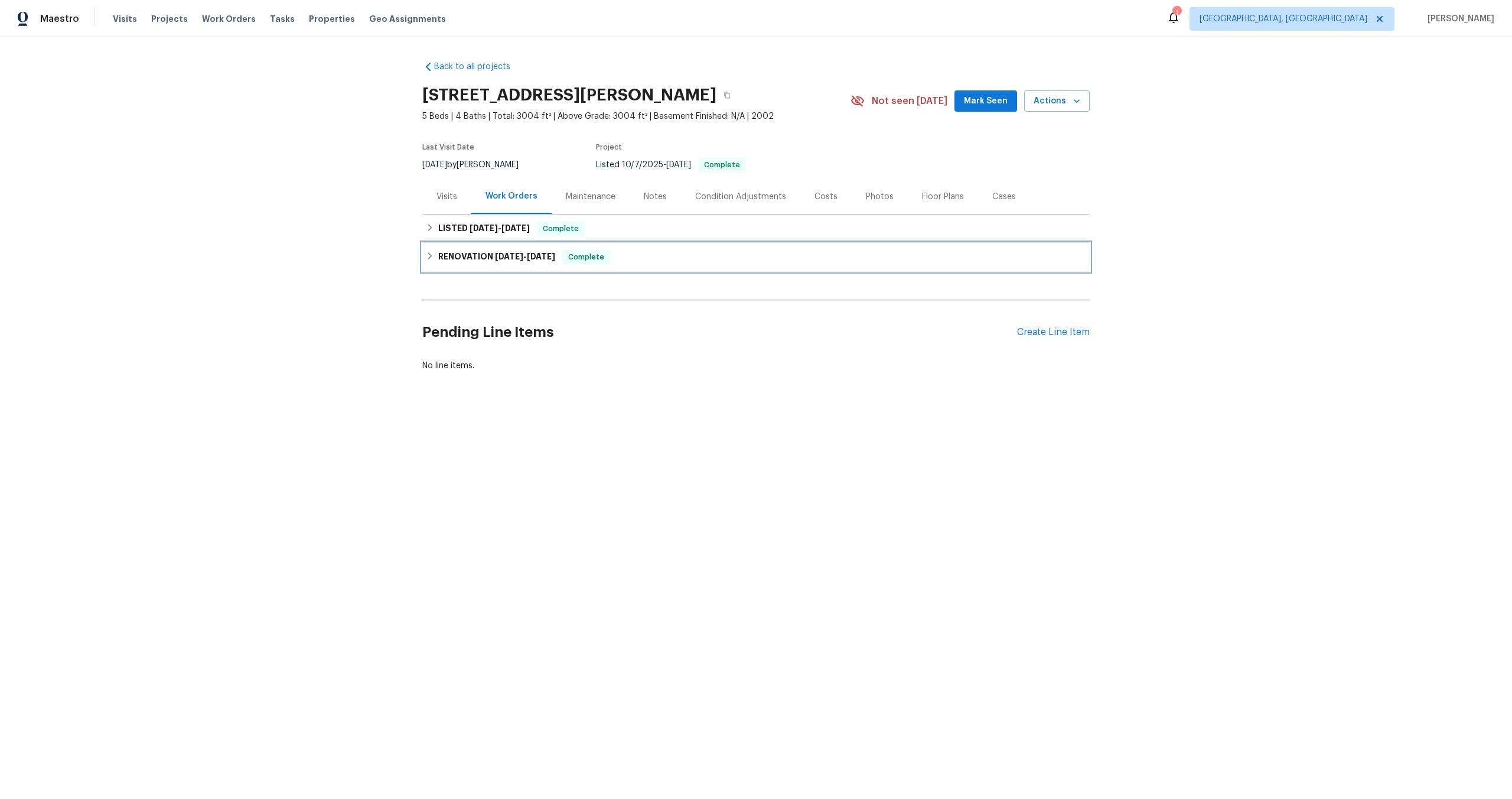
click at [637, 246] on div "RENOVATION [DATE] - [DATE] Complete" at bounding box center [755, 257] width 667 height 29
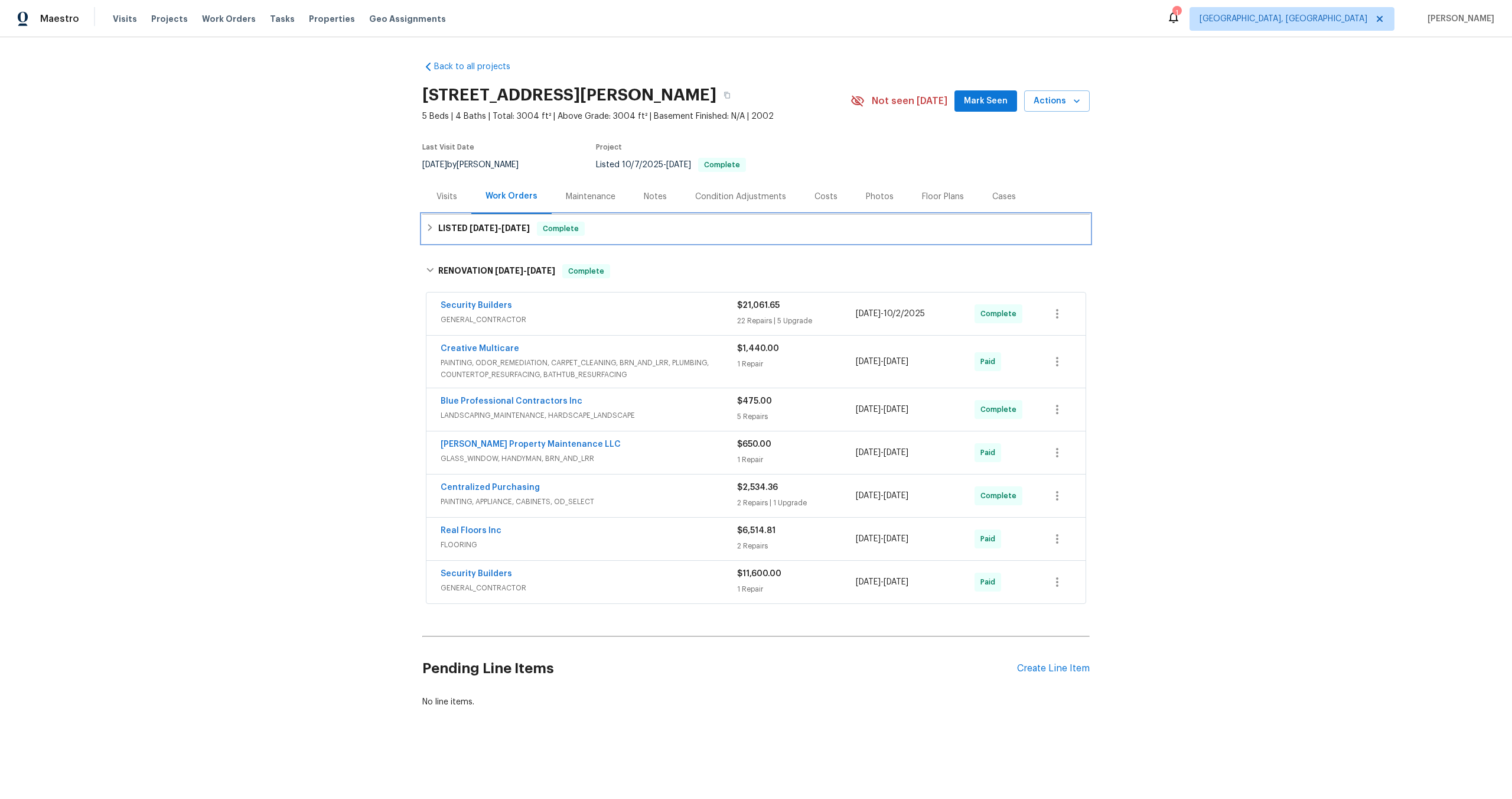
click at [637, 226] on div "LISTED [DATE] - [DATE] Complete" at bounding box center [756, 228] width 661 height 14
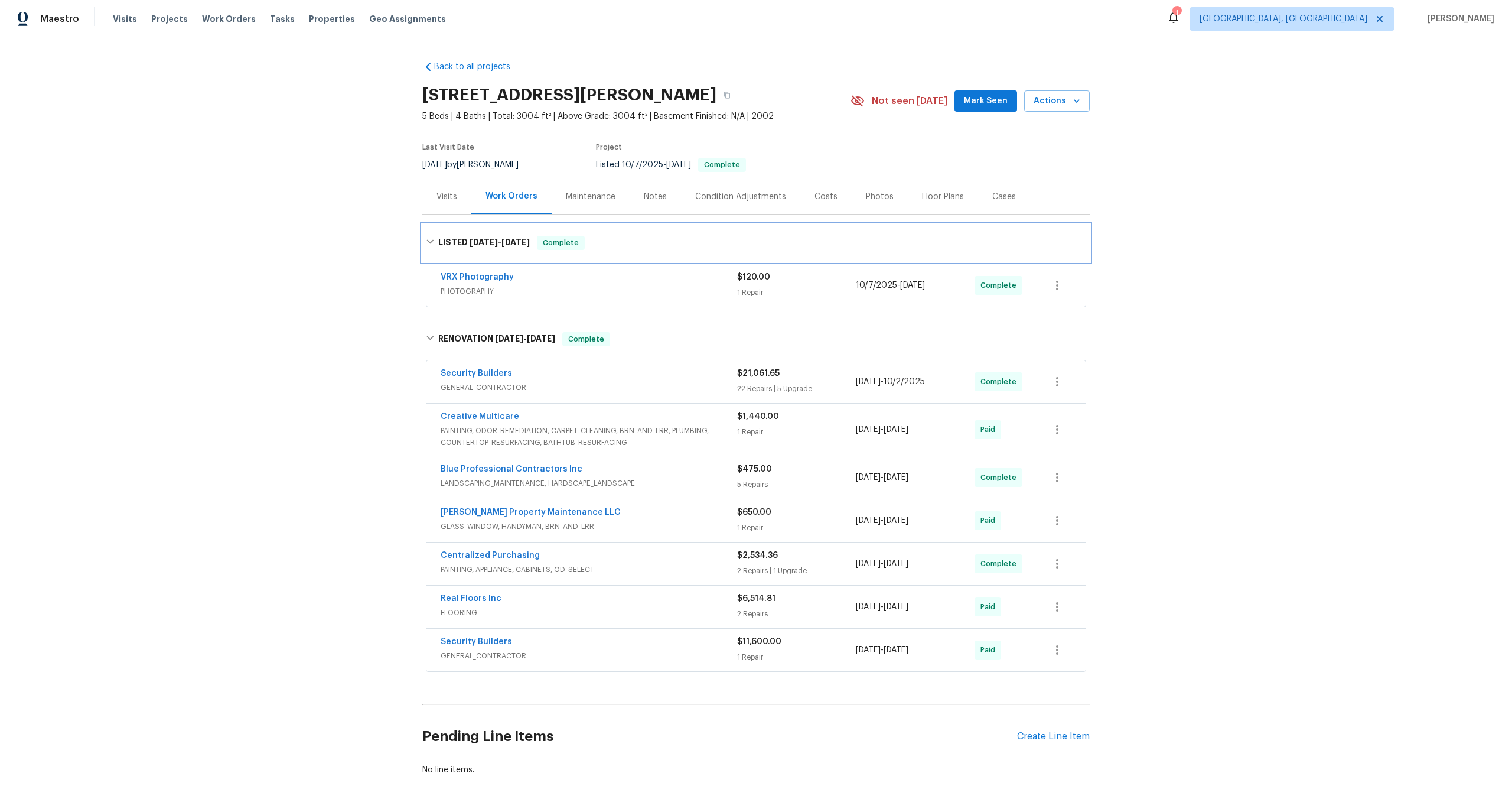
scroll to position [57, 0]
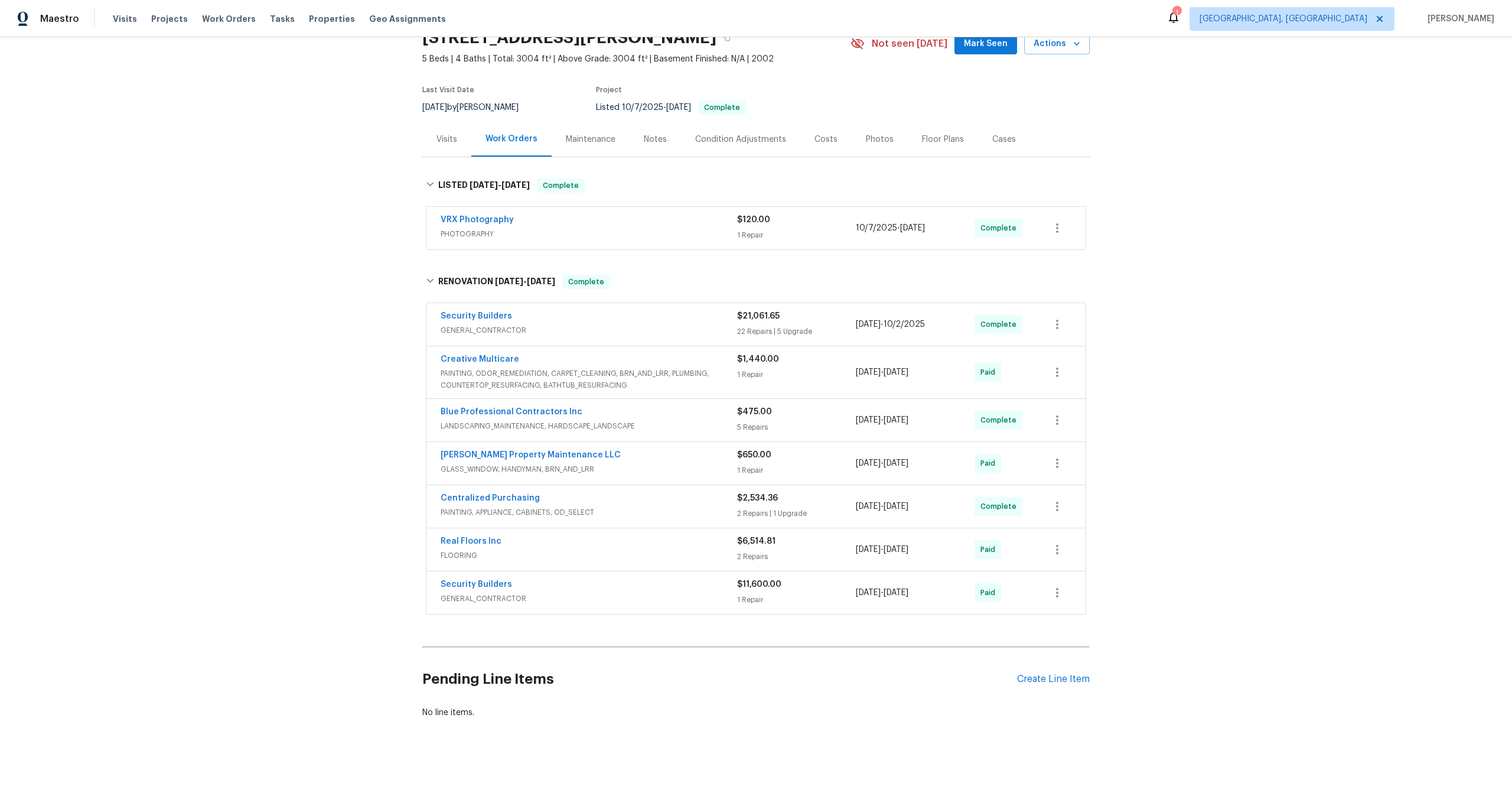
click at [661, 230] on span "PHOTOGRAPHY" at bounding box center [589, 234] width 297 height 12
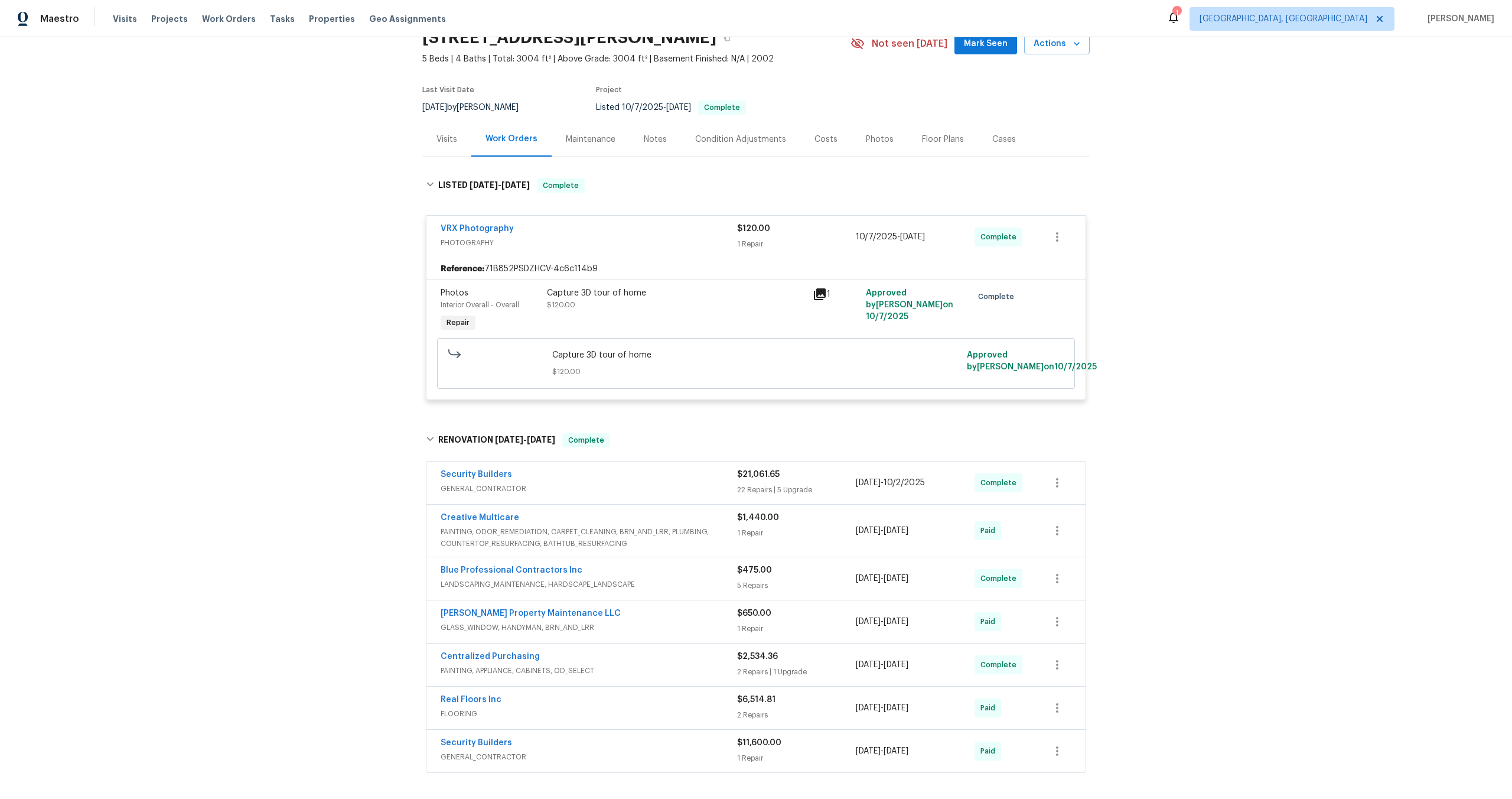
scroll to position [0, 0]
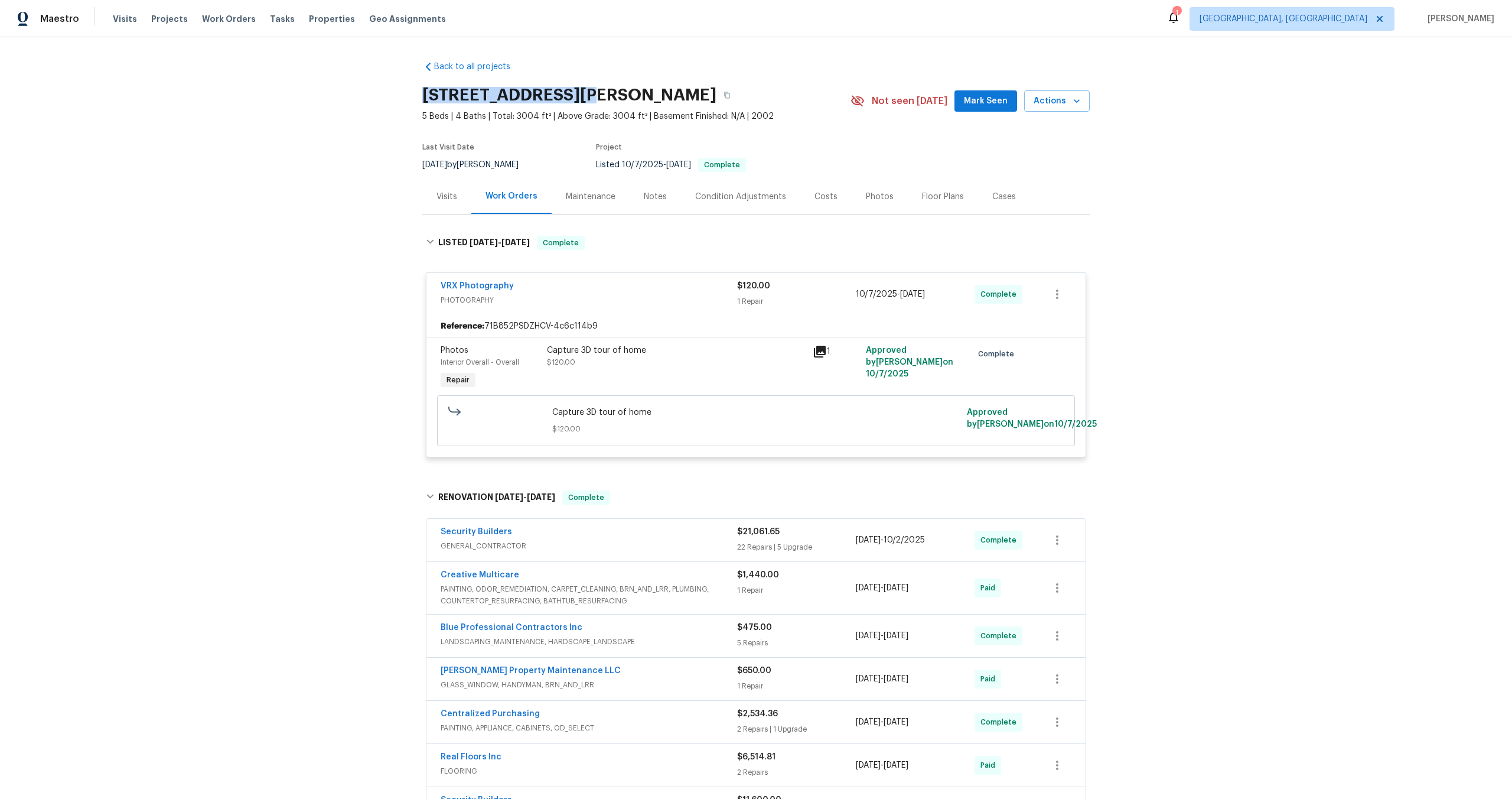
drag, startPoint x: 585, startPoint y: 95, endPoint x: 418, endPoint y: 95, distance: 167.0
click at [418, 95] on div "Back to all projects 2579 Middleton Way, Grayson, GA 30017 5 Beds | 4 Baths | T…" at bounding box center [756, 418] width 1512 height 762
copy h2 "2579 Middleton Way"
click at [727, 352] on div "Capture 3D tour of home" at bounding box center [676, 350] width 258 height 12
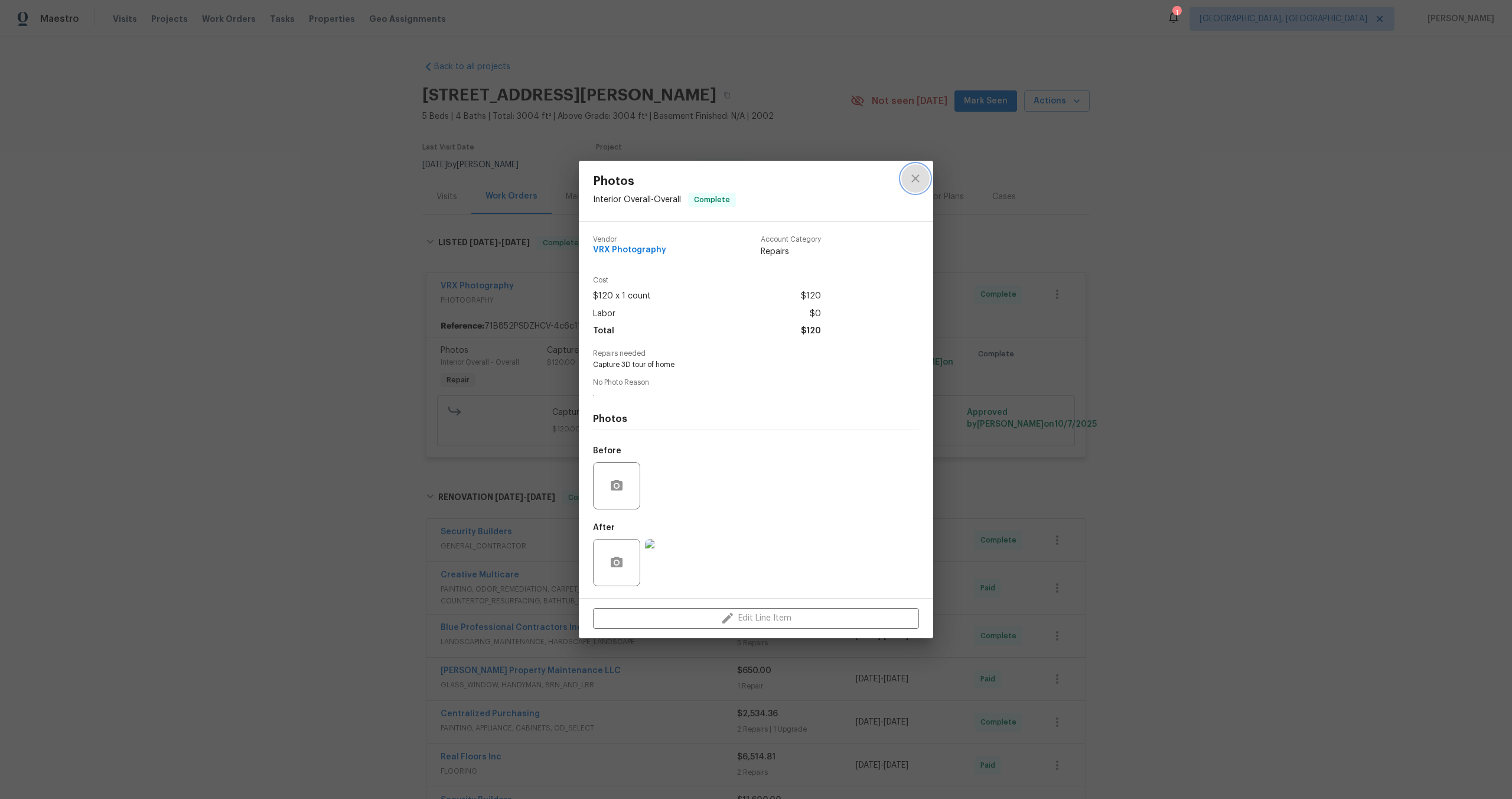
click at [909, 173] on icon "close" at bounding box center [915, 178] width 14 height 14
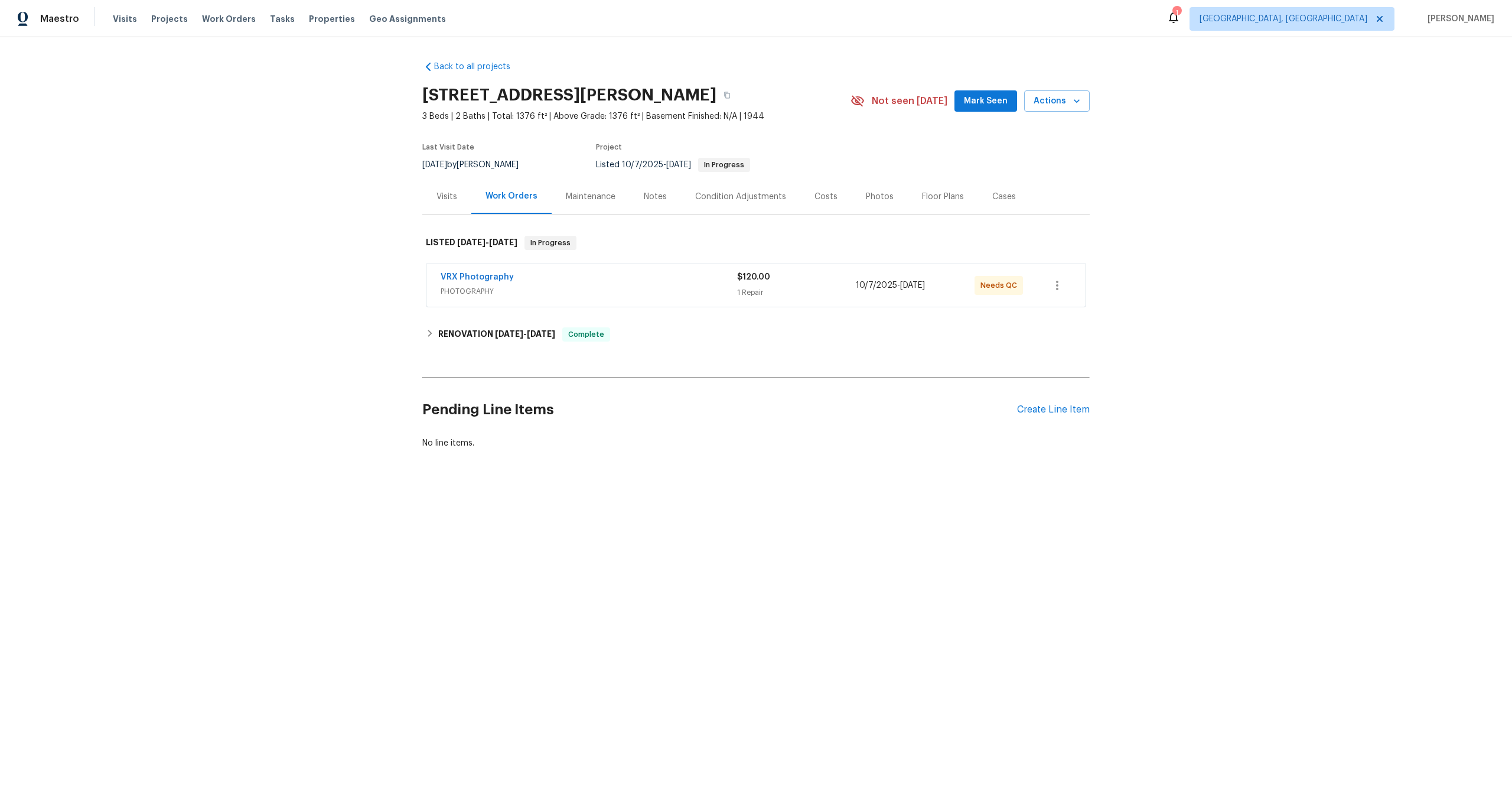
click at [685, 267] on div "VRX Photography PHOTOGRAPHY $120.00 1 Repair [DATE] - [DATE] Needs QC" at bounding box center [756, 286] width 659 height 43
click at [699, 286] on span "PHOTOGRAPHY" at bounding box center [589, 292] width 297 height 12
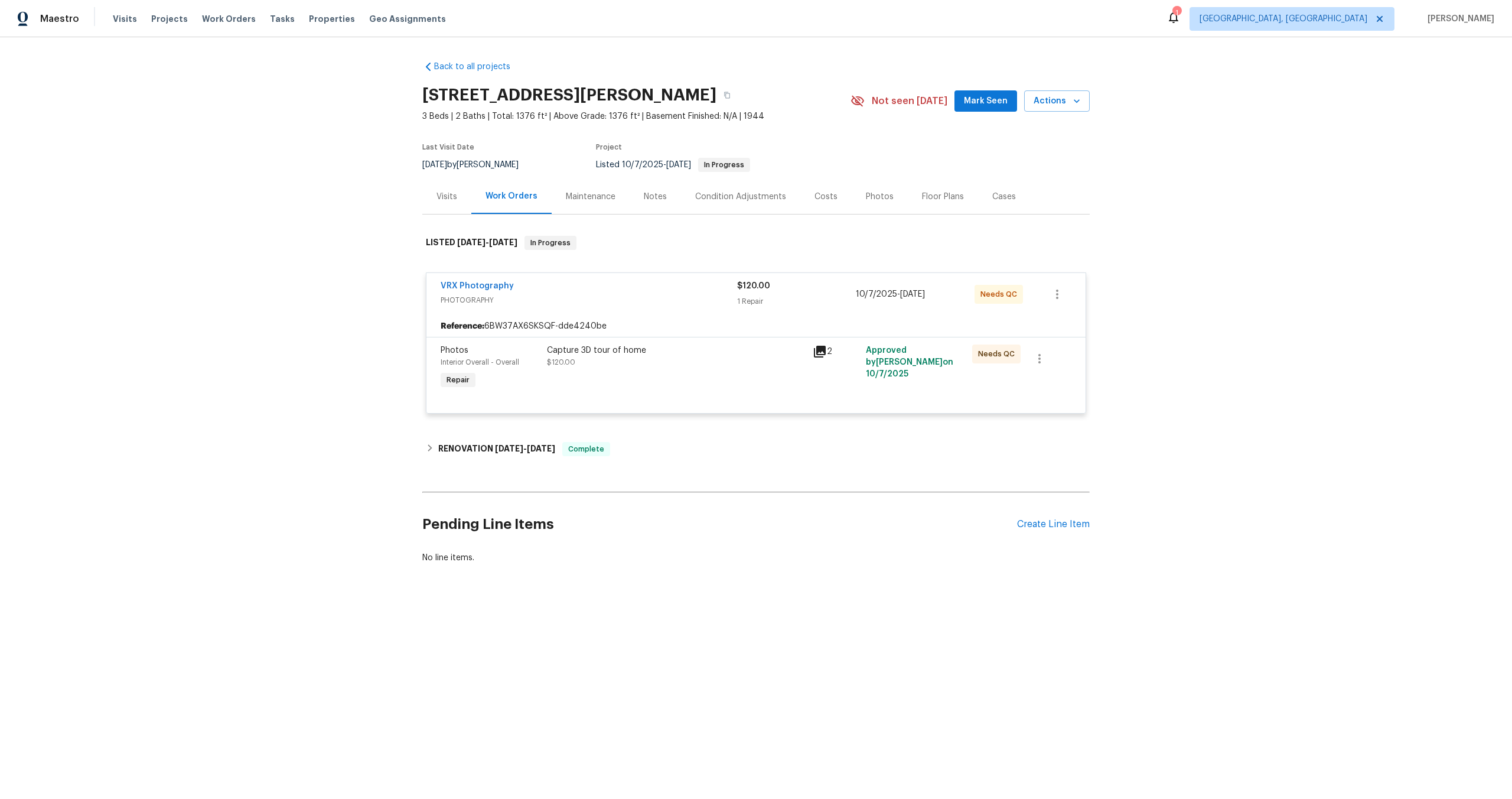
click at [754, 357] on div "Capture 3D tour of home $120.00" at bounding box center [676, 356] width 258 height 24
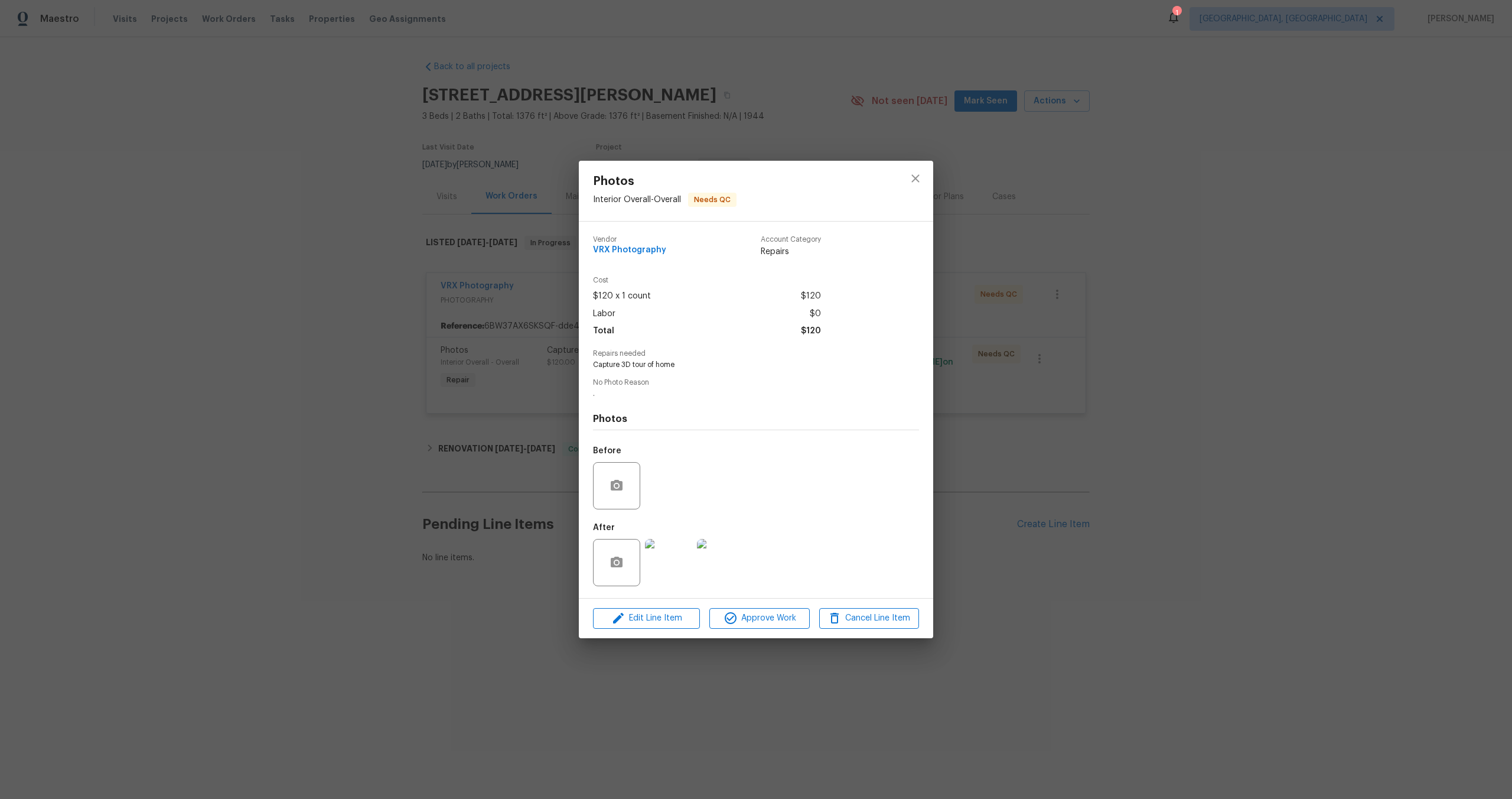
click at [782, 603] on div "Edit Line Item Approve Work Cancel Line Item" at bounding box center [756, 618] width 355 height 40
click at [787, 618] on span "Approve Work" at bounding box center [759, 618] width 92 height 15
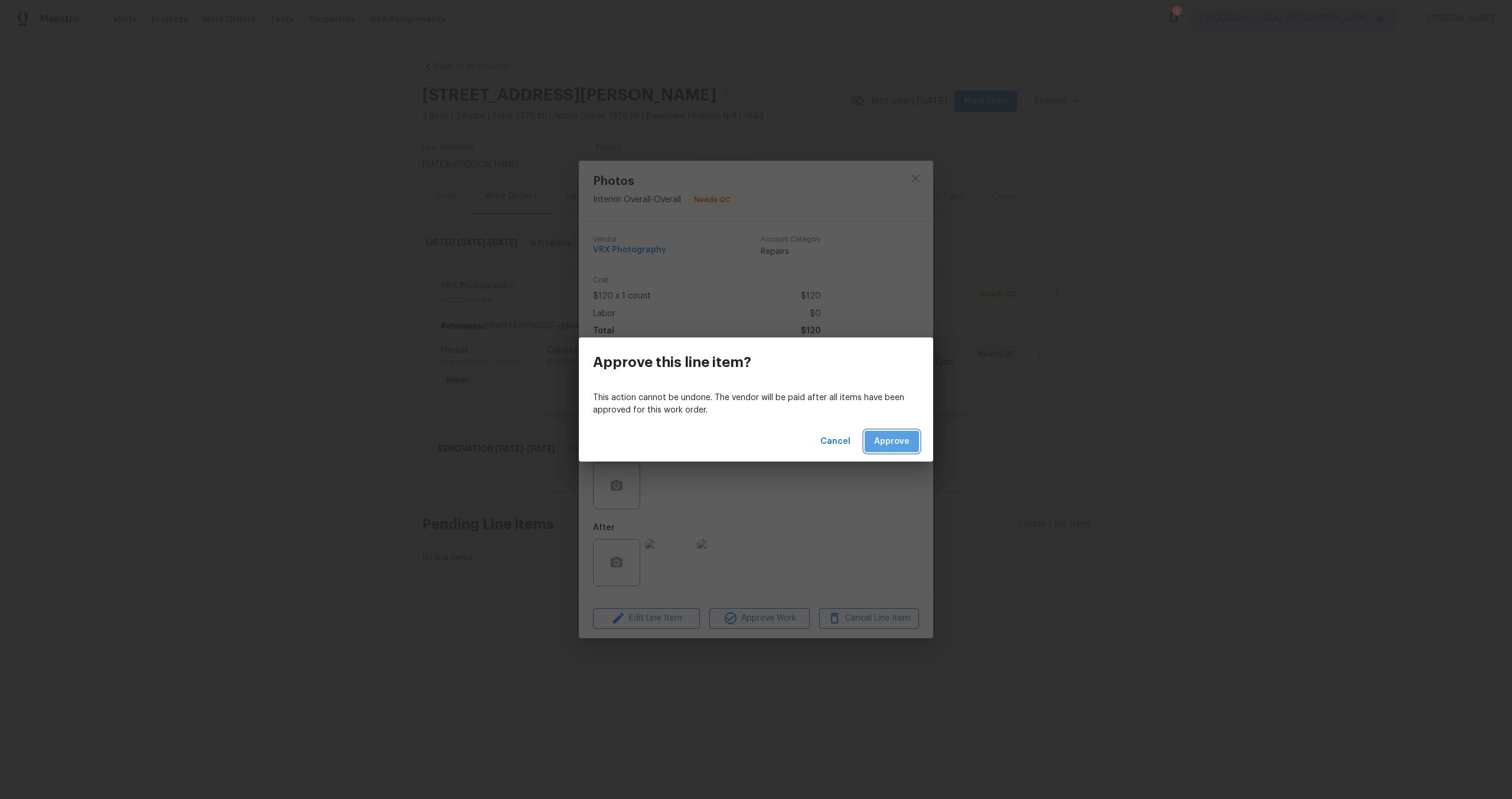
click at [910, 435] on button "Approve" at bounding box center [892, 442] width 54 height 22
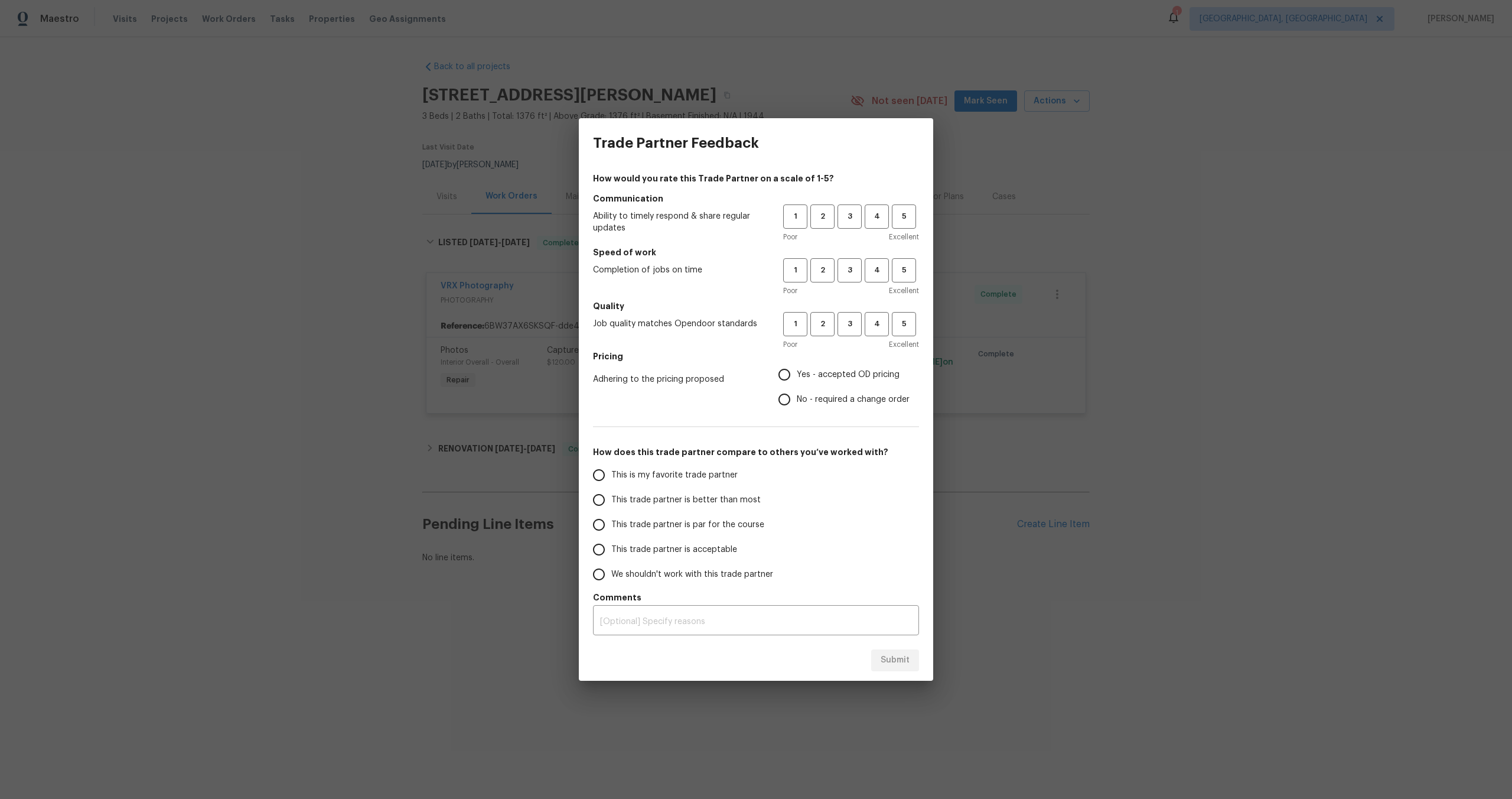
click at [1011, 394] on div "Trade Partner Feedback How would you rate this Trade Partner on a scale of 1-5?…" at bounding box center [756, 400] width 1512 height 799
click at [826, 140] on div "Trade Partner Feedback" at bounding box center [756, 143] width 355 height 50
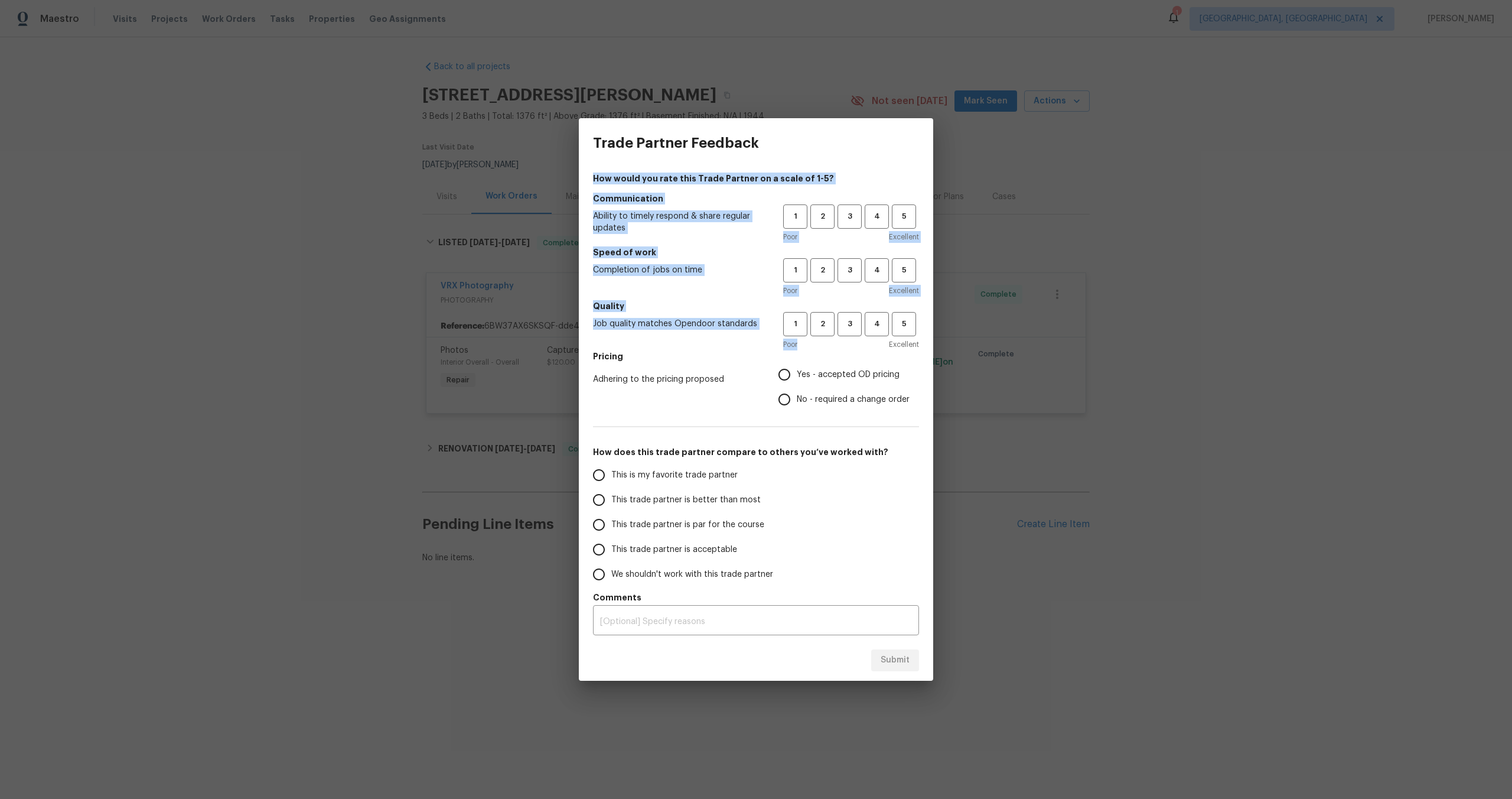
drag, startPoint x: 843, startPoint y: 144, endPoint x: 825, endPoint y: 344, distance: 200.8
click at [825, 344] on div "Trade Partner Feedback How would you rate this Trade Partner on a scale of 1-5?…" at bounding box center [756, 400] width 355 height 563
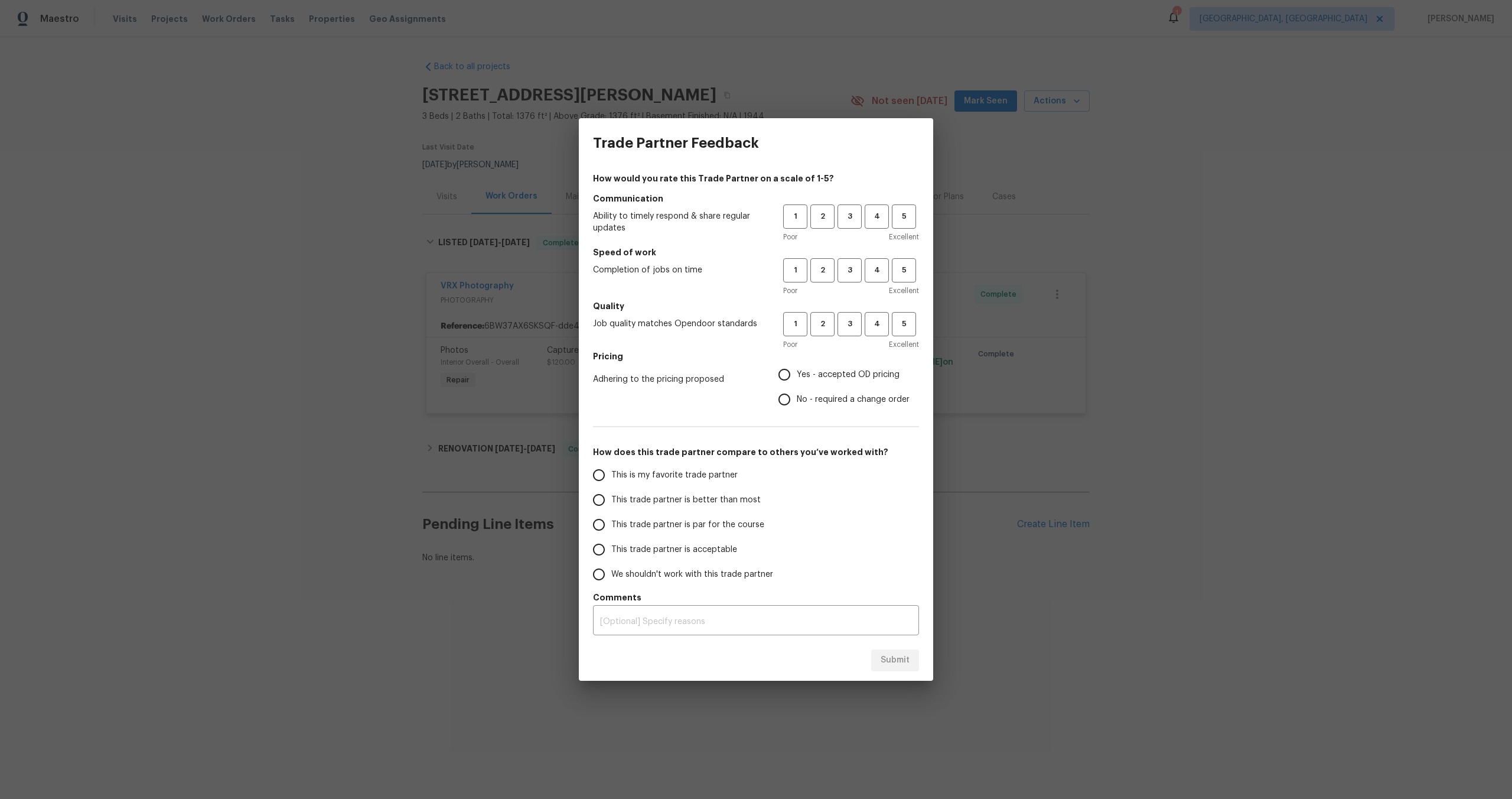
click at [744, 380] on span "Adhering to the pricing proposed" at bounding box center [676, 380] width 167 height 12
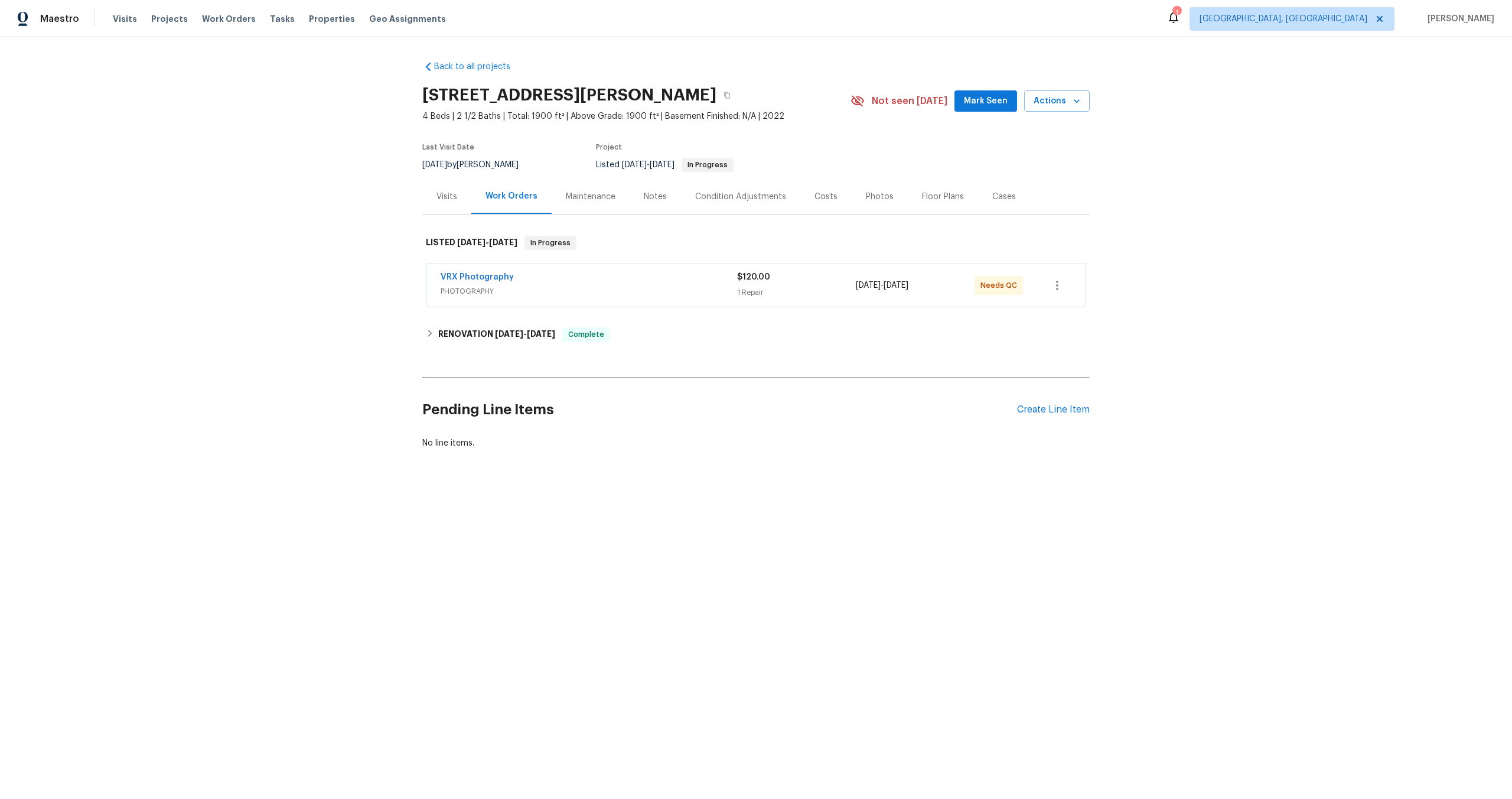
click at [679, 293] on span "PHOTOGRAPHY" at bounding box center [589, 292] width 297 height 12
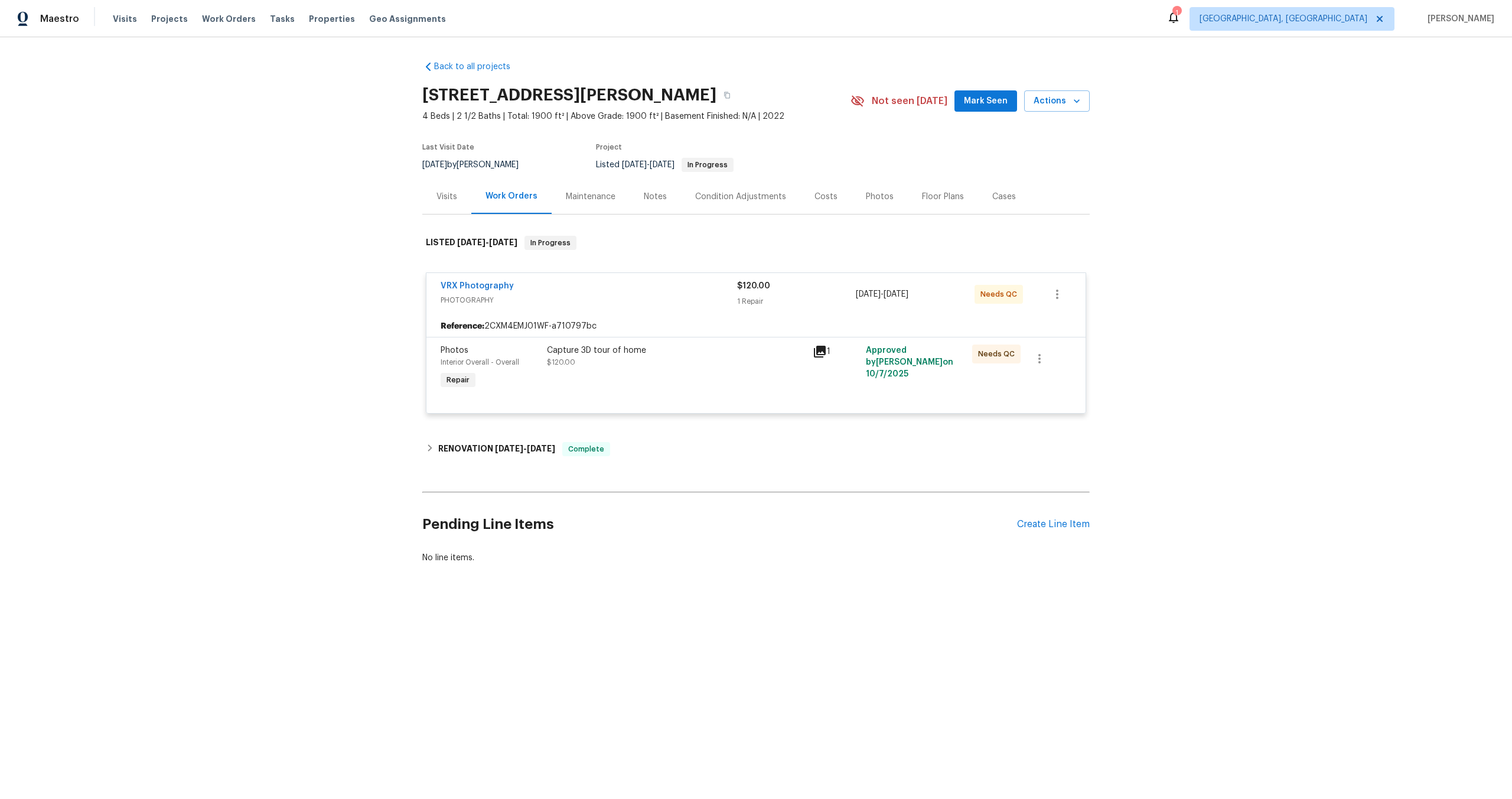
click at [680, 352] on div "Capture 3D tour of home" at bounding box center [676, 350] width 258 height 12
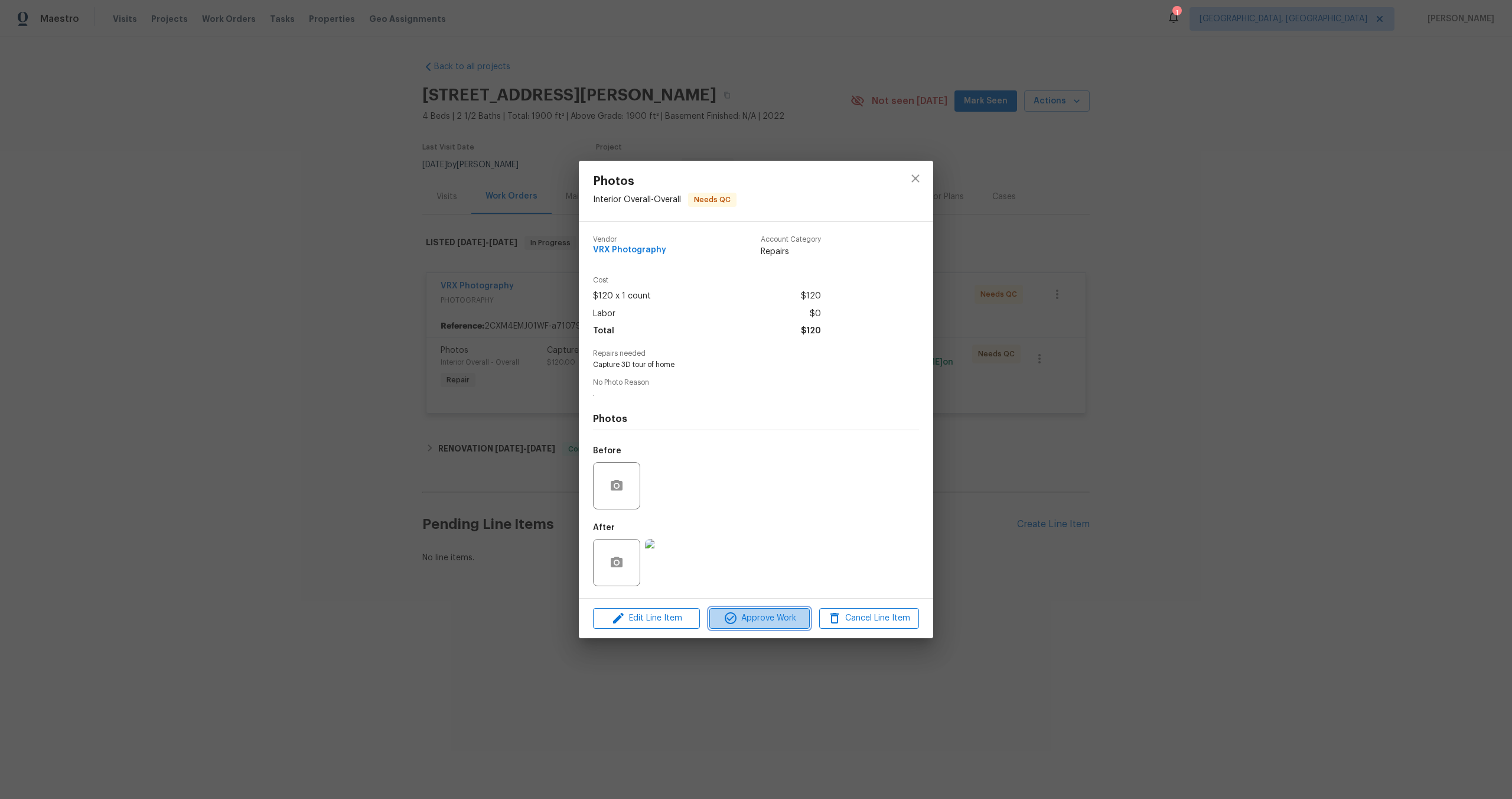
click at [785, 626] on button "Approve Work" at bounding box center [759, 618] width 100 height 21
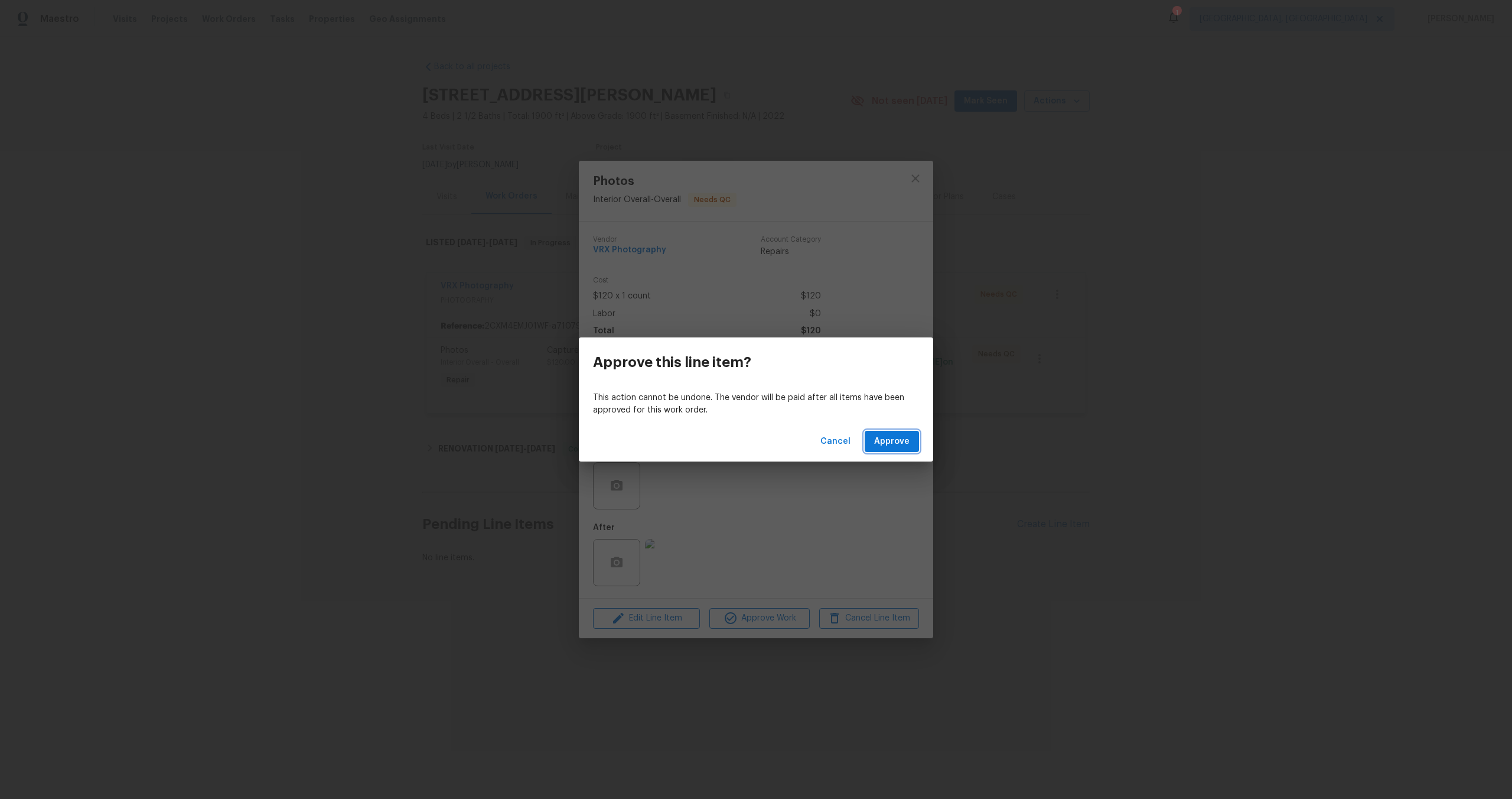
click at [889, 439] on span "Approve" at bounding box center [892, 441] width 35 height 15
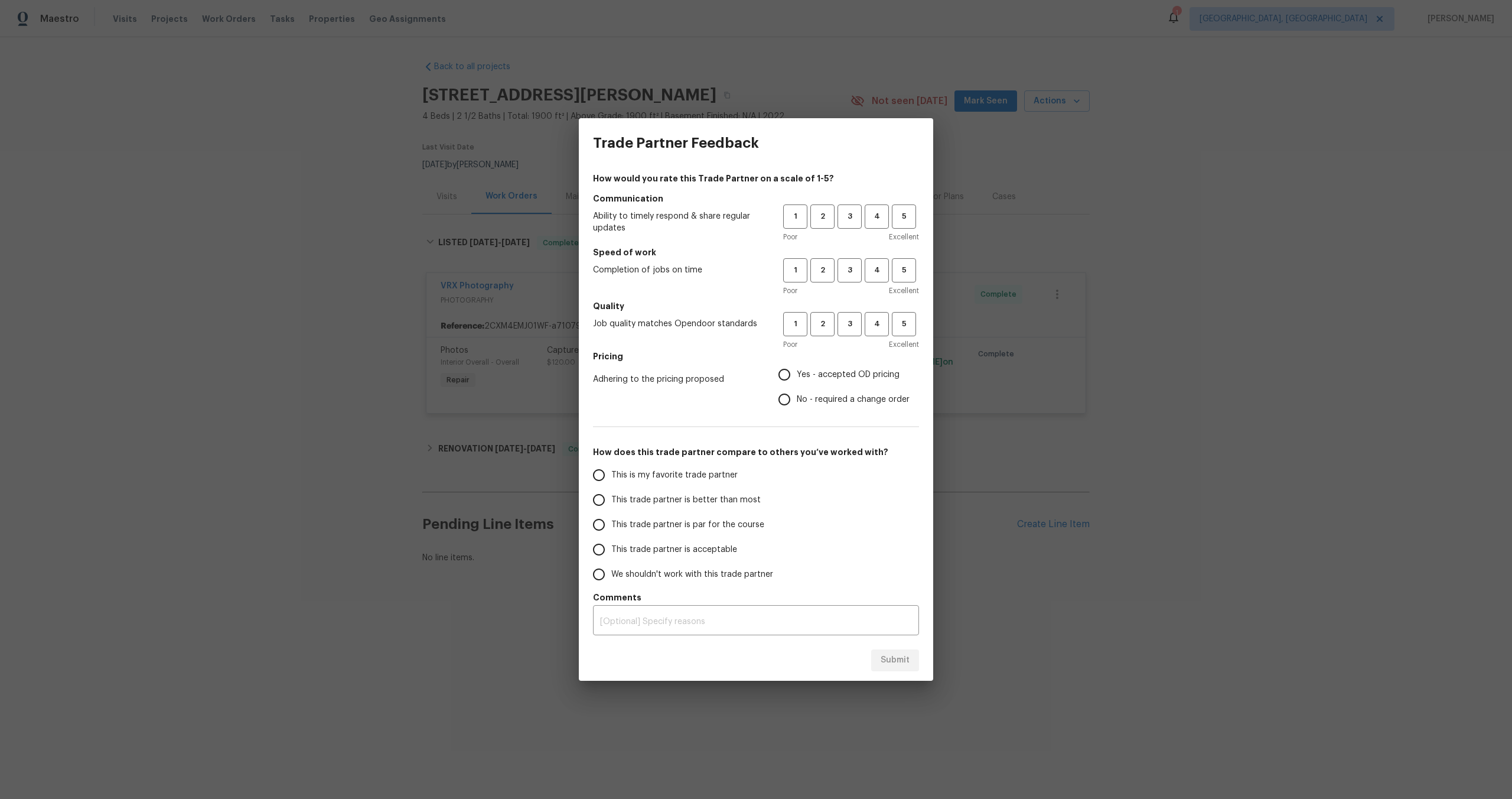
click at [893, 659] on div "Submit" at bounding box center [756, 660] width 355 height 41
click at [926, 135] on div "Trade Partner Feedback" at bounding box center [756, 143] width 355 height 50
click at [906, 668] on div "Submit" at bounding box center [756, 660] width 355 height 41
click at [905, 661] on div "Submit" at bounding box center [756, 660] width 355 height 41
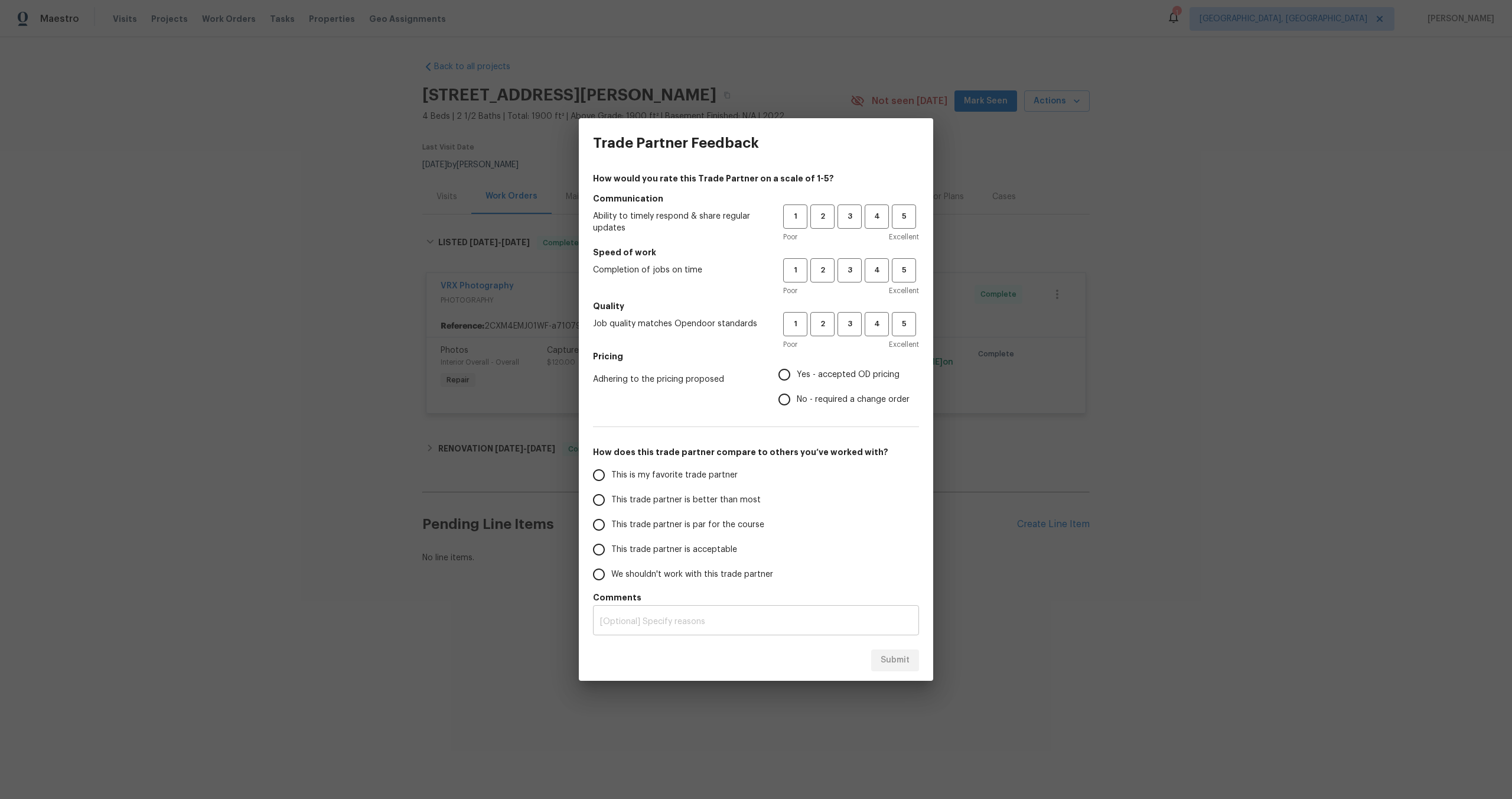
click at [727, 610] on div "x ​" at bounding box center [756, 621] width 326 height 27
click at [903, 664] on div "Submit" at bounding box center [756, 660] width 355 height 41
click at [909, 679] on div "Submit" at bounding box center [756, 660] width 355 height 41
click at [909, 669] on div "Submit" at bounding box center [756, 660] width 355 height 41
click at [902, 659] on div "Submit" at bounding box center [756, 660] width 355 height 41
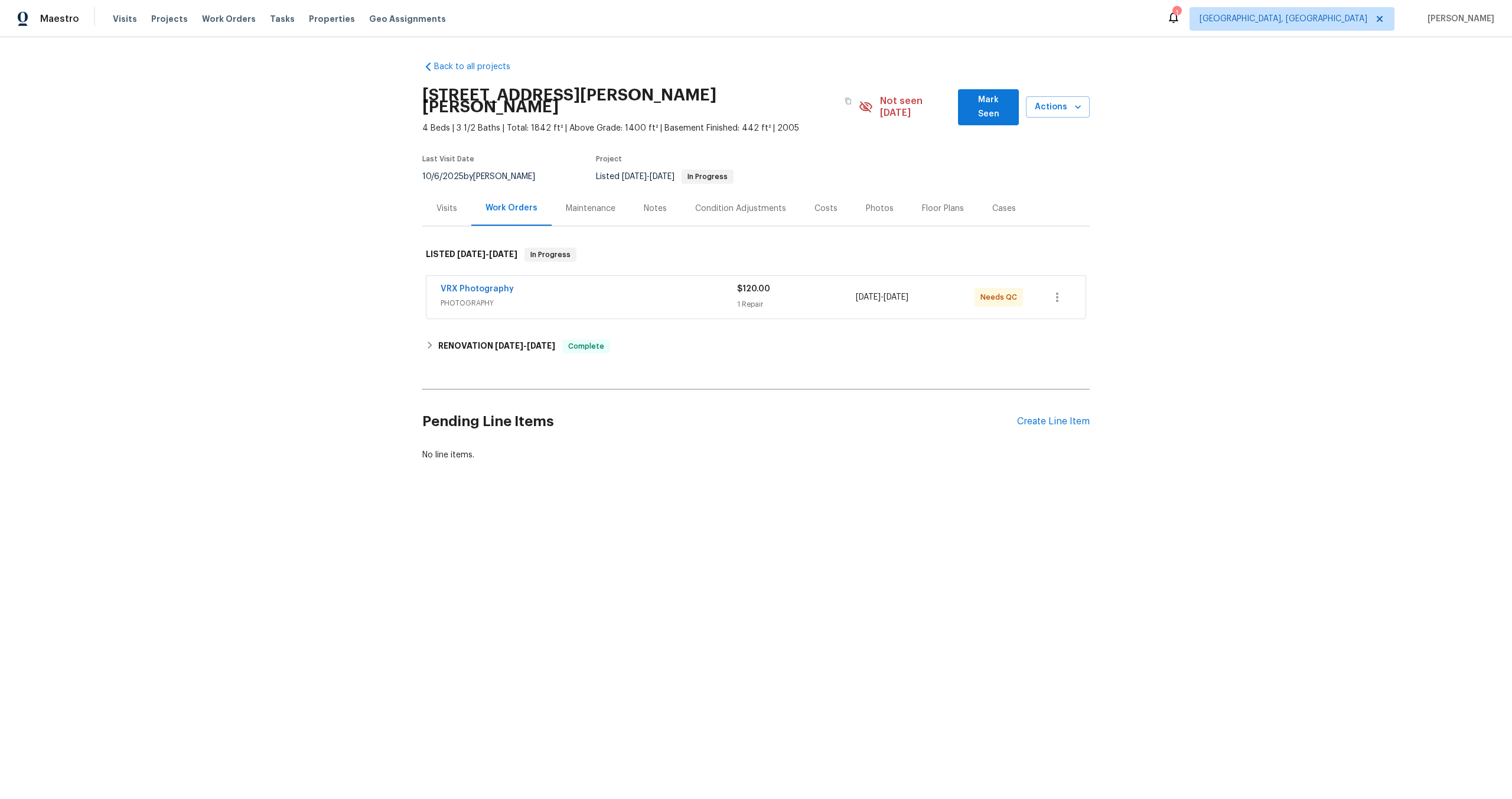
click at [593, 283] on div "VRX Photography" at bounding box center [589, 289] width 297 height 14
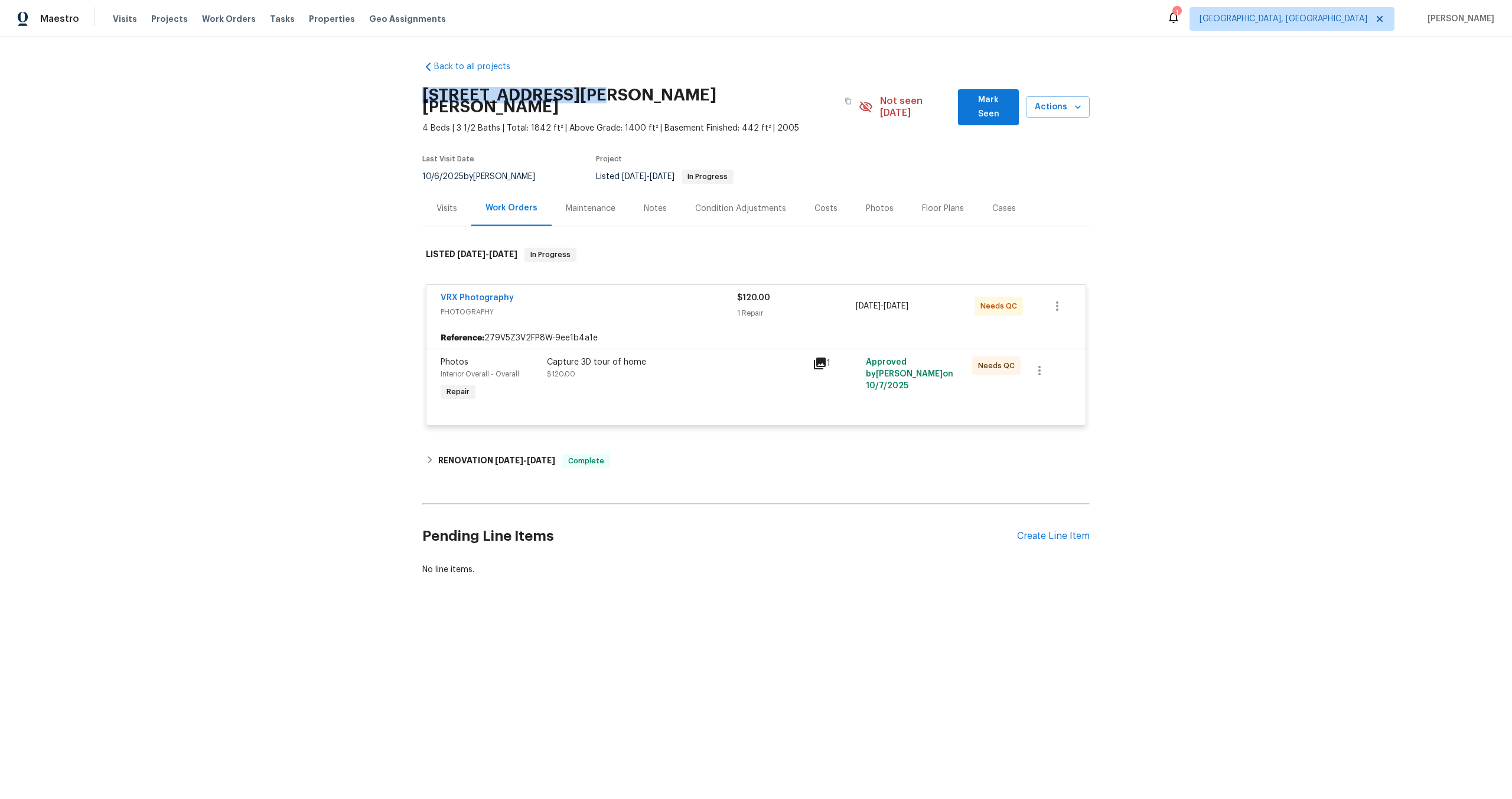
drag, startPoint x: 566, startPoint y: 95, endPoint x: 415, endPoint y: 93, distance: 151.0
click at [415, 93] on div "Back to all projects [STREET_ADDRESS][PERSON_NAME][PERSON_NAME] 4 Beds | 3 1/2 …" at bounding box center [756, 347] width 1512 height 618
copy h2 "2451 Ivey Crest Cir"
click at [716, 364] on div "Capture 3D tour of home $120.00" at bounding box center [676, 368] width 258 height 24
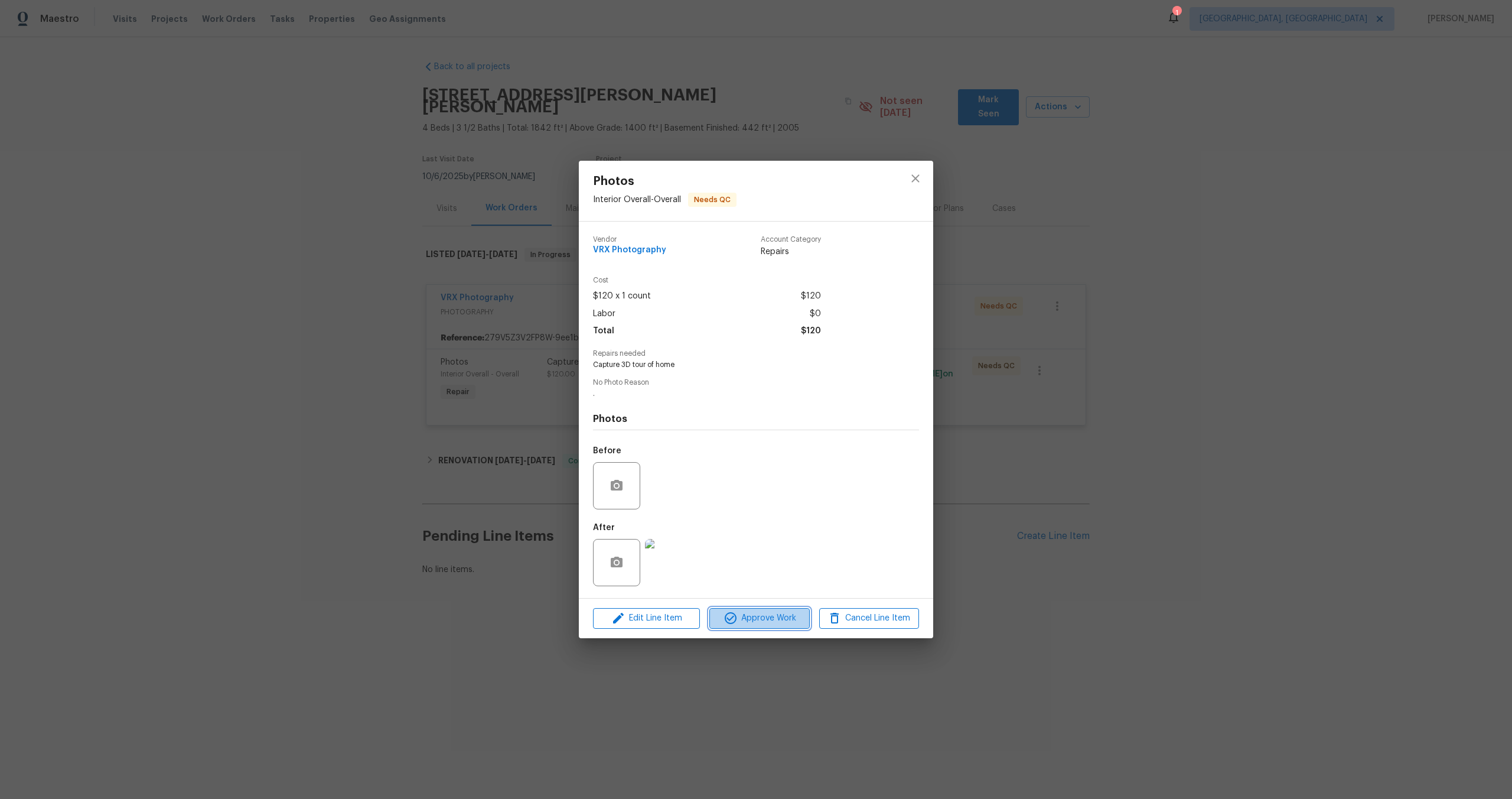
click at [759, 623] on span "Approve Work" at bounding box center [759, 618] width 92 height 15
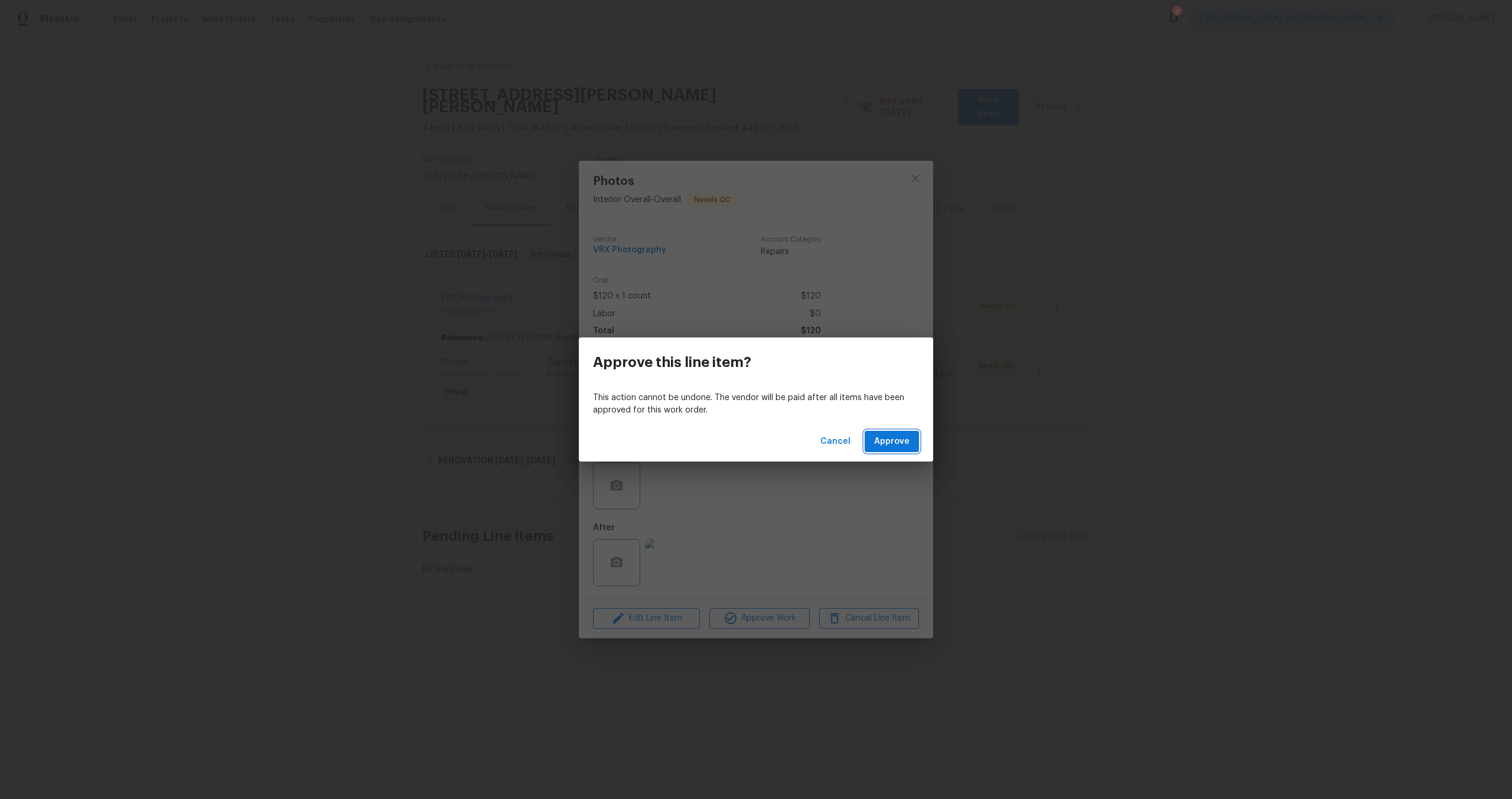
click at [896, 447] on span "Approve" at bounding box center [892, 441] width 35 height 15
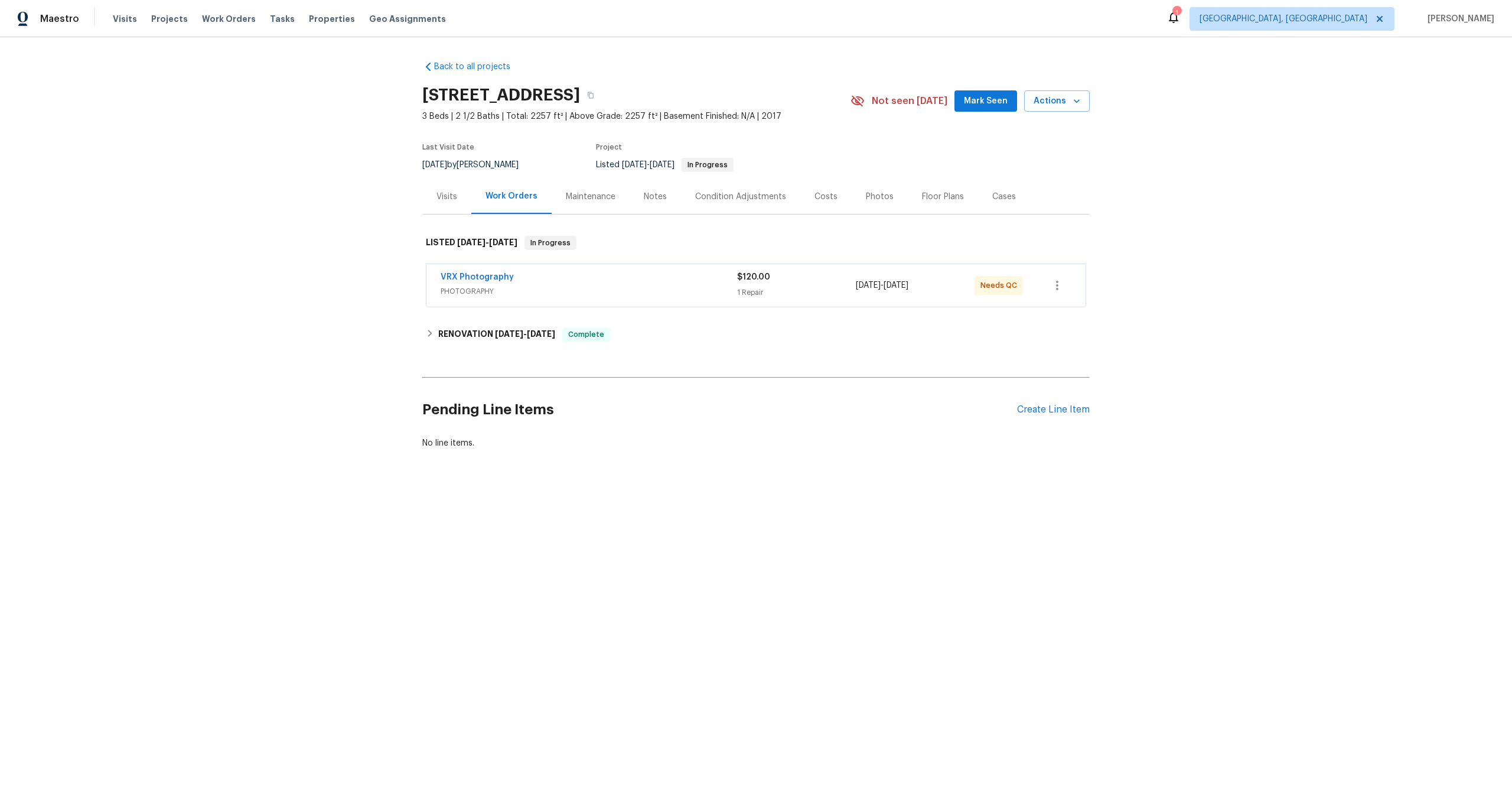
click at [588, 289] on span "PHOTOGRAPHY" at bounding box center [589, 292] width 297 height 12
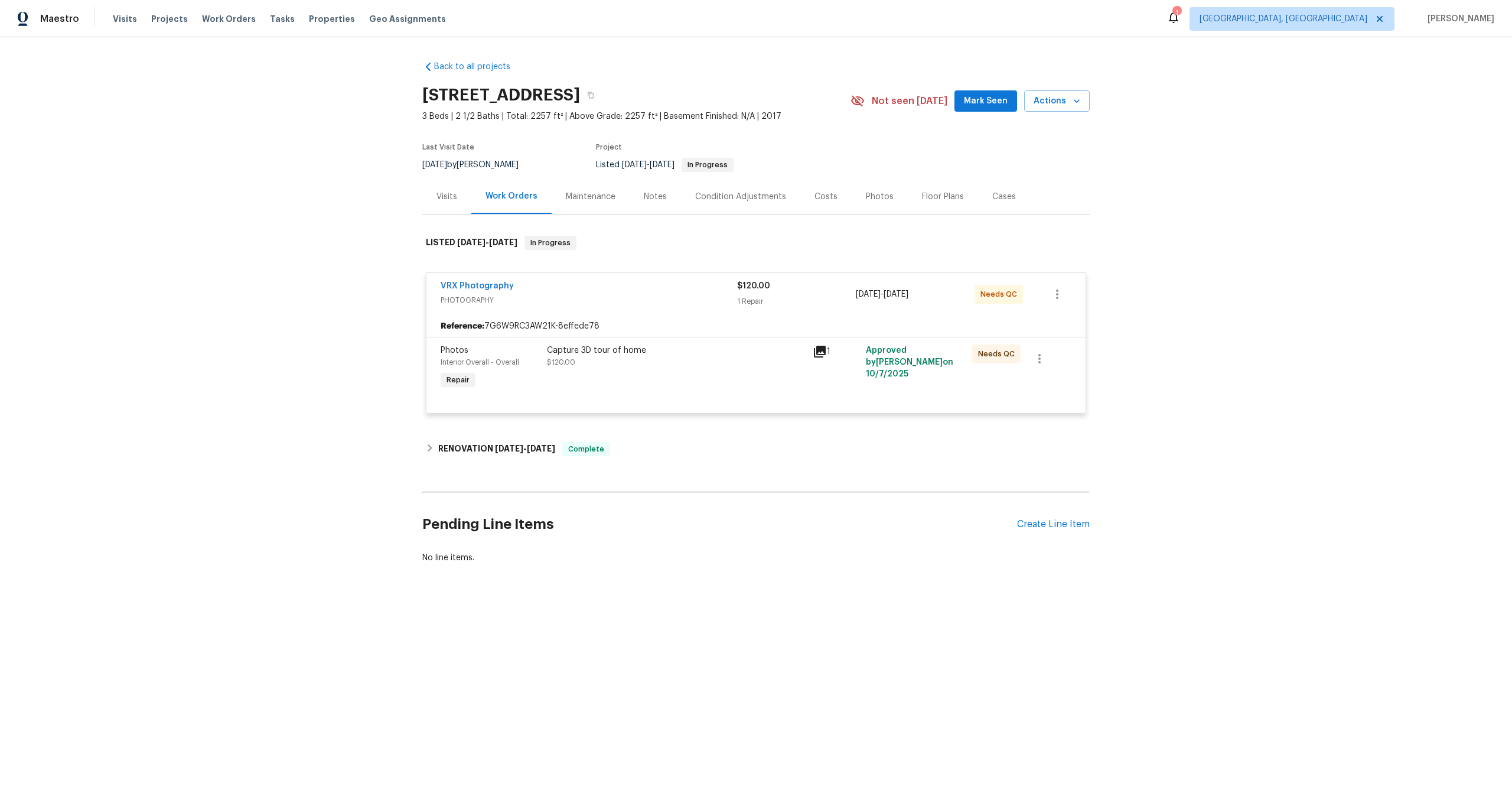
drag, startPoint x: 615, startPoint y: 95, endPoint x: 342, endPoint y: 95, distance: 273.0
click at [340, 95] on div "Back to all projects [STREET_ADDRESS] 3 Beds | 2 1/2 Baths | Total: 2257 ft² | …" at bounding box center [756, 341] width 1512 height 607
copy h2 "[STREET_ADDRESS]"
click at [722, 366] on div "Capture 3D tour of home $120.00" at bounding box center [676, 356] width 258 height 24
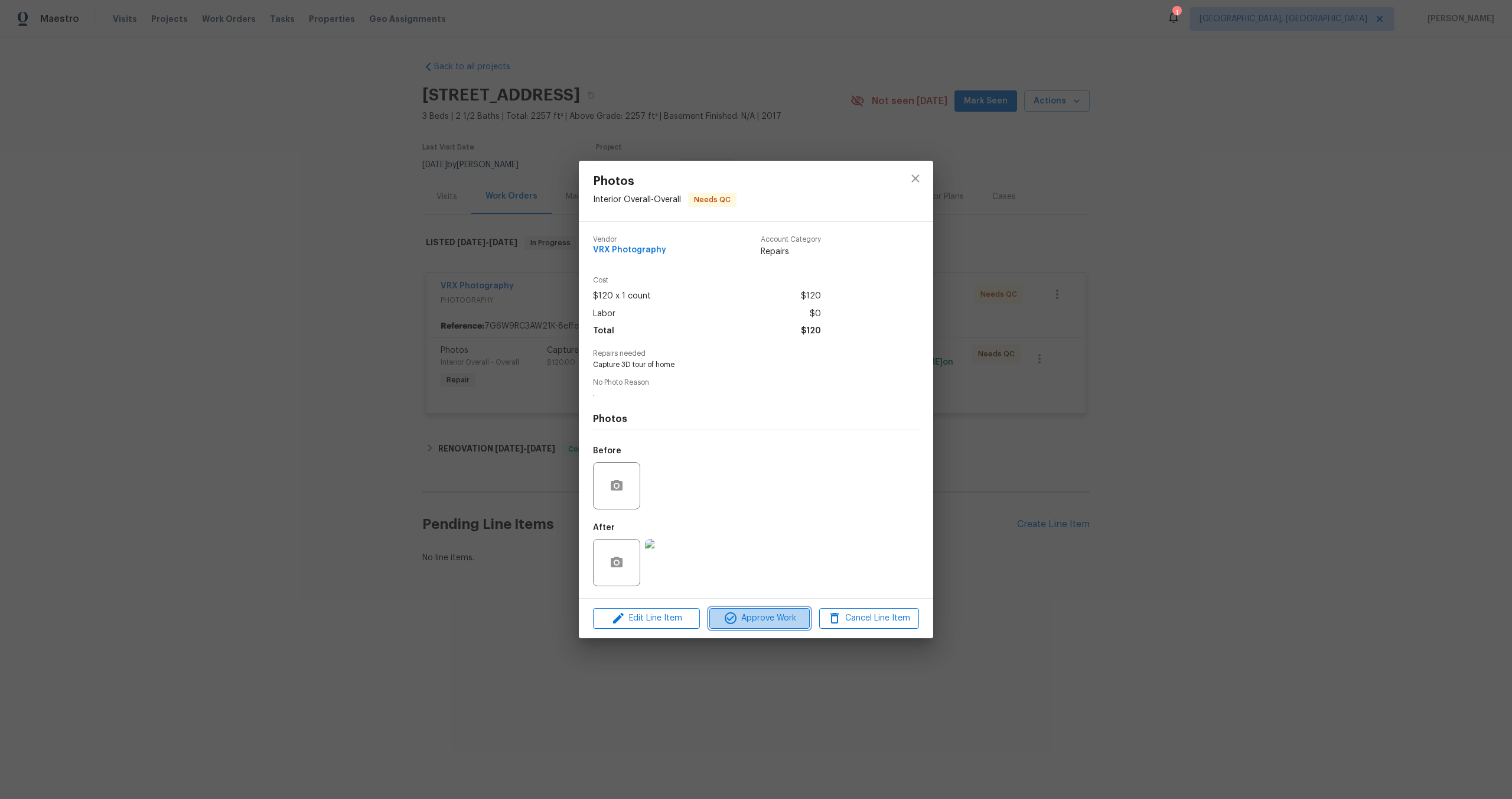
click at [774, 611] on span "Approve Work" at bounding box center [759, 618] width 92 height 15
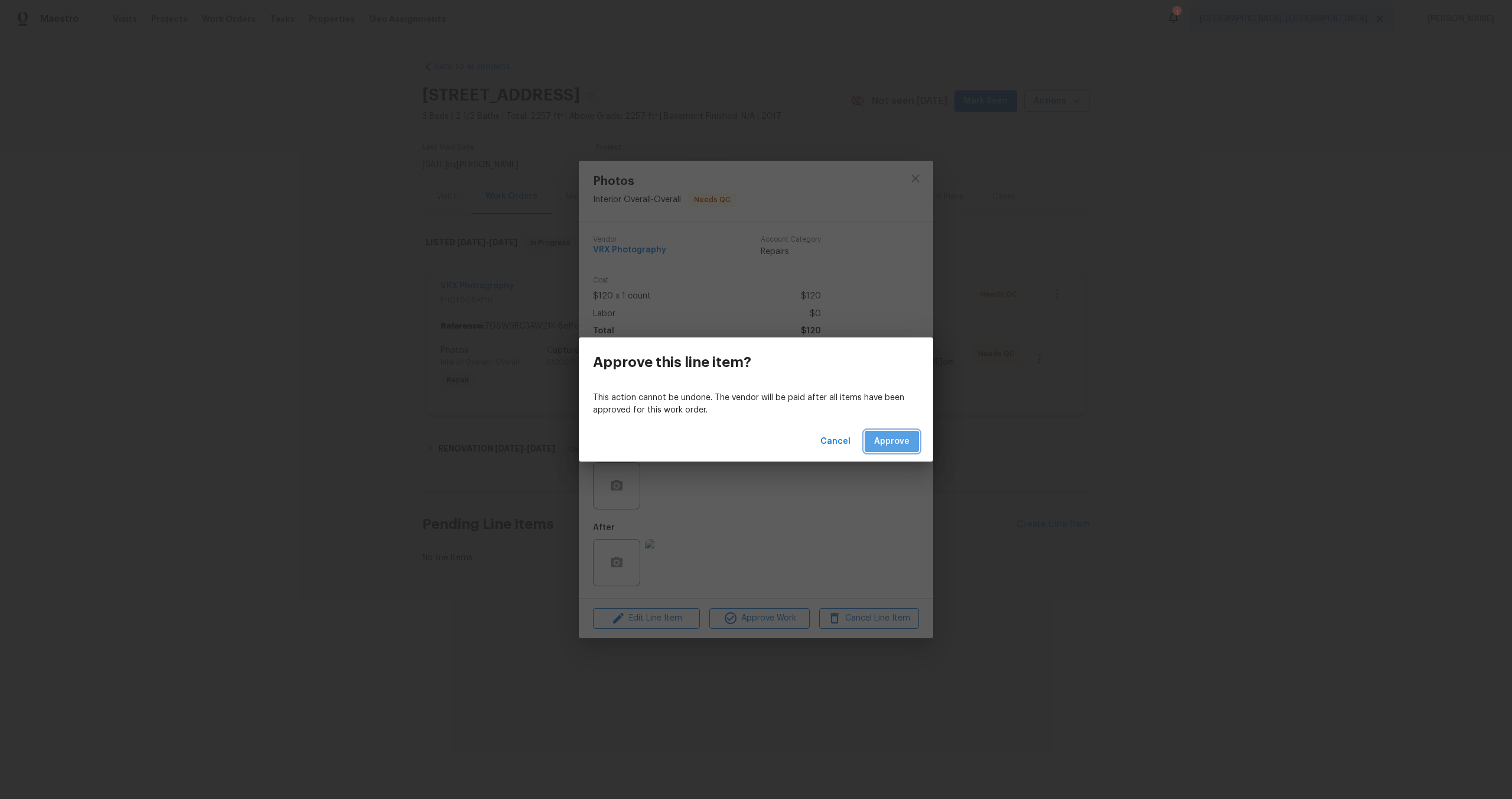
click at [881, 444] on span "Approve" at bounding box center [892, 441] width 35 height 15
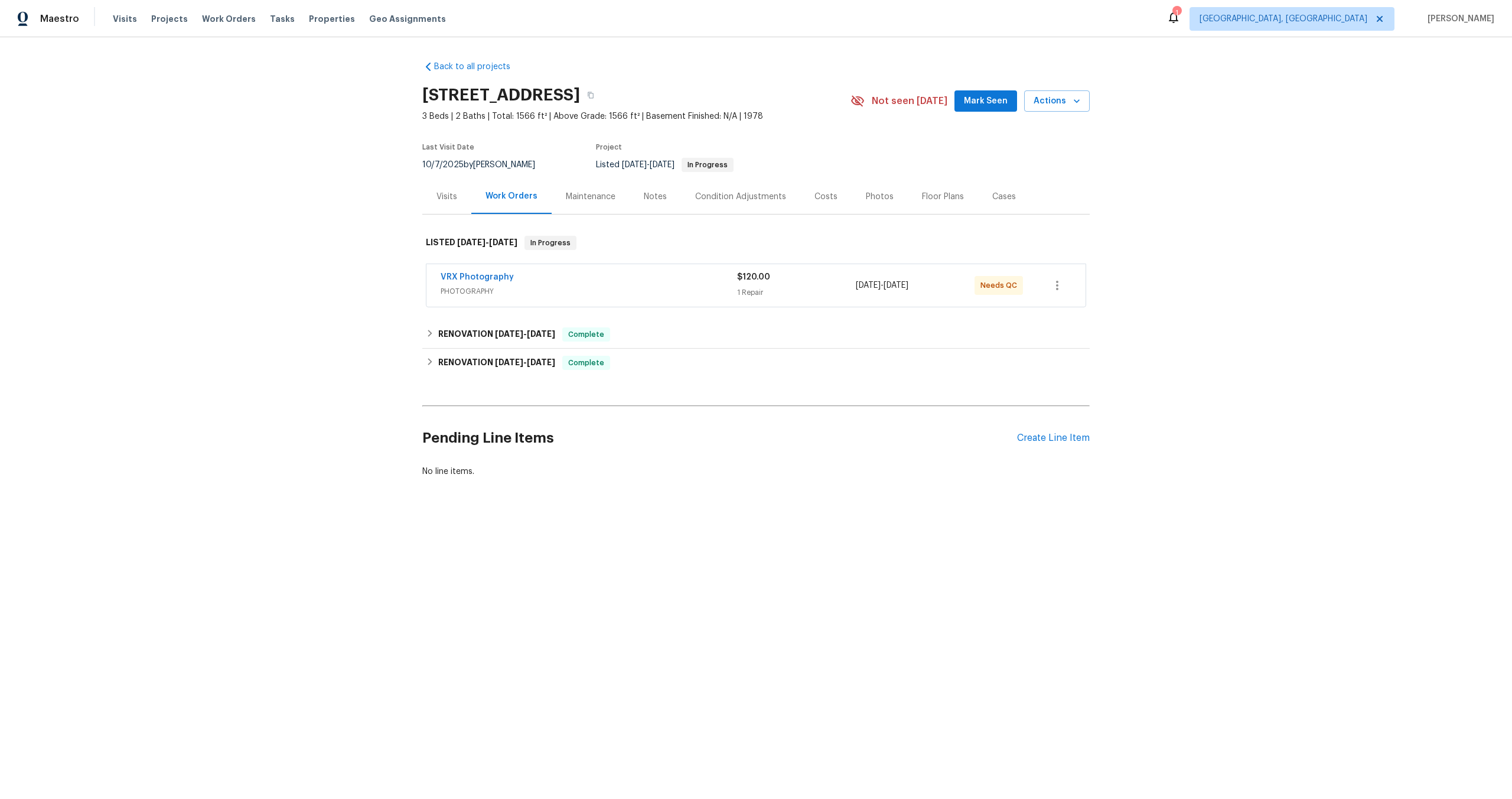
click at [653, 288] on span "PHOTOGRAPHY" at bounding box center [589, 292] width 297 height 12
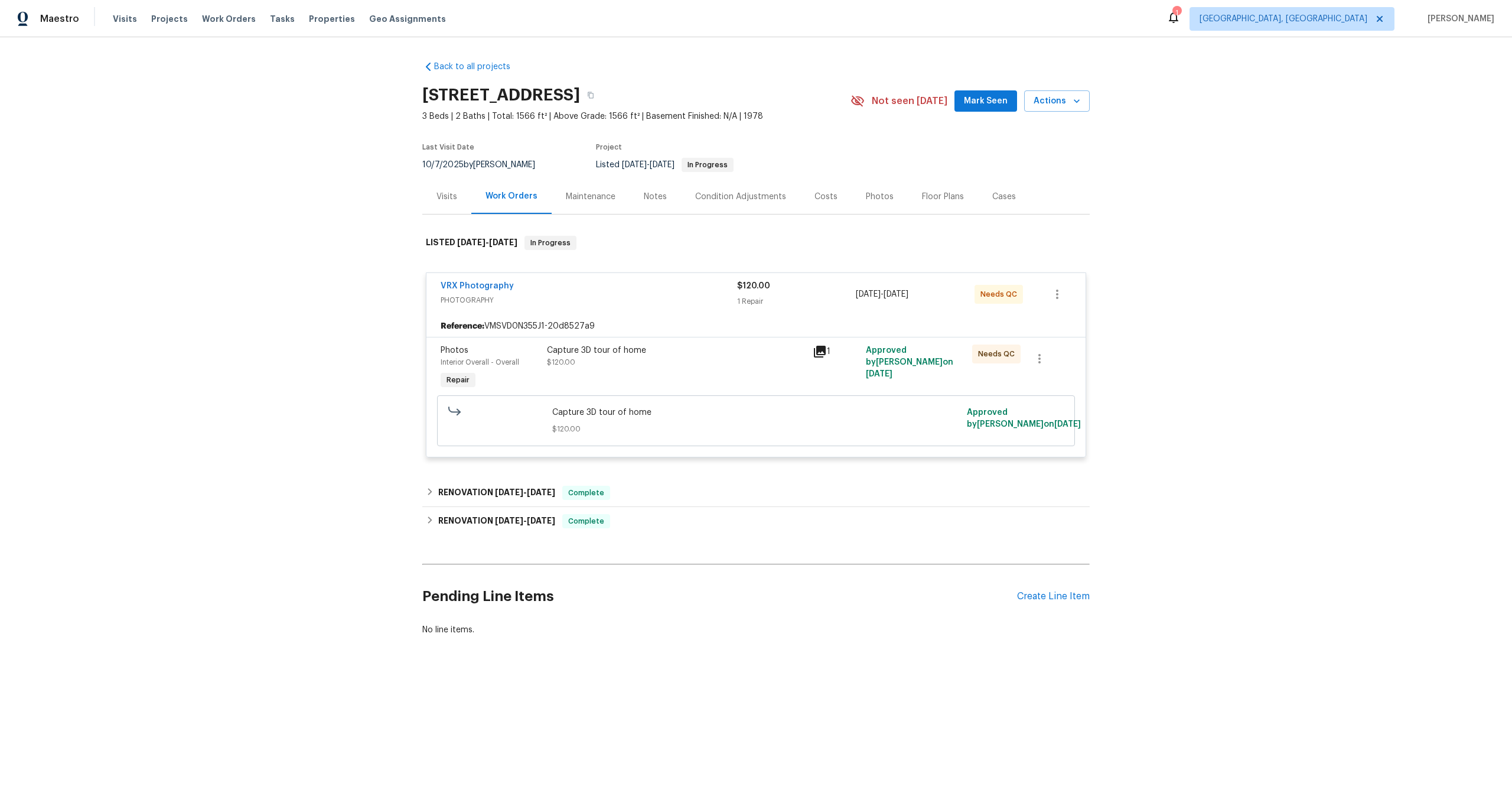
click at [705, 364] on div "Capture 3D tour of home $120.00" at bounding box center [676, 356] width 258 height 24
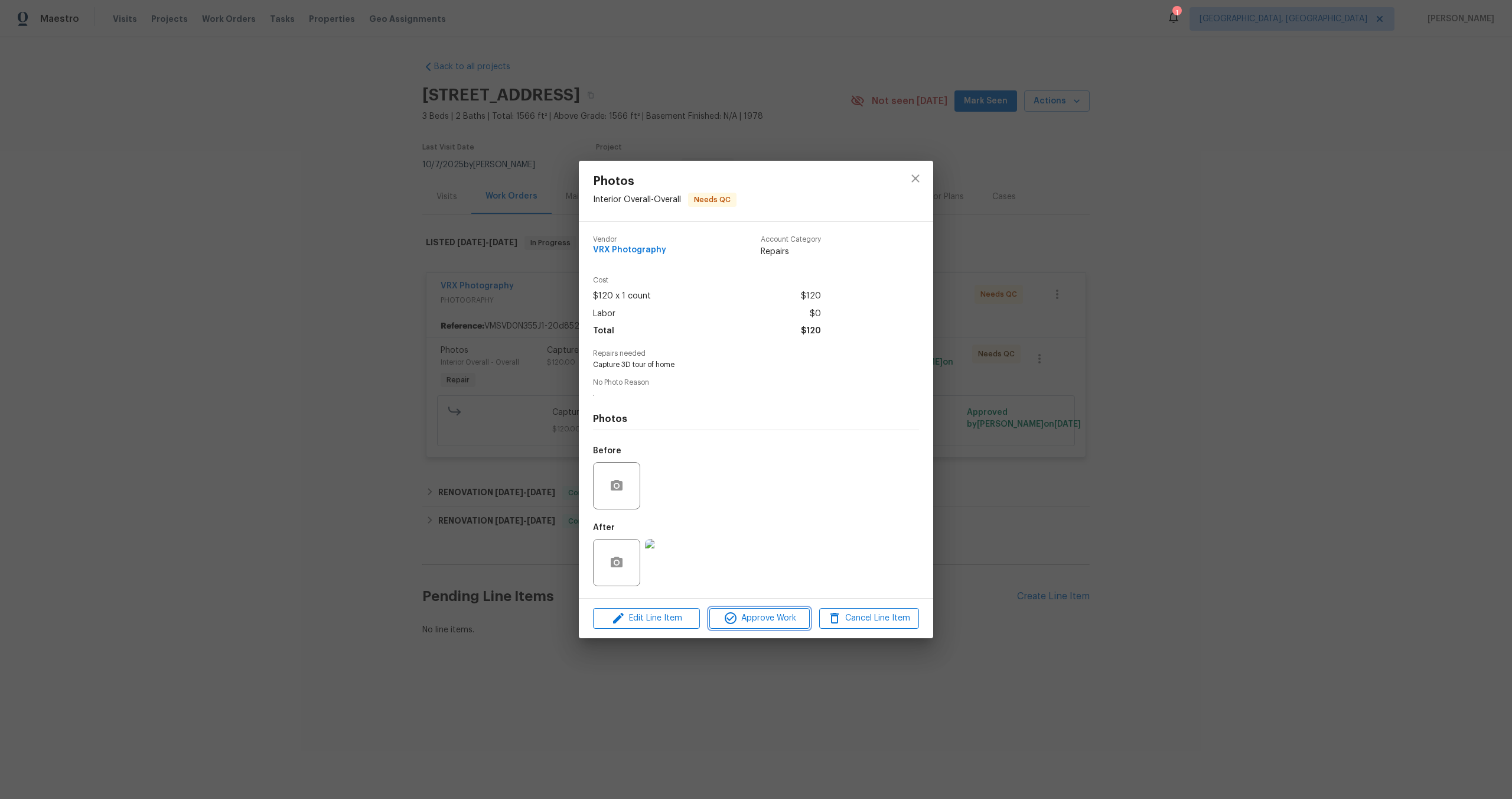
click at [752, 622] on span "Approve Work" at bounding box center [759, 618] width 92 height 15
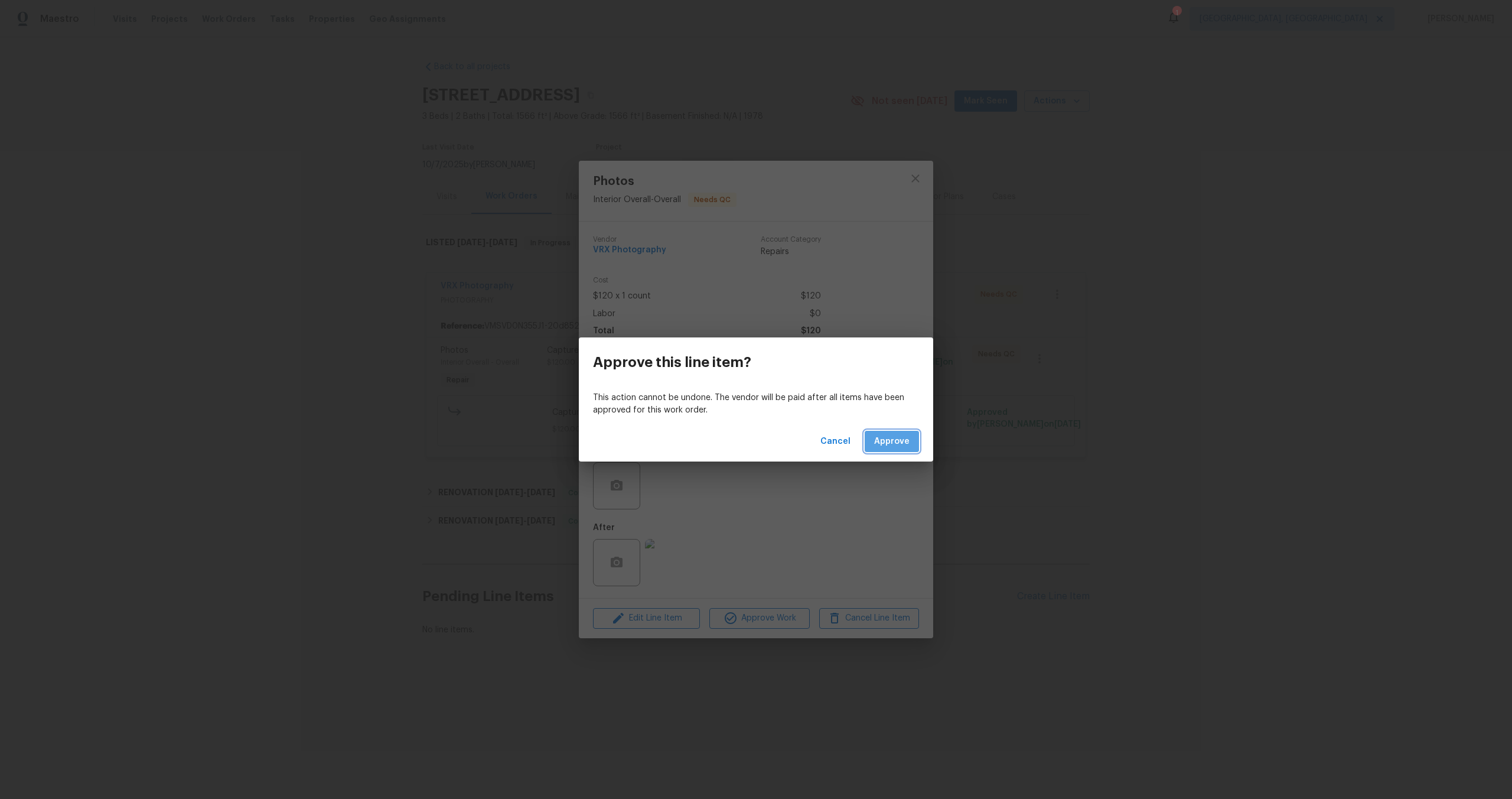
click at [896, 432] on button "Approve" at bounding box center [892, 442] width 54 height 22
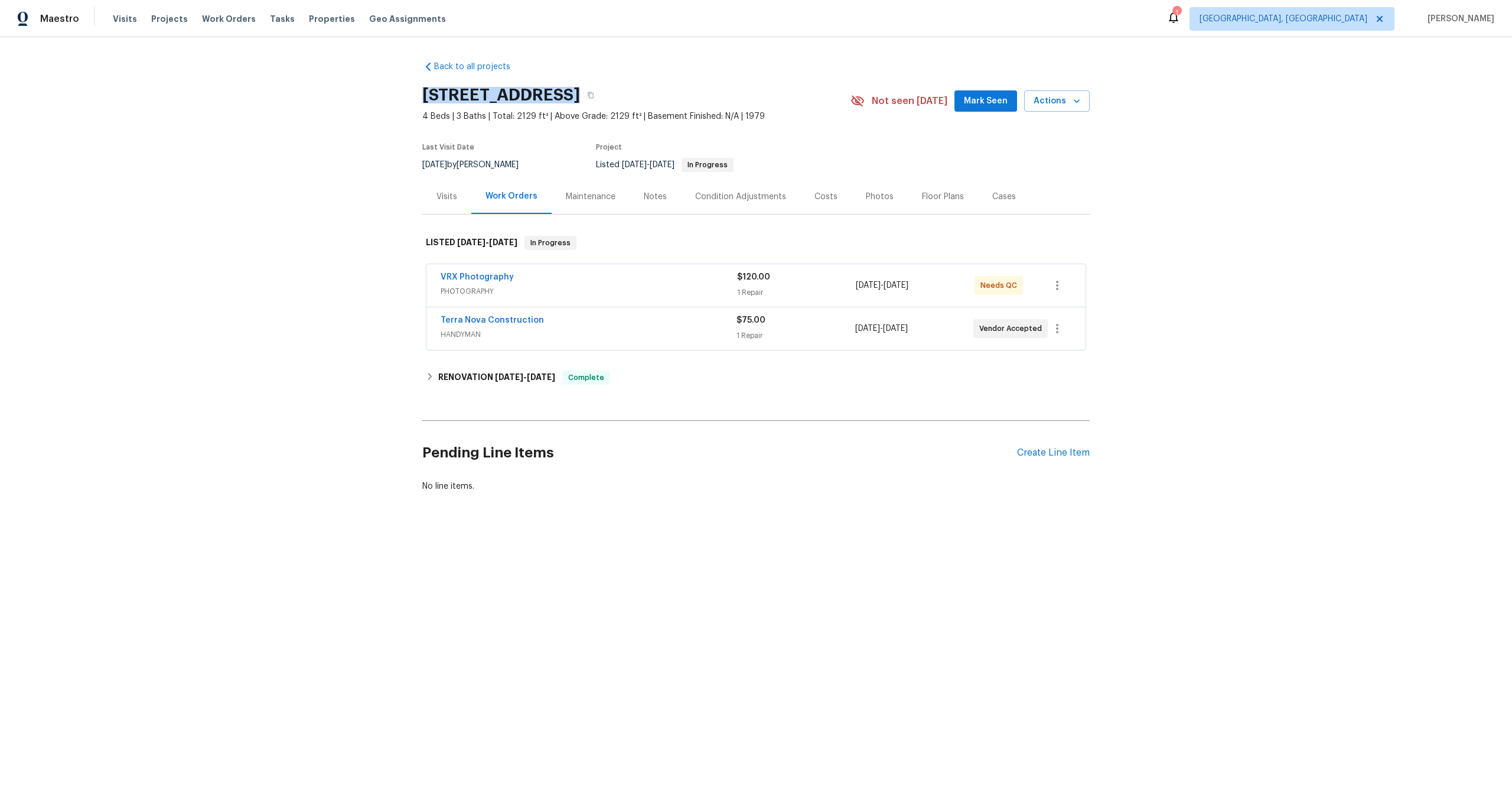
drag, startPoint x: 575, startPoint y: 93, endPoint x: 417, endPoint y: 91, distance: 158.0
click at [417, 91] on div "Back to all projects 5989 Chaumont Dr, San Diego, CA 92114 4 Beds | 3 Baths | T…" at bounding box center [756, 305] width 1512 height 535
copy h2 "5989 Chaumont Dr"
click at [677, 277] on div "VRX Photography" at bounding box center [589, 278] width 297 height 14
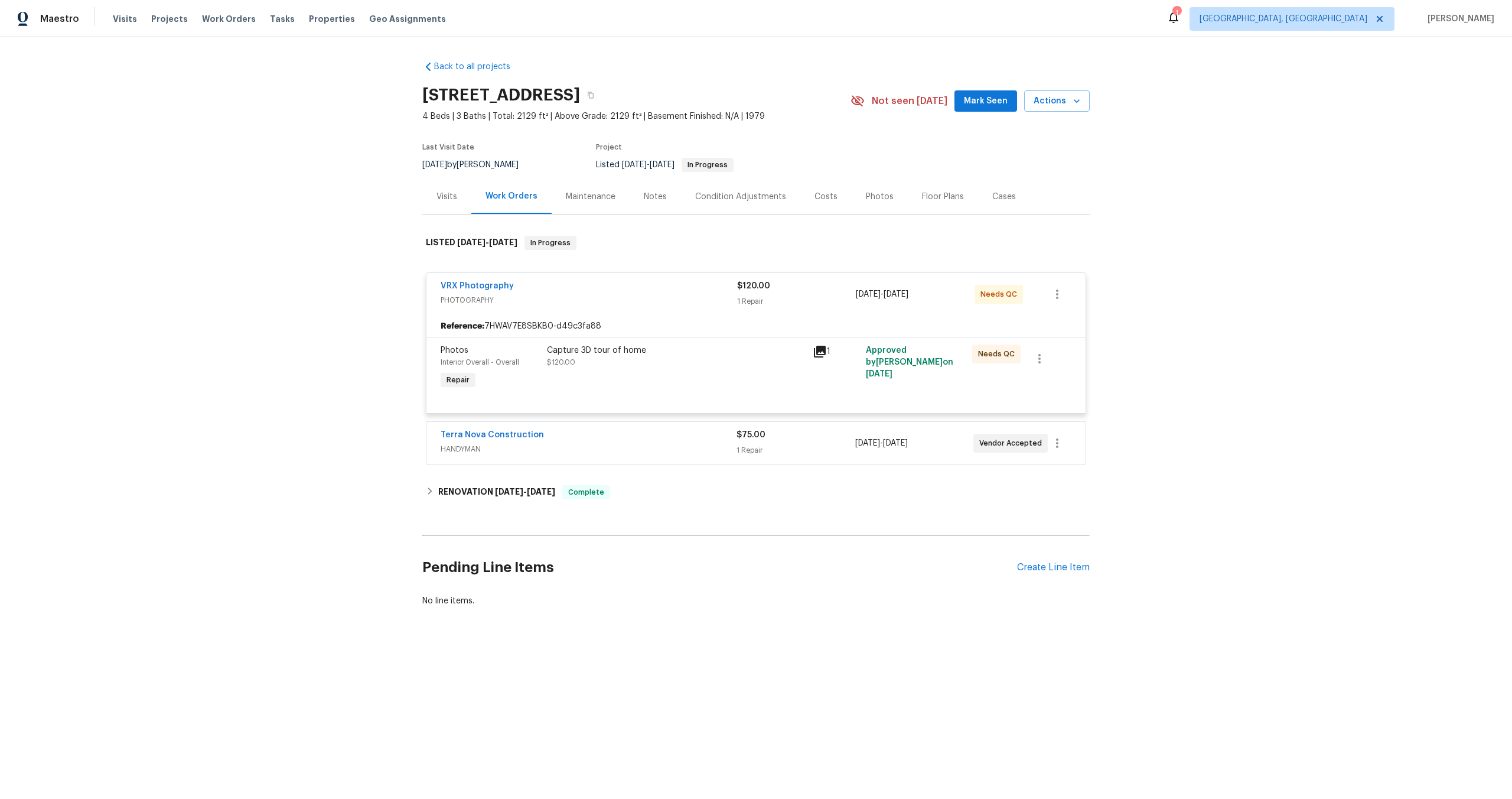
click at [702, 446] on span "HANDYMAN" at bounding box center [588, 449] width 296 height 12
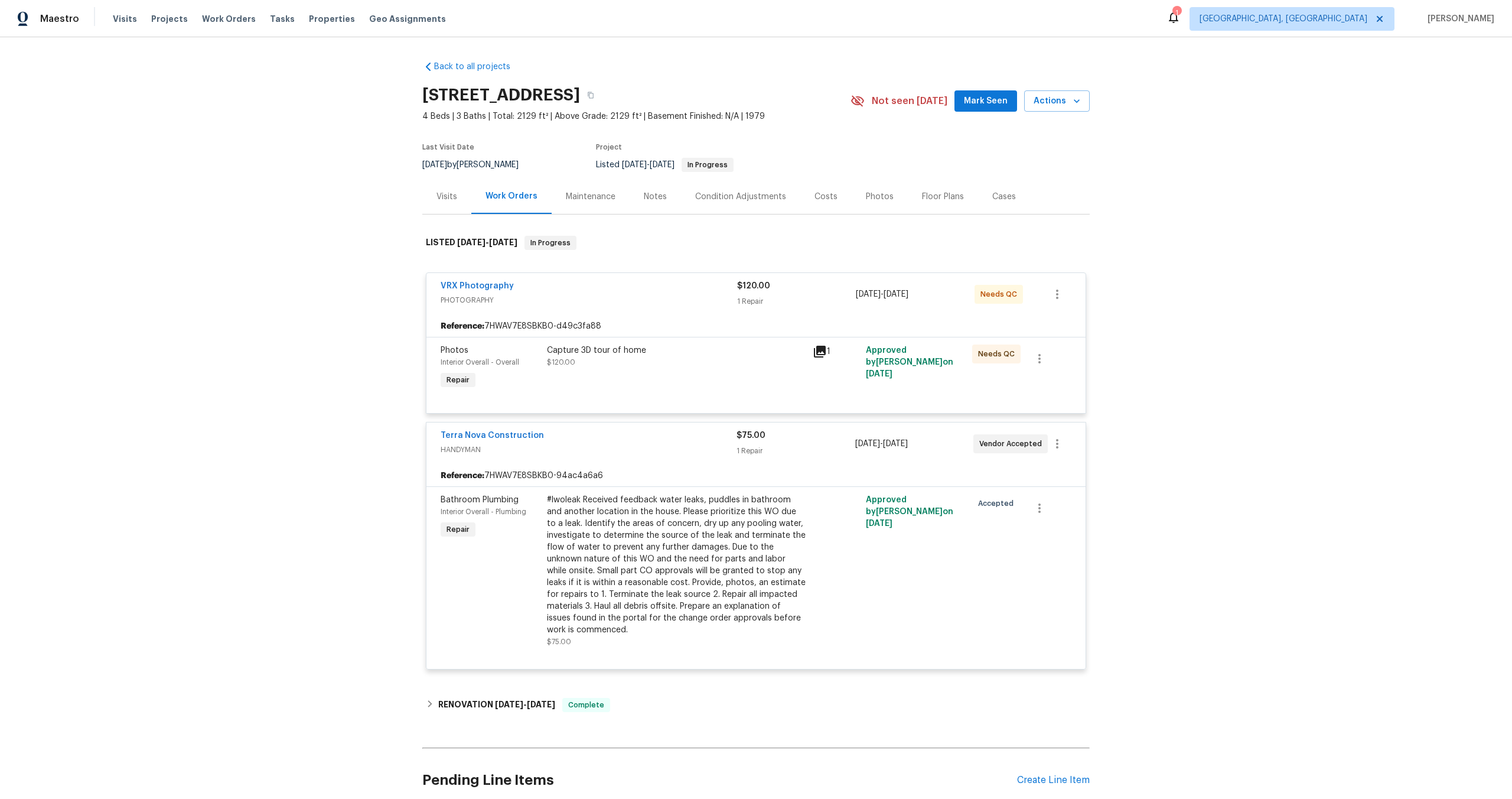
click at [721, 358] on div "Capture 3D tour of home $120.00" at bounding box center [676, 356] width 258 height 24
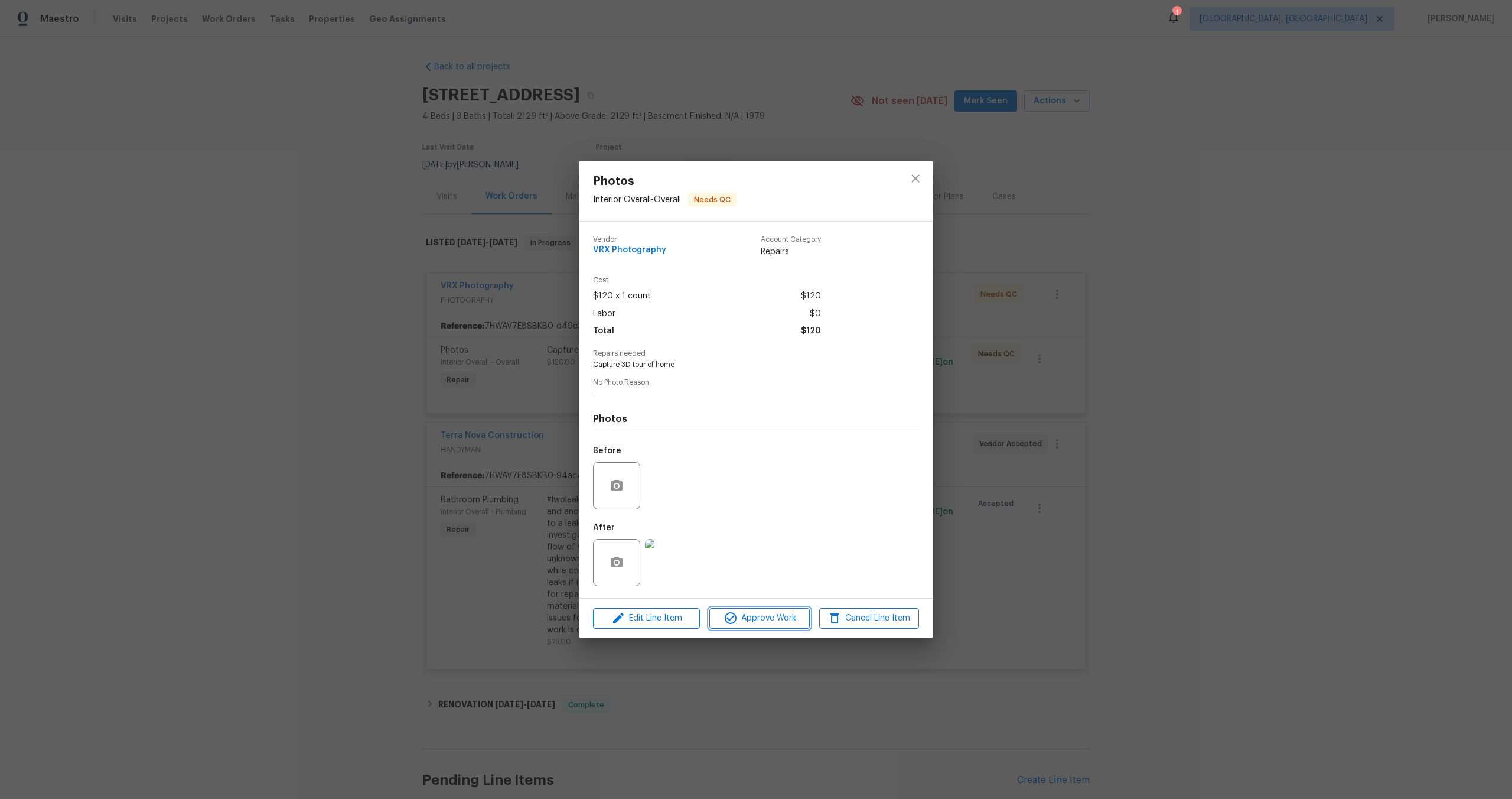
click at [775, 621] on span "Approve Work" at bounding box center [759, 618] width 92 height 15
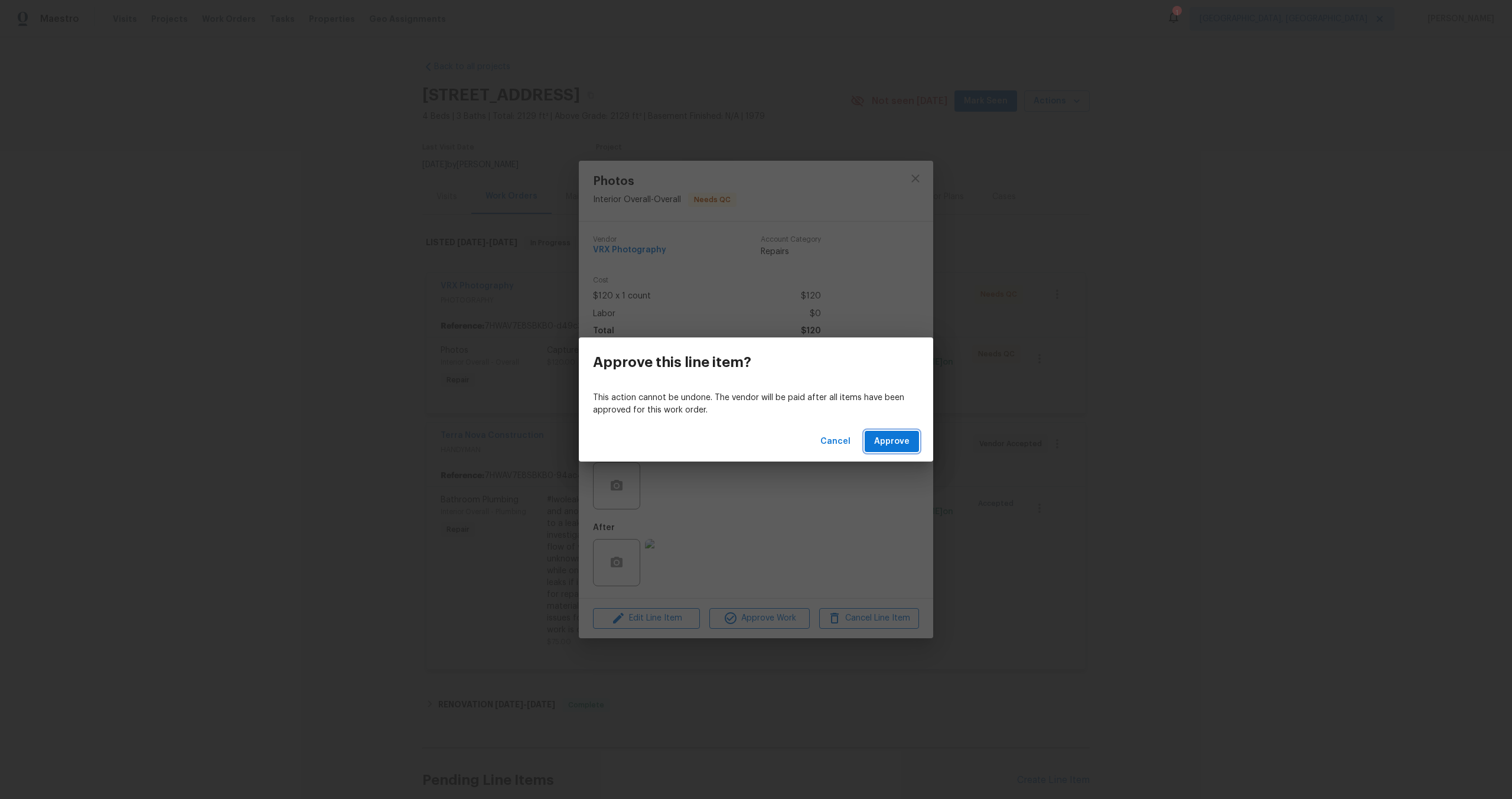
click at [893, 434] on span "Approve" at bounding box center [892, 441] width 35 height 15
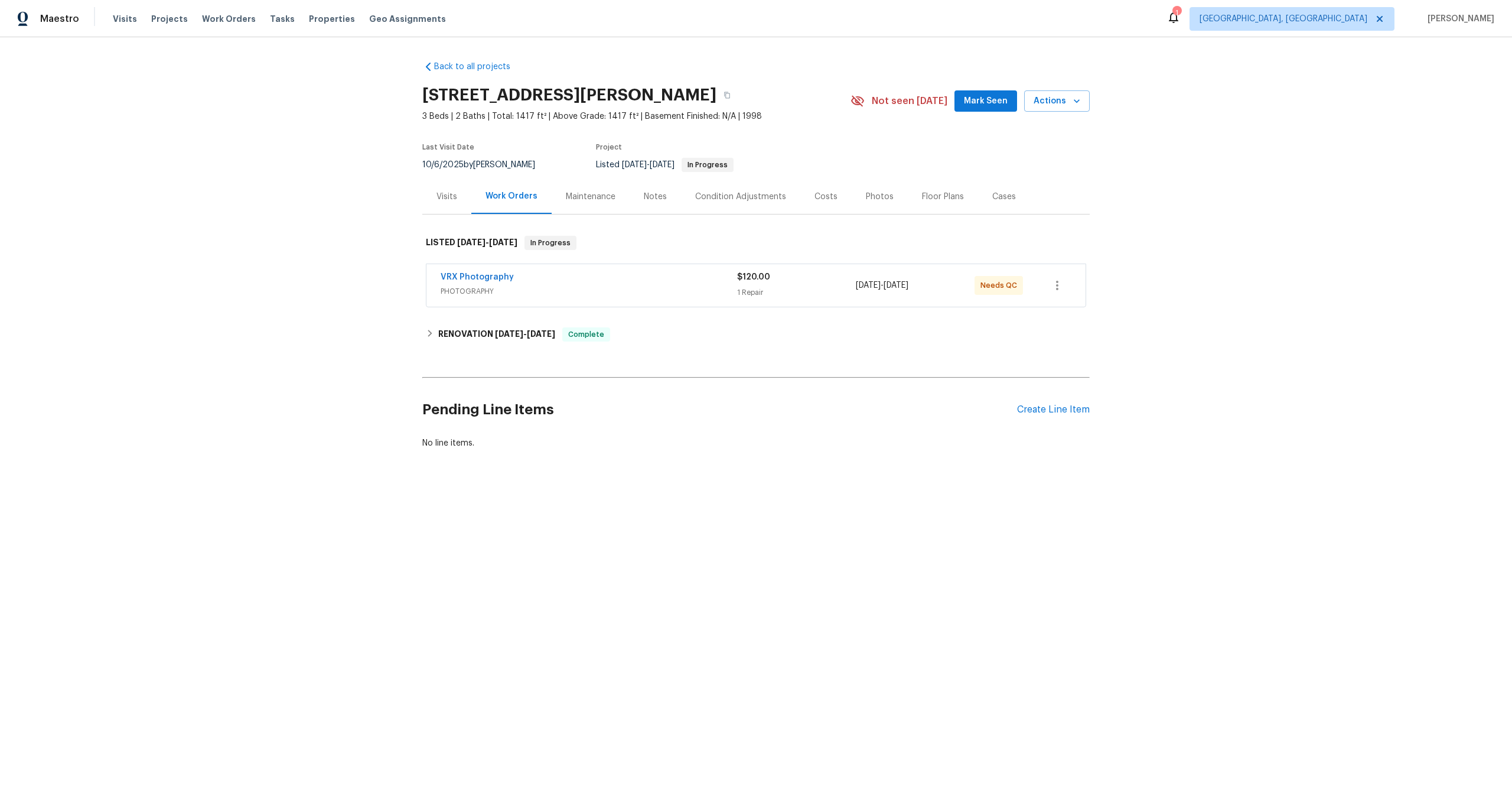
click at [585, 276] on div "VRX Photography" at bounding box center [589, 278] width 297 height 14
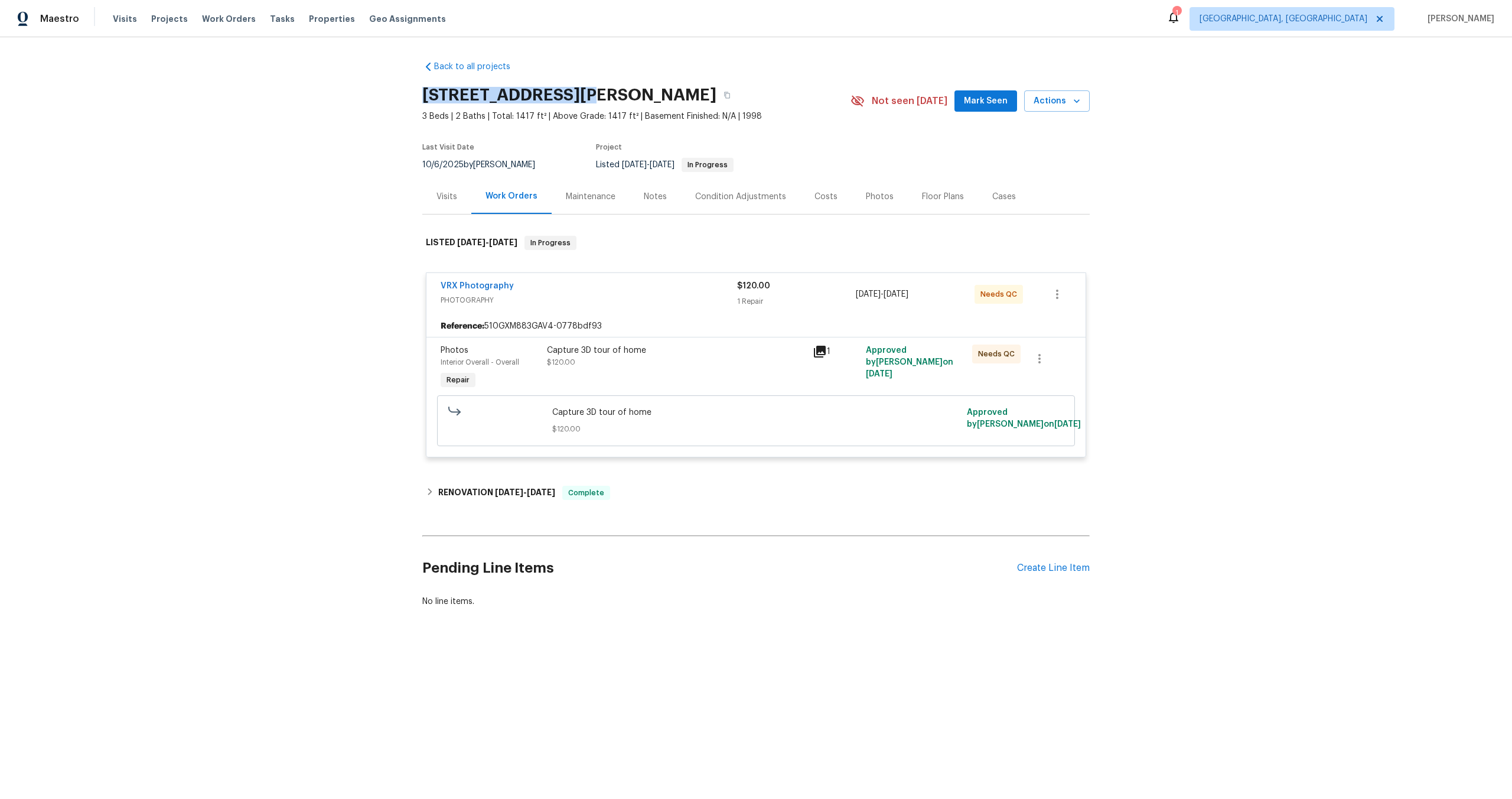
drag, startPoint x: 584, startPoint y: 94, endPoint x: 392, endPoint y: 89, distance: 192.1
click at [393, 90] on div "Back to all projects [STREET_ADDRESS][PERSON_NAME] 3 Beds | 2 Baths | Total: 14…" at bounding box center [756, 363] width 1512 height 651
copy h2 "[STREET_ADDRESS][PERSON_NAME]"
click at [708, 358] on div "Capture 3D tour of home $120.00" at bounding box center [676, 356] width 258 height 24
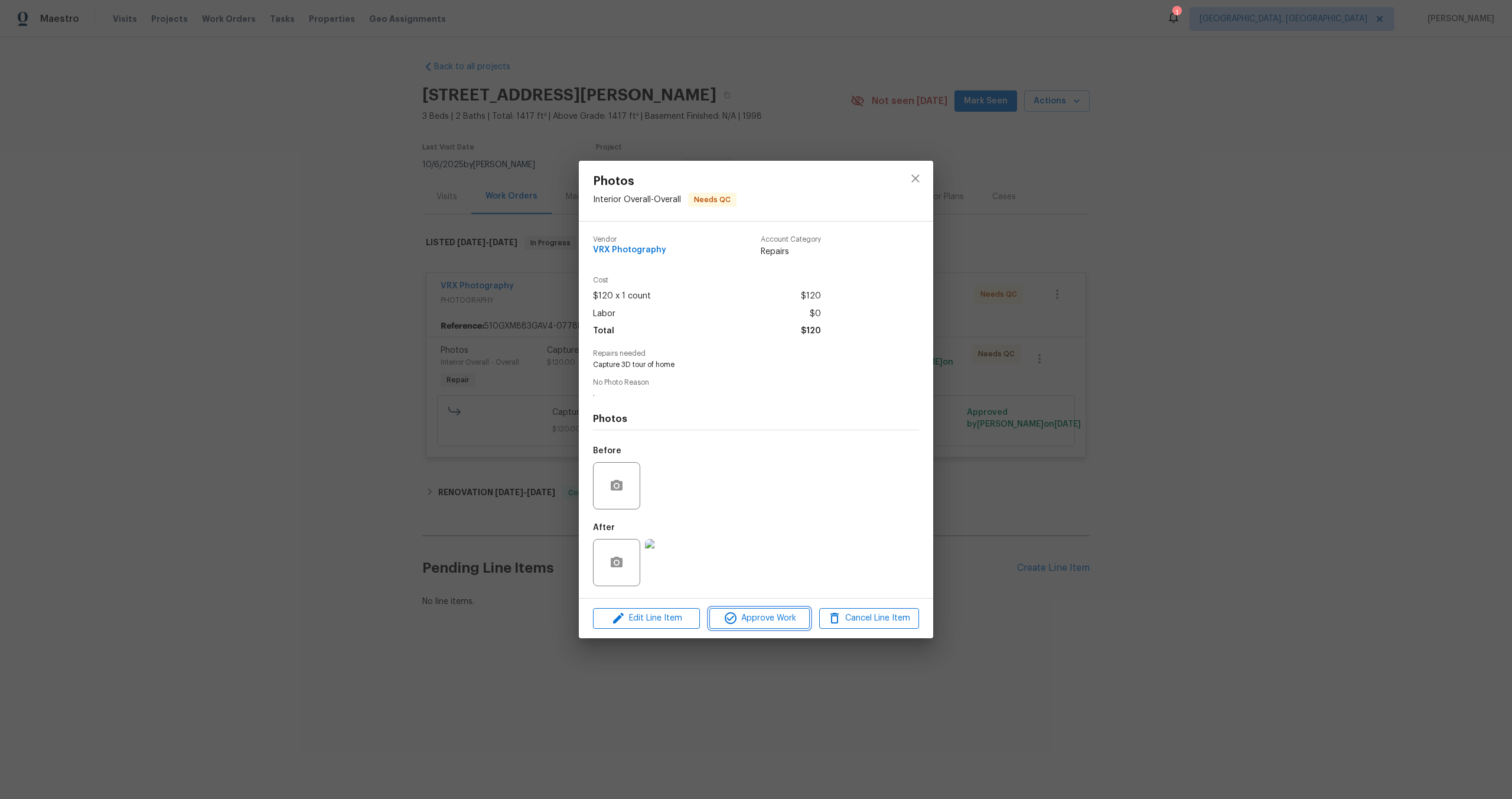
click at [780, 614] on span "Approve Work" at bounding box center [759, 618] width 92 height 15
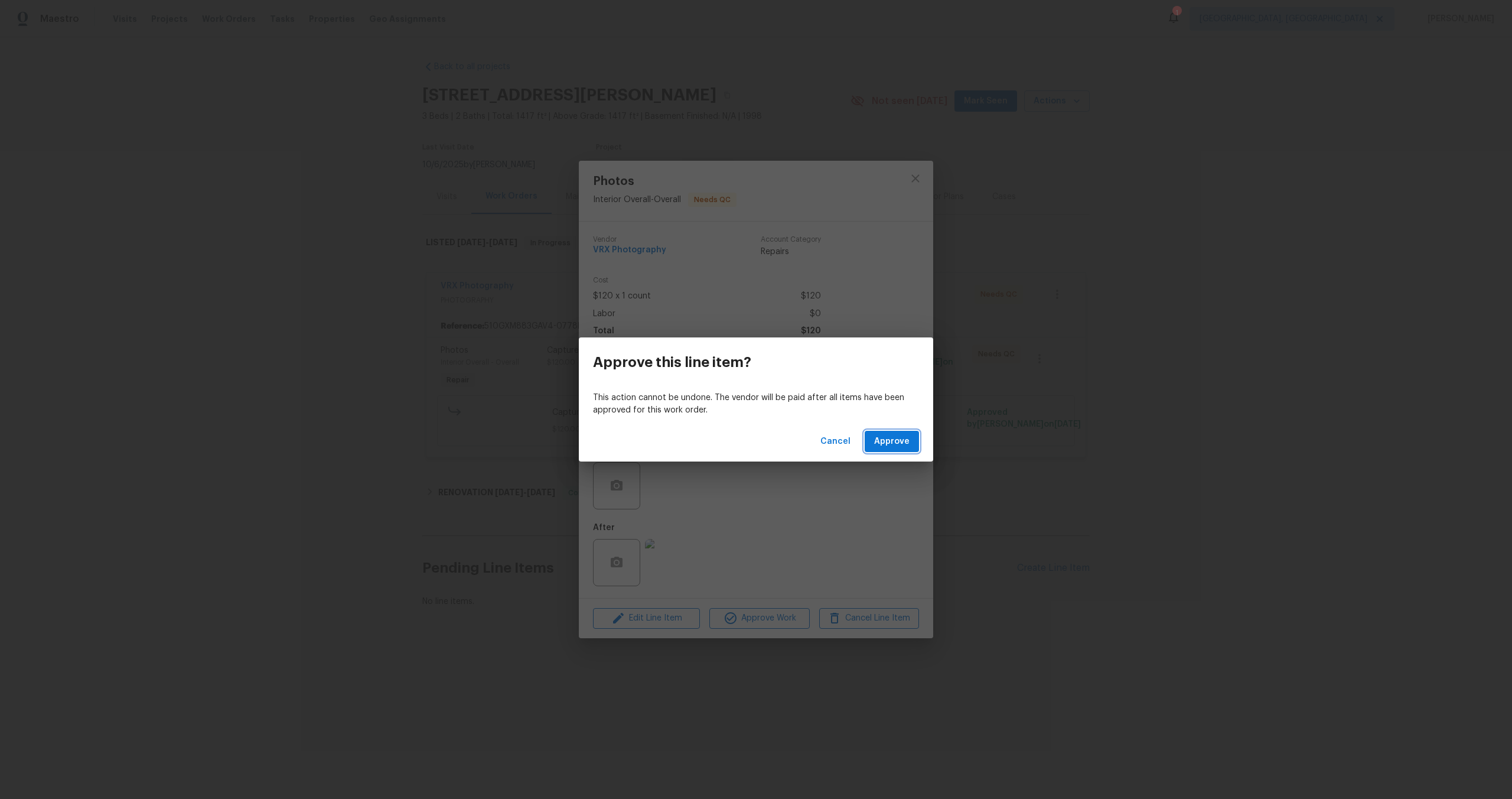
click at [903, 442] on span "Approve" at bounding box center [892, 441] width 35 height 15
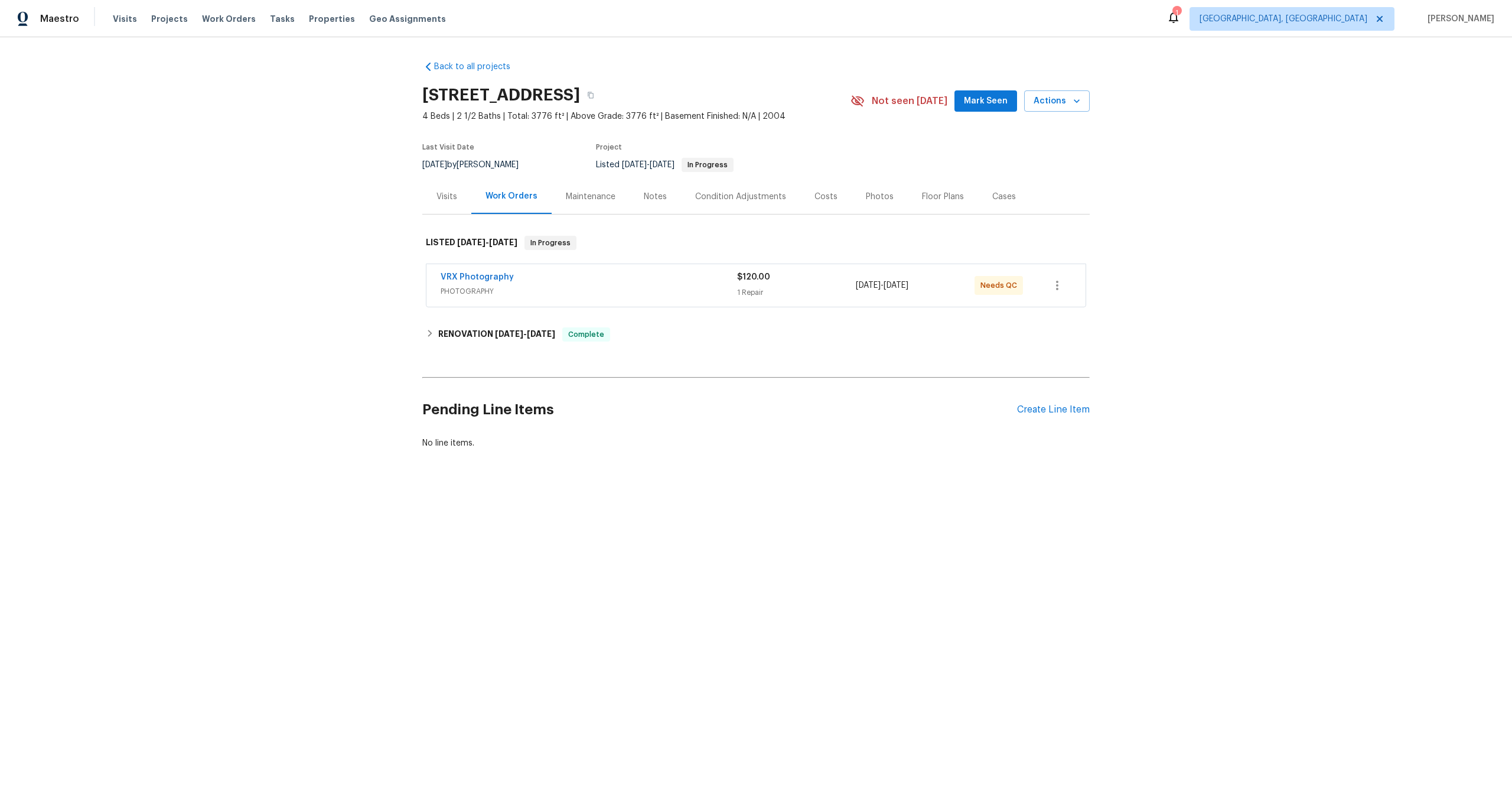
click at [630, 274] on div "VRX Photography" at bounding box center [589, 278] width 297 height 14
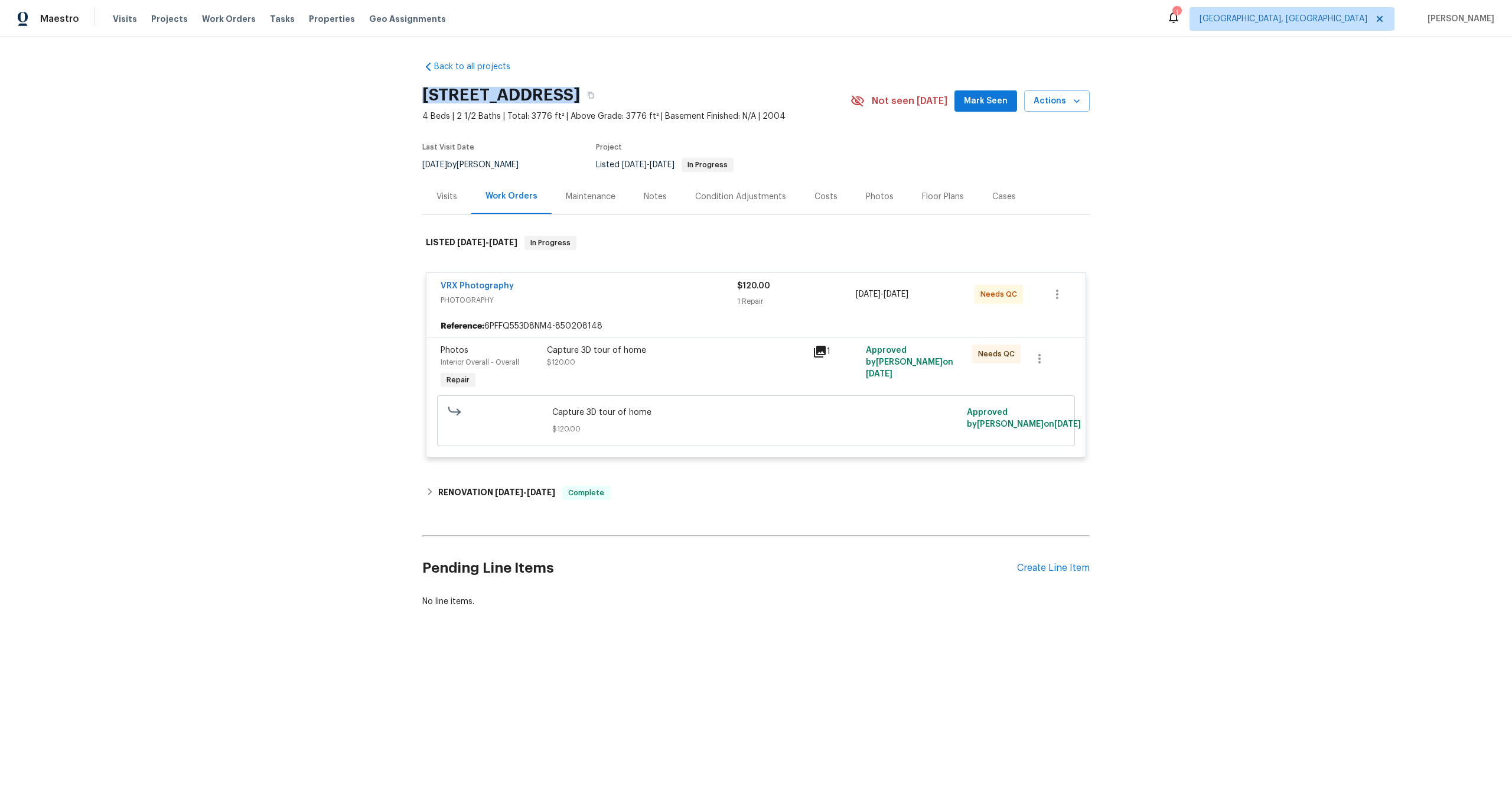
drag, startPoint x: 561, startPoint y: 95, endPoint x: 414, endPoint y: 95, distance: 147.0
click at [414, 95] on div "Back to all projects [STREET_ADDRESS] 4 Beds | 2 1/2 Baths | Total: 3776 ft² | …" at bounding box center [756, 363] width 1512 height 651
copy h2 "[STREET_ADDRESS]"
click at [722, 374] on div "Capture 3D tour of home $120.00" at bounding box center [676, 368] width 266 height 54
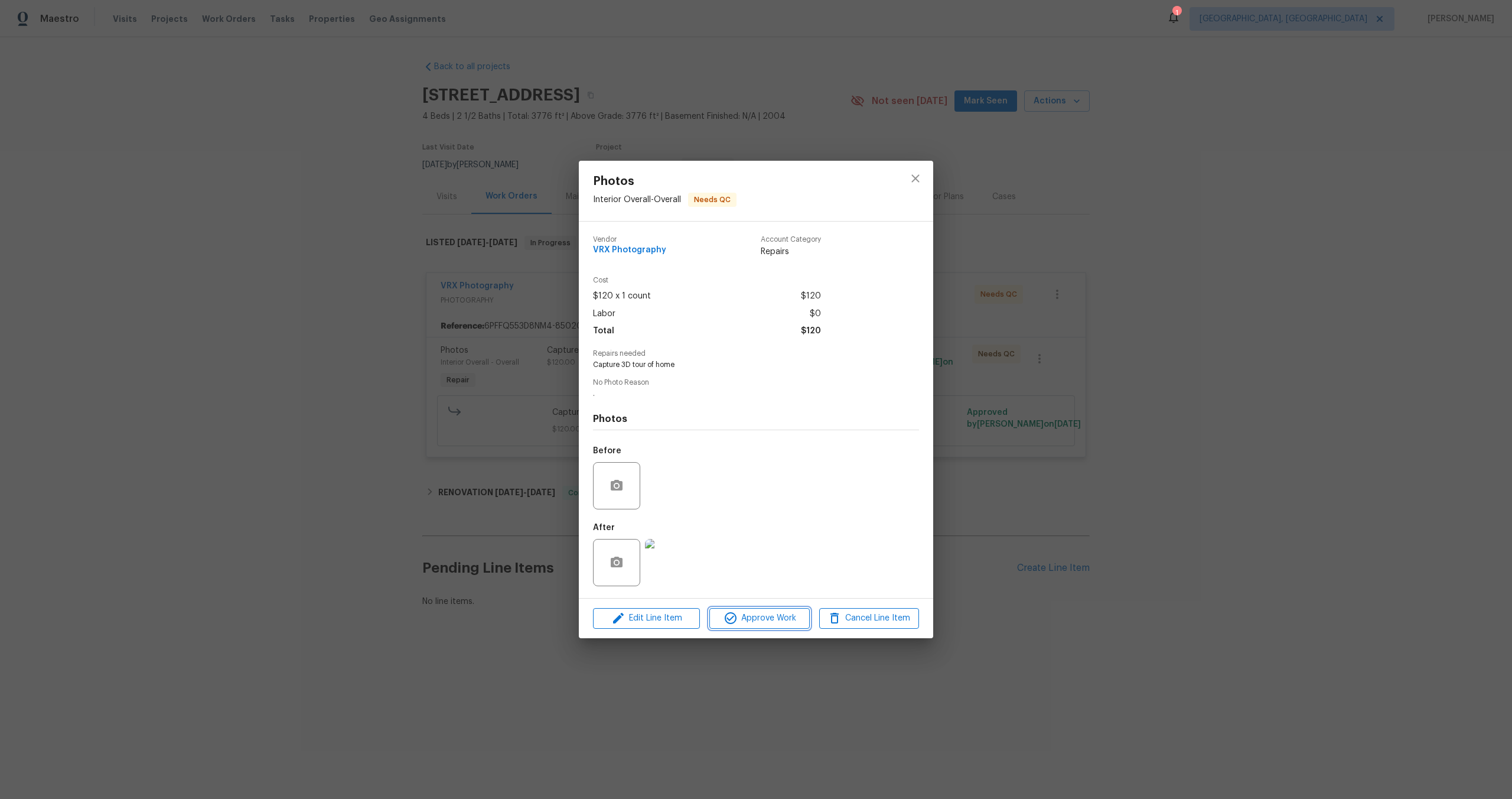
click at [778, 618] on span "Approve Work" at bounding box center [759, 618] width 92 height 15
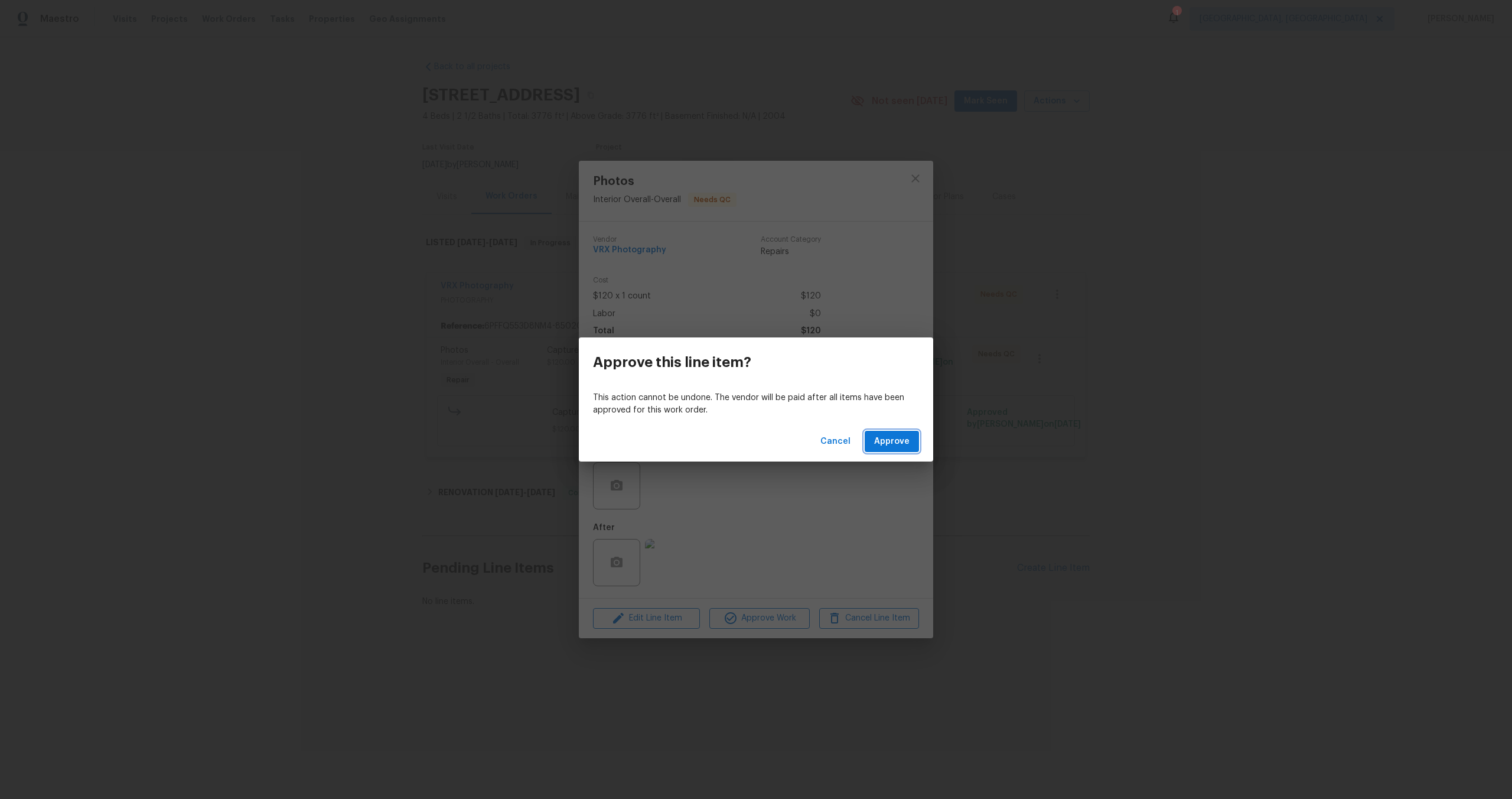
click at [900, 440] on span "Approve" at bounding box center [892, 441] width 35 height 15
